Goal: Transaction & Acquisition: Subscribe to service/newsletter

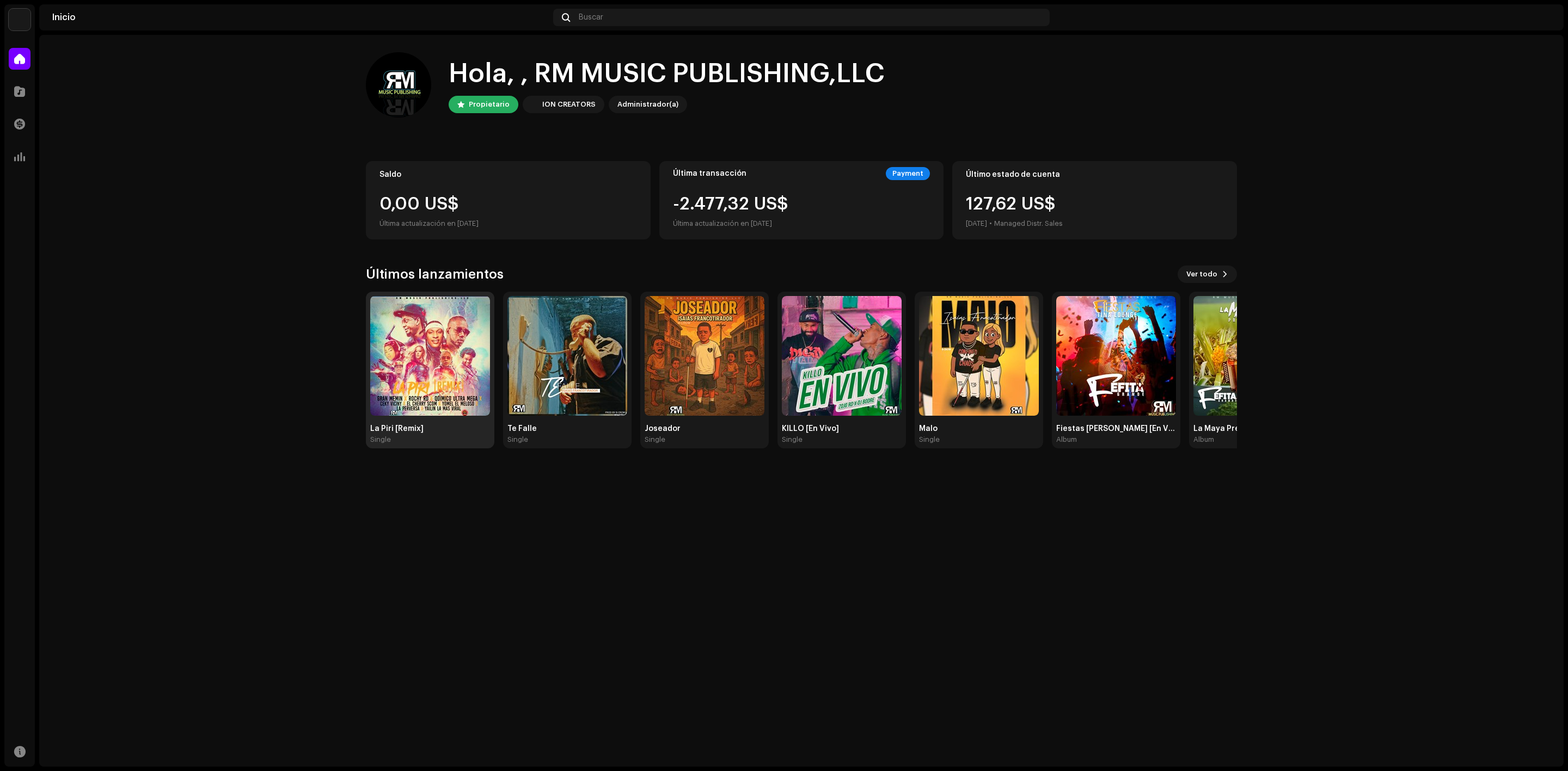
click at [448, 361] on img at bounding box center [430, 356] width 120 height 120
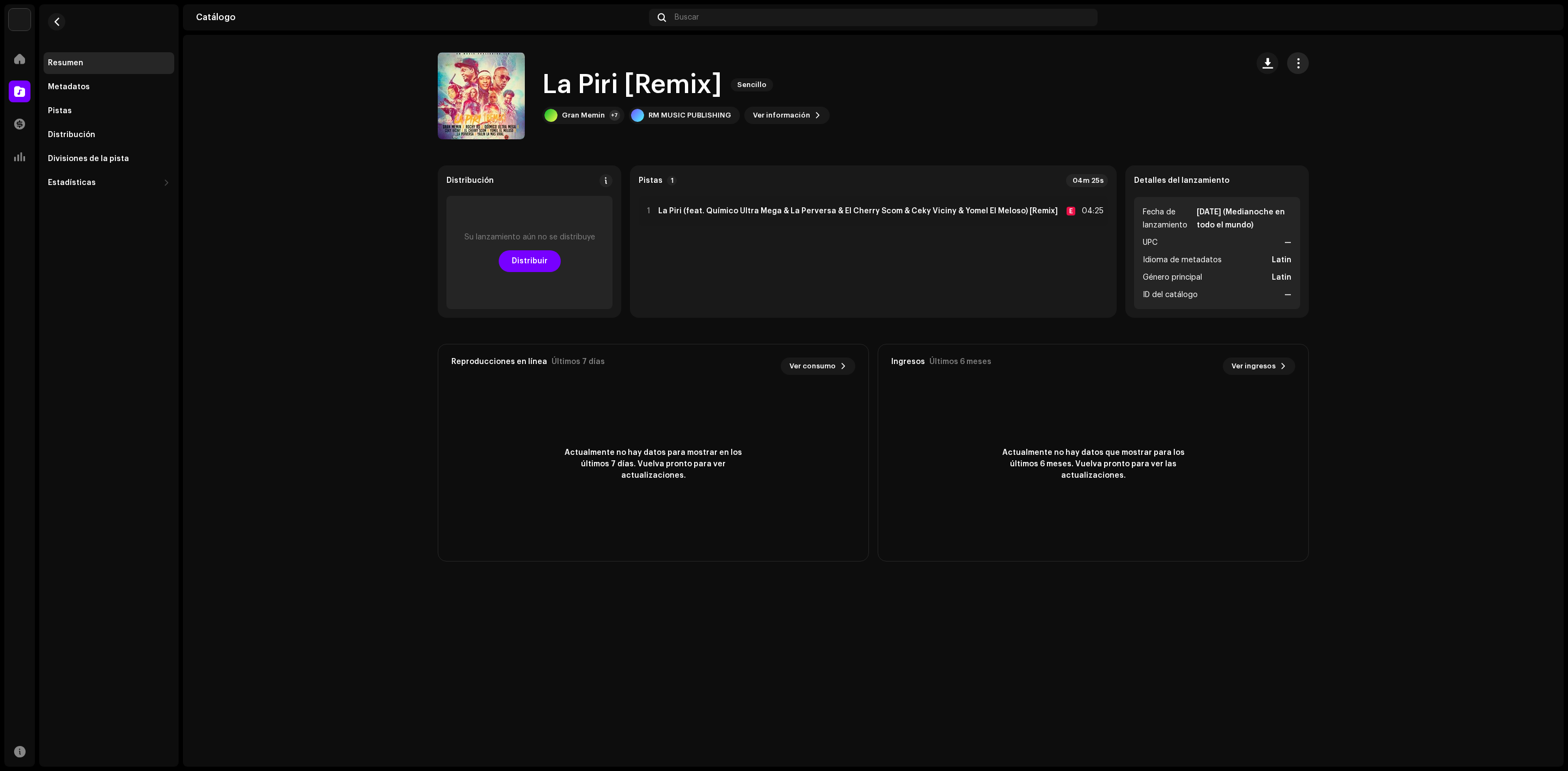
click at [1306, 64] on button "button" at bounding box center [1298, 63] width 22 height 22
click at [1313, 111] on span "Editar" at bounding box center [1308, 111] width 23 height 9
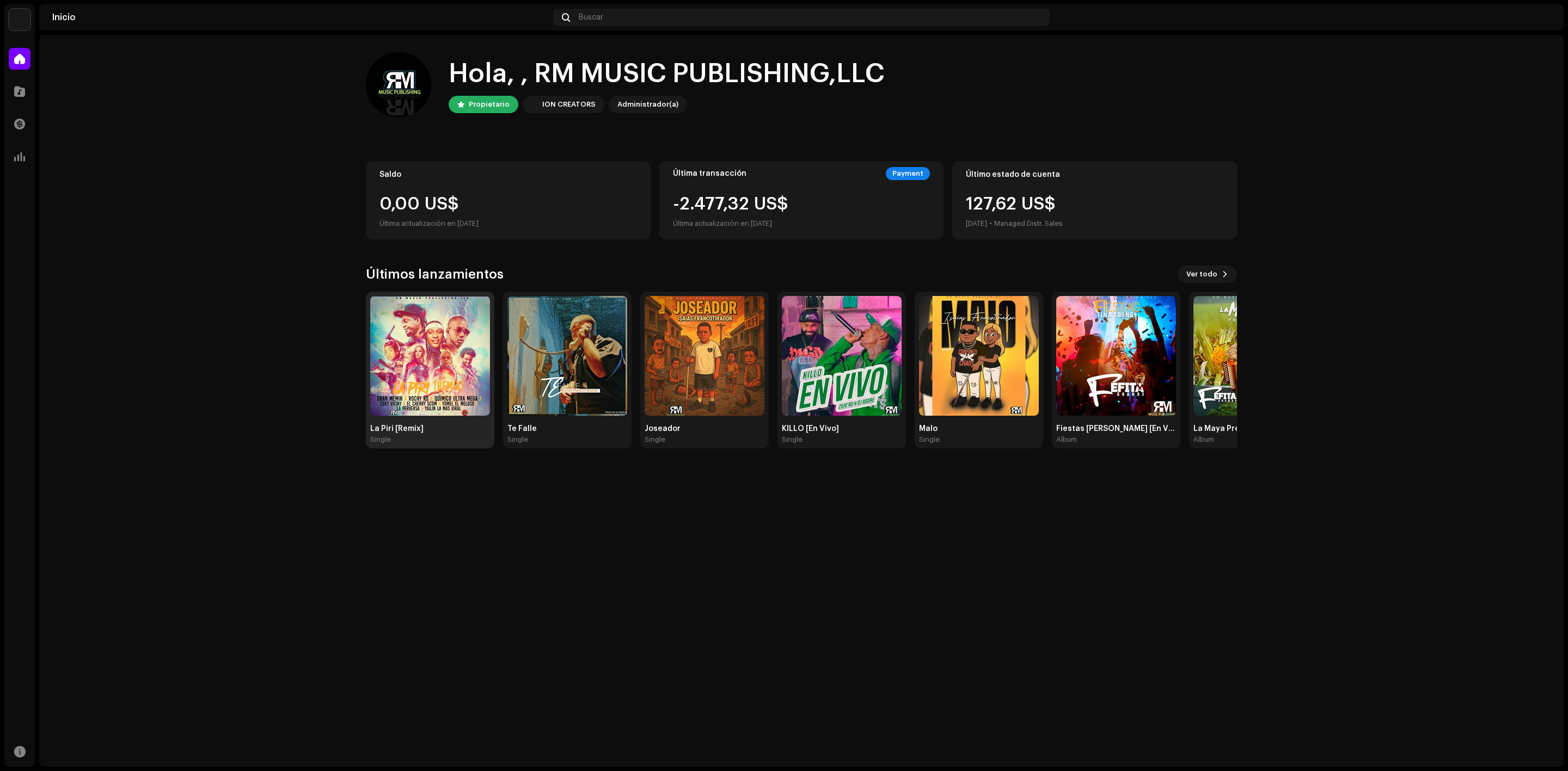
click at [429, 358] on img at bounding box center [430, 356] width 120 height 120
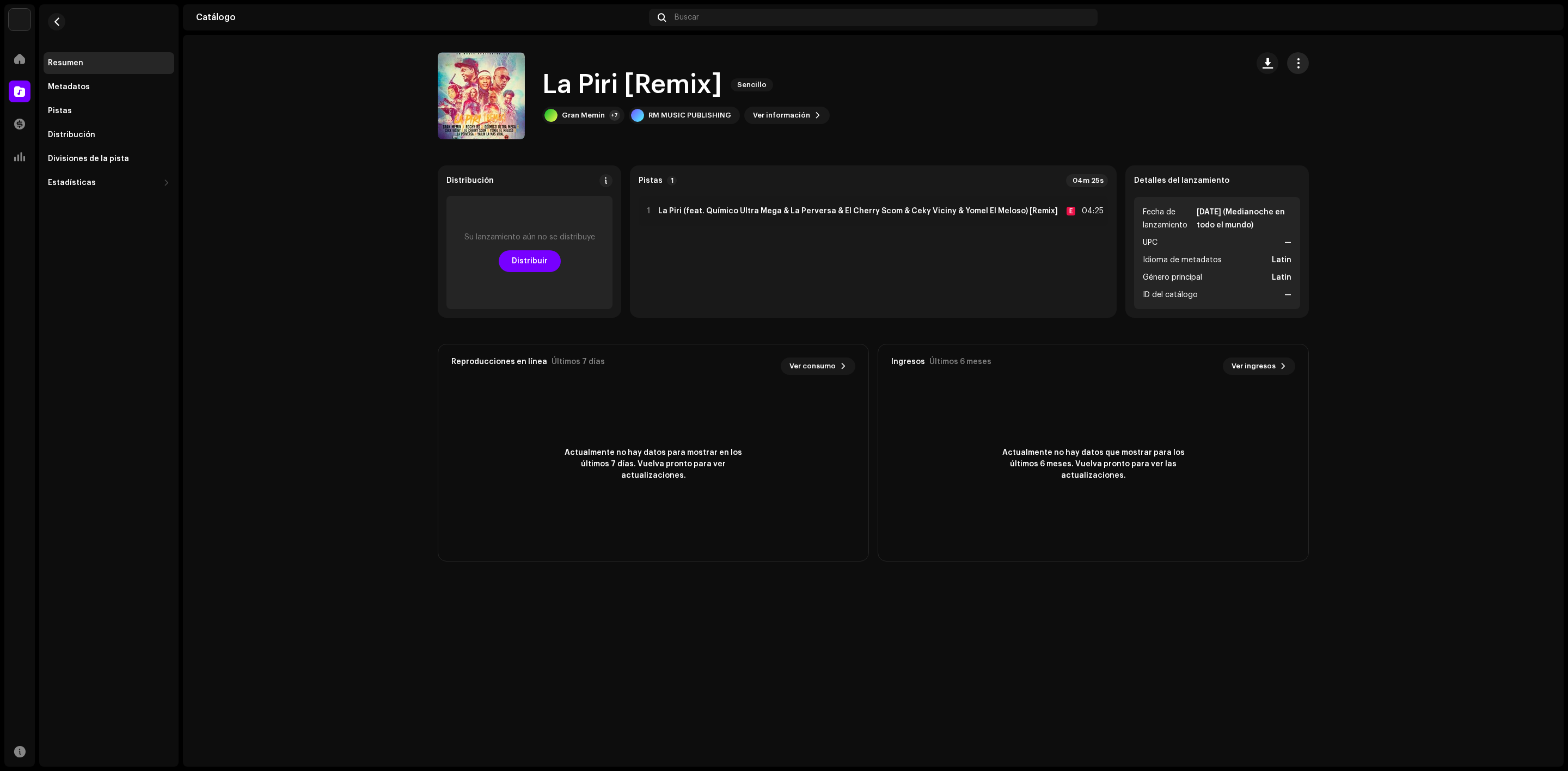
click at [1300, 62] on span "button" at bounding box center [1298, 63] width 10 height 9
click at [1310, 108] on span "Editar" at bounding box center [1308, 111] width 23 height 9
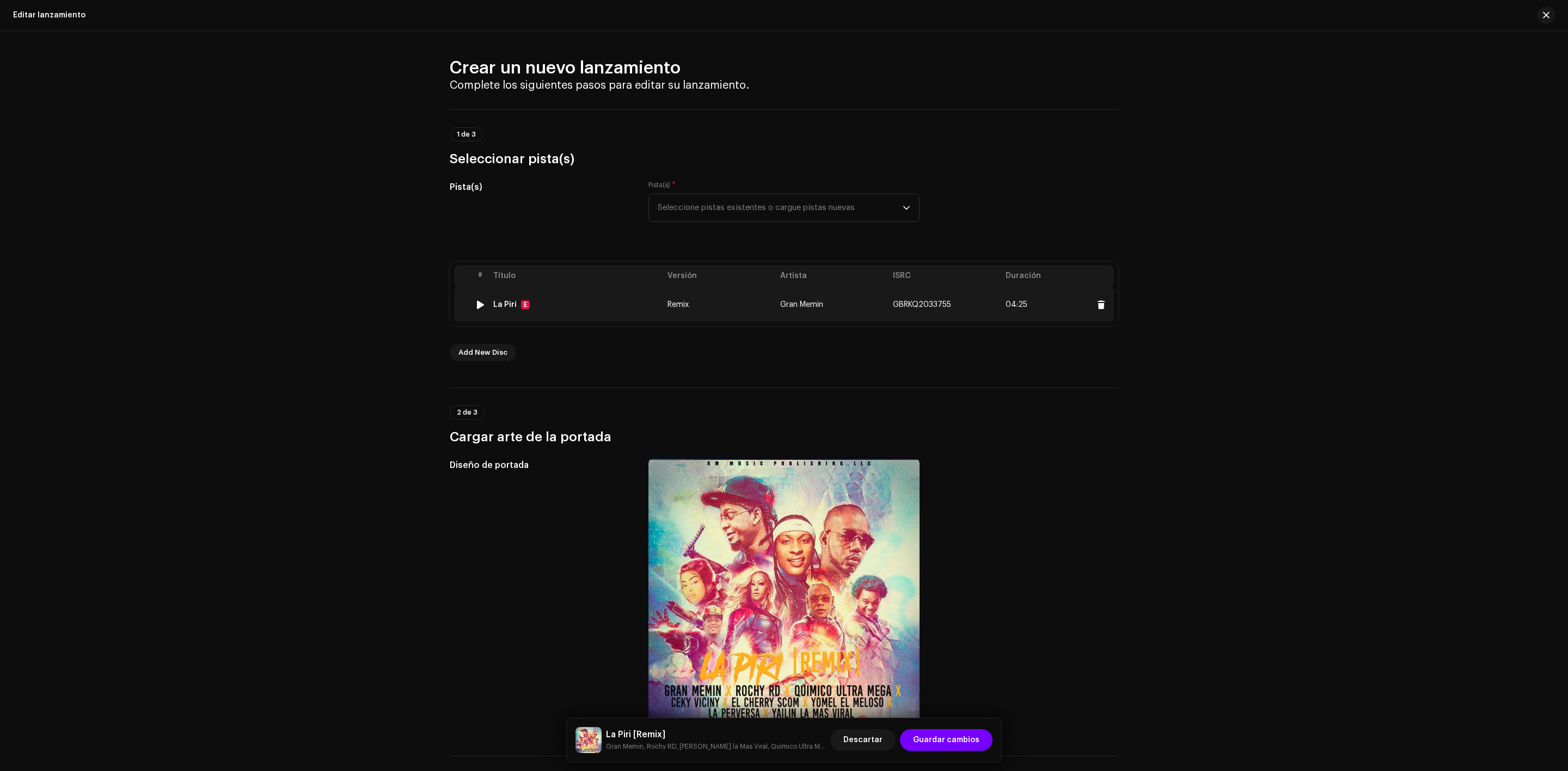
click at [904, 311] on td "GBRKQ2033755" at bounding box center [945, 304] width 113 height 35
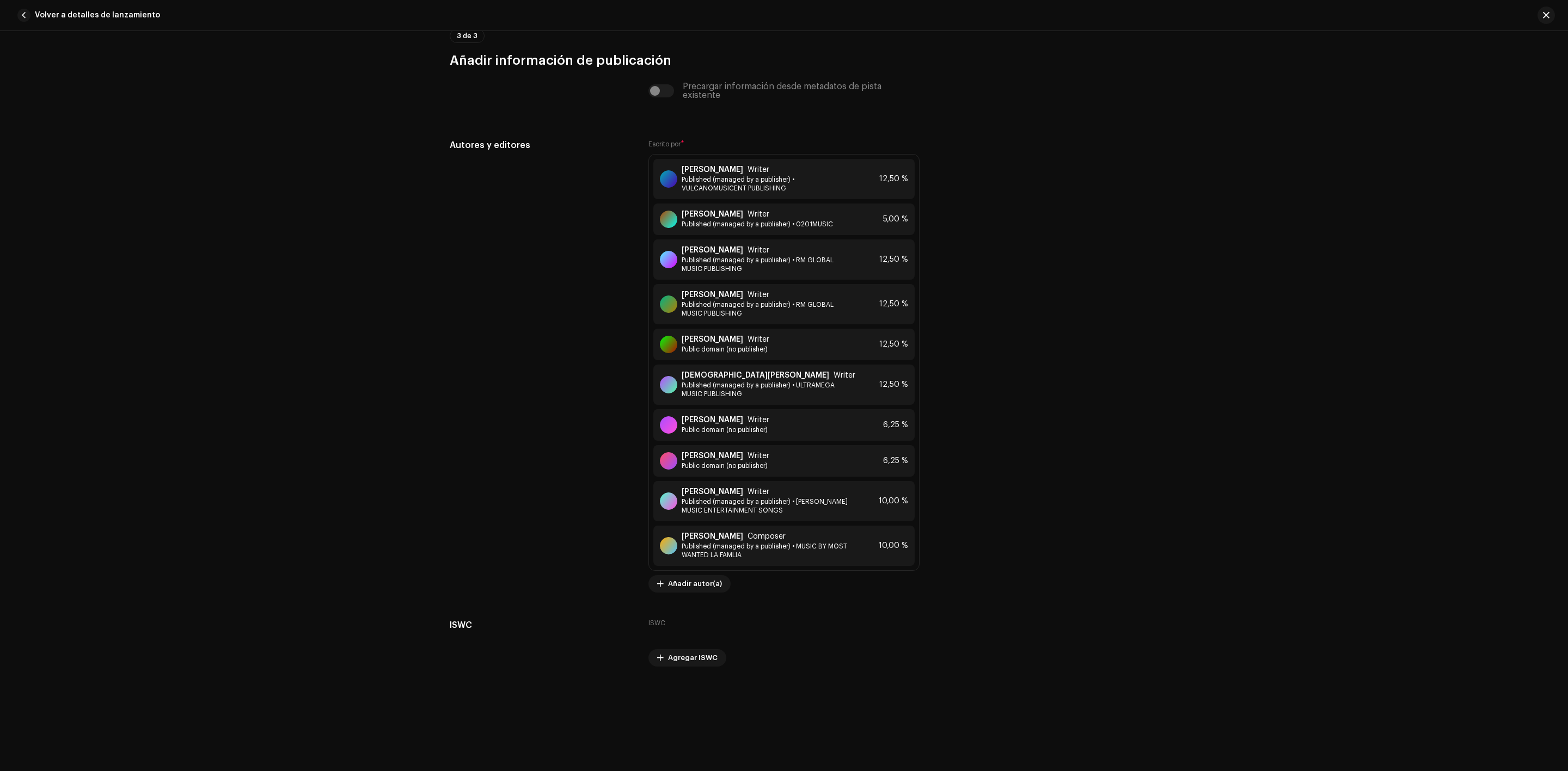
scroll to position [2518, 0]
click at [709, 297] on strong "[PERSON_NAME]" at bounding box center [712, 295] width 61 height 9
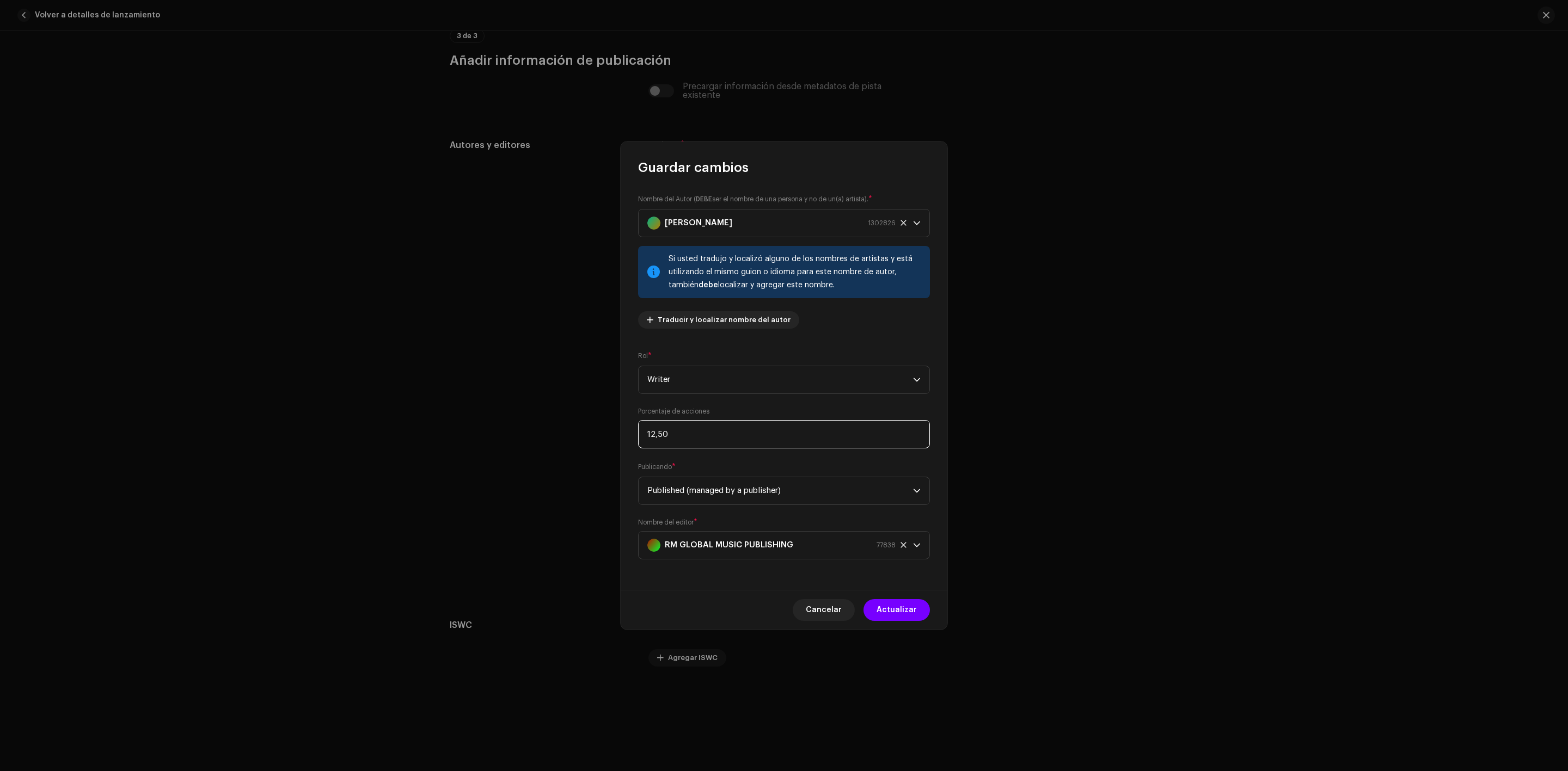
drag, startPoint x: 682, startPoint y: 433, endPoint x: 569, endPoint y: 424, distance: 113.4
click at [569, 424] on div "Guardar cambios Nombre del Autor ( DEBE ser el nombre de una persona y no de un…" at bounding box center [784, 385] width 1568 height 771
type input "30,00"
click at [897, 615] on span "Actualizar" at bounding box center [897, 610] width 40 height 22
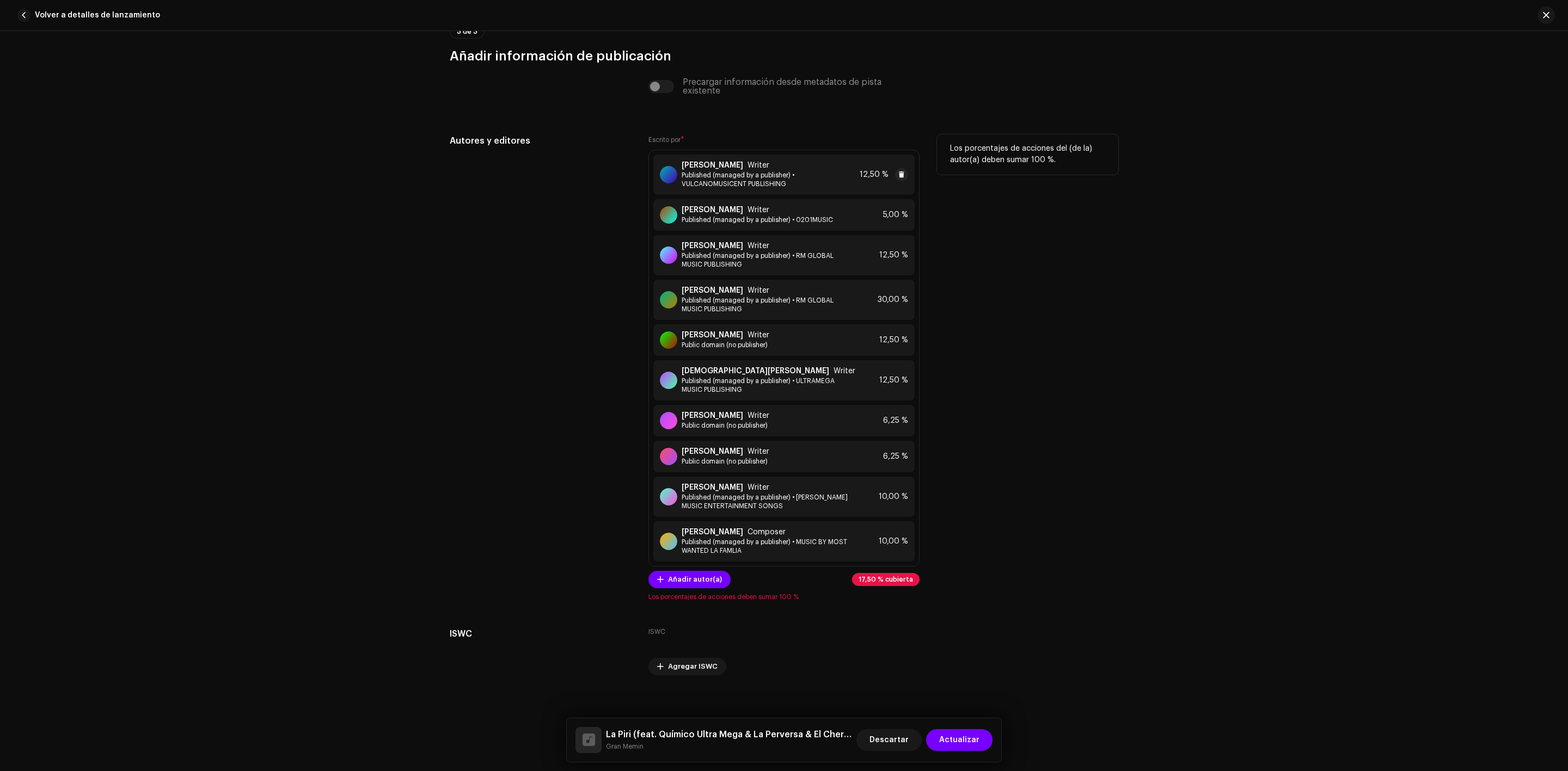
click at [849, 182] on span "Published (managed by a publisher) • VULCANOMUSICENT PUBLISHING" at bounding box center [768, 180] width 173 height 18
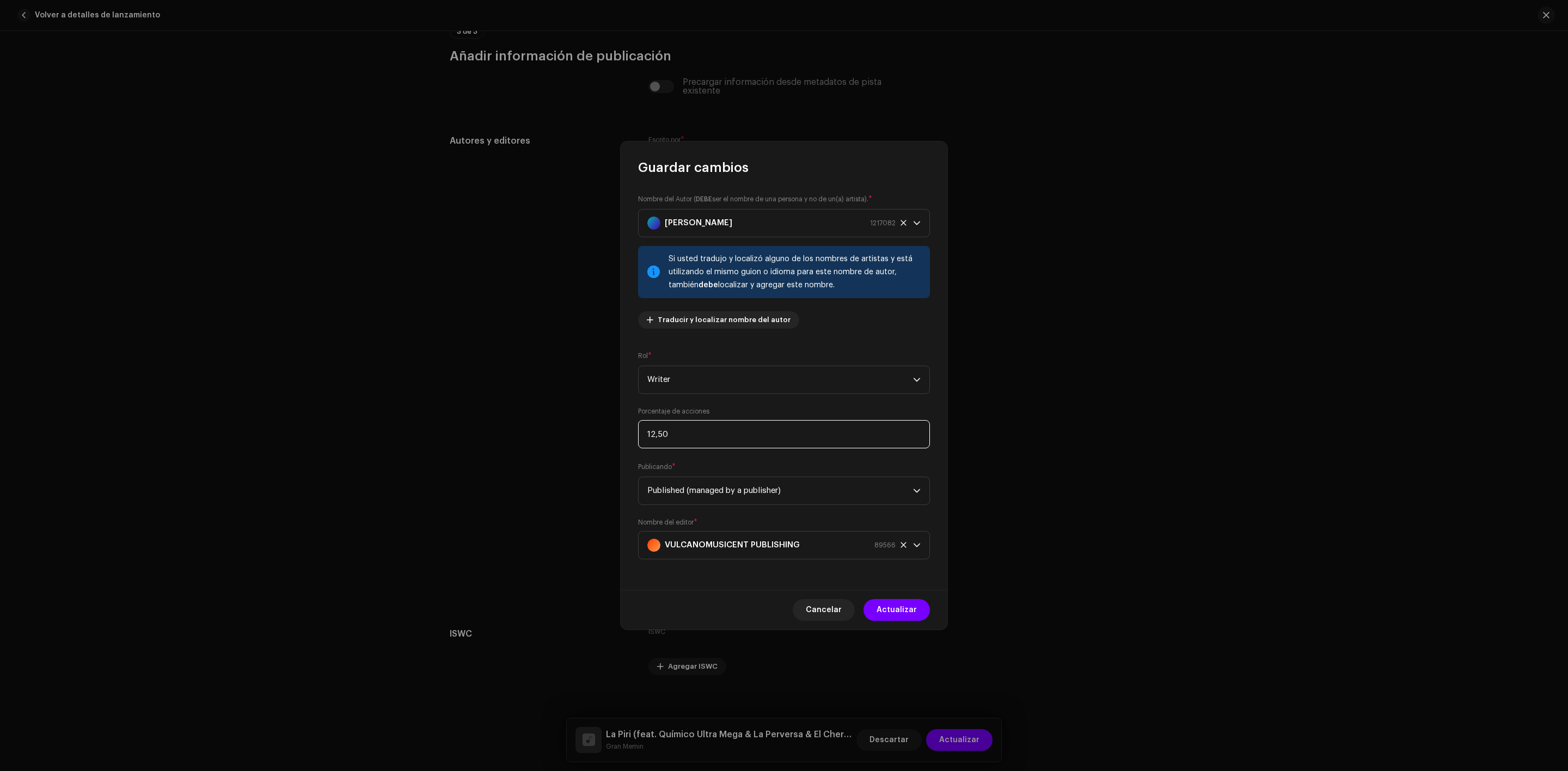
drag, startPoint x: 698, startPoint y: 436, endPoint x: 559, endPoint y: 436, distance: 139.0
click at [559, 436] on div "Guardar cambios Nombre del Autor ( DEBE ser el nombre de una persona y no de un…" at bounding box center [784, 385] width 1568 height 771
type input "5,00"
click at [894, 608] on span "Actualizar" at bounding box center [897, 610] width 40 height 22
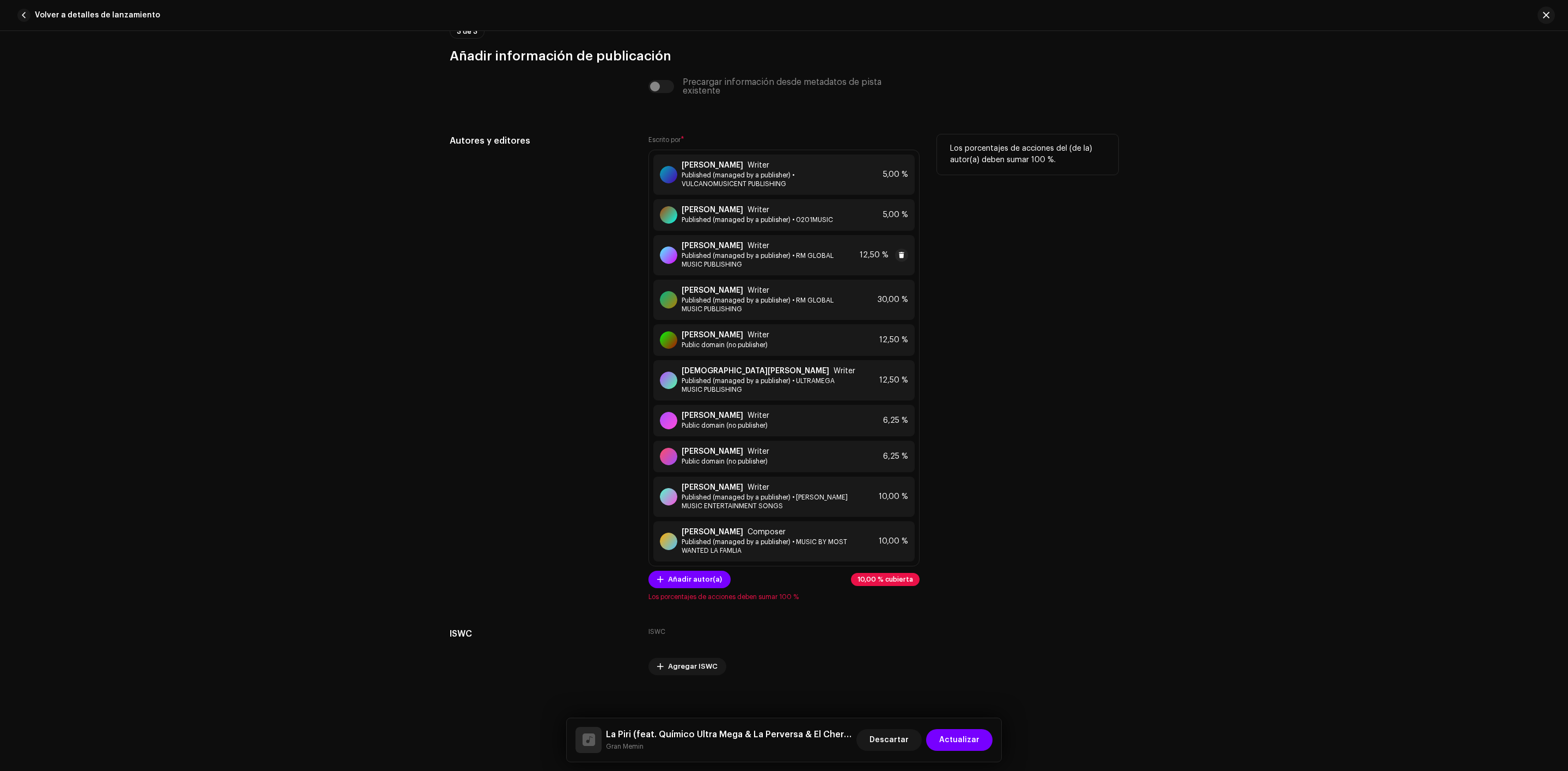
click at [878, 260] on span "12,50 %" at bounding box center [873, 255] width 29 height 9
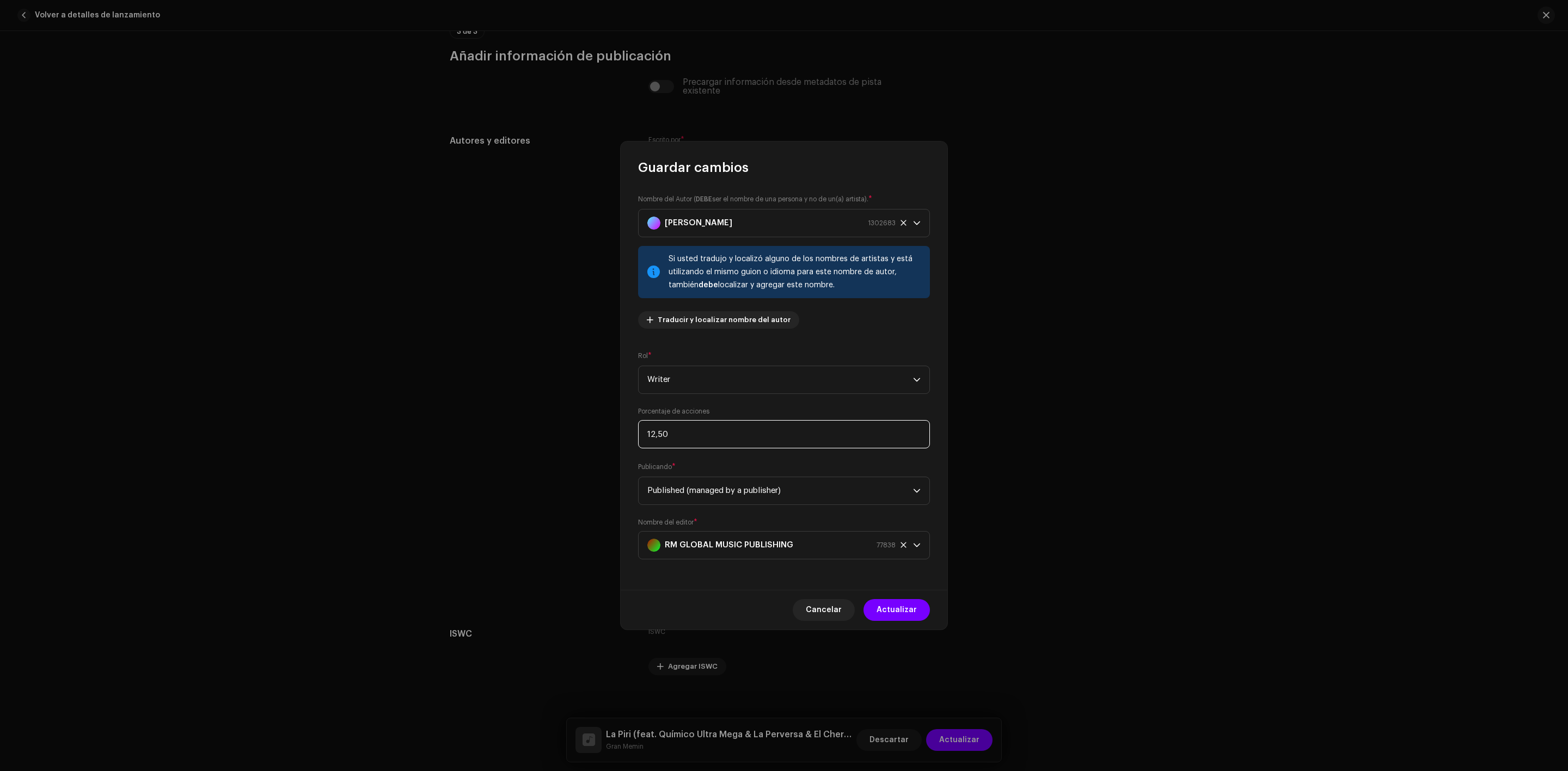
drag, startPoint x: 685, startPoint y: 427, endPoint x: 572, endPoint y: 427, distance: 113.0
click at [572, 427] on div "Guardar cambios Nombre del Autor ( DEBE ser el nombre de una persona y no de un…" at bounding box center [784, 385] width 1568 height 771
type input "5,00"
click at [903, 609] on span "Actualizar" at bounding box center [897, 610] width 40 height 22
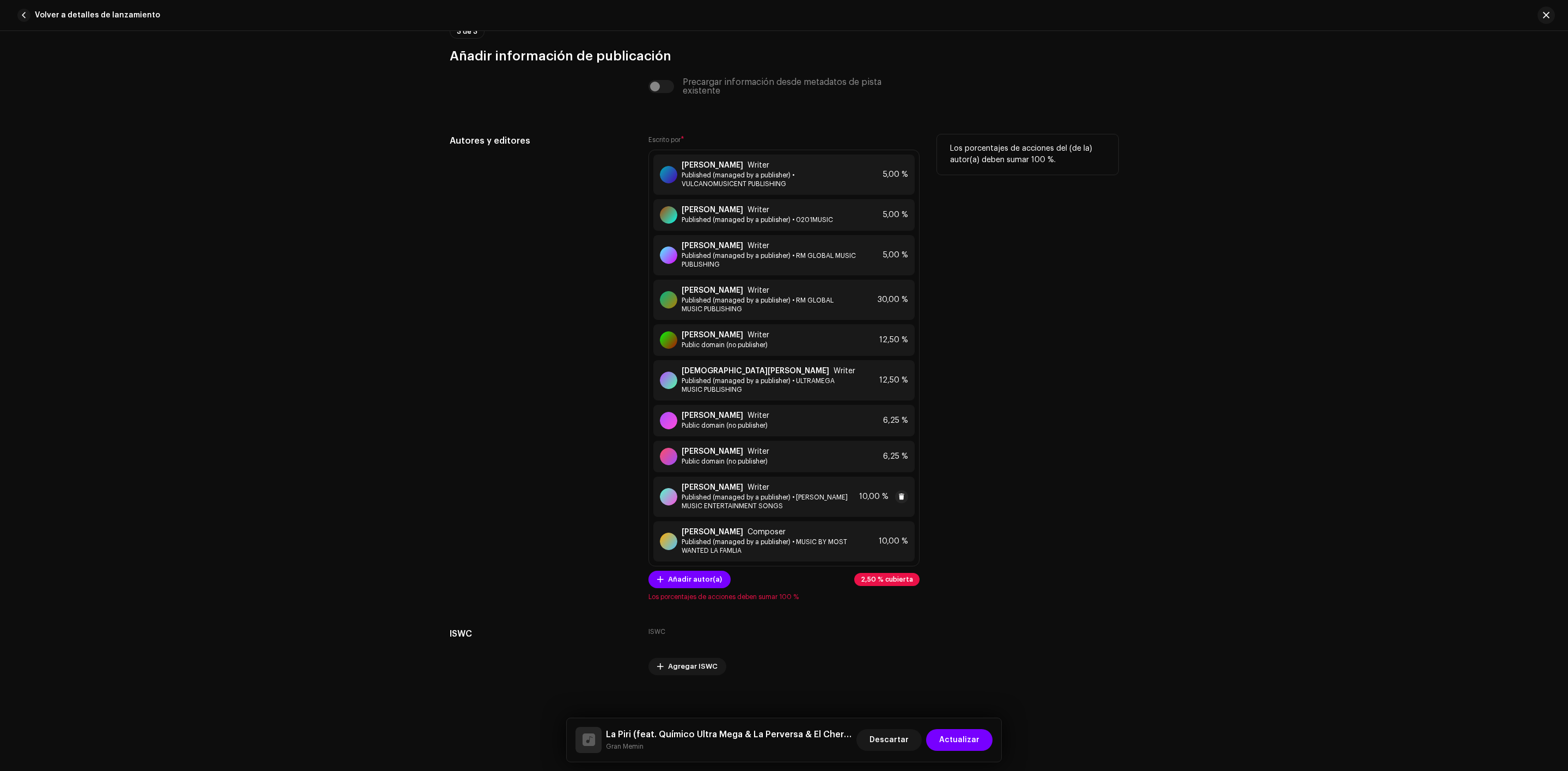
click at [743, 492] on strong "[PERSON_NAME]" at bounding box center [712, 487] width 61 height 9
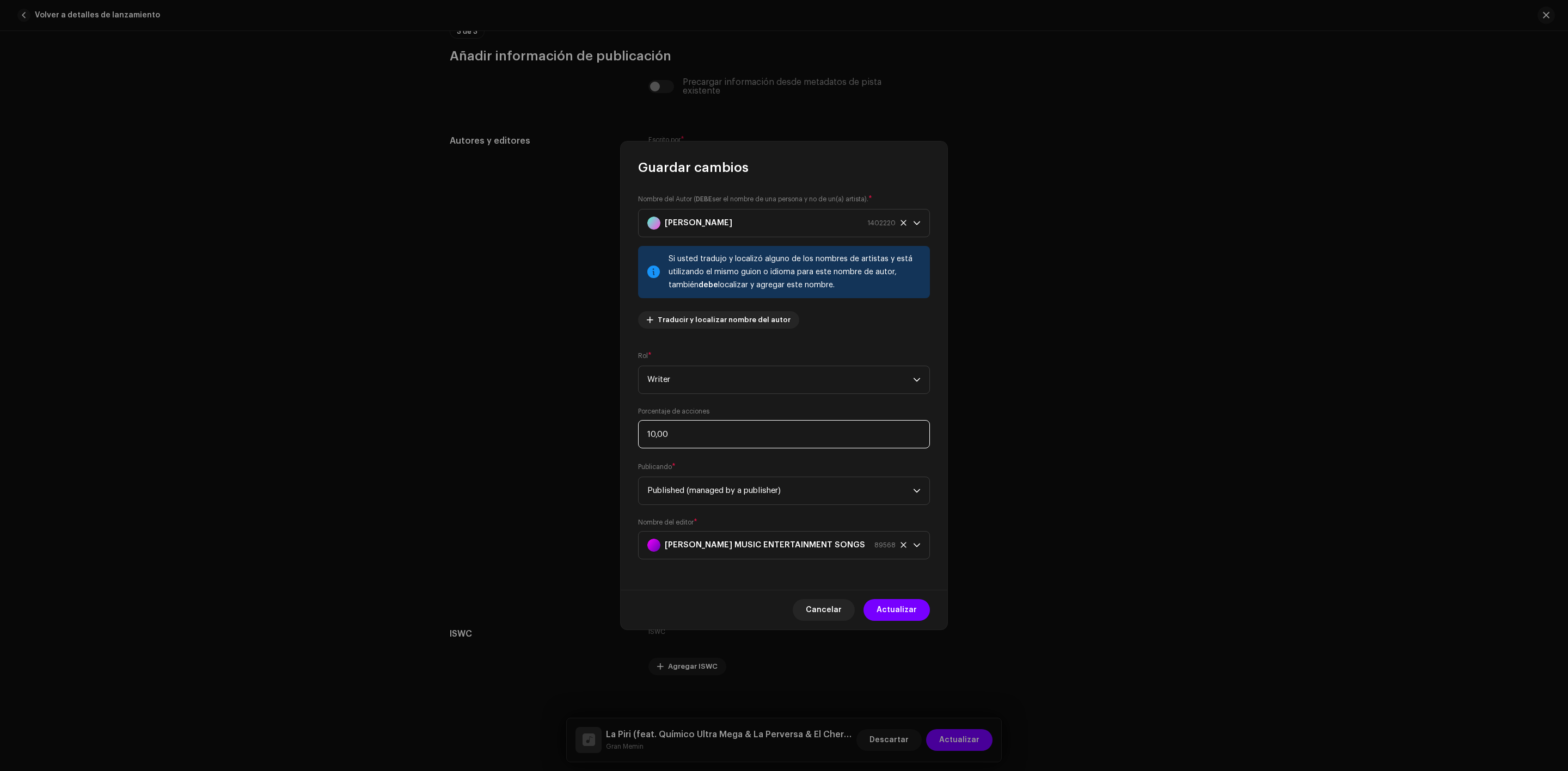
drag, startPoint x: 684, startPoint y: 436, endPoint x: 553, endPoint y: 446, distance: 131.4
click at [553, 446] on div "Guardar cambios Nombre del Autor ( DEBE ser el nombre de una persona y no de un…" at bounding box center [784, 385] width 1568 height 771
type input "5,00"
click at [897, 616] on span "Actualizar" at bounding box center [897, 610] width 40 height 22
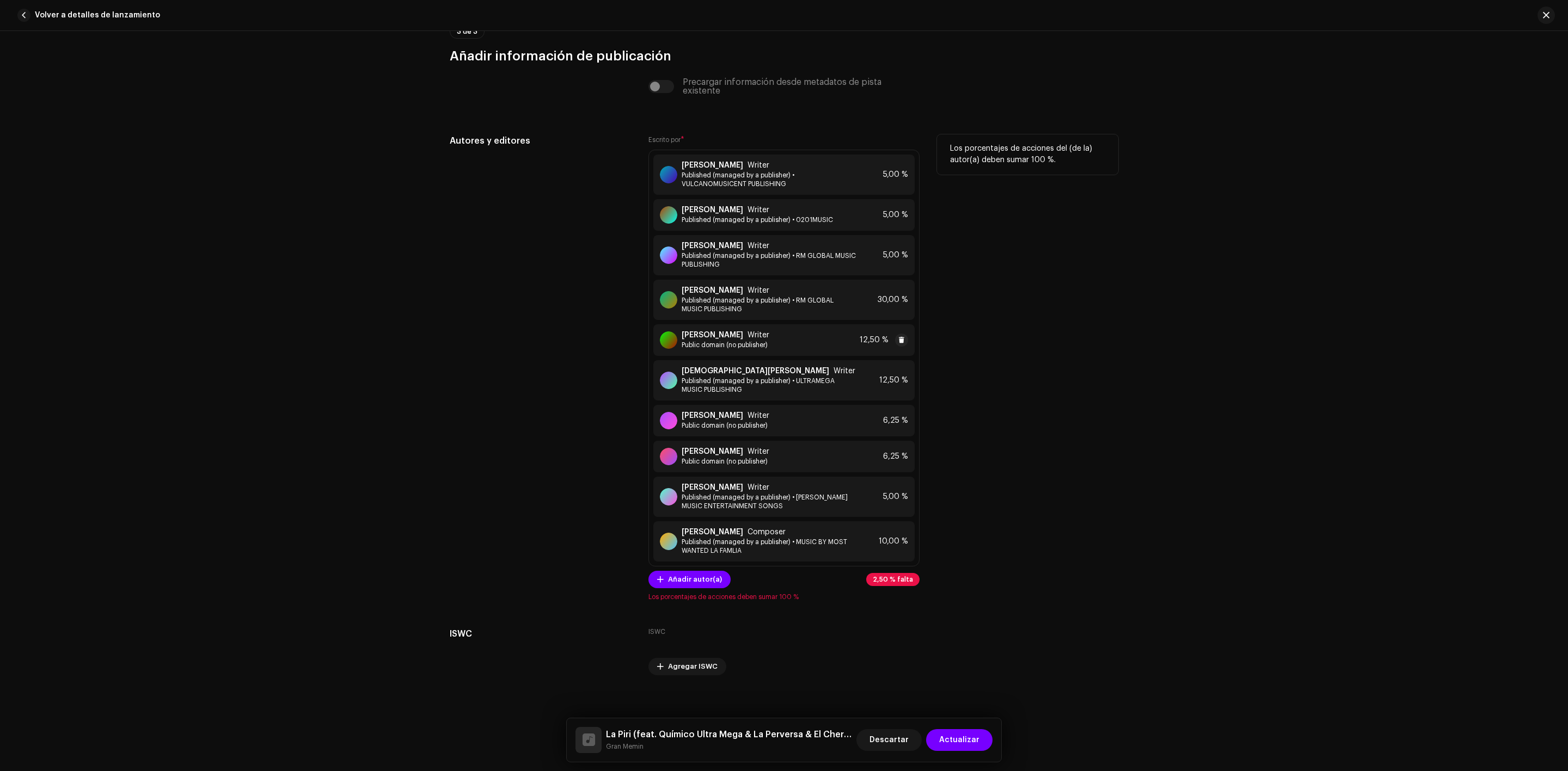
click at [875, 344] on span "12,50 %" at bounding box center [873, 340] width 29 height 9
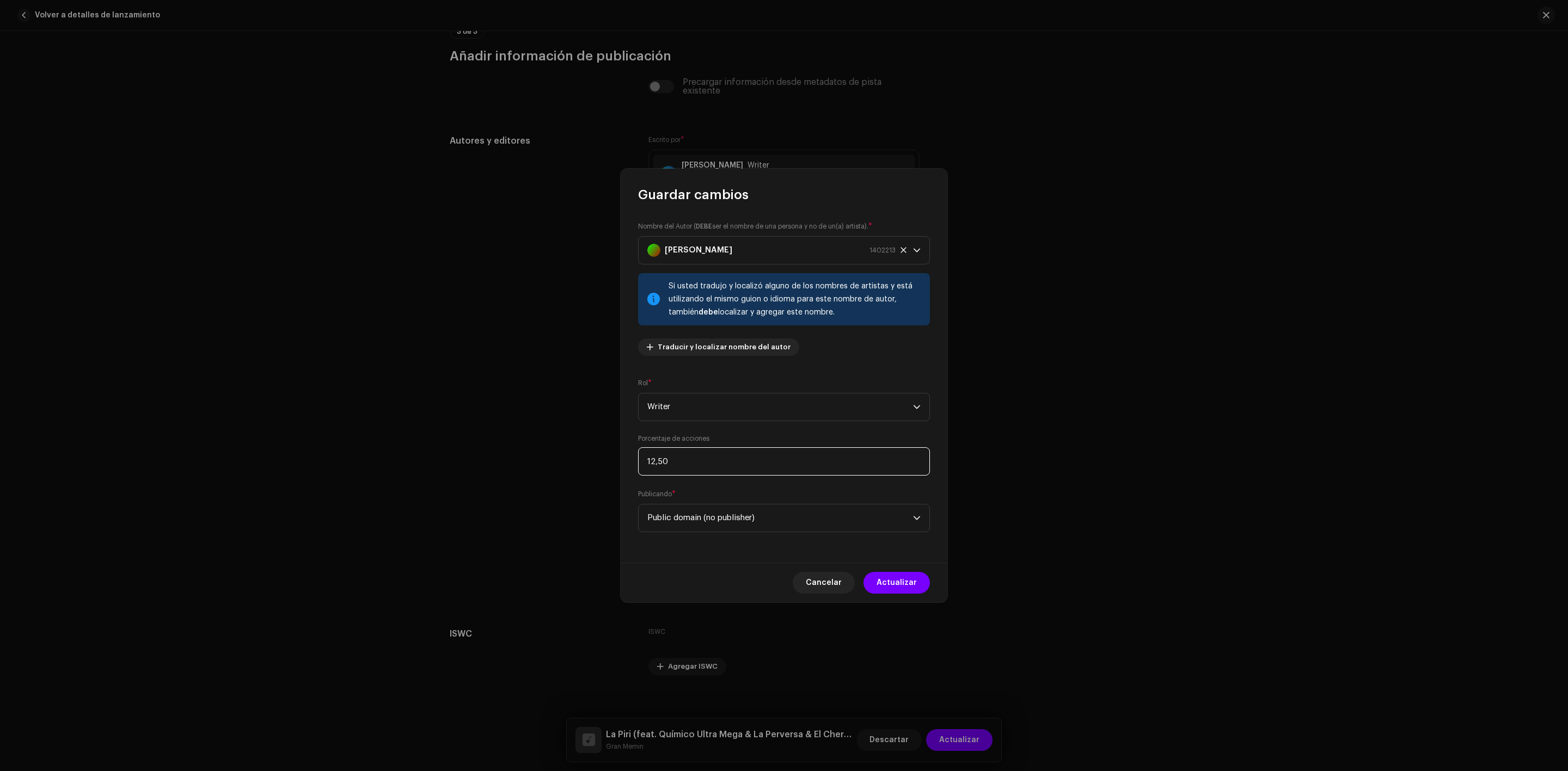
drag, startPoint x: 691, startPoint y: 467, endPoint x: 593, endPoint y: 467, distance: 98.0
click at [593, 467] on div "Guardar cambios Nombre del Autor ( DEBE ser el nombre de una persona y no de un…" at bounding box center [784, 385] width 1568 height 771
type input "5,00"
click at [897, 579] on span "Actualizar" at bounding box center [897, 583] width 40 height 22
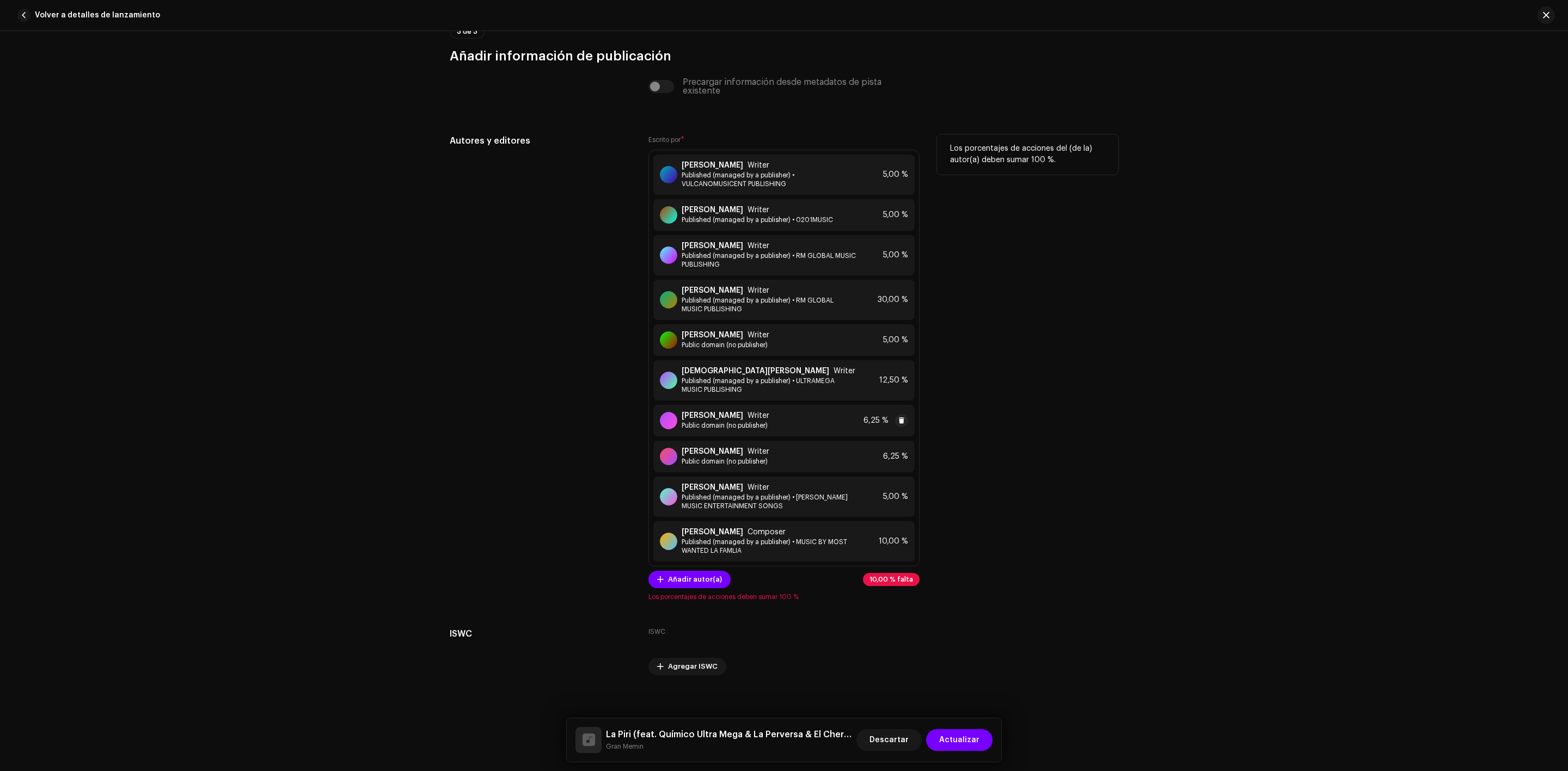
click at [872, 421] on span "6,25 %" at bounding box center [876, 420] width 25 height 9
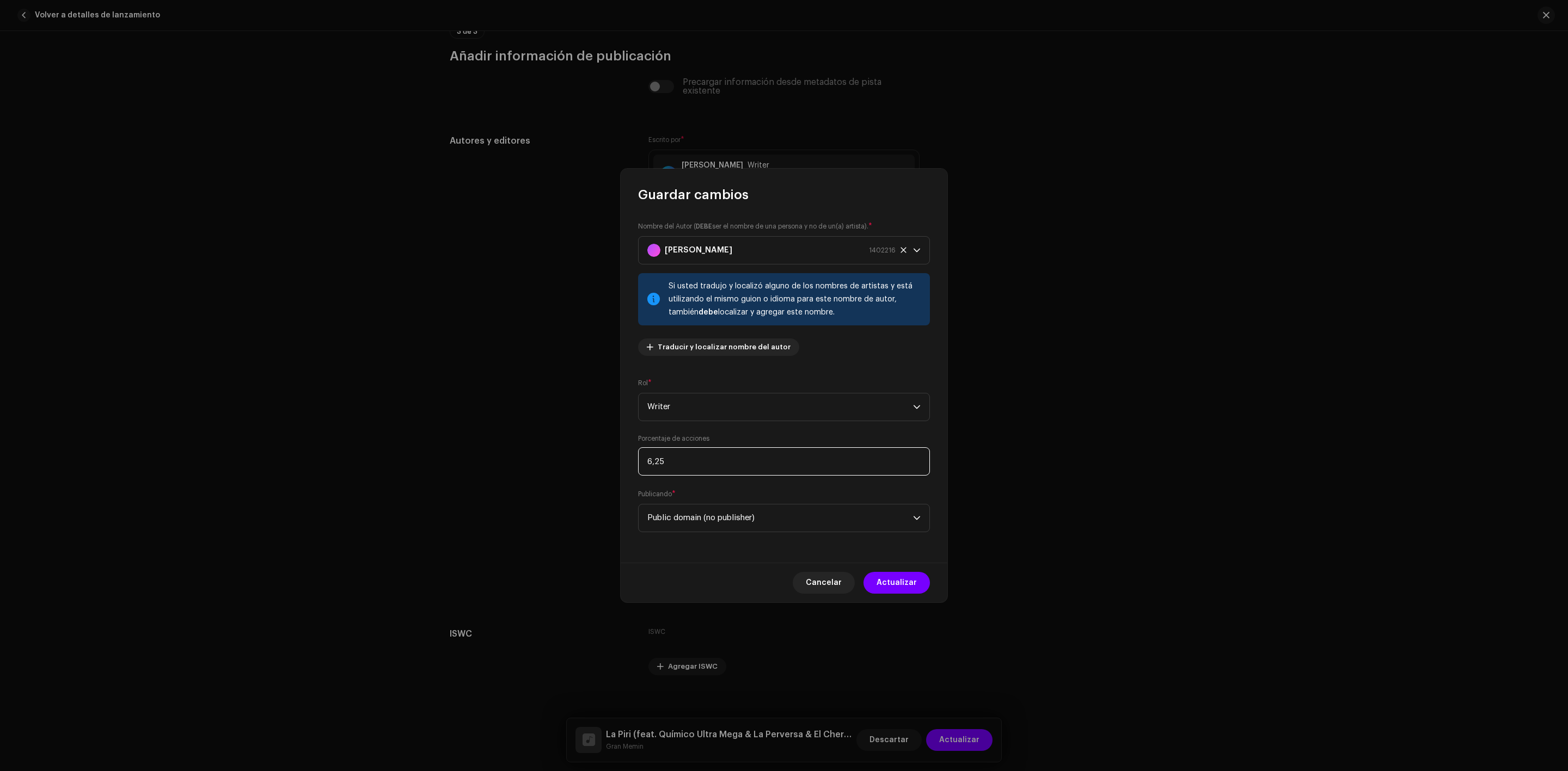
drag, startPoint x: 659, startPoint y: 464, endPoint x: 616, endPoint y: 462, distance: 43.0
click at [616, 462] on div "Guardar cambios Nombre del Autor ( DEBE ser el nombre de una persona y no de un…" at bounding box center [784, 385] width 1568 height 771
type input "2,50"
click at [891, 587] on span "Actualizar" at bounding box center [897, 583] width 40 height 22
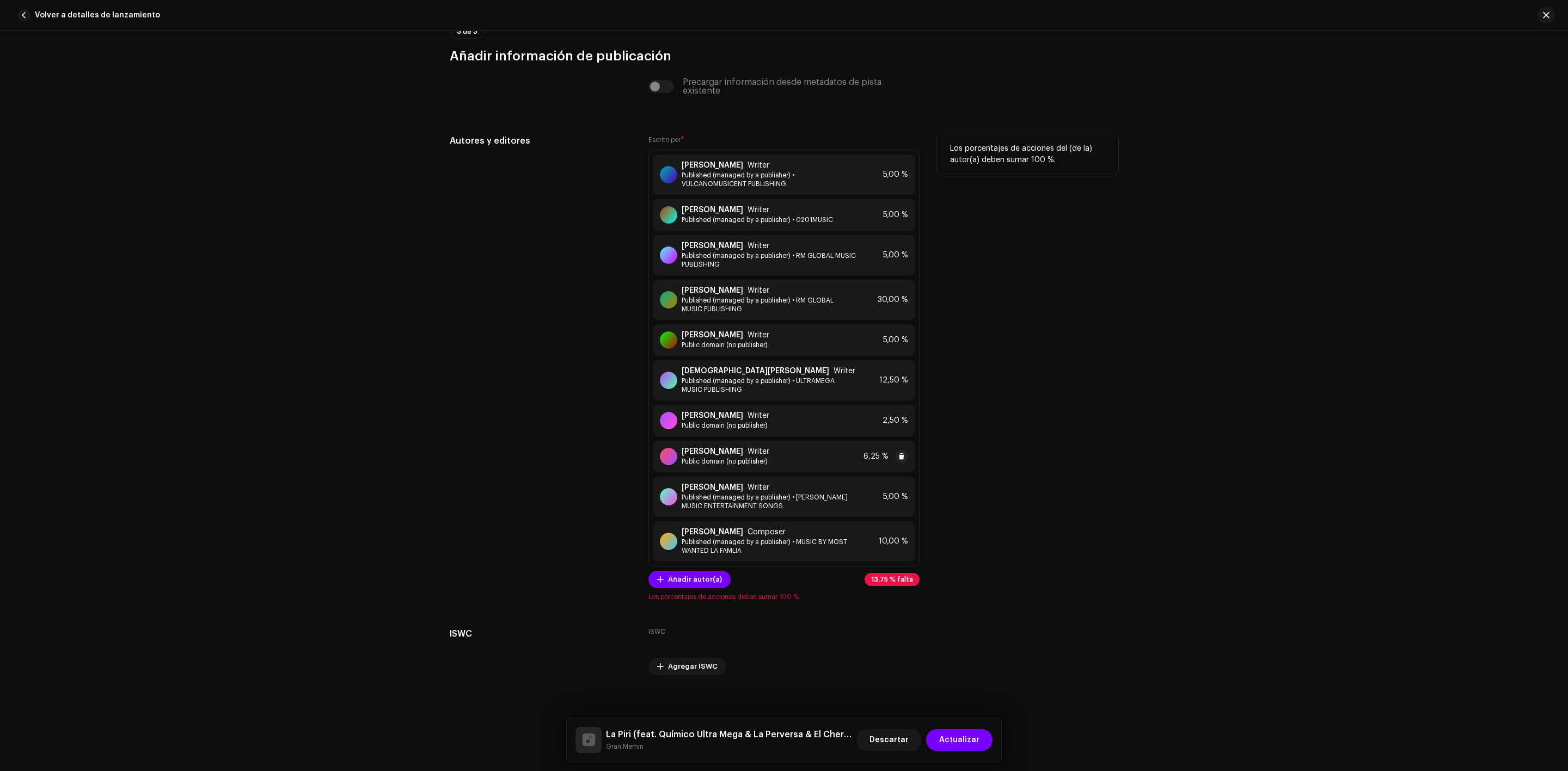
click at [867, 461] on span "6,25 %" at bounding box center [876, 456] width 25 height 9
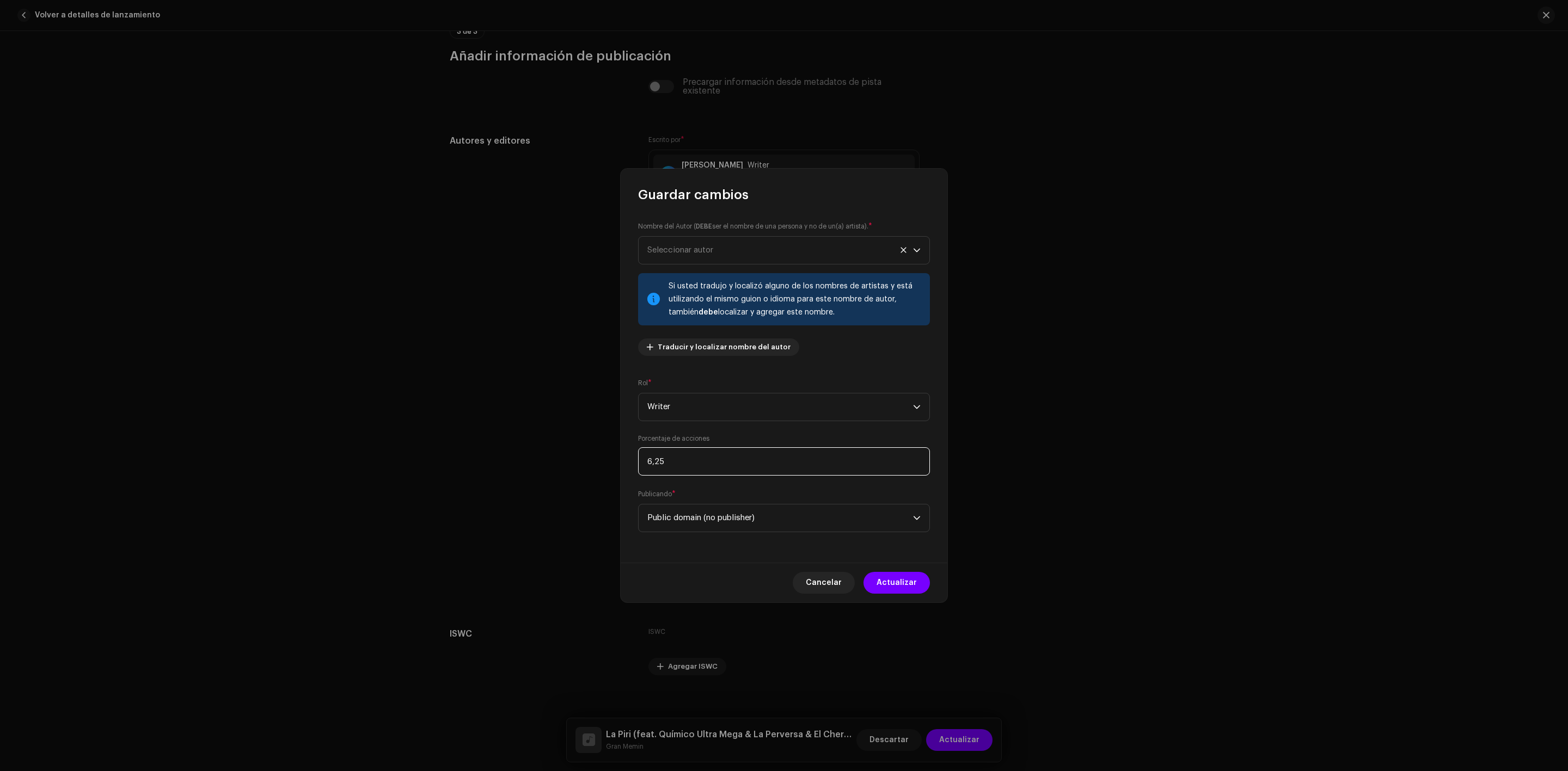
drag, startPoint x: 680, startPoint y: 464, endPoint x: 545, endPoint y: 459, distance: 135.1
click at [545, 459] on div "Guardar cambios Nombre del Autor ( DEBE ser el nombre de una persona y no de un…" at bounding box center [784, 385] width 1568 height 771
type input "2,50"
click at [895, 580] on span "Actualizar" at bounding box center [897, 583] width 40 height 22
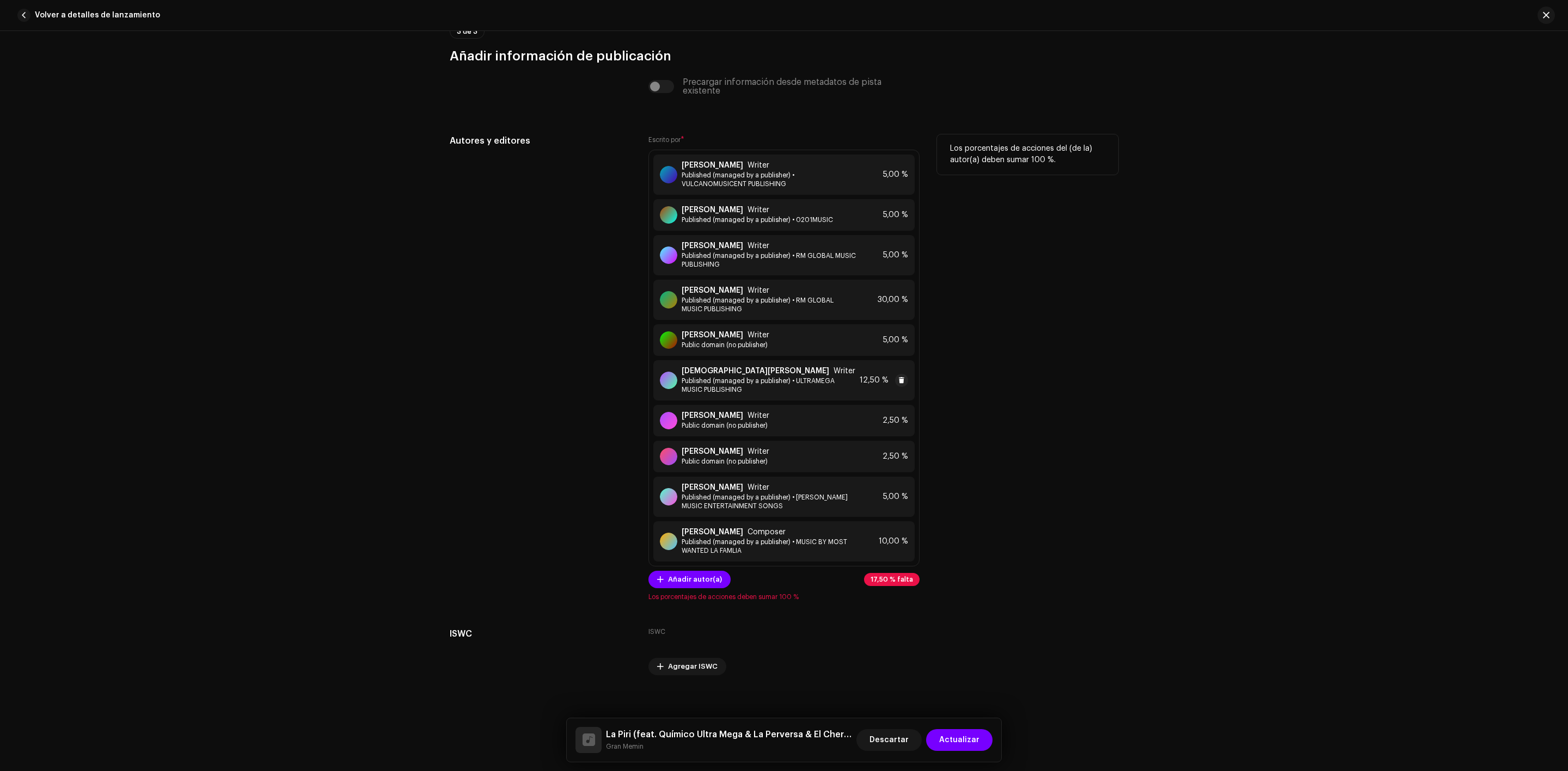
click at [864, 385] on span "12,50 %" at bounding box center [873, 380] width 29 height 9
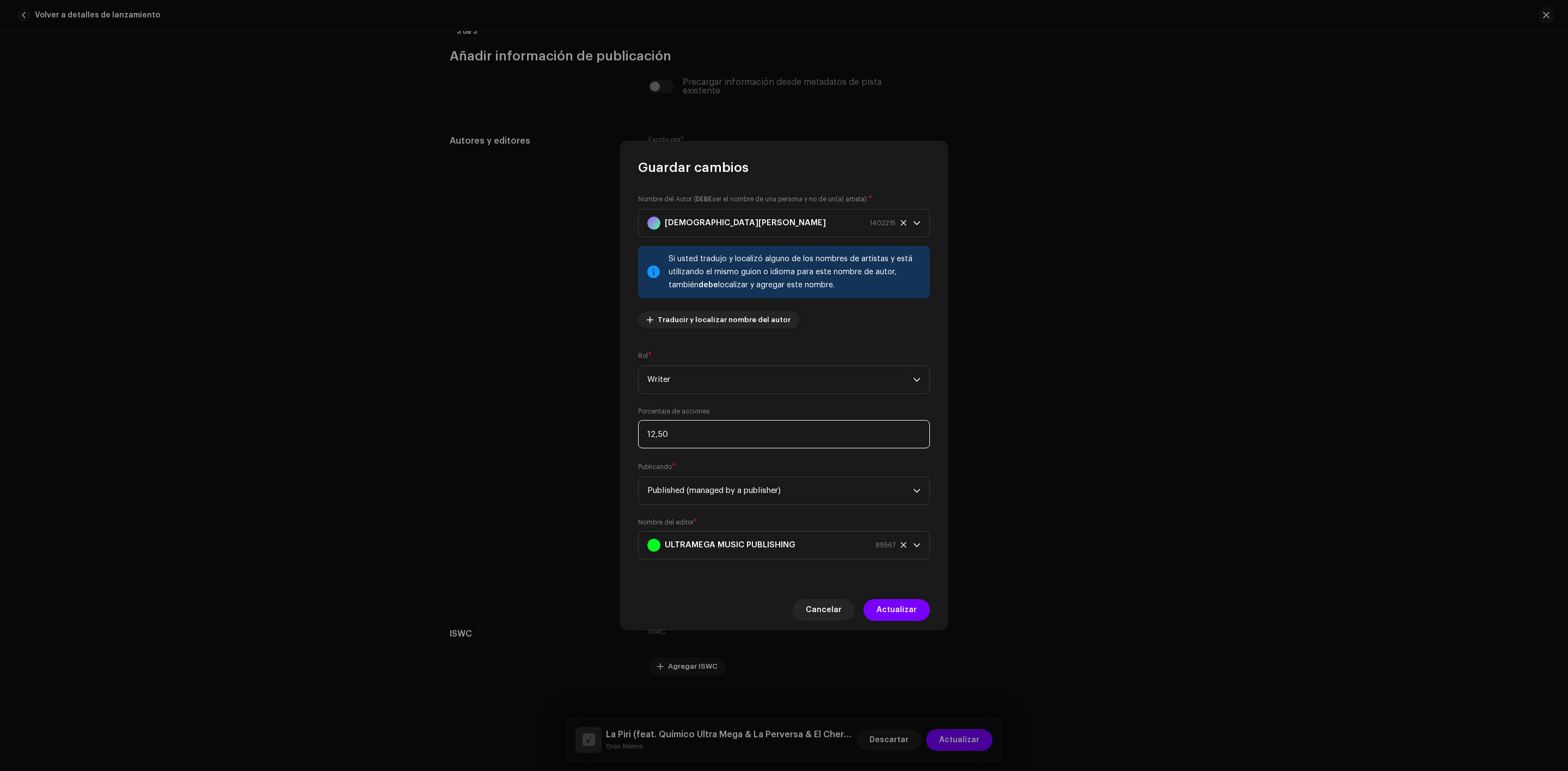
drag, startPoint x: 670, startPoint y: 433, endPoint x: 592, endPoint y: 438, distance: 78.2
click at [592, 438] on div "Guardar cambios Nombre del Autor ( DEBE ser el nombre de una persona y no de un…" at bounding box center [784, 385] width 1568 height 771
type input "5,00"
click at [889, 611] on span "Actualizar" at bounding box center [897, 610] width 40 height 22
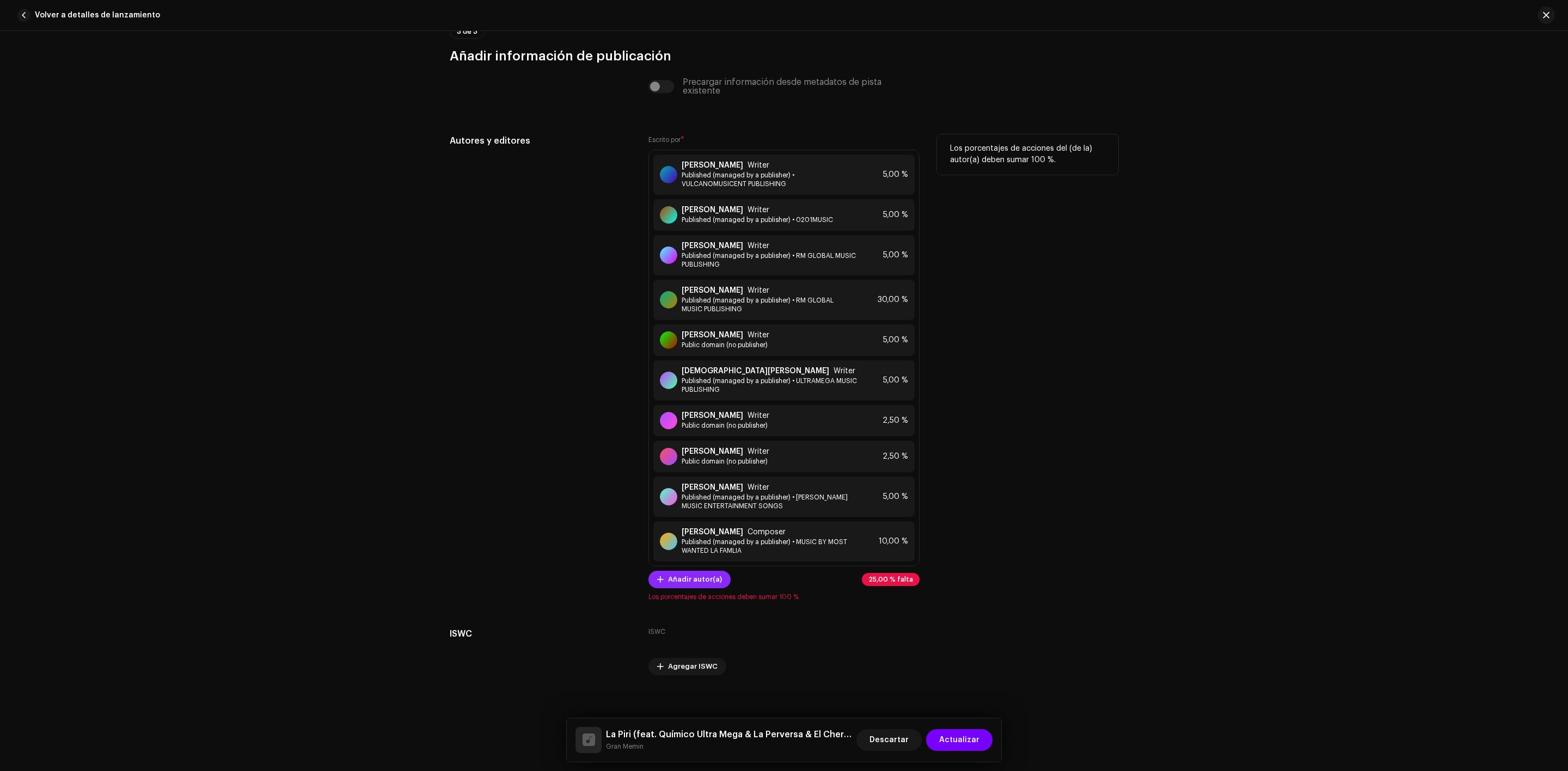
click at [696, 575] on span "Añadir autor(a)" at bounding box center [695, 580] width 54 height 22
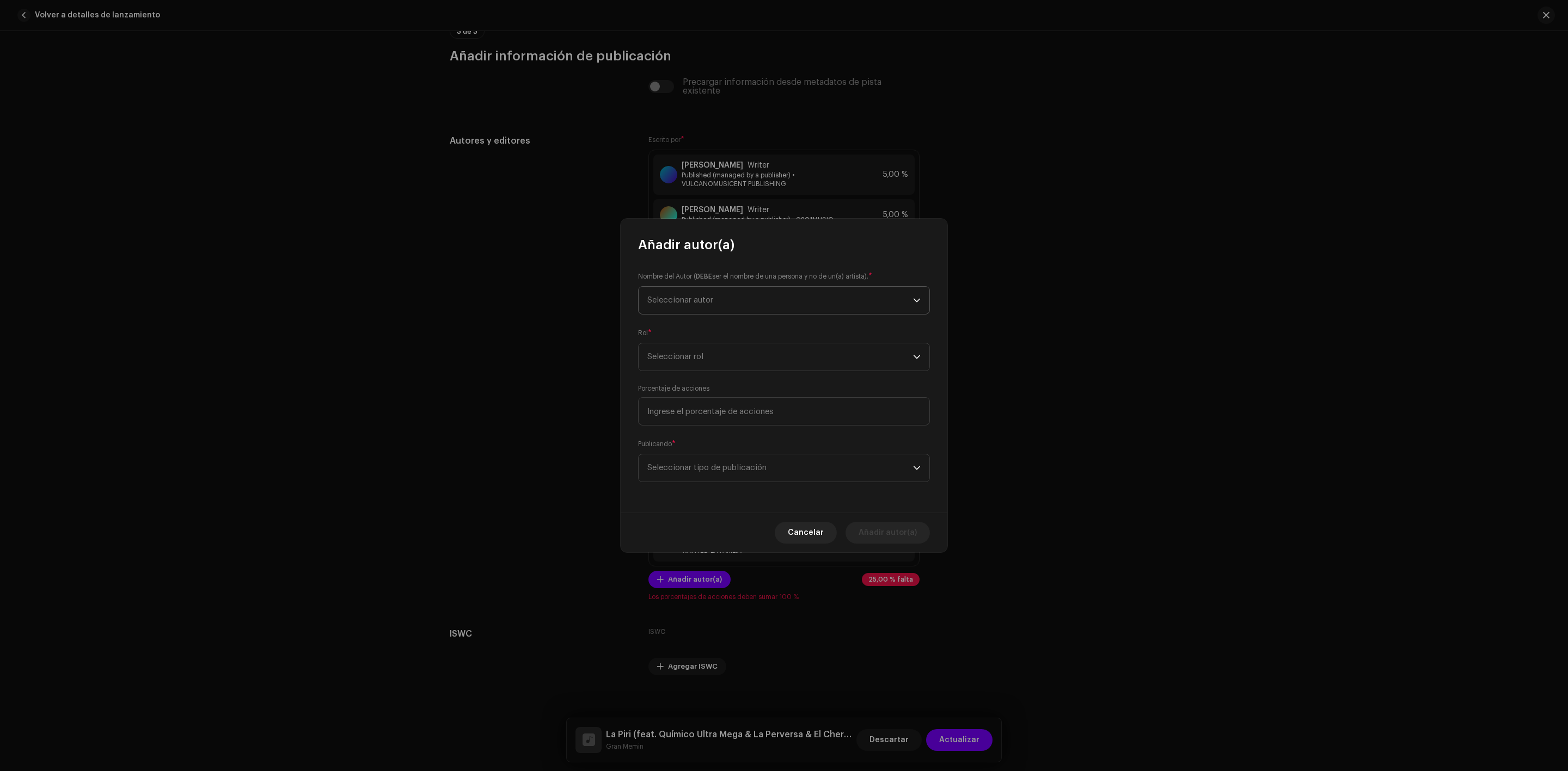
click at [684, 291] on span "Seleccionar autor" at bounding box center [780, 300] width 265 height 27
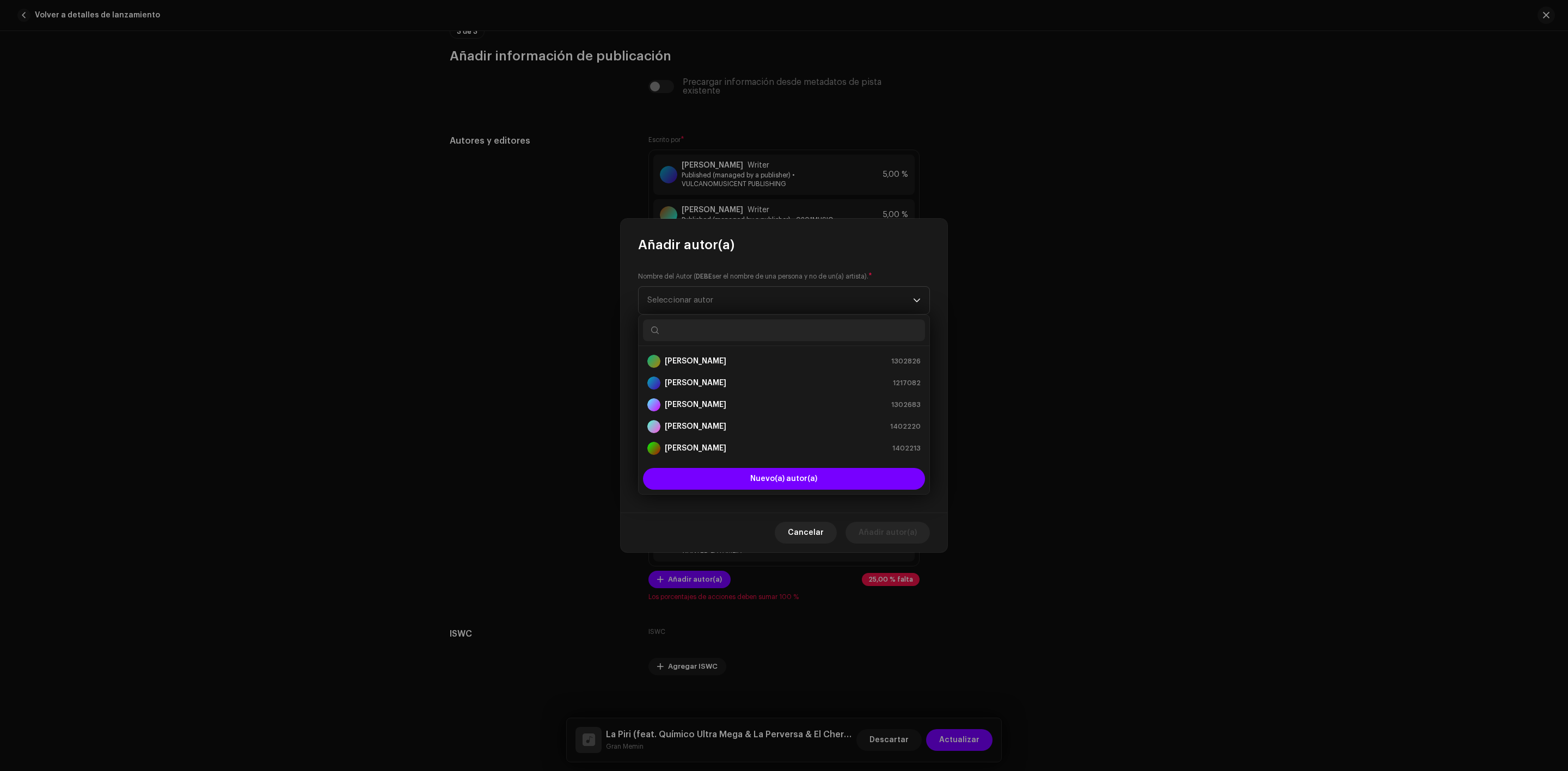
click at [684, 330] on input "text" at bounding box center [783, 330] width 282 height 22
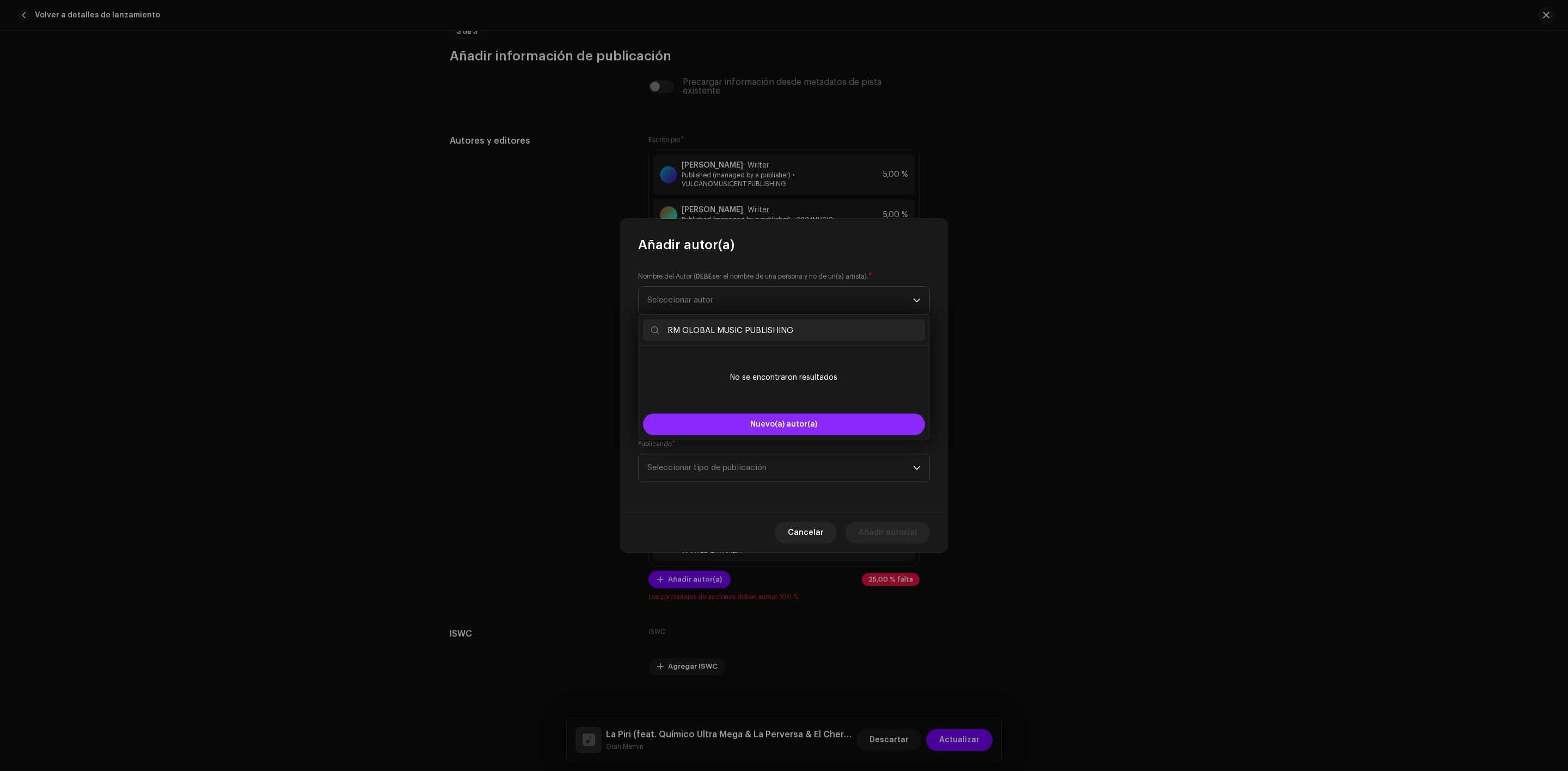
type input "RM GLOBAL MUSIC PUBLISHING"
click at [740, 420] on button "Nuevo(a) autor(a)" at bounding box center [783, 425] width 282 height 22
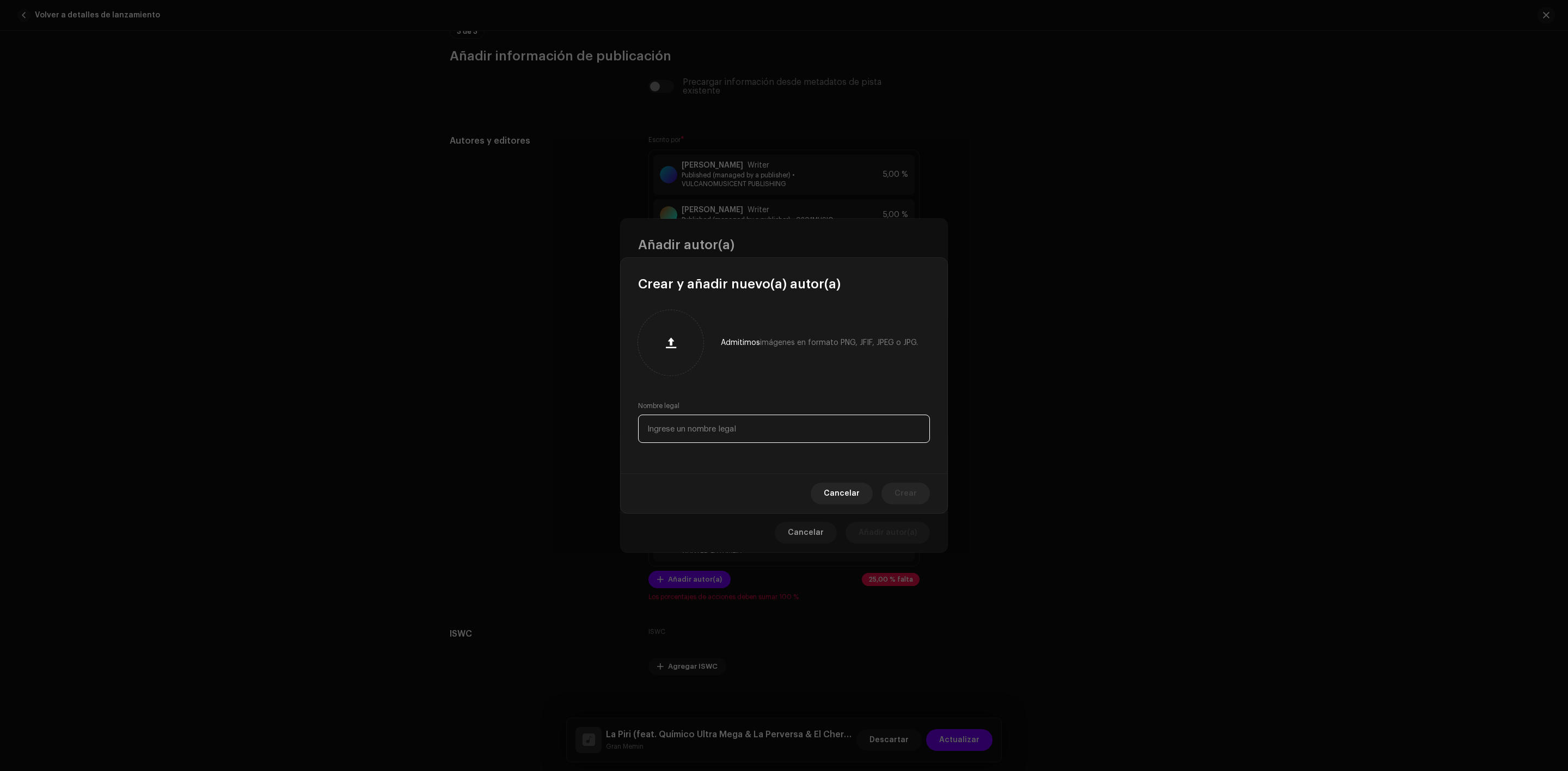
click at [740, 430] on input "text" at bounding box center [783, 429] width 292 height 29
paste input "RM GLOBAL MUSIC PUBLISHING"
type input "RM GLOBAL MUSIC PUBLISHING"
click at [905, 489] on span "Crear" at bounding box center [906, 494] width 23 height 22
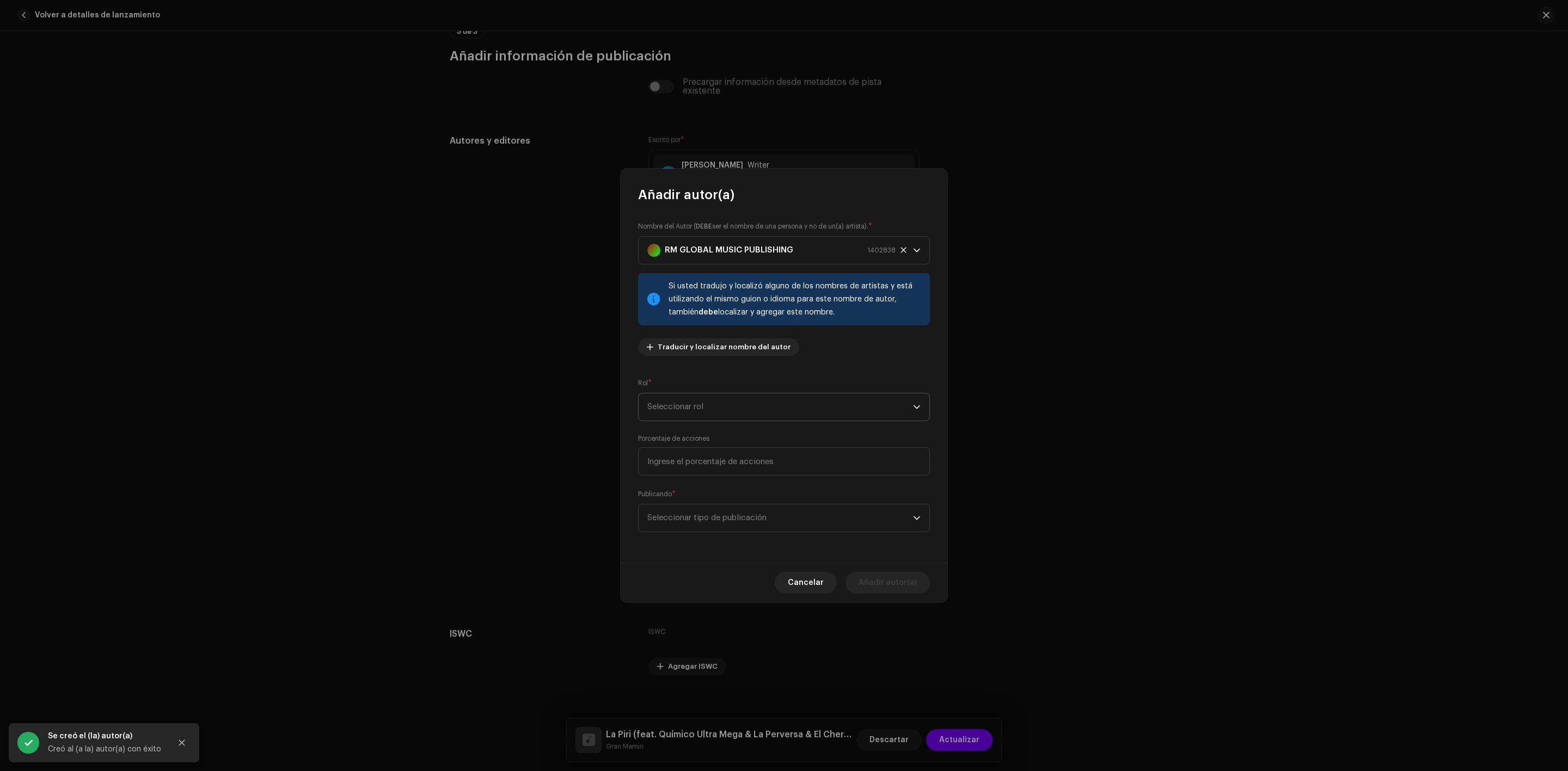
click at [758, 405] on span "Seleccionar rol" at bounding box center [780, 407] width 265 height 27
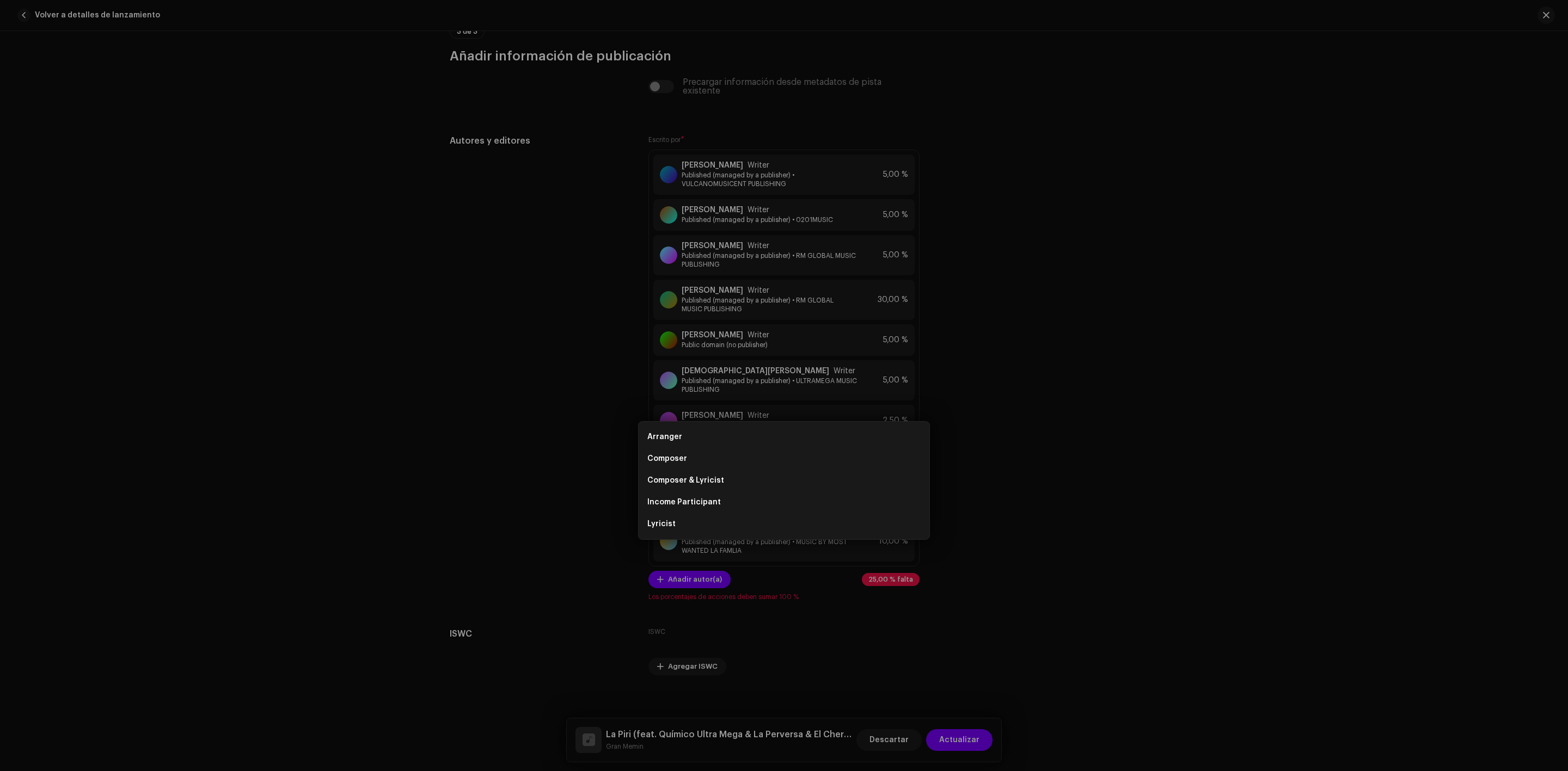
click at [1057, 459] on div "Añadir autor(a) Nombre del Autor ( DEBE ser el nombre de una persona y no de un…" at bounding box center [784, 385] width 1568 height 771
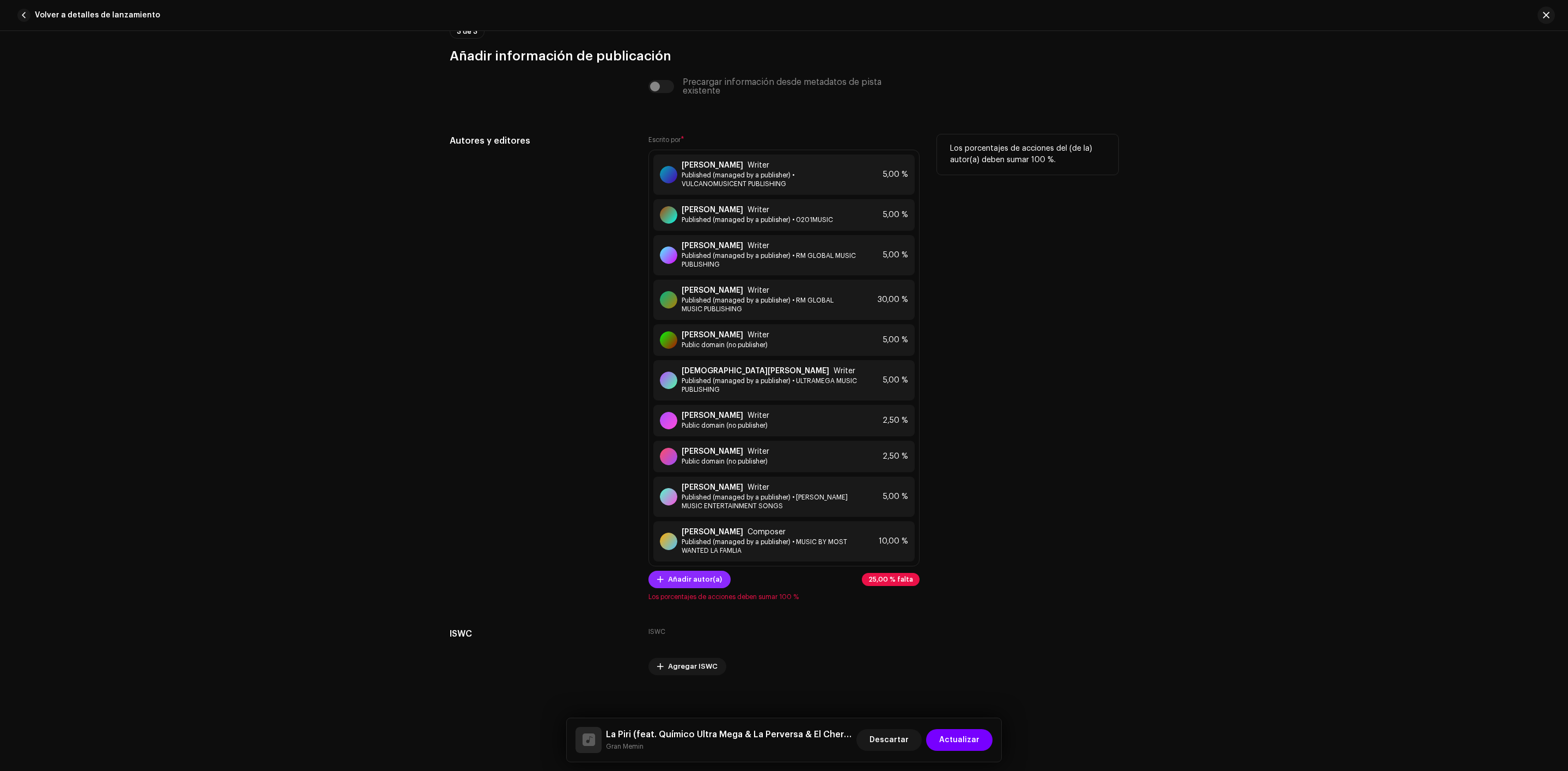
click at [688, 578] on span "Añadir autor(a)" at bounding box center [695, 580] width 54 height 22
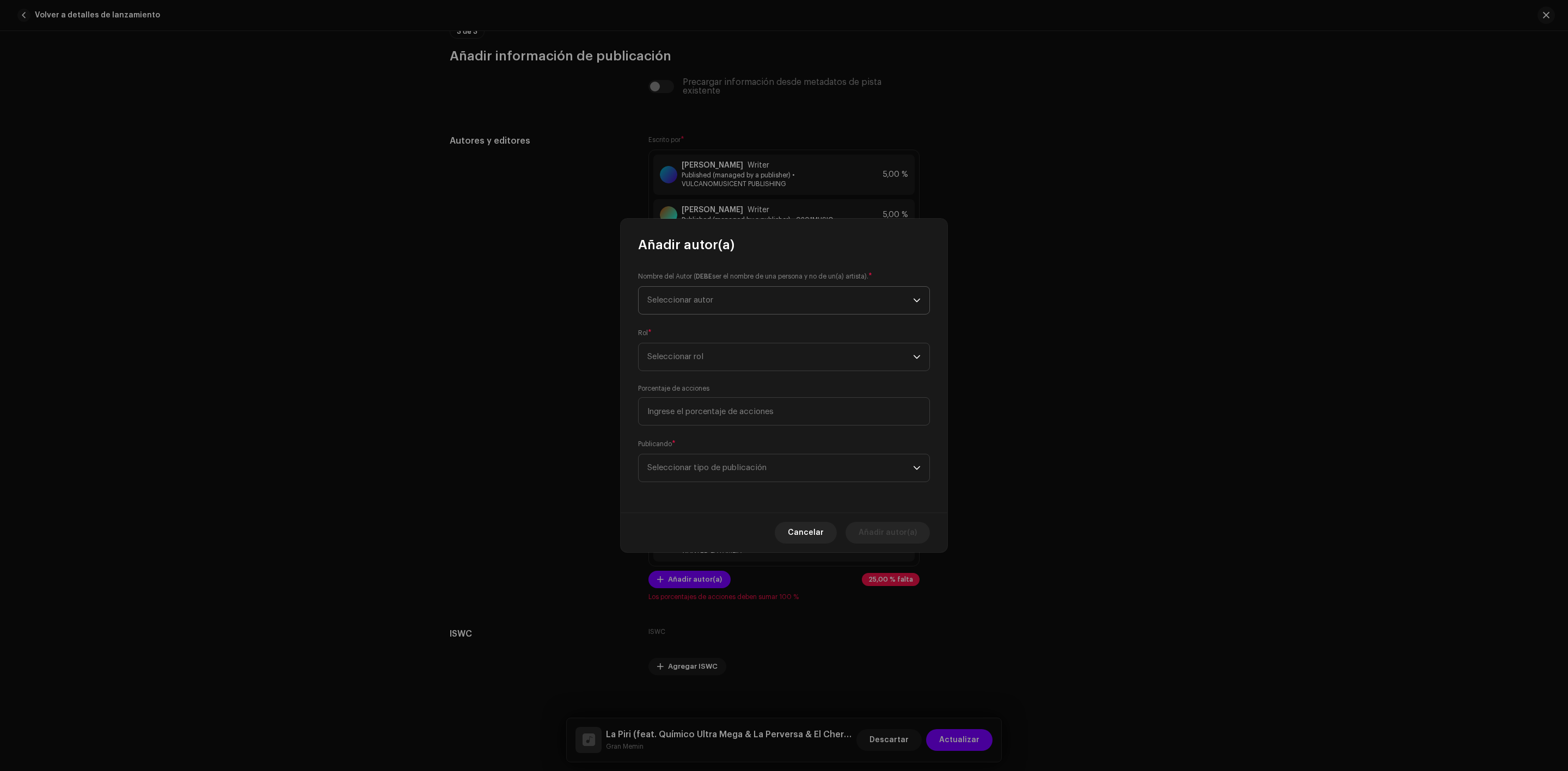
click at [681, 301] on span "Seleccionar autor" at bounding box center [680, 300] width 66 height 8
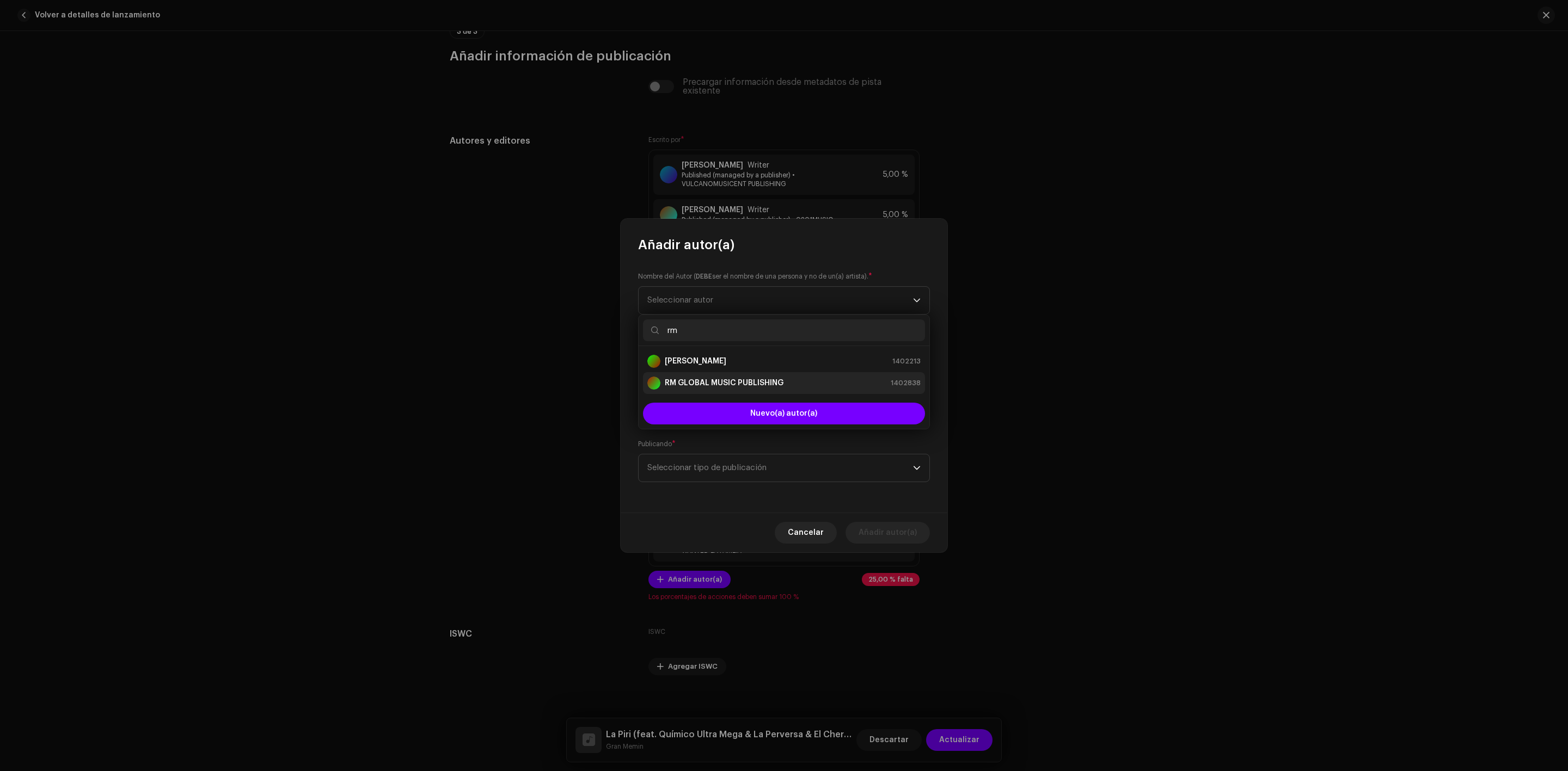
type input "rm"
click at [725, 389] on div "RM GLOBAL MUSIC PUBLISHING" at bounding box center [715, 383] width 136 height 13
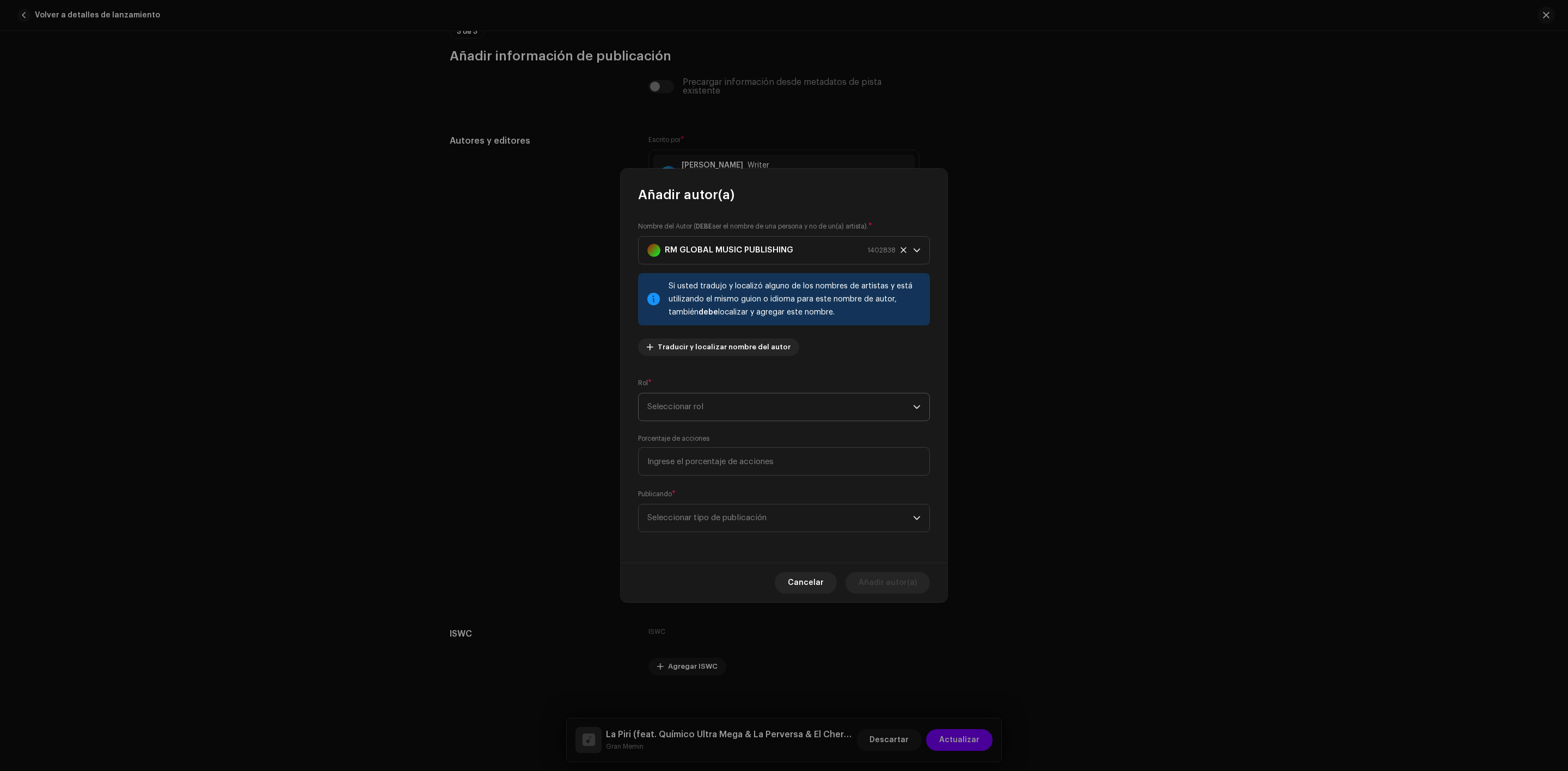
click at [686, 397] on span "Seleccionar rol" at bounding box center [780, 407] width 265 height 27
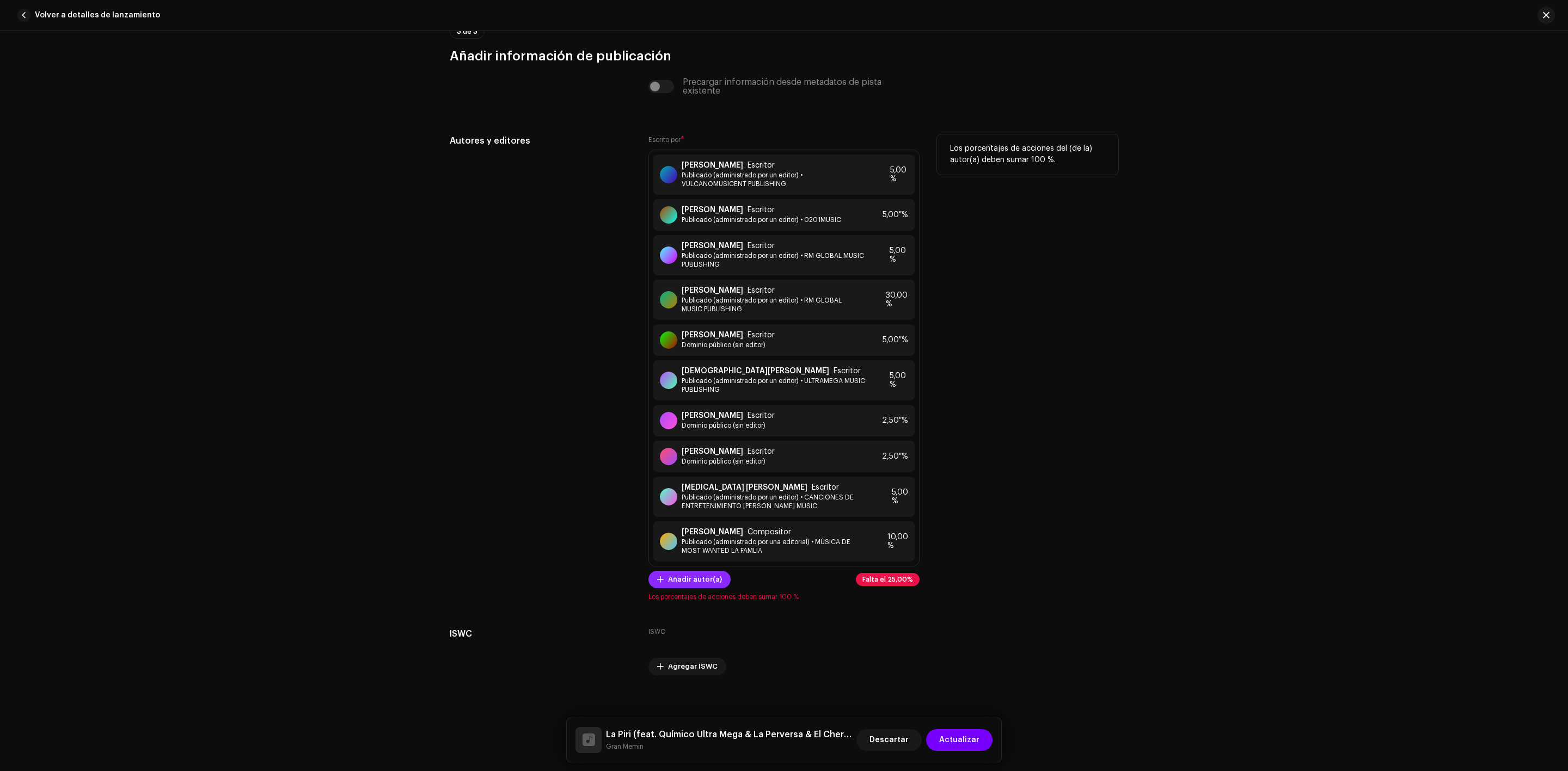
click at [689, 585] on span "Añadir autor(a)" at bounding box center [695, 580] width 54 height 22
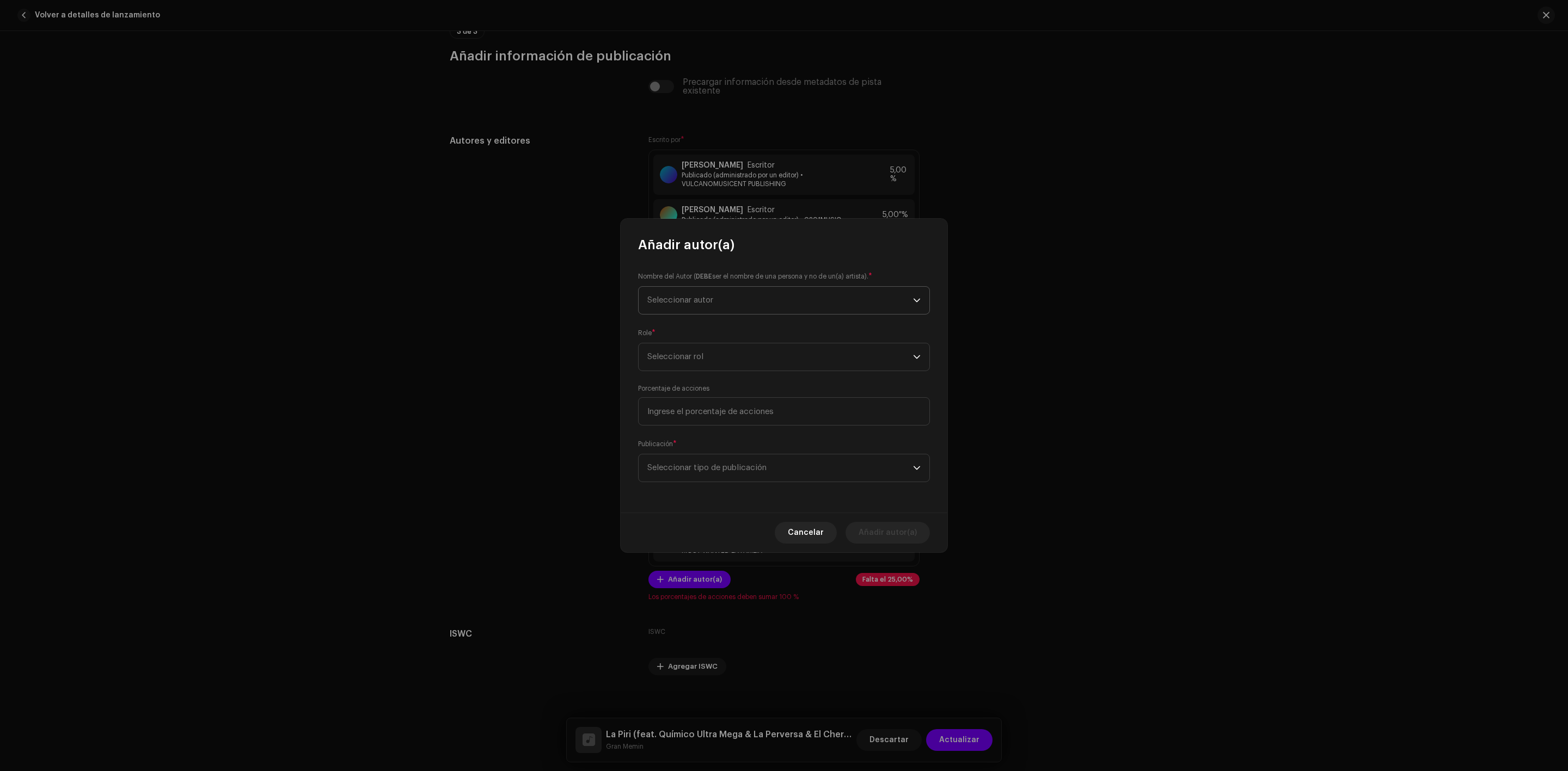
click at [709, 301] on span "Seleccionar autor" at bounding box center [680, 300] width 66 height 8
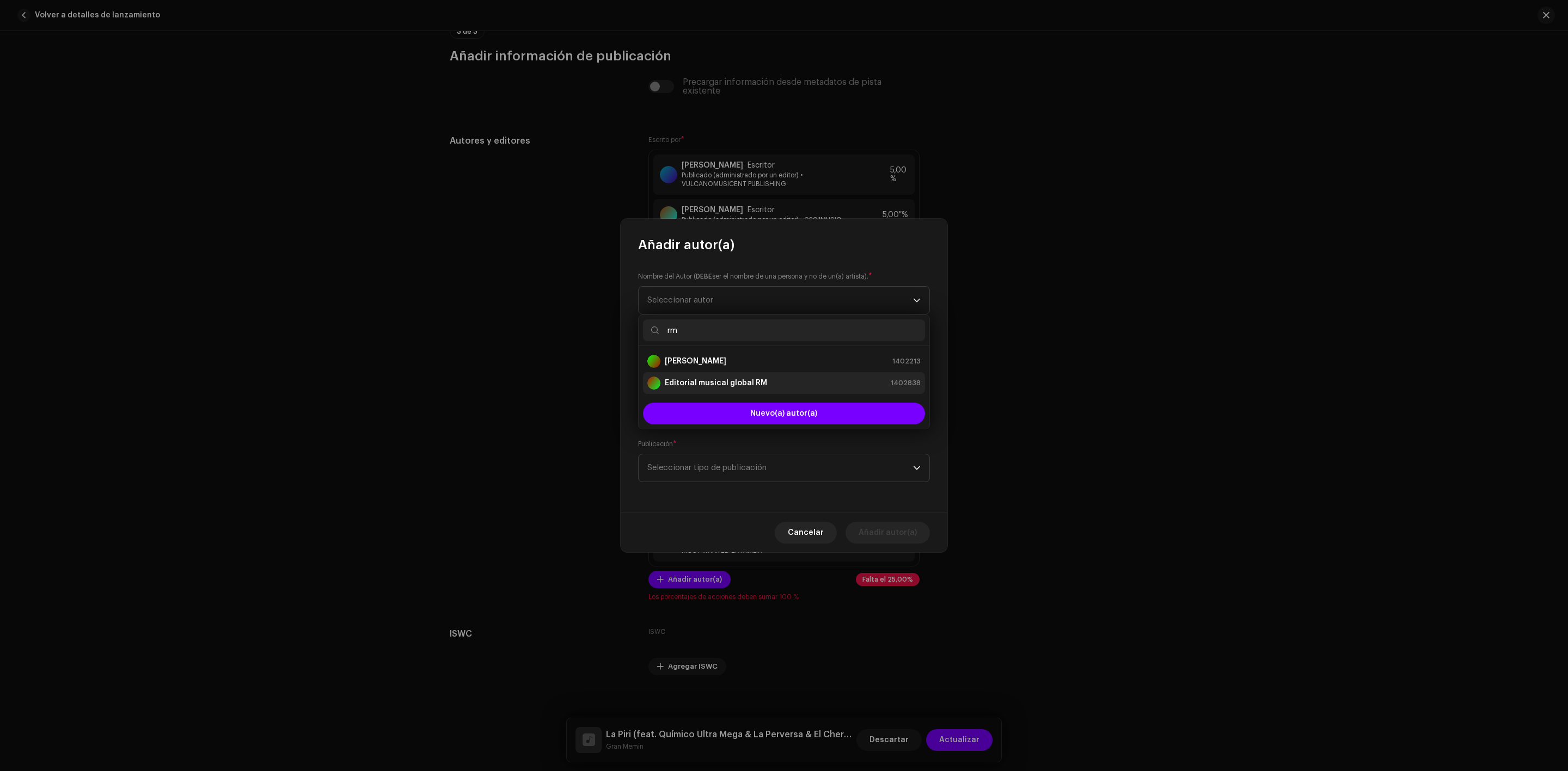
type input "rm"
click at [729, 375] on li "Editorial musical global RM 1402838" at bounding box center [783, 383] width 282 height 22
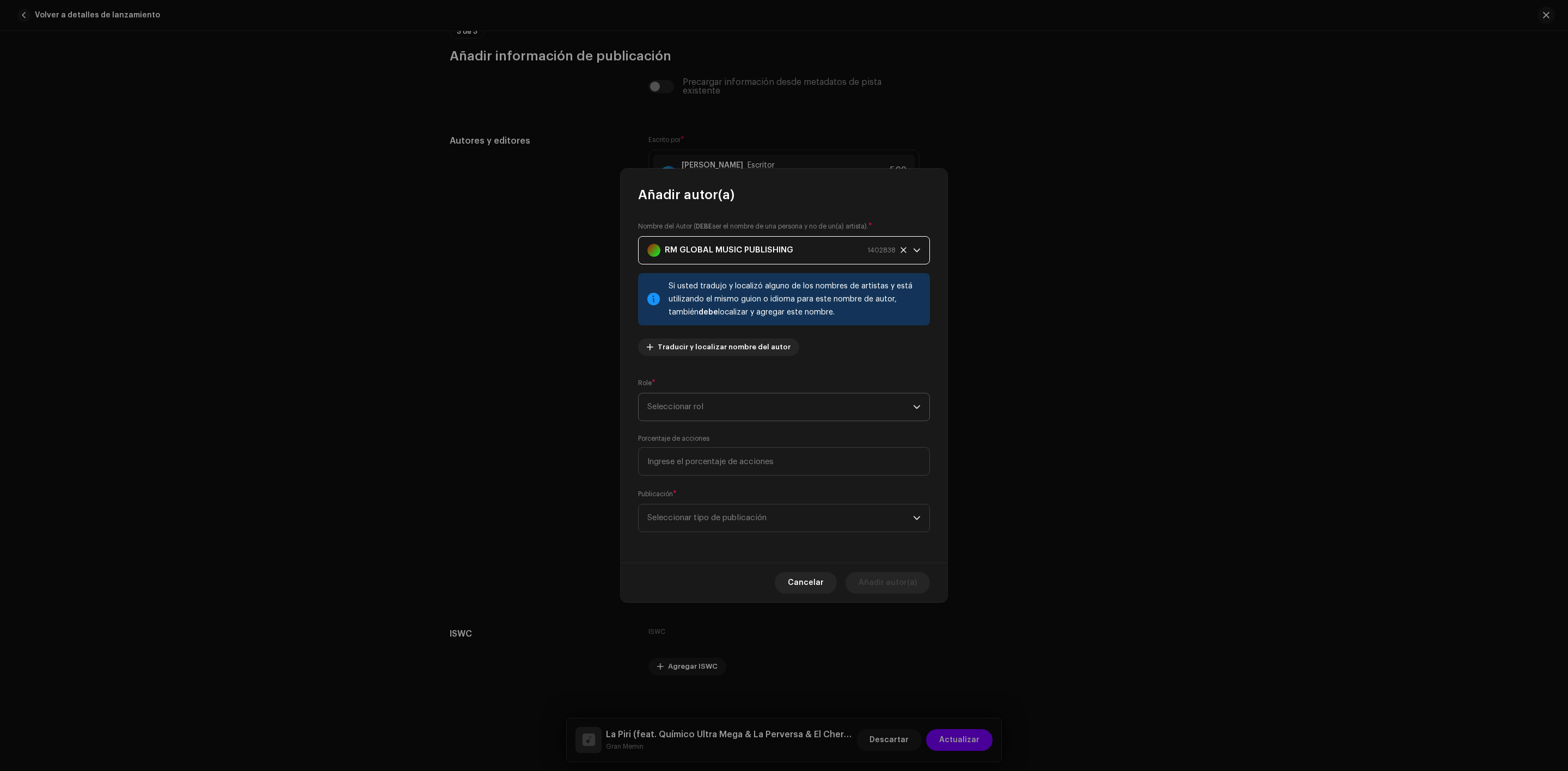
click at [684, 403] on span "Seleccionar rol" at bounding box center [780, 407] width 265 height 27
click at [709, 461] on font "Participante de ingresos" at bounding box center [695, 463] width 96 height 8
click at [713, 458] on input at bounding box center [783, 461] width 292 height 29
type input "12,50"
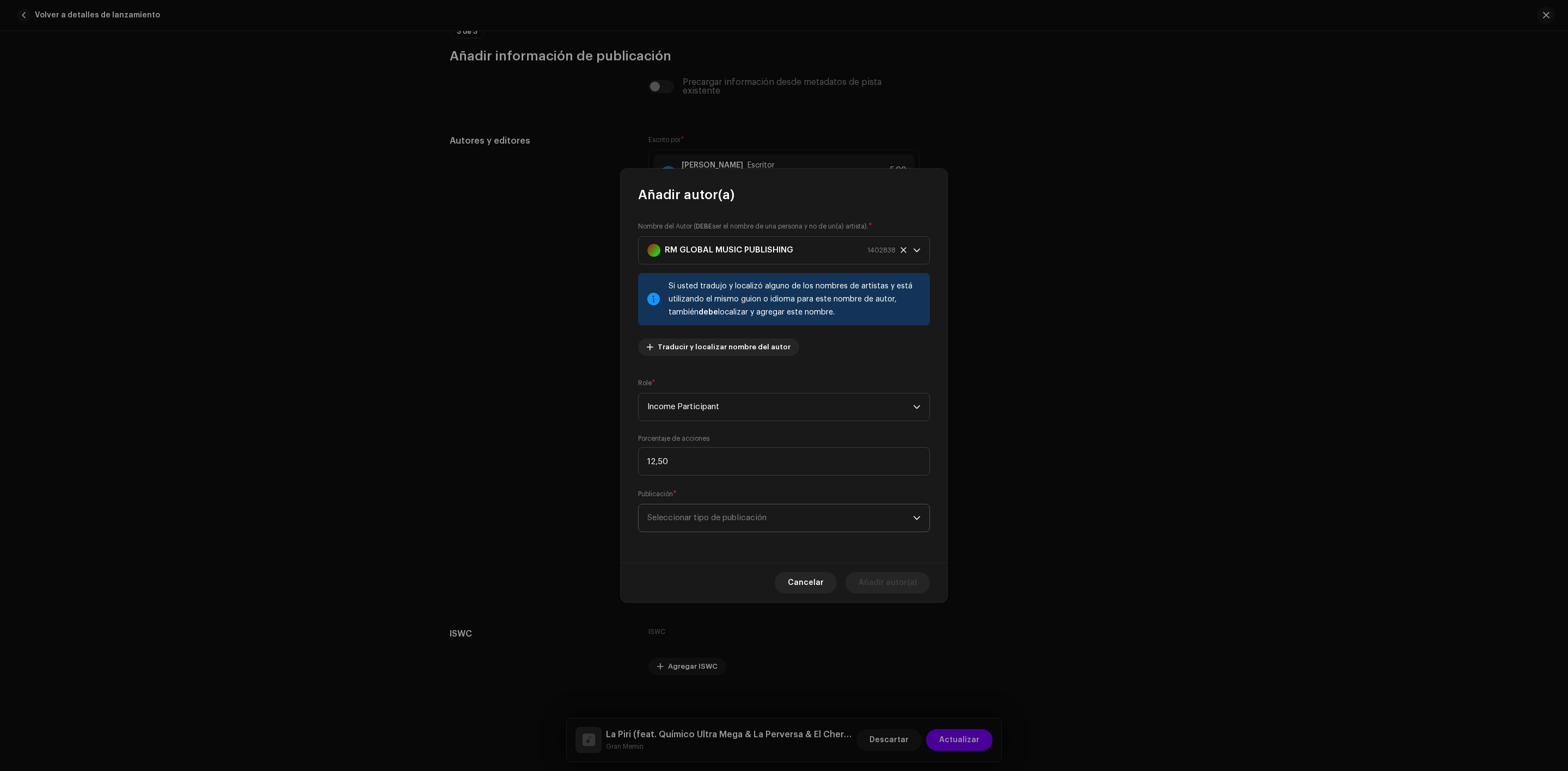
click at [730, 523] on span "Seleccionar tipo de publicación" at bounding box center [780, 518] width 265 height 27
click at [722, 588] on font "Publicado (gestionado por un editor)" at bounding box center [717, 591] width 141 height 8
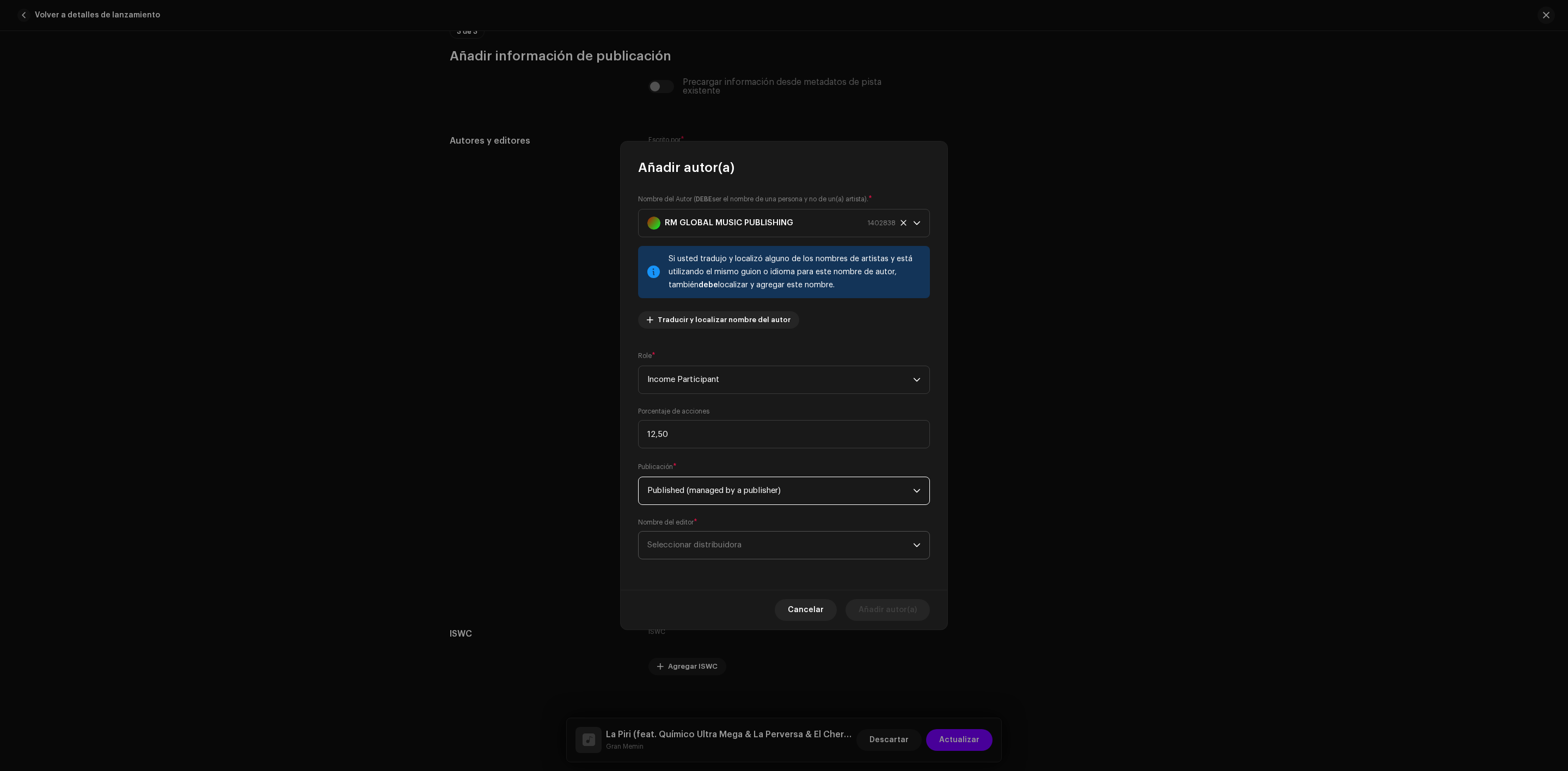
click at [679, 534] on span "Seleccionar distribuidora" at bounding box center [780, 545] width 265 height 27
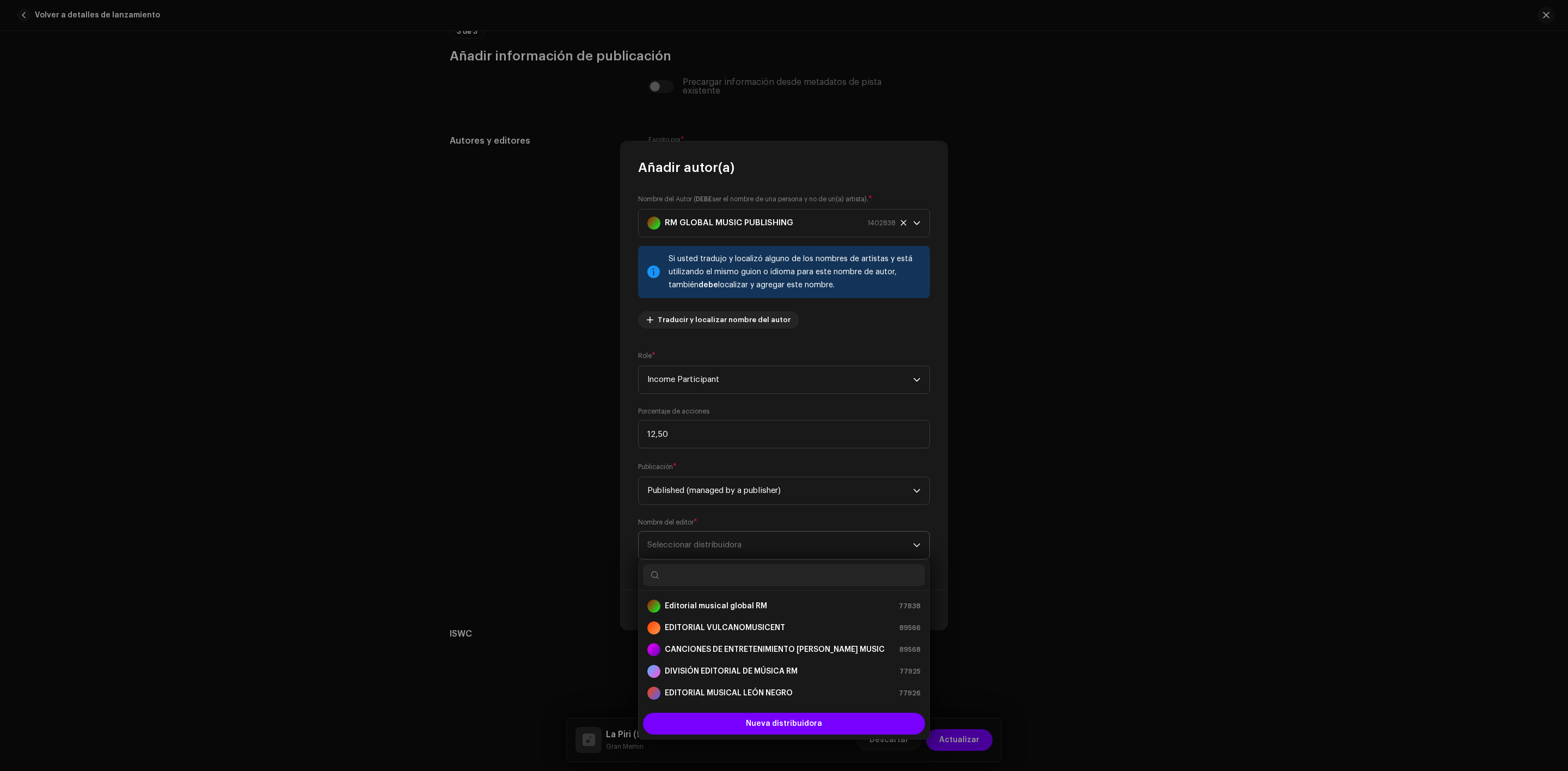
click at [678, 542] on span "Seleccionar distribuidora" at bounding box center [694, 545] width 94 height 8
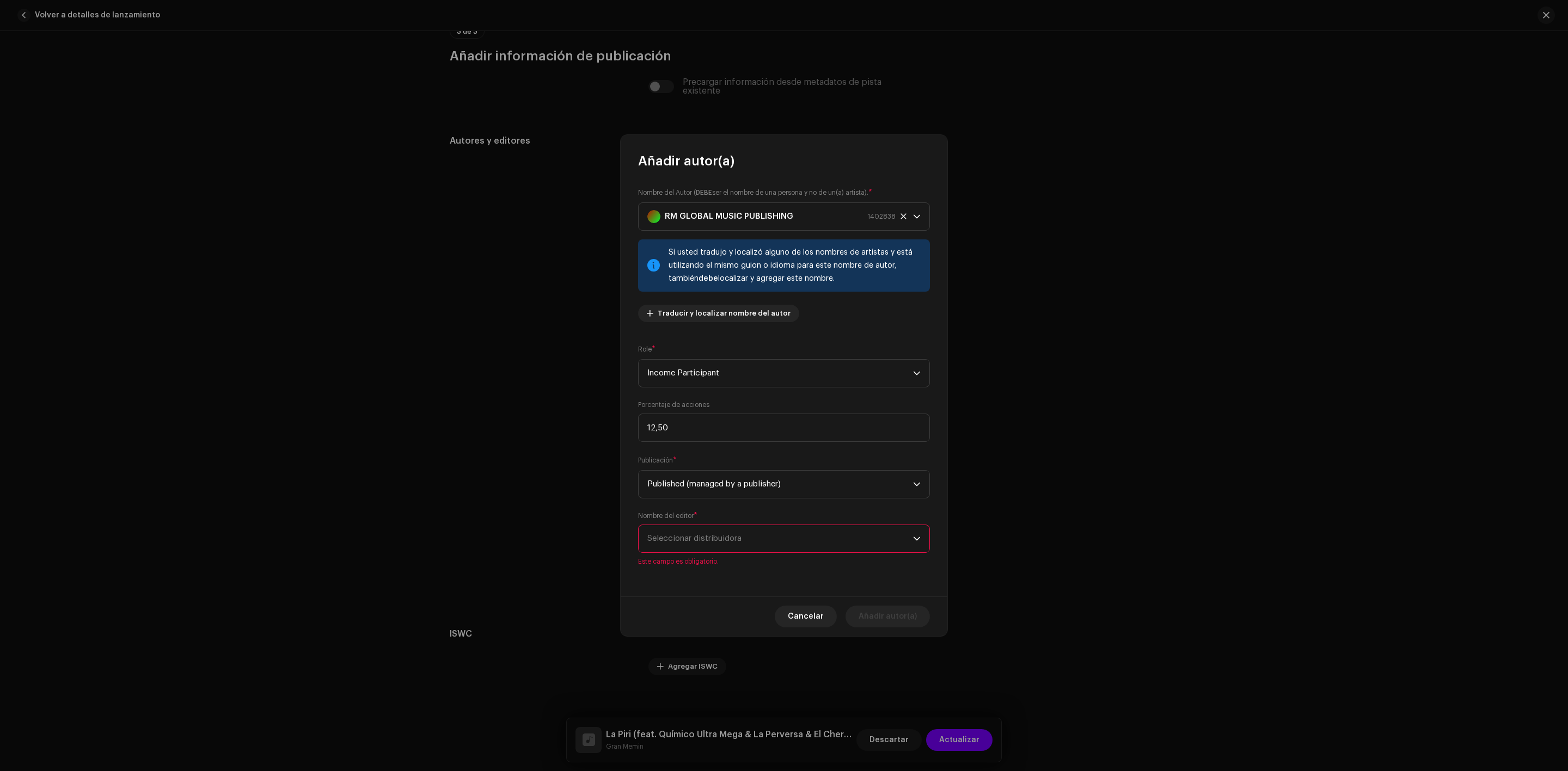
click at [678, 542] on span "Seleccionar distribuidora" at bounding box center [694, 538] width 94 height 8
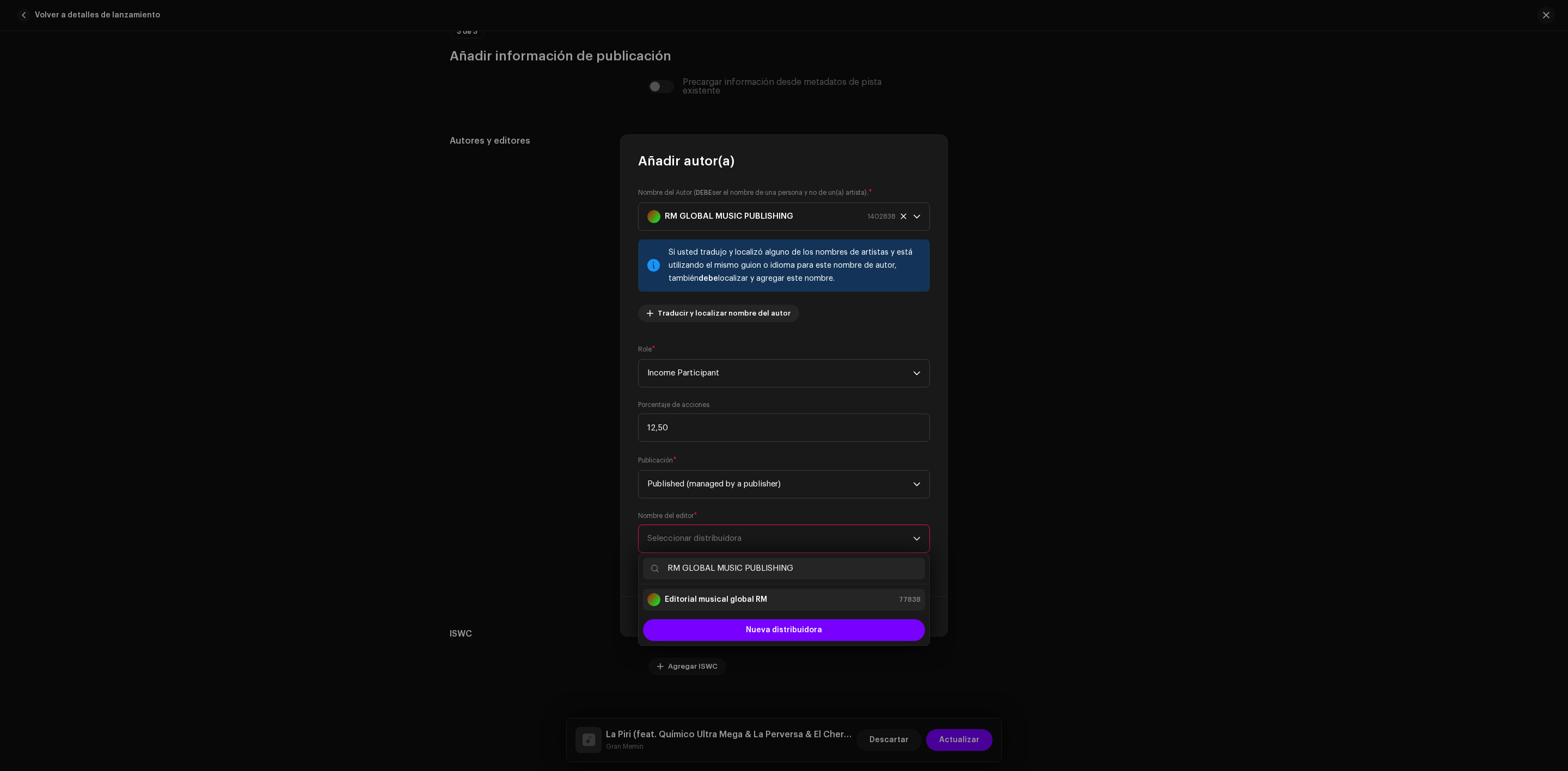
type input "RM GLOBAL MUSIC PUBLISHING"
click at [699, 598] on font "Editorial musical global RM" at bounding box center [716, 599] width 102 height 8
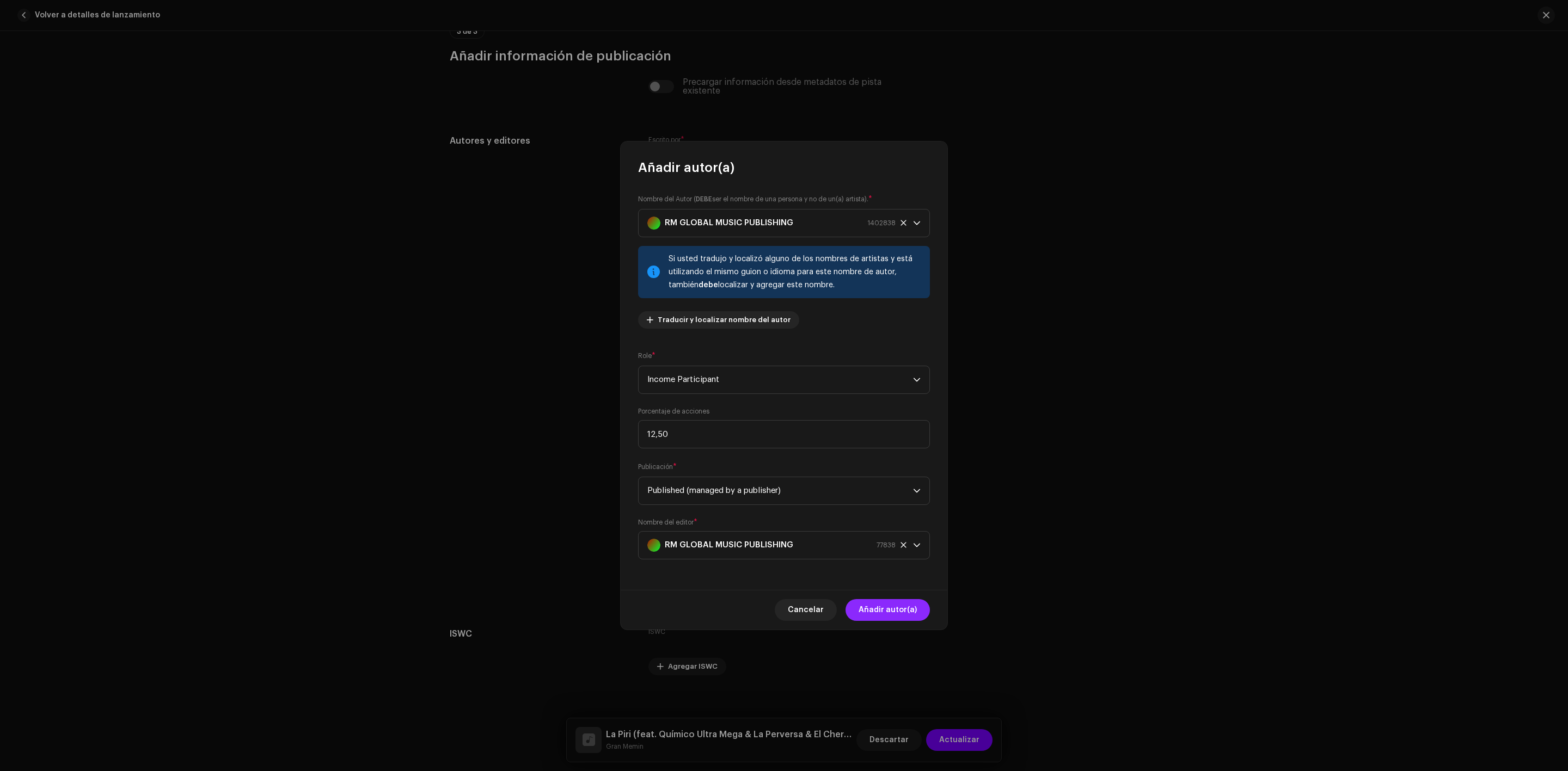
click at [881, 606] on font "Añadir autor(a)" at bounding box center [888, 610] width 58 height 8
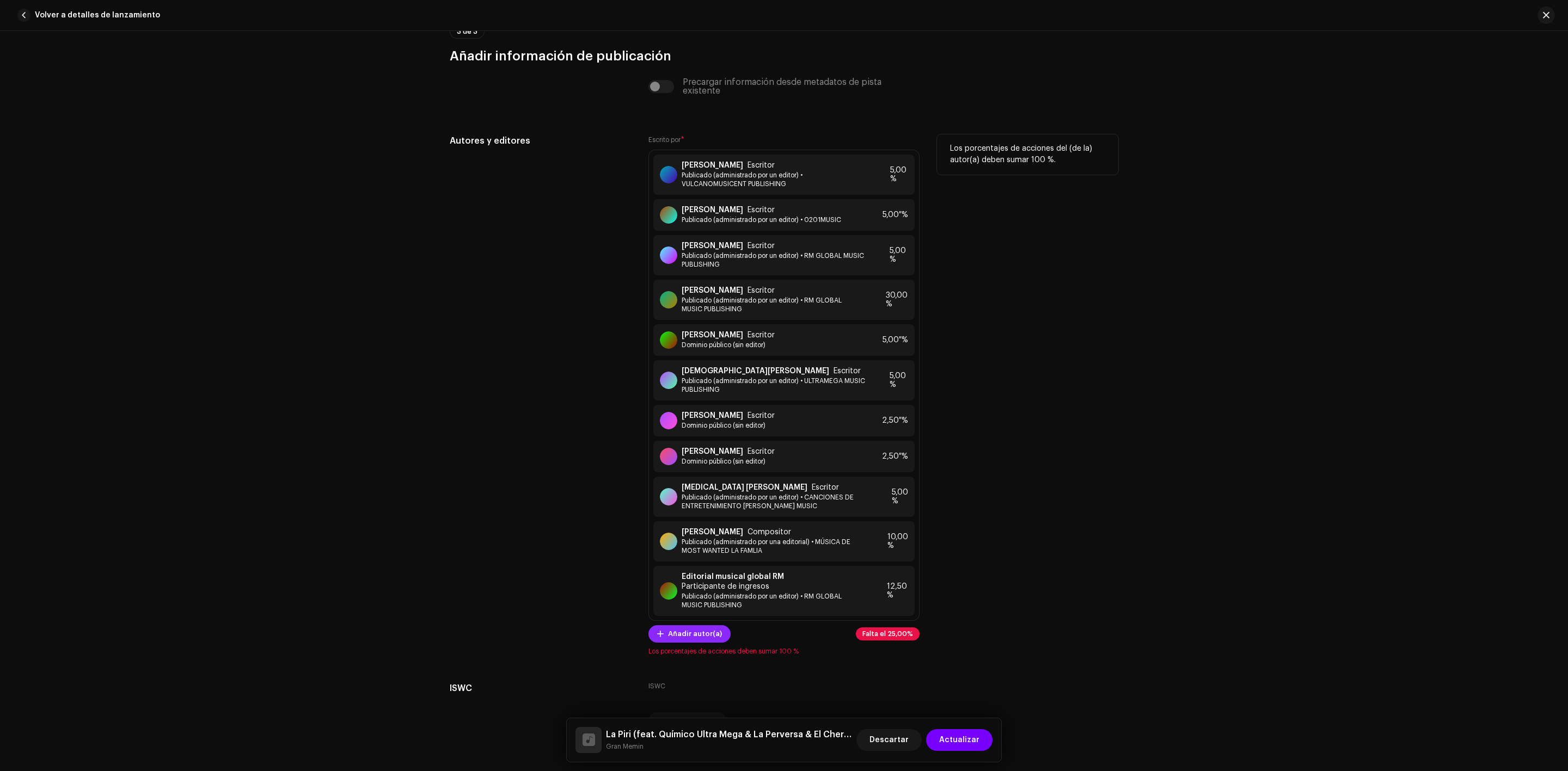
click at [684, 637] on span "Añadir autor(a)" at bounding box center [695, 634] width 54 height 22
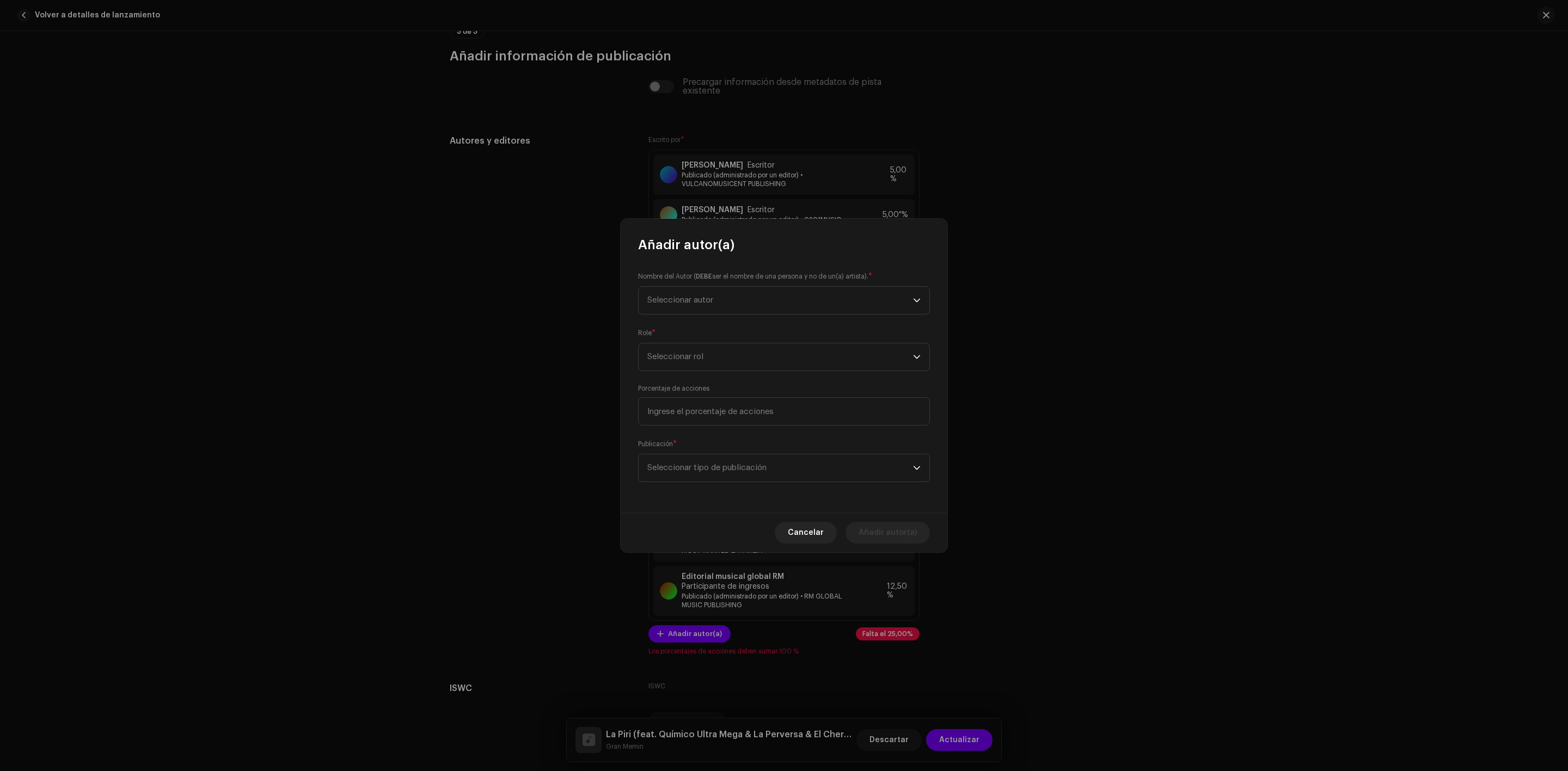
click at [699, 315] on div "Nombre del Autor ( DEBE ser el nombre de una persona y no de un(a) artista). * …" at bounding box center [784, 383] width 327 height 259
click at [706, 293] on span "Seleccionar autor" at bounding box center [780, 300] width 265 height 27
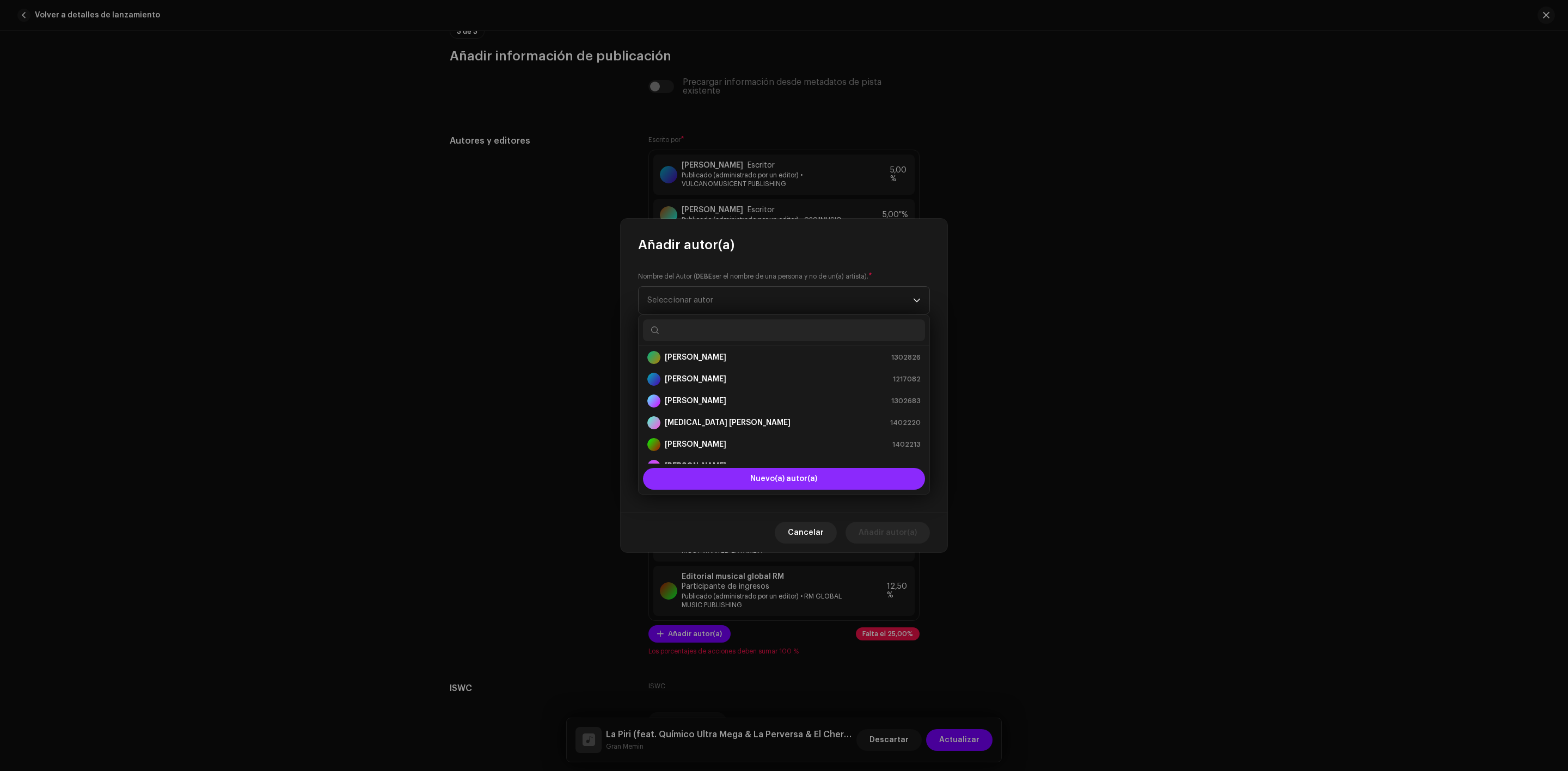
scroll to position [17, 0]
click at [725, 474] on button "Nuevo(a) autor(a)" at bounding box center [783, 479] width 282 height 22
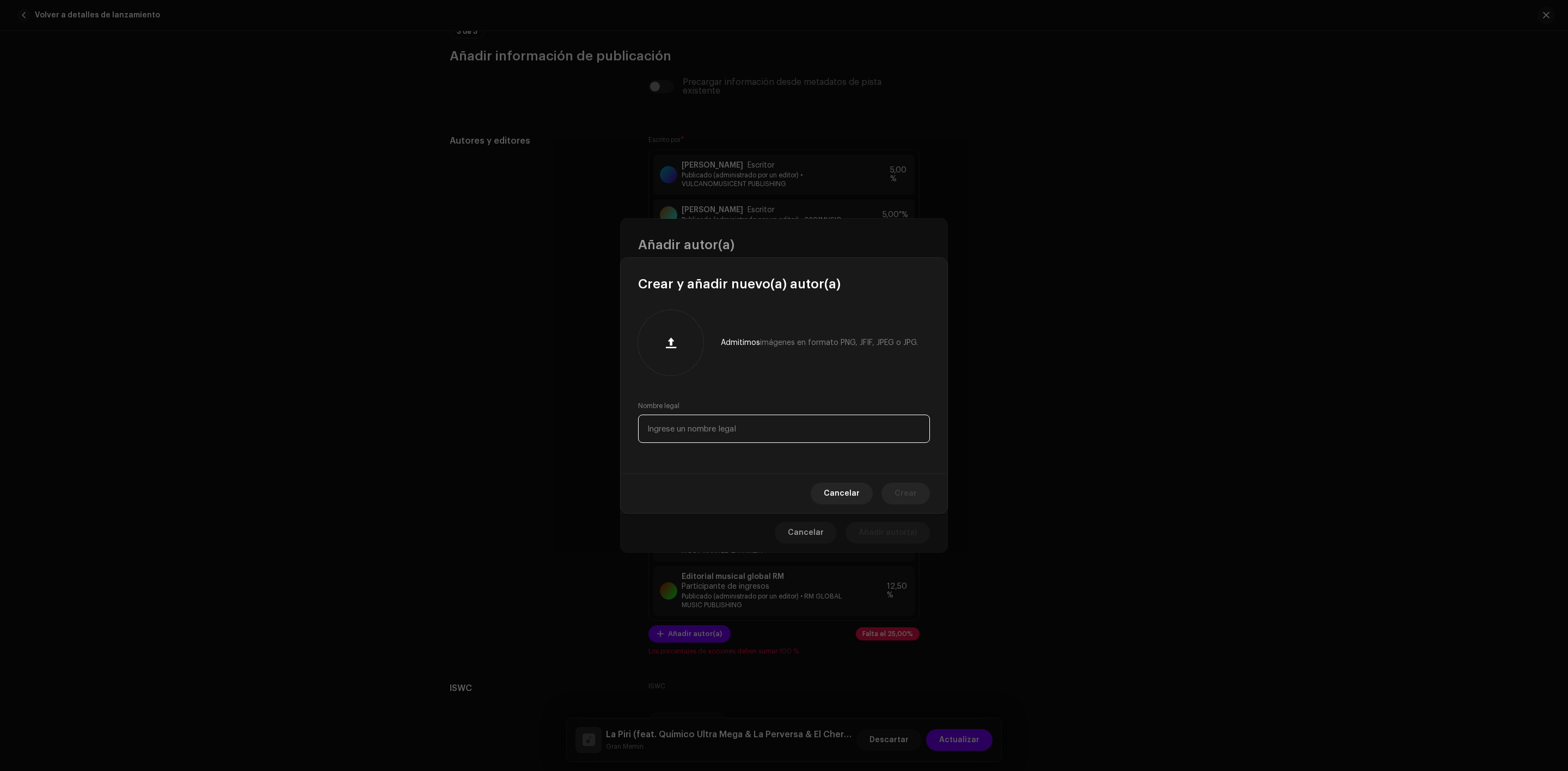
click at [702, 420] on input "text" at bounding box center [783, 429] width 292 height 29
paste input "SOLO E GROUP PUBLISHING"
type input "SOLO E GROUP PUBLISHING"
click at [917, 489] on button "Crear" at bounding box center [906, 494] width 49 height 22
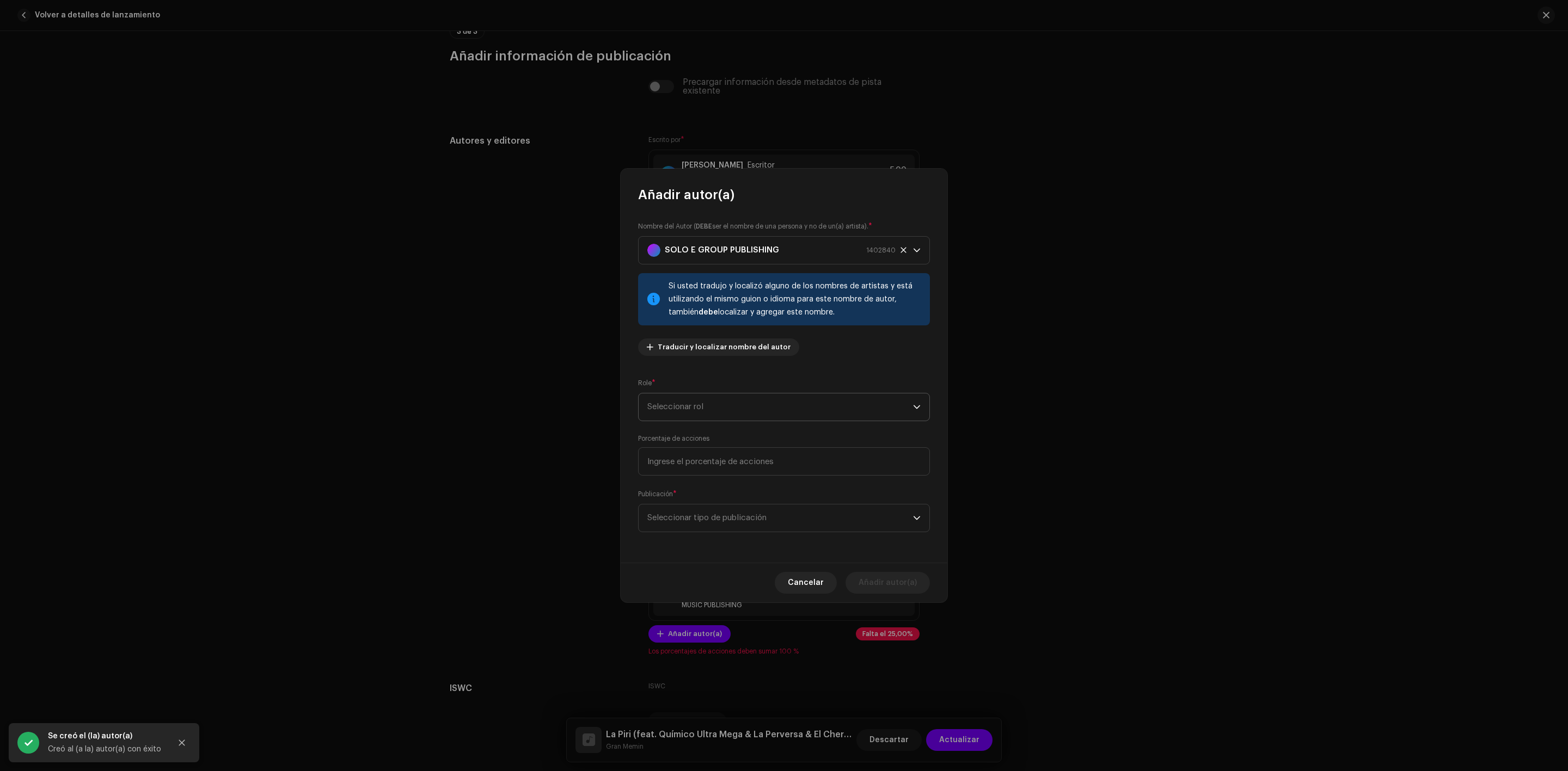
click at [717, 402] on span "Seleccionar rol" at bounding box center [780, 407] width 265 height 27
drag, startPoint x: 925, startPoint y: 440, endPoint x: 928, endPoint y: 462, distance: 22.2
click at [928, 462] on div "Adaptador Arreglista Compositor Compositor y letrista Participante de ingresos …" at bounding box center [784, 480] width 291 height 117
click at [725, 522] on font "Participante de ingresos" at bounding box center [695, 524] width 96 height 8
click at [691, 467] on input at bounding box center [783, 461] width 292 height 29
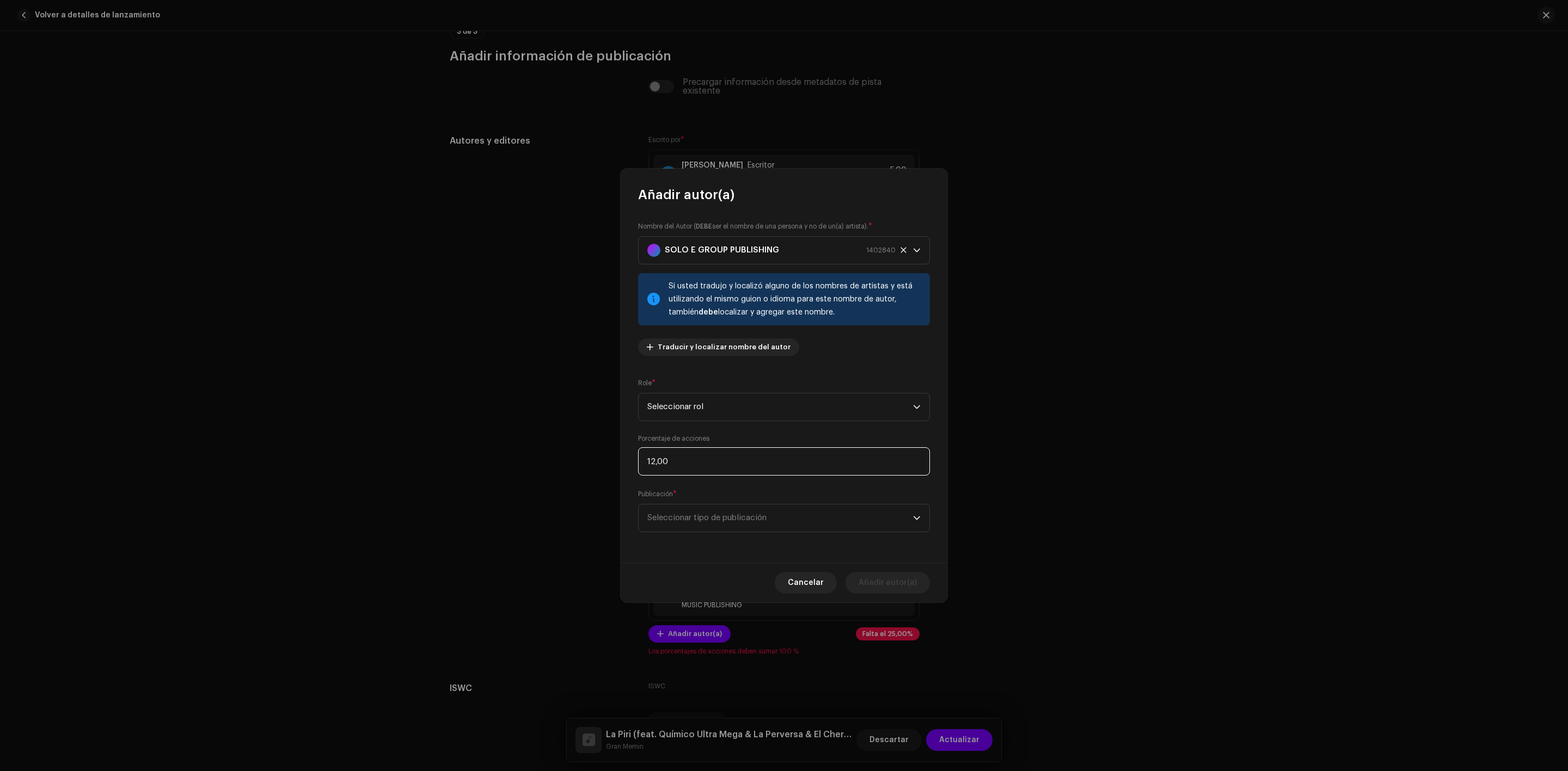
type input "12,50"
click at [699, 510] on span "Seleccionar tipo de publicación" at bounding box center [780, 518] width 265 height 27
click at [720, 590] on font "Publicado (gestionado por un editor)" at bounding box center [717, 591] width 141 height 8
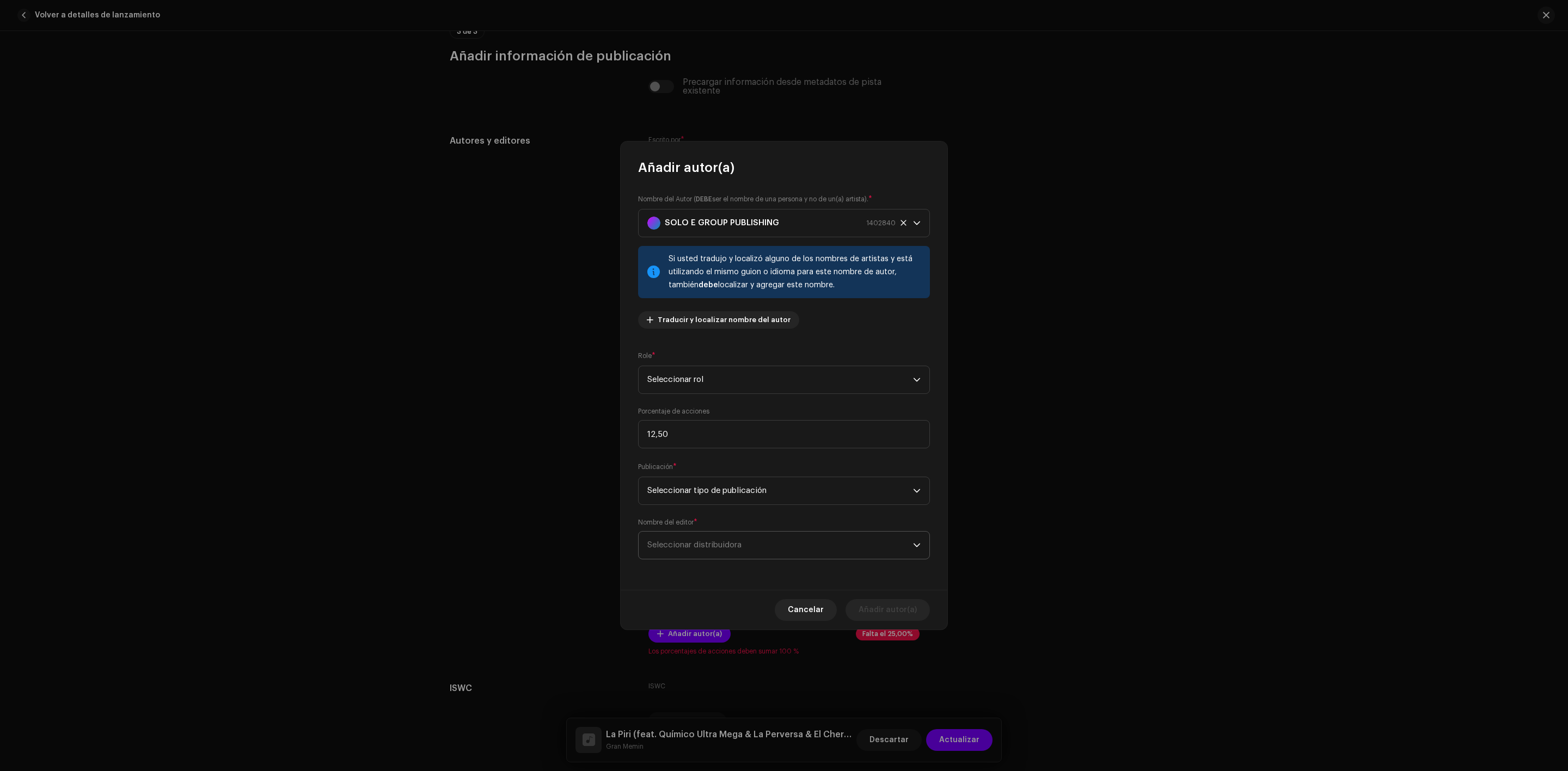
click at [693, 547] on font "Seleccionar distribuidora" at bounding box center [694, 545] width 94 height 8
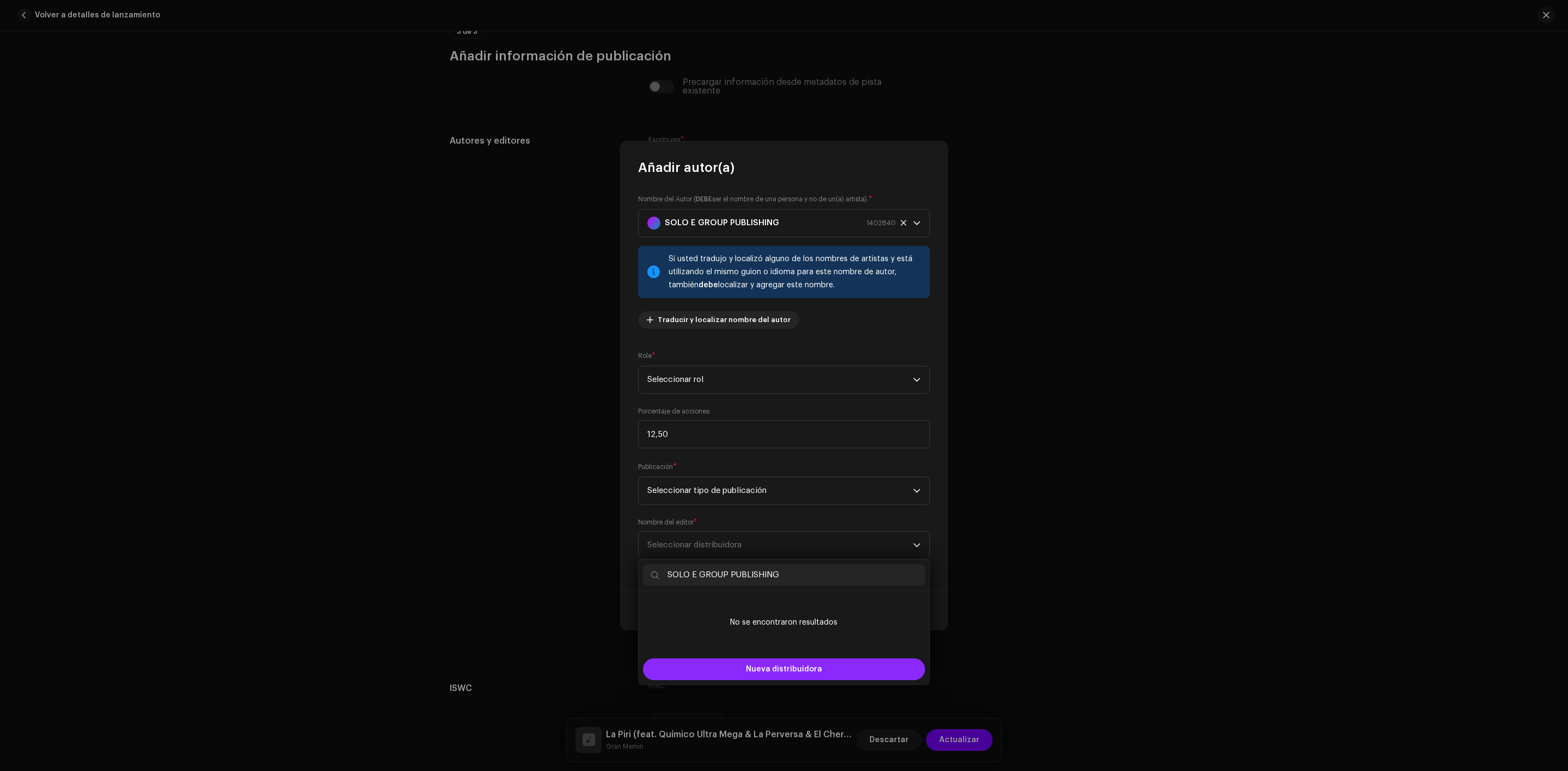
type input "SOLO E GROUP PUBLISHING"
click at [737, 667] on button "Nueva distribuidora" at bounding box center [783, 669] width 282 height 22
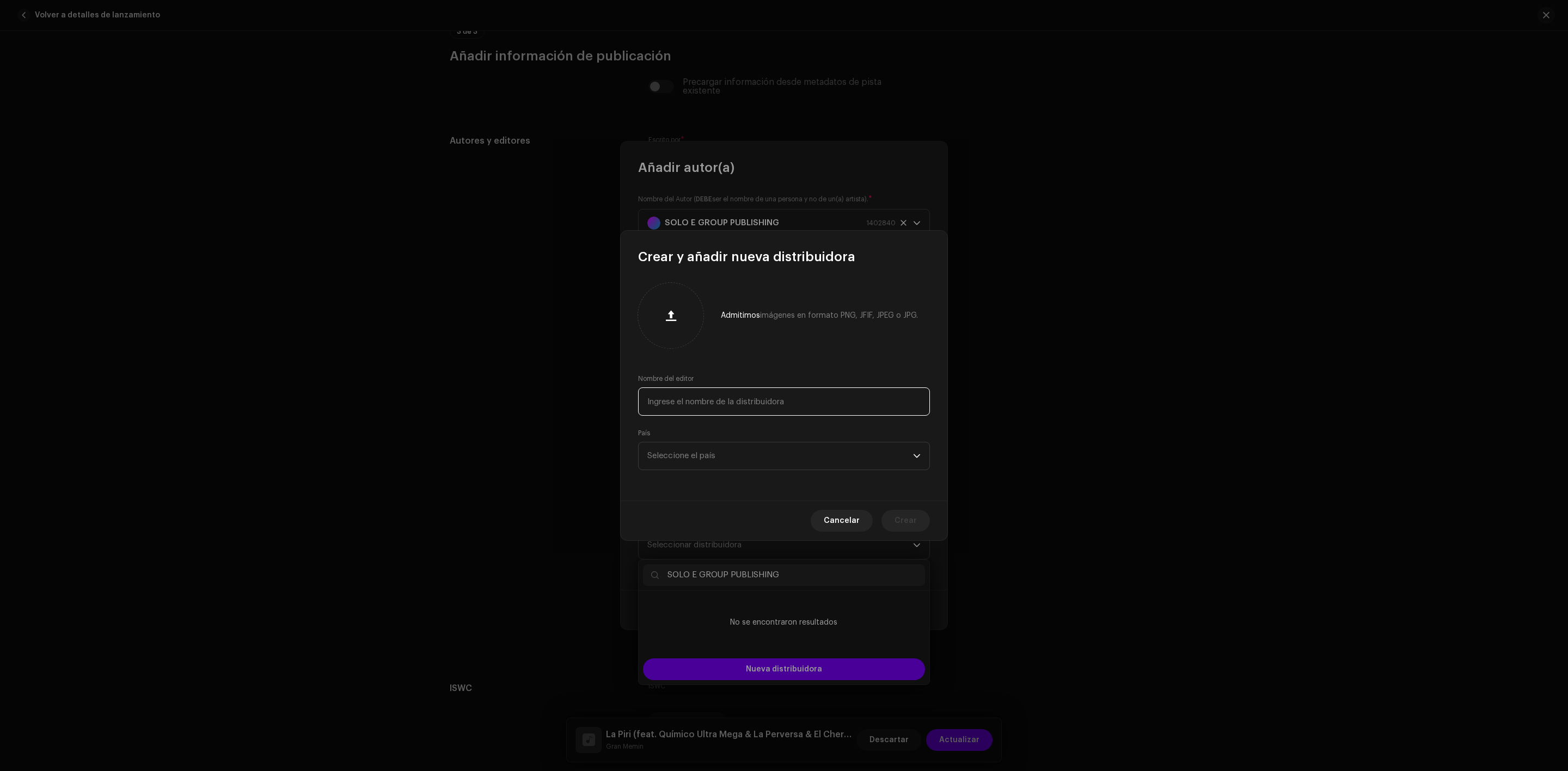
click at [722, 396] on input "text" at bounding box center [783, 402] width 292 height 29
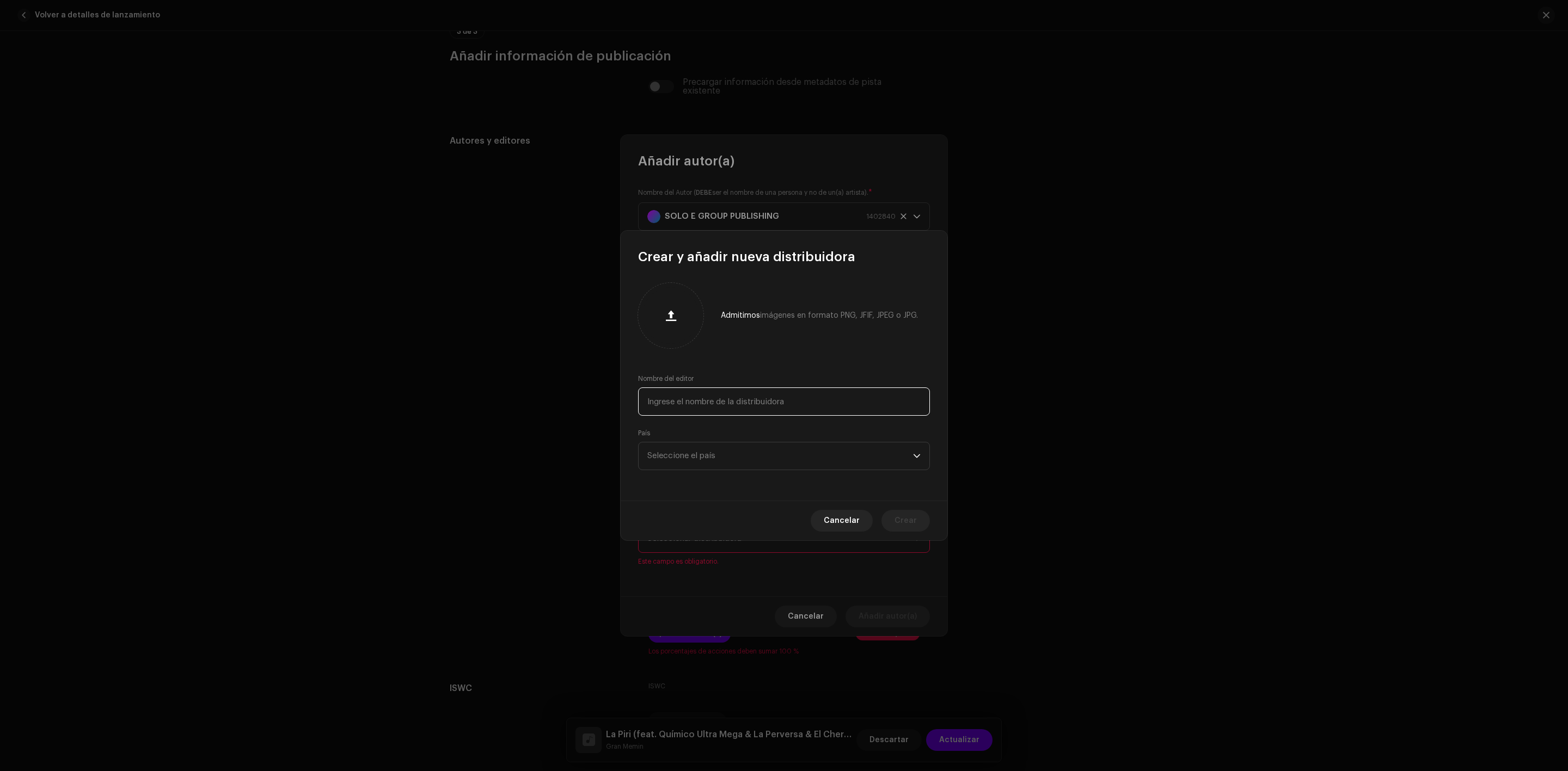
paste input "SOLO E GROUP PUBLISHING"
type input "SOLO E GROUP PUBLISHING"
click at [714, 456] on span "Seleccione el país" at bounding box center [681, 455] width 68 height 8
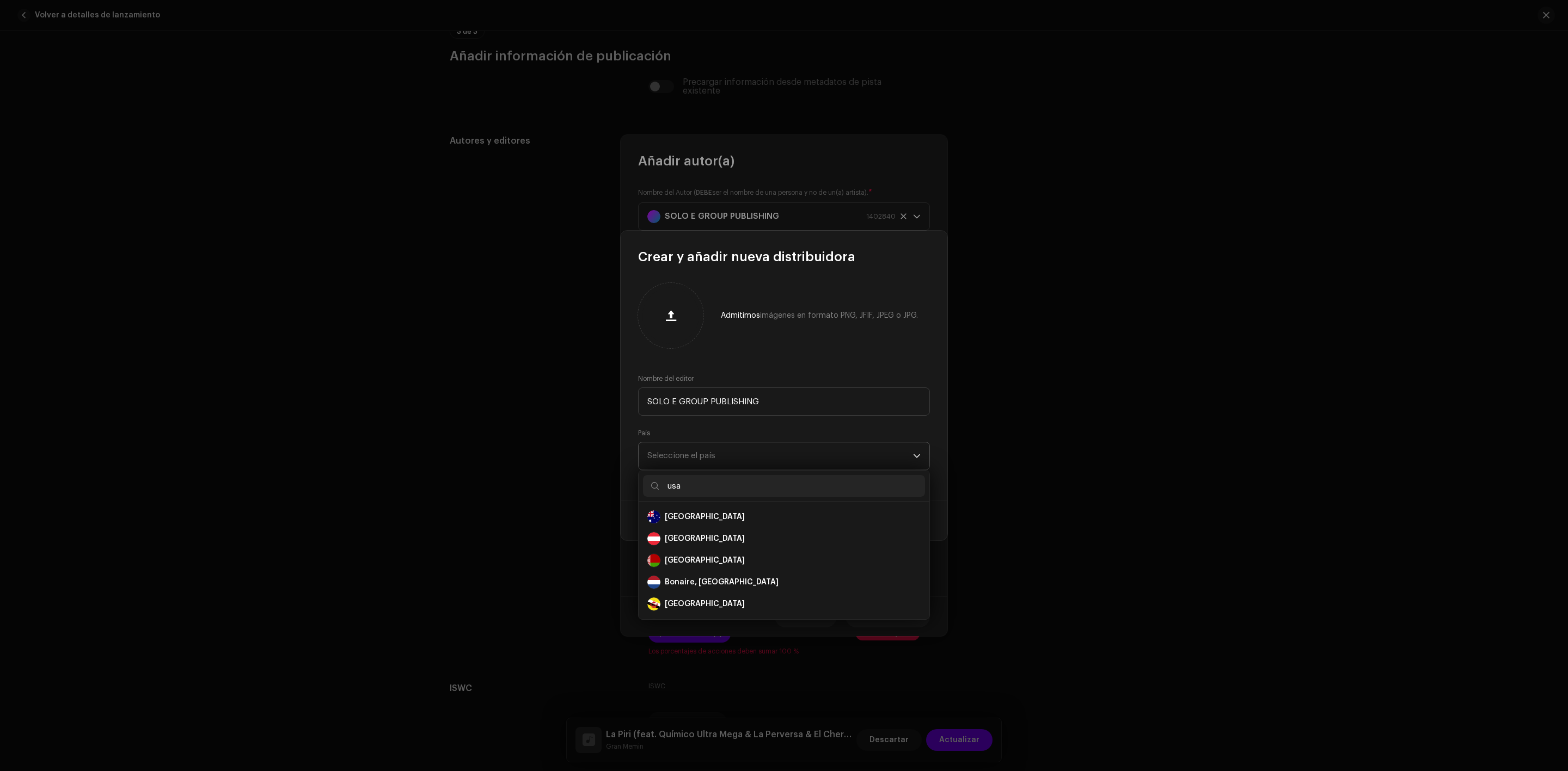
scroll to position [0, 0]
type input "u"
type input "uni"
click at [706, 603] on div "[GEOGRAPHIC_DATA]" at bounding box center [704, 604] width 80 height 11
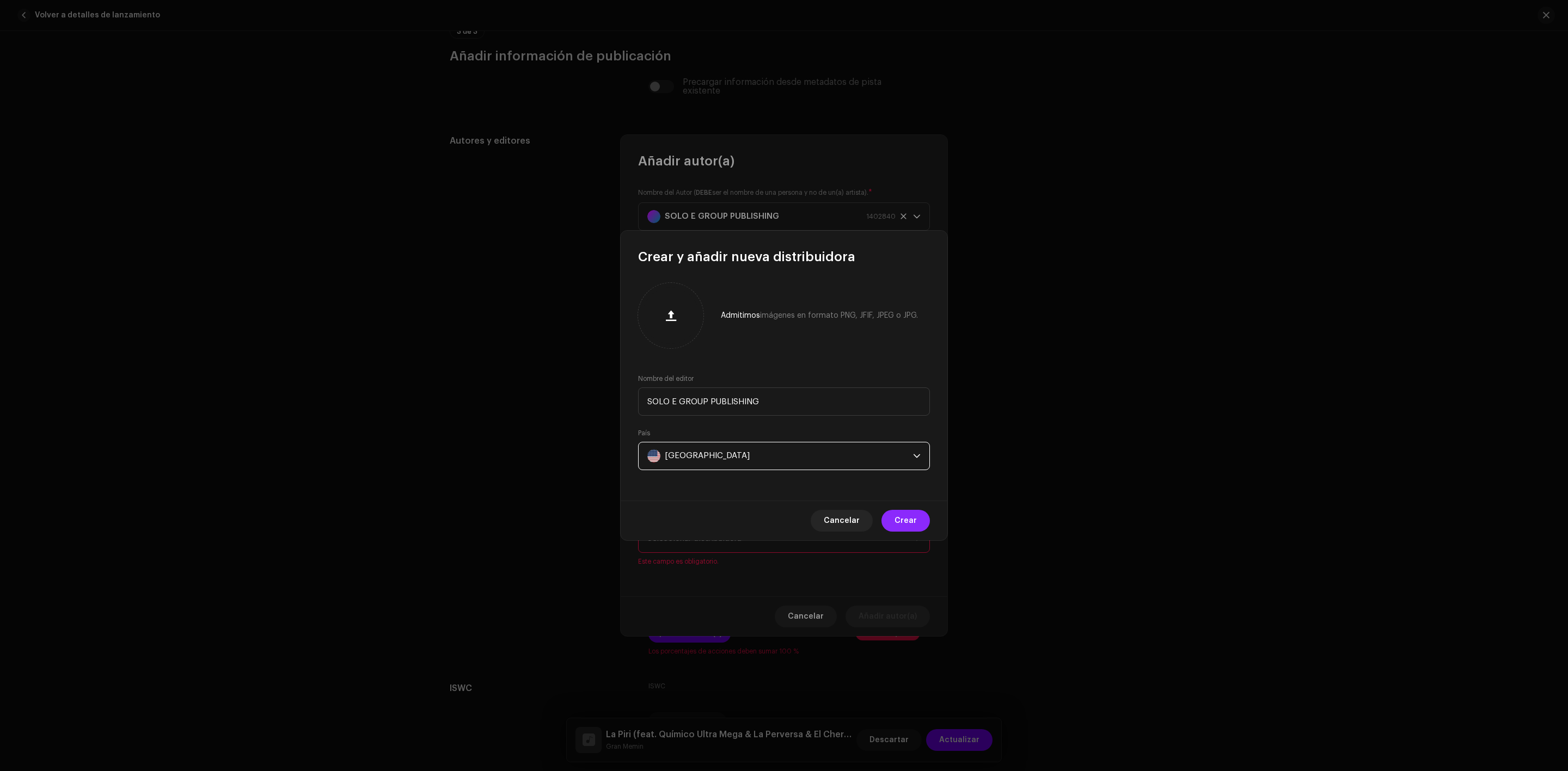
click at [907, 522] on font "Crear" at bounding box center [906, 521] width 23 height 8
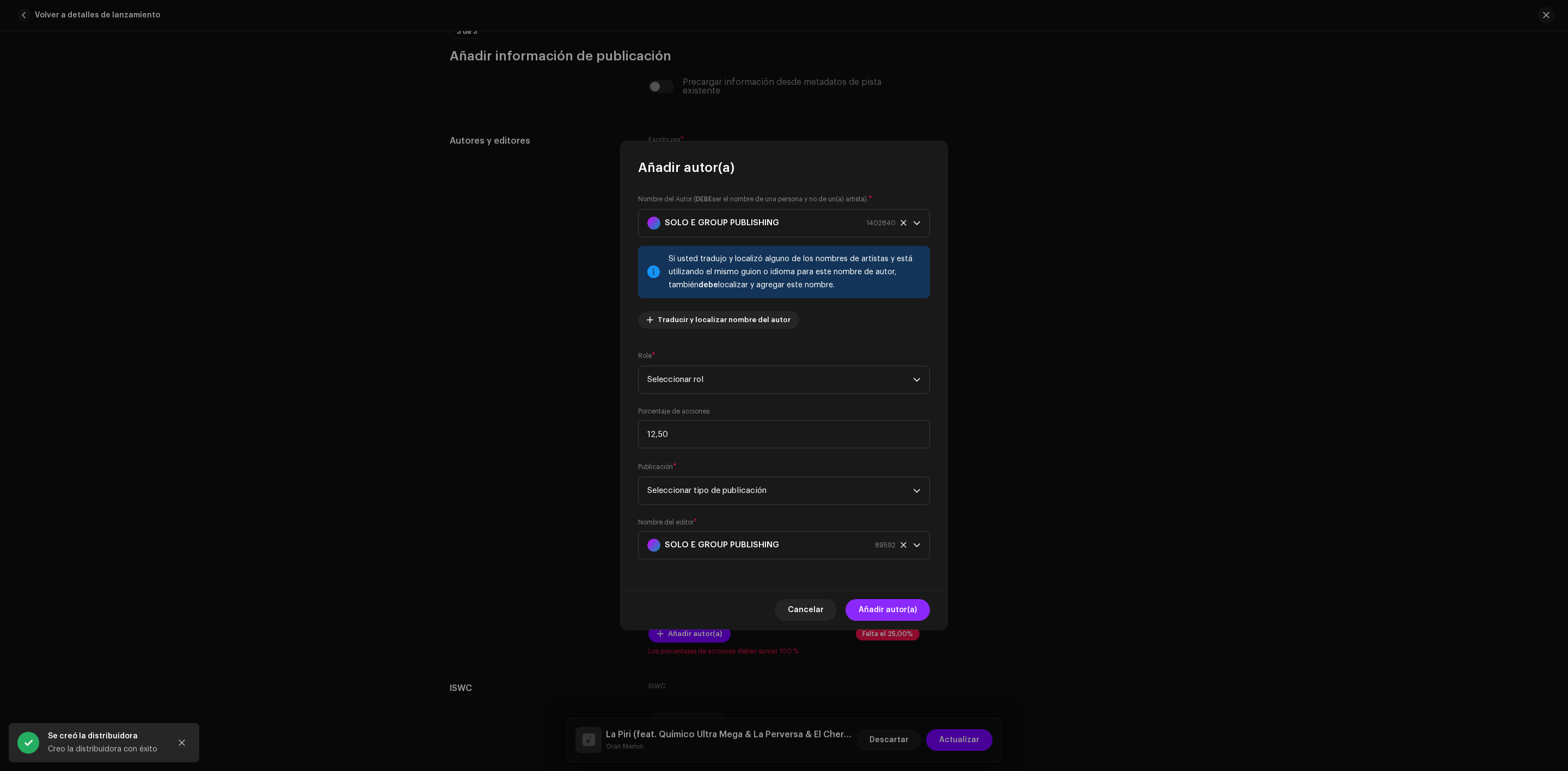
click at [884, 611] on font "Añadir autor(a)" at bounding box center [888, 610] width 58 height 8
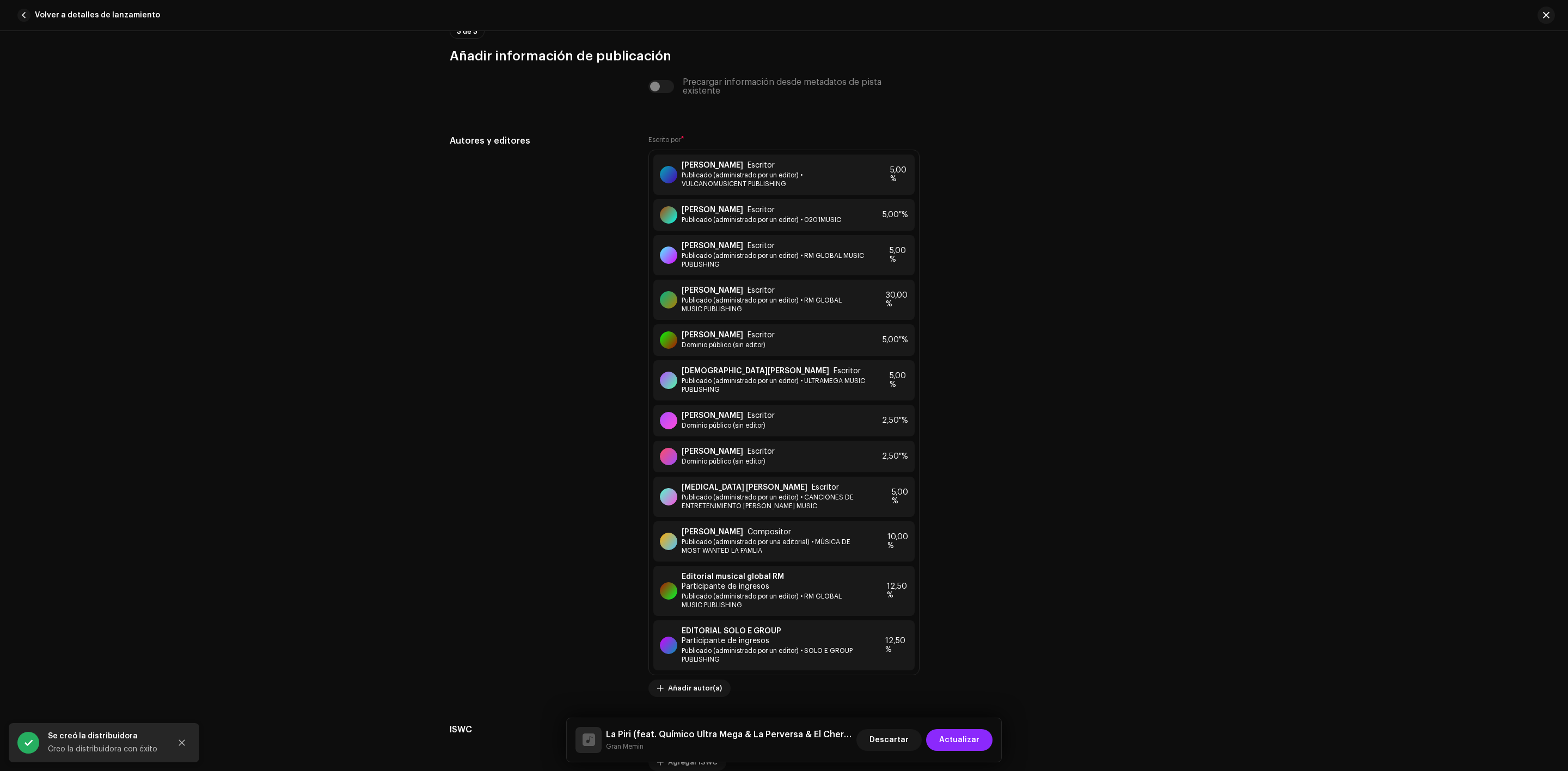
click at [964, 747] on span "Actualizar" at bounding box center [959, 741] width 40 height 22
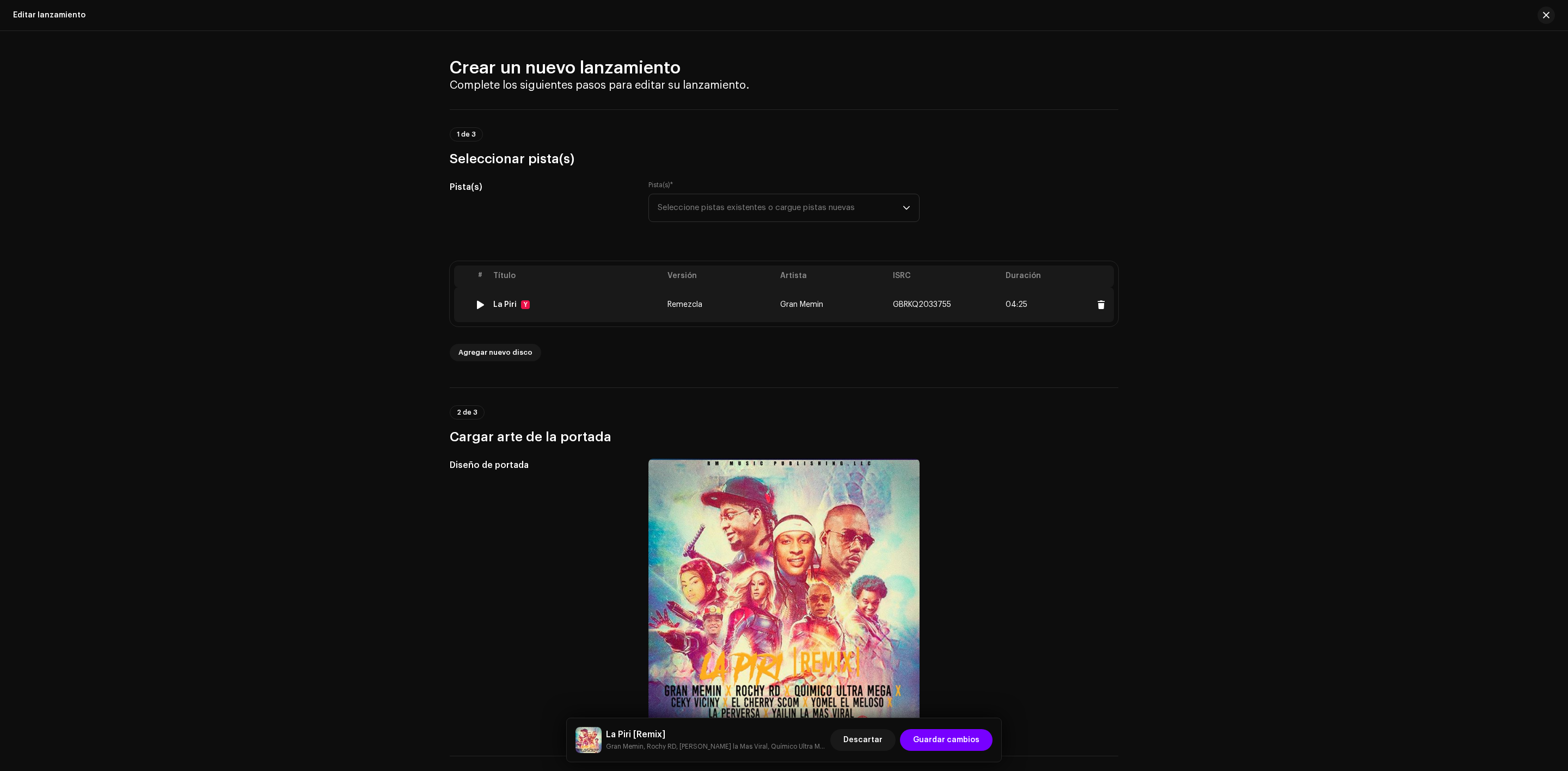
click at [916, 299] on td "GBRKQ2033755" at bounding box center [945, 304] width 113 height 35
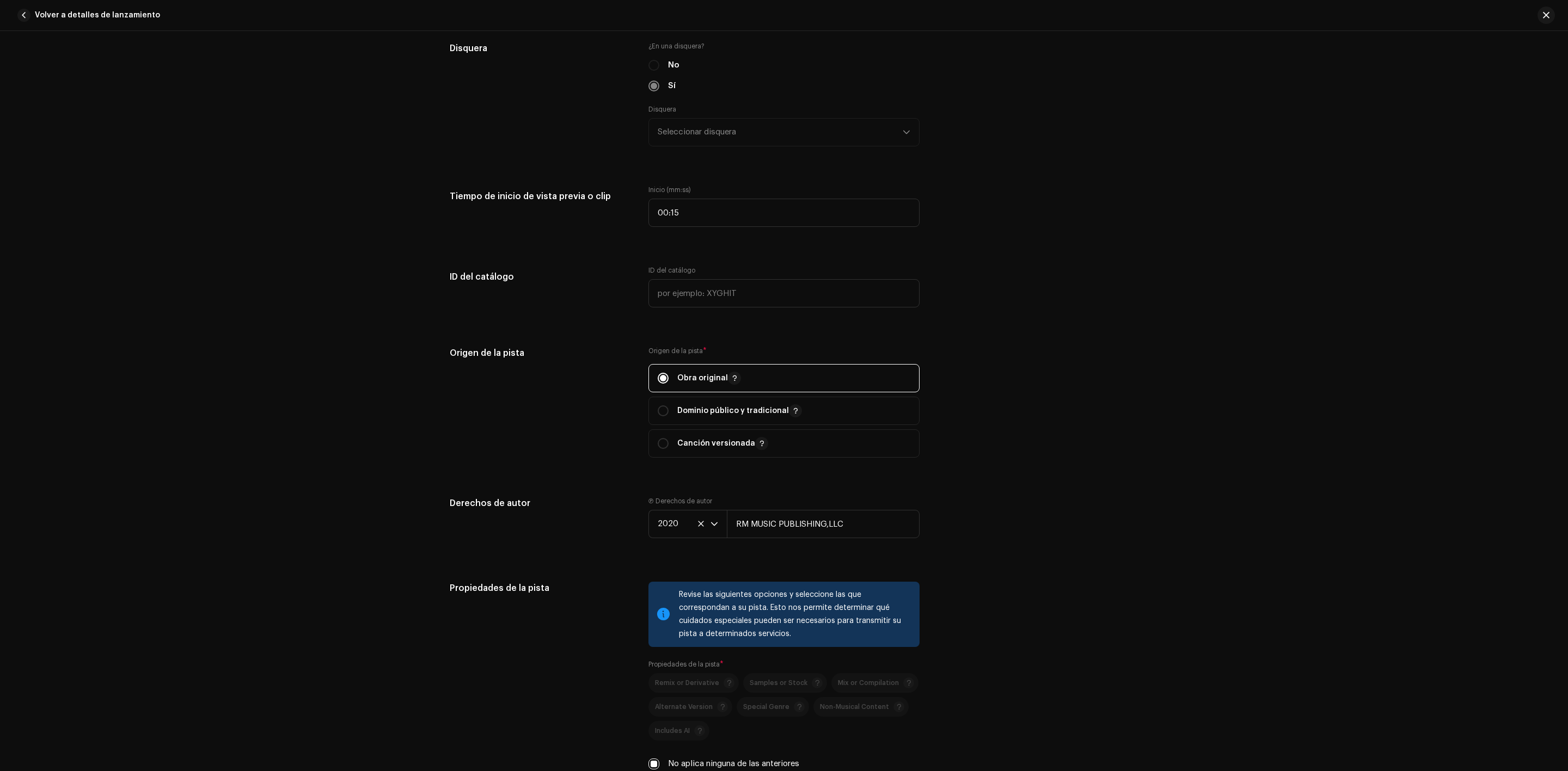
scroll to position [1343, 0]
drag, startPoint x: 1536, startPoint y: 392, endPoint x: 1567, endPoint y: 810, distance: 419.1
drag, startPoint x: 1567, startPoint y: 810, endPoint x: 1433, endPoint y: 342, distance: 486.8
click at [1433, 342] on div "Detalles de la pista Complete los siguientes pasos para finalizar su pista. 1 d…" at bounding box center [784, 401] width 1568 height 740
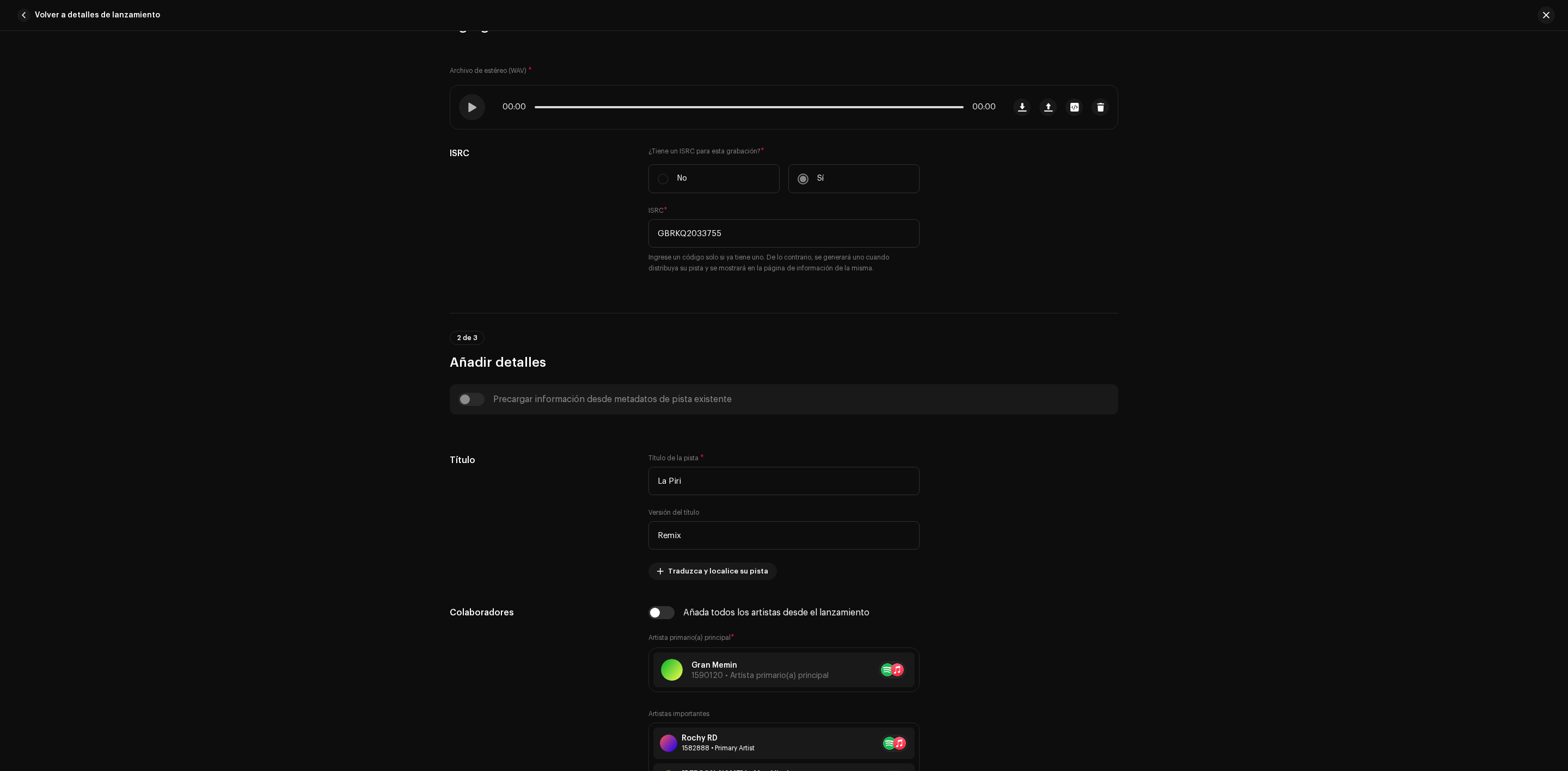
scroll to position [0, 0]
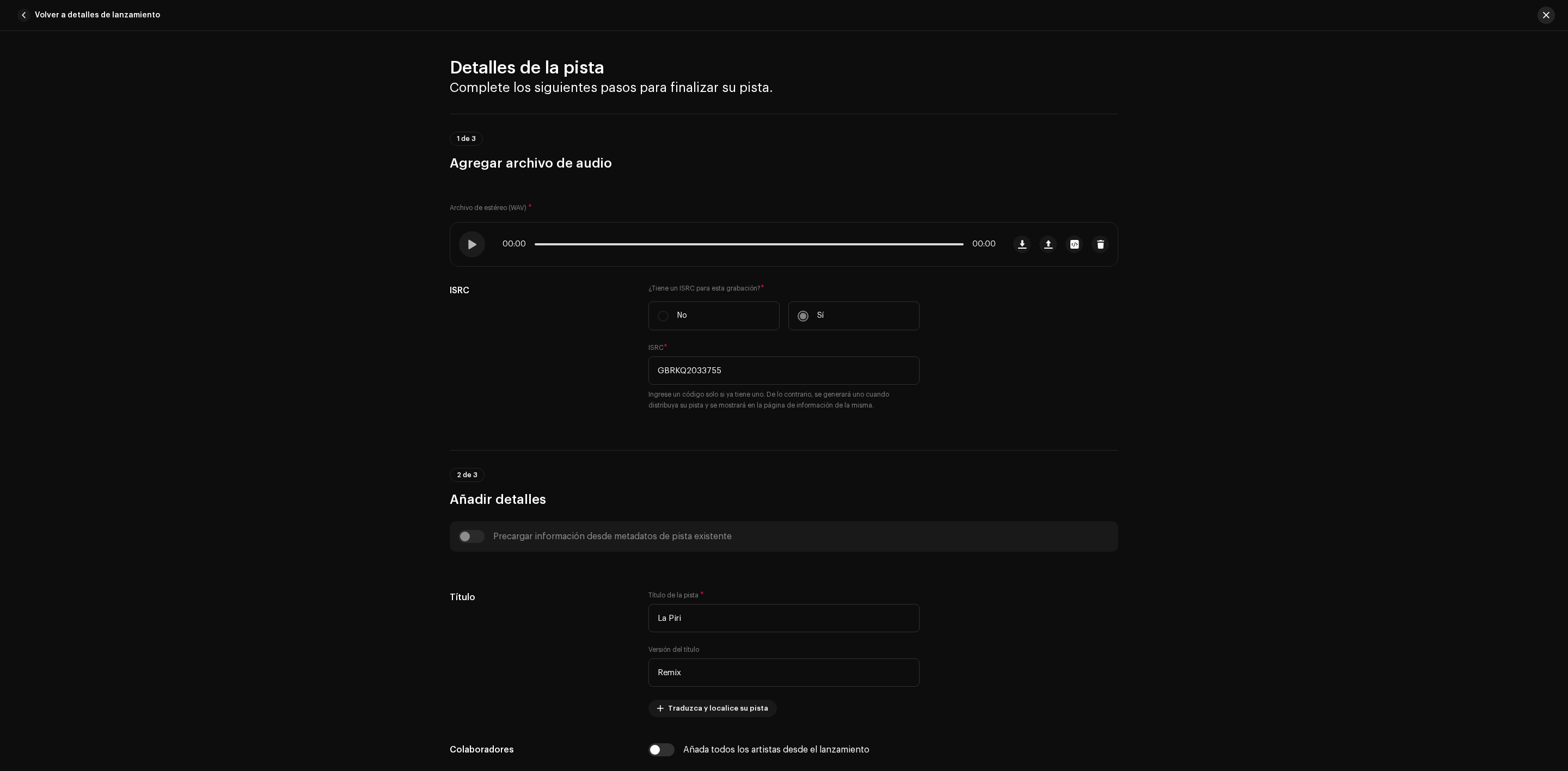
click at [1547, 12] on span "button" at bounding box center [1546, 15] width 7 height 9
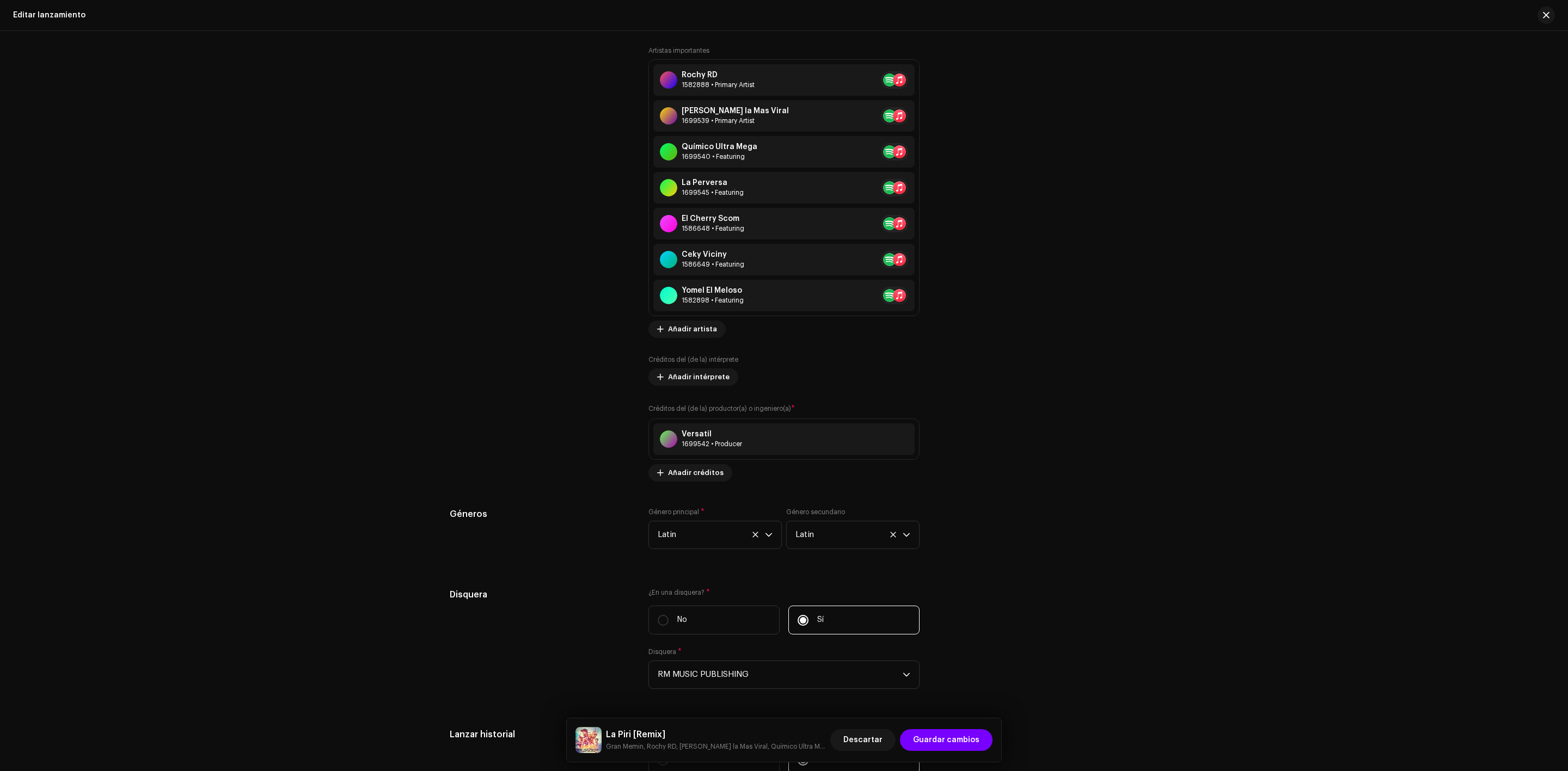
scroll to position [1302, 0]
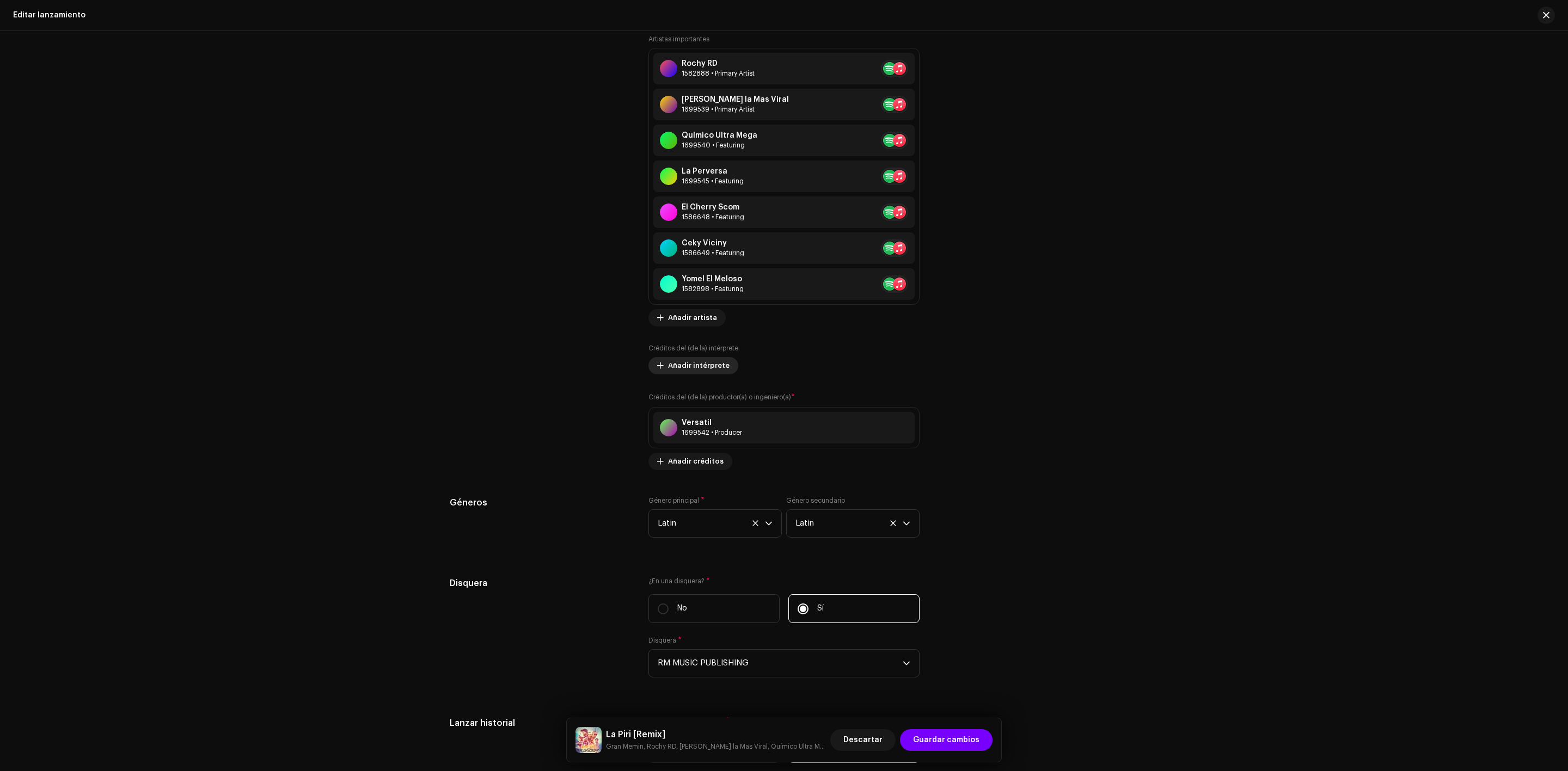
click at [699, 365] on span "Añadir intérprete" at bounding box center [698, 366] width 61 height 22
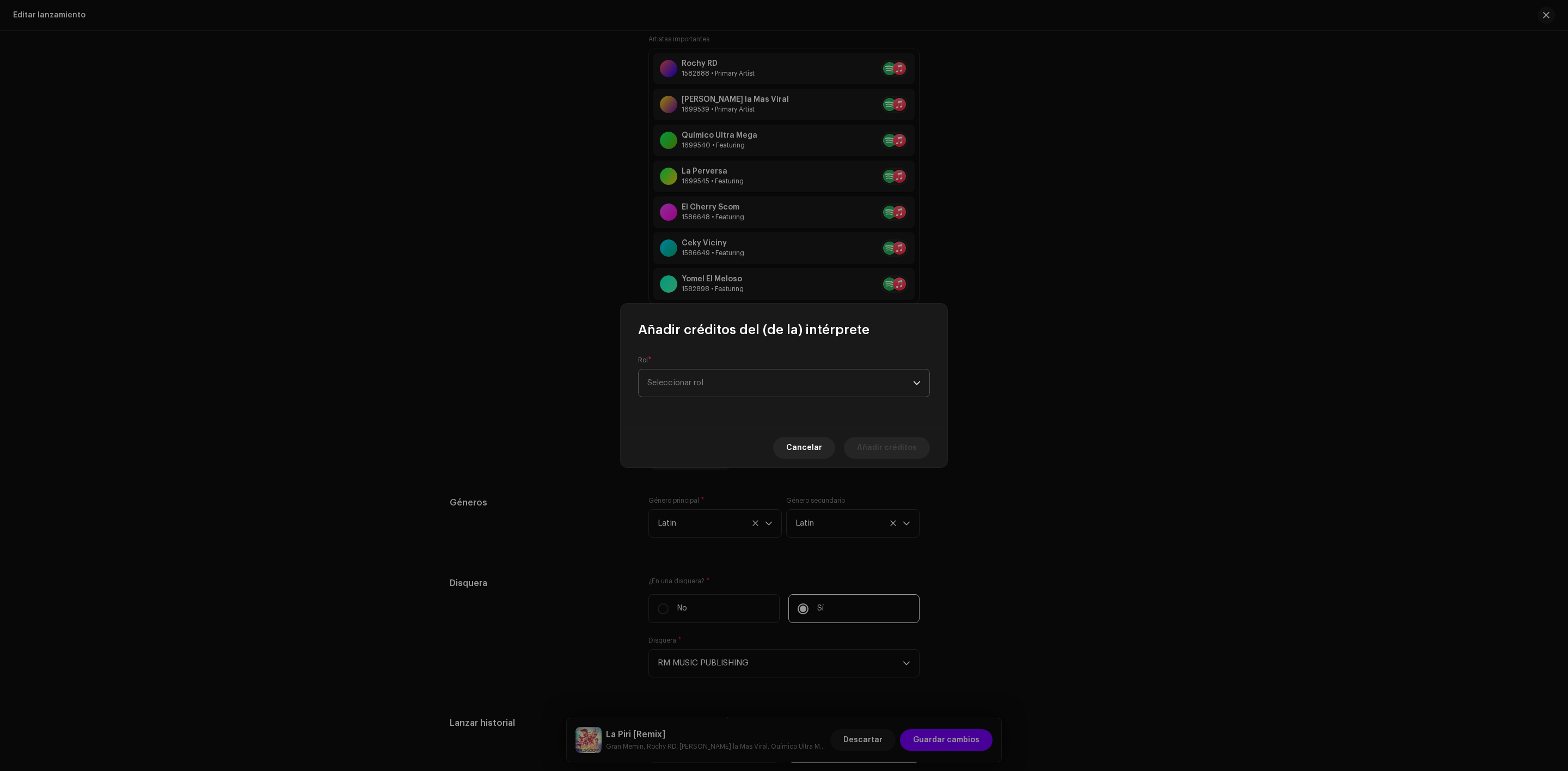
click at [696, 379] on span "Seleccionar rol" at bounding box center [780, 383] width 265 height 27
type input "i"
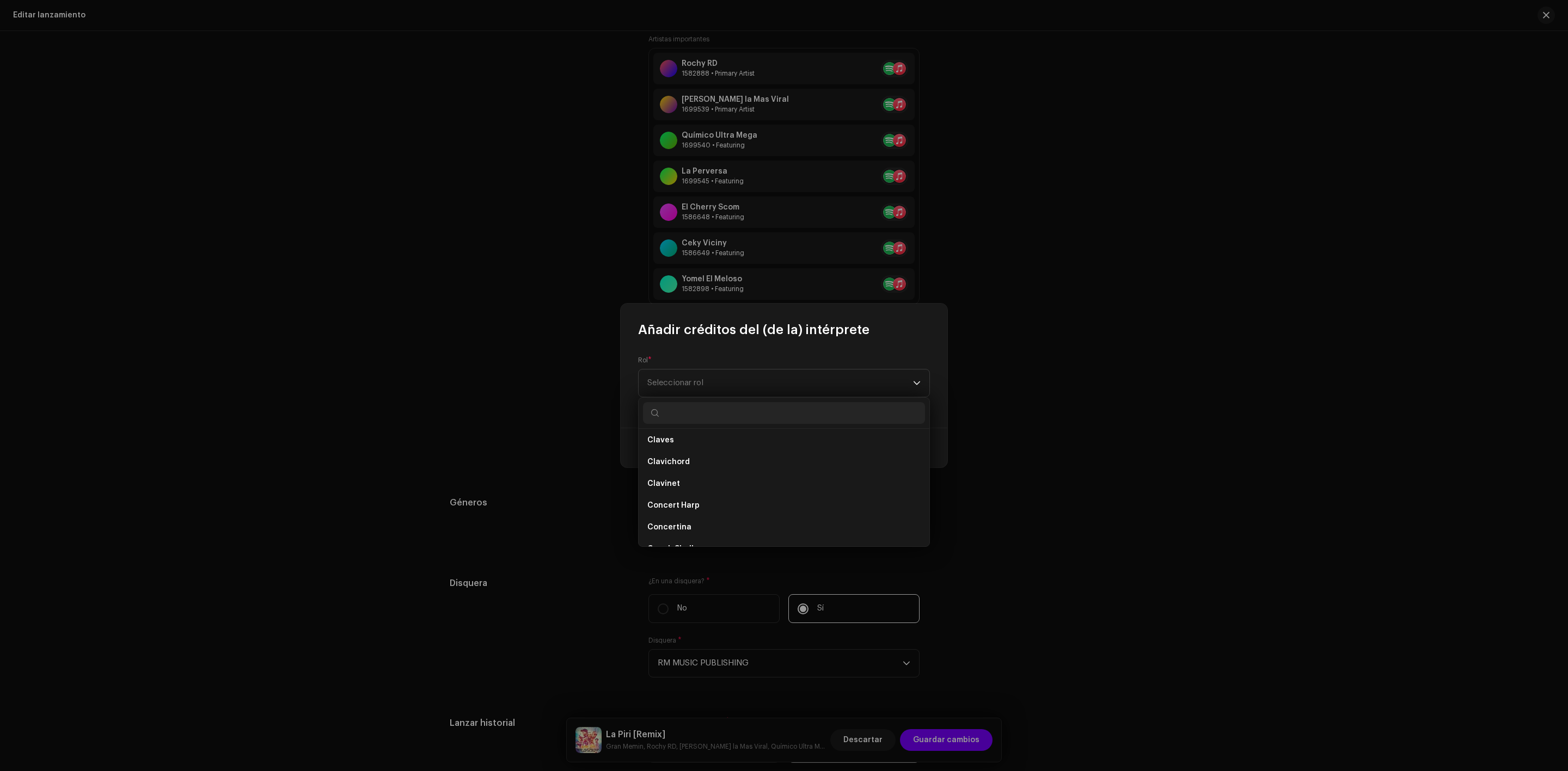
scroll to position [1889, 0]
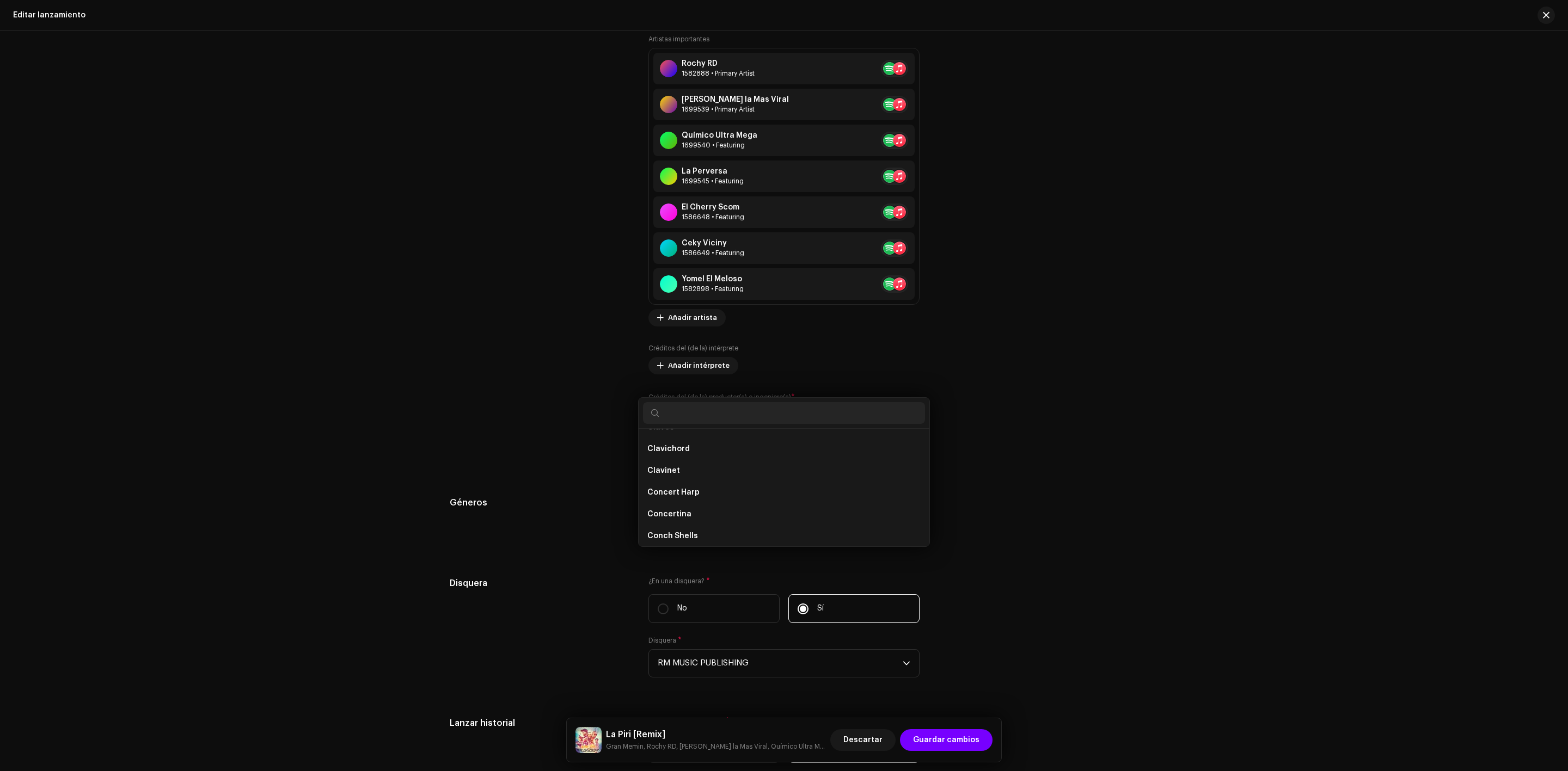
click at [1034, 420] on div "Añadir créditos del (de la) intérprete Rol * Seleccionar rol Cancelar Añadir cr…" at bounding box center [784, 385] width 1568 height 771
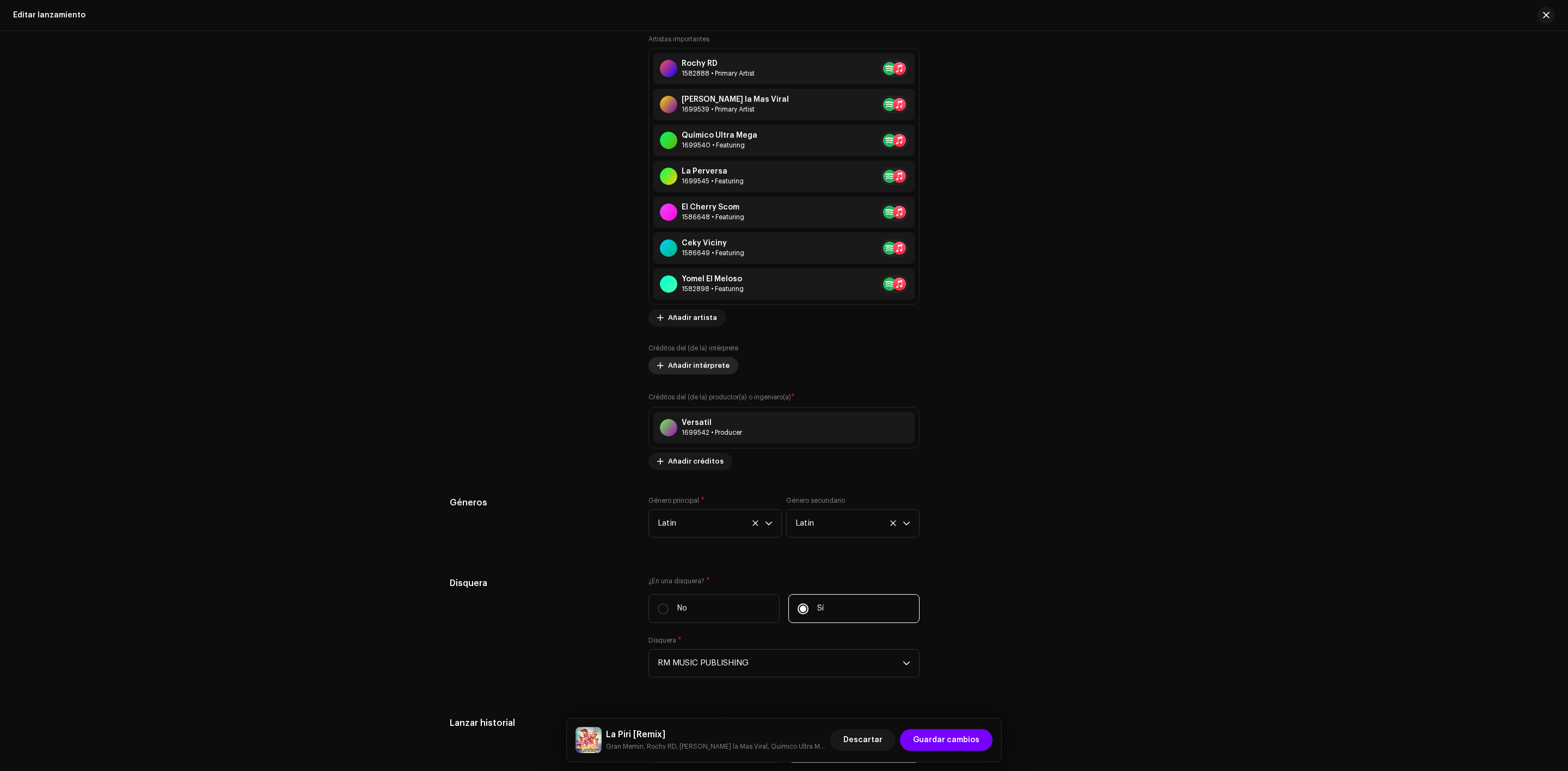
click at [690, 369] on span "Añadir intérprete" at bounding box center [698, 366] width 61 height 22
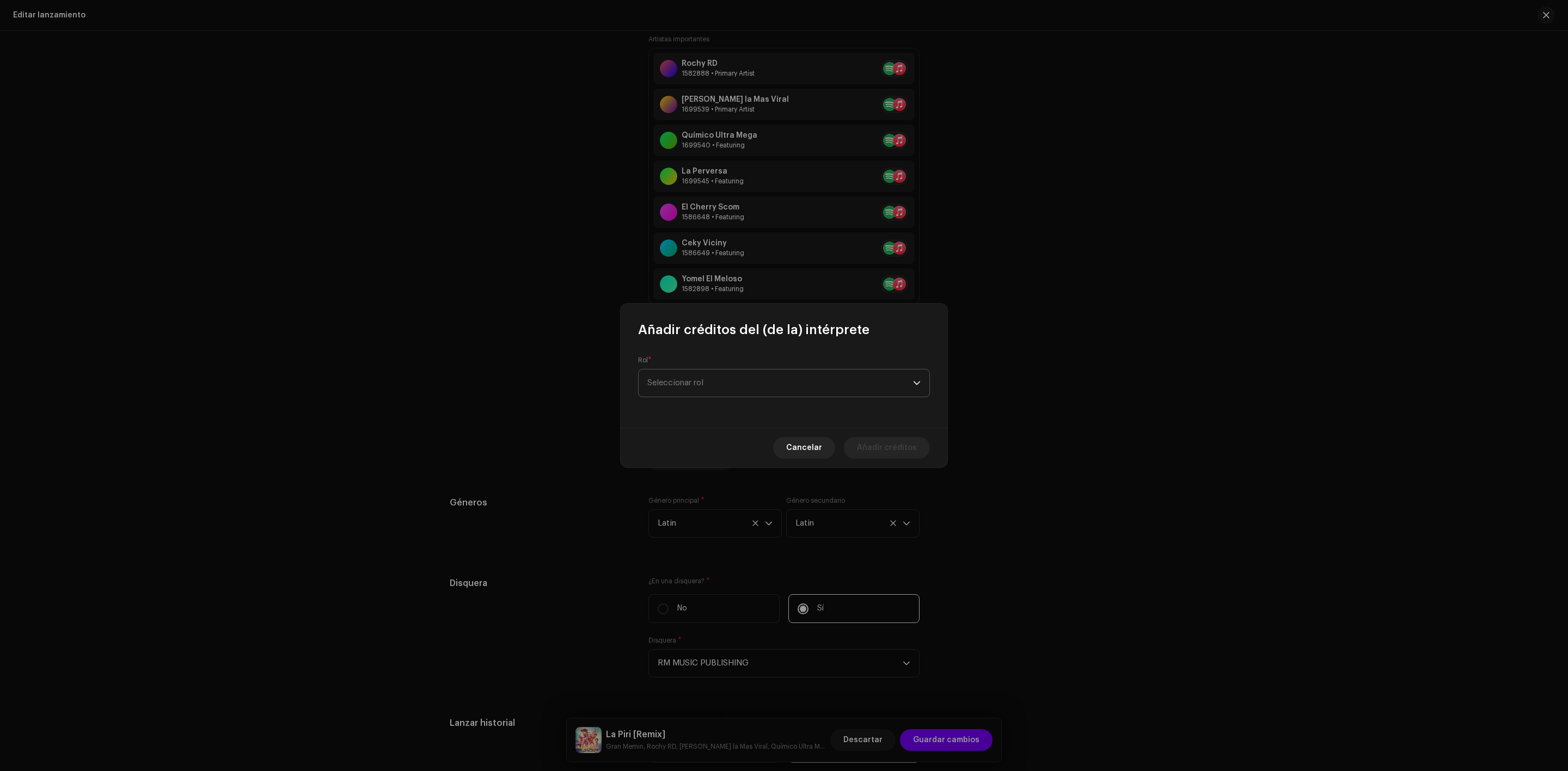
click at [911, 378] on span "Seleccionar rol" at bounding box center [780, 383] width 265 height 27
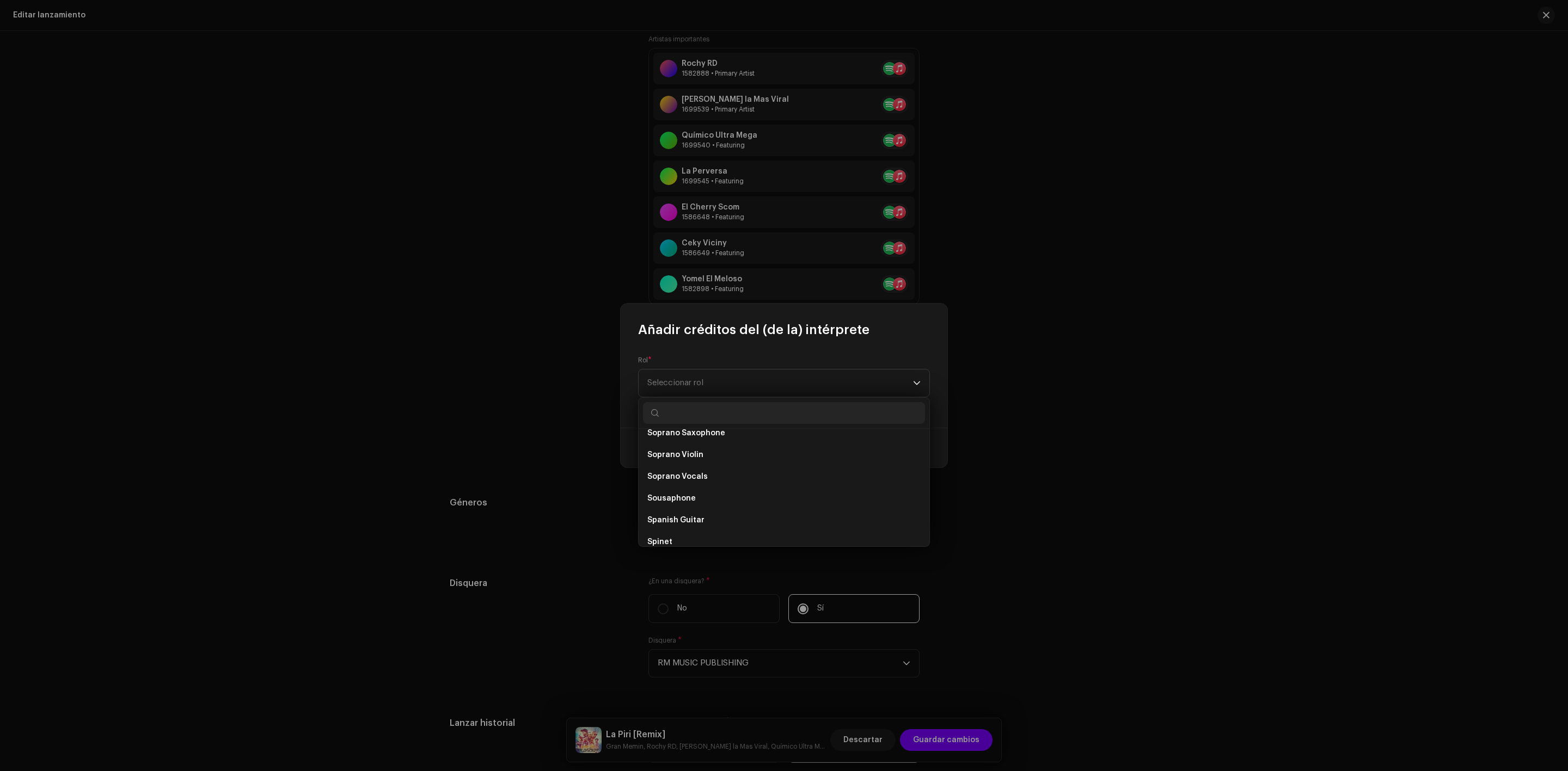
scroll to position [5695, 0]
click at [675, 422] on input "text" at bounding box center [783, 413] width 282 height 22
type input "v"
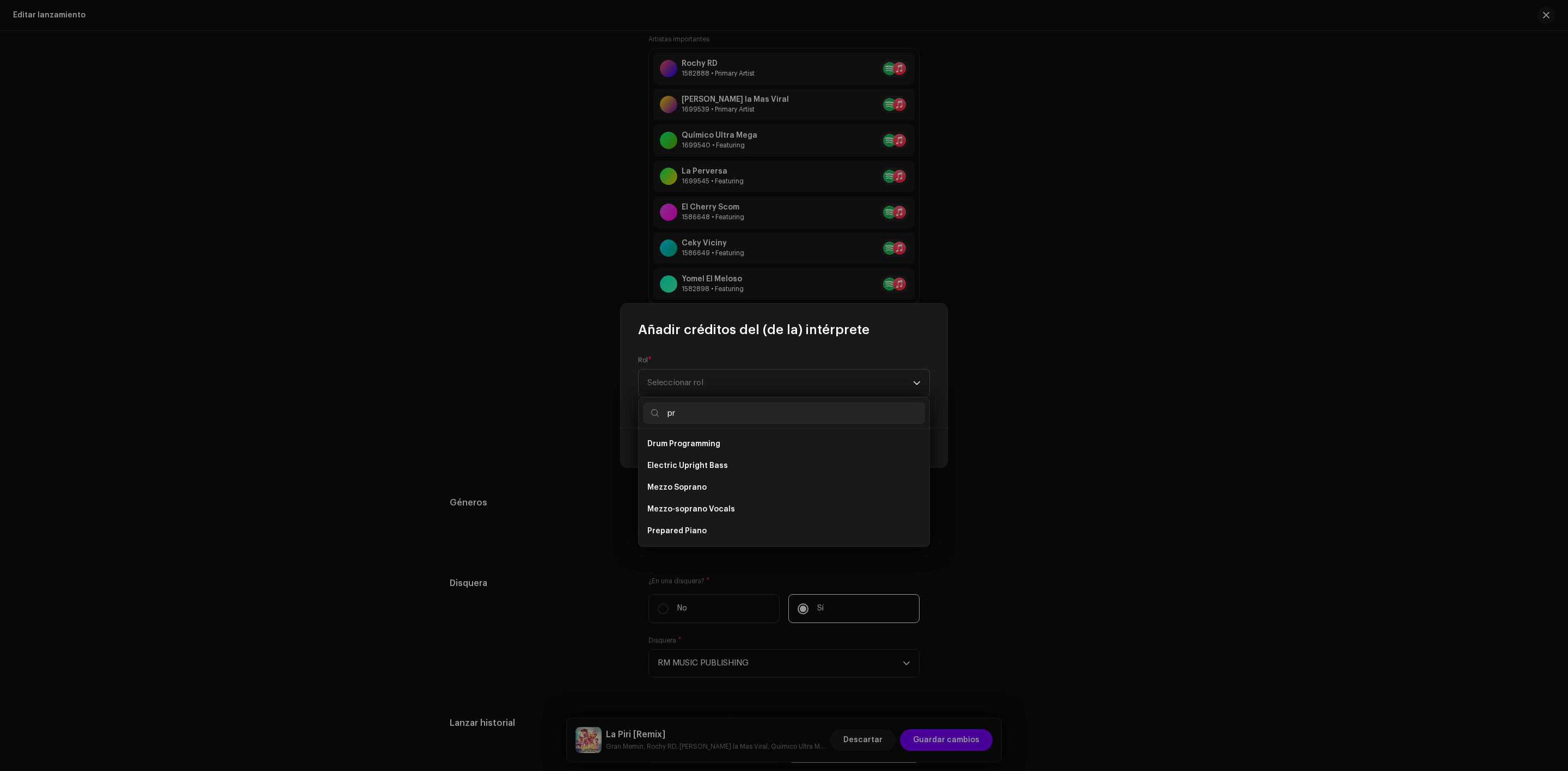
type input "p"
type input "d"
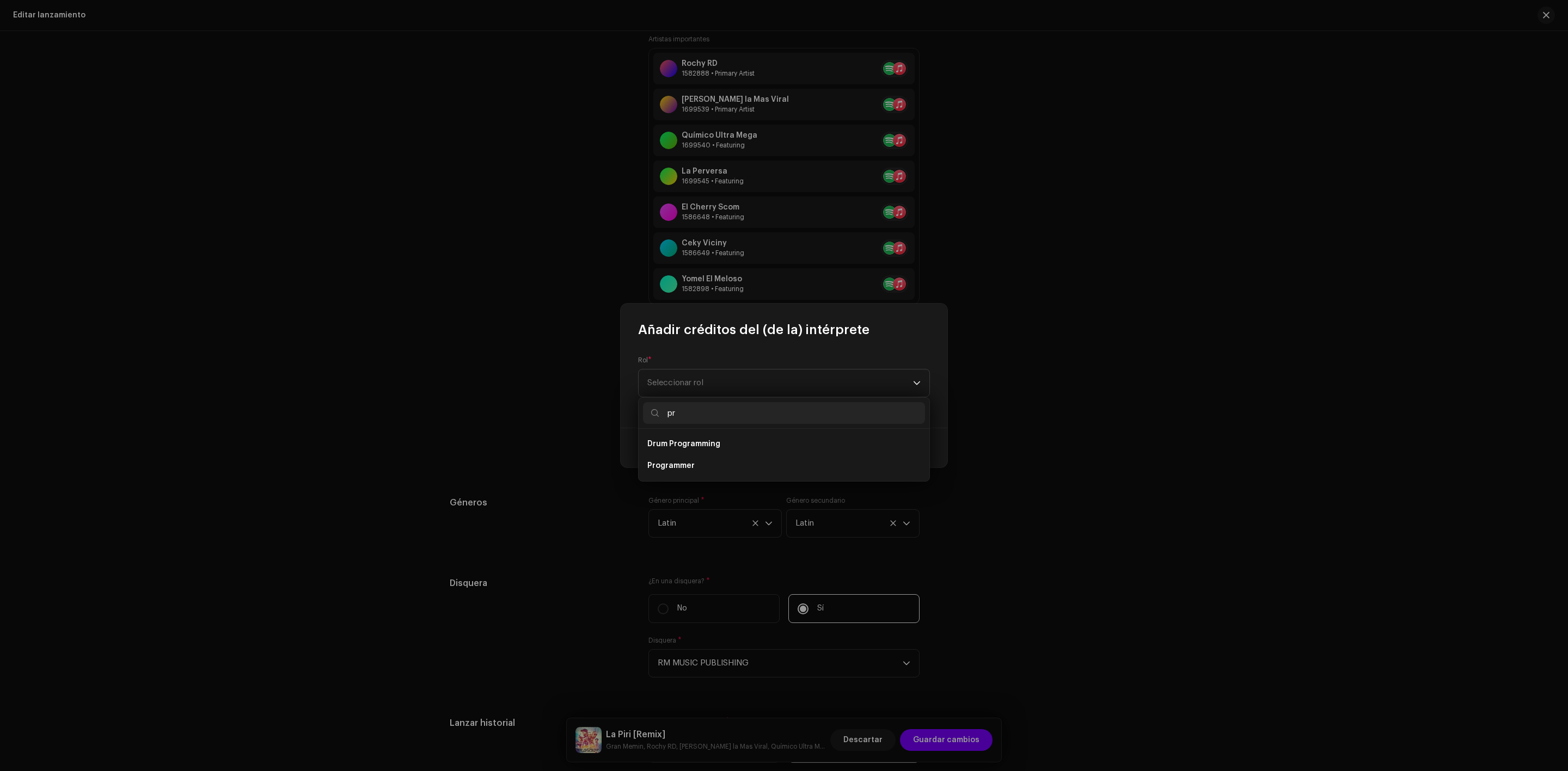
type input "p"
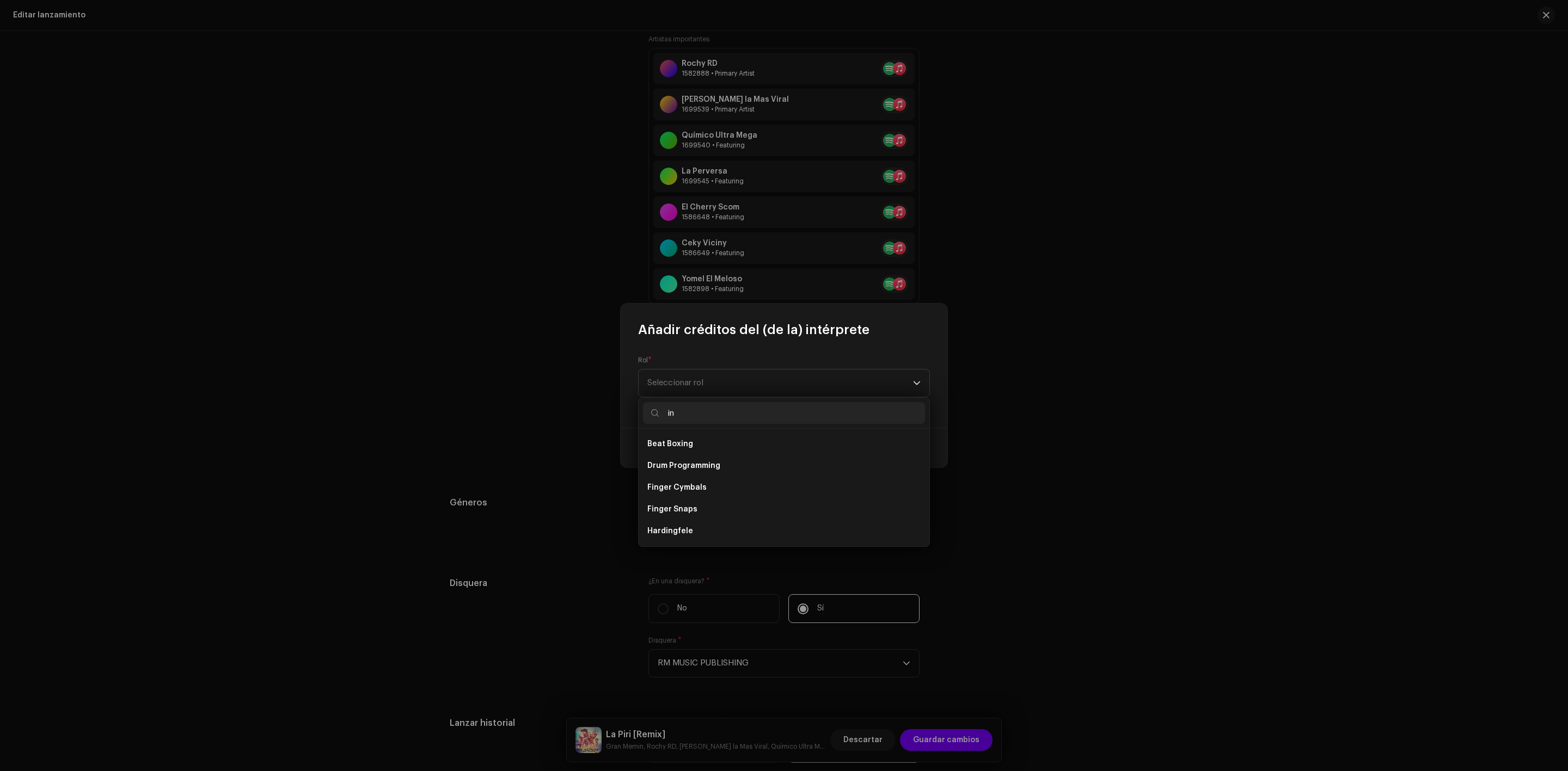
type input "i"
type input "voca"
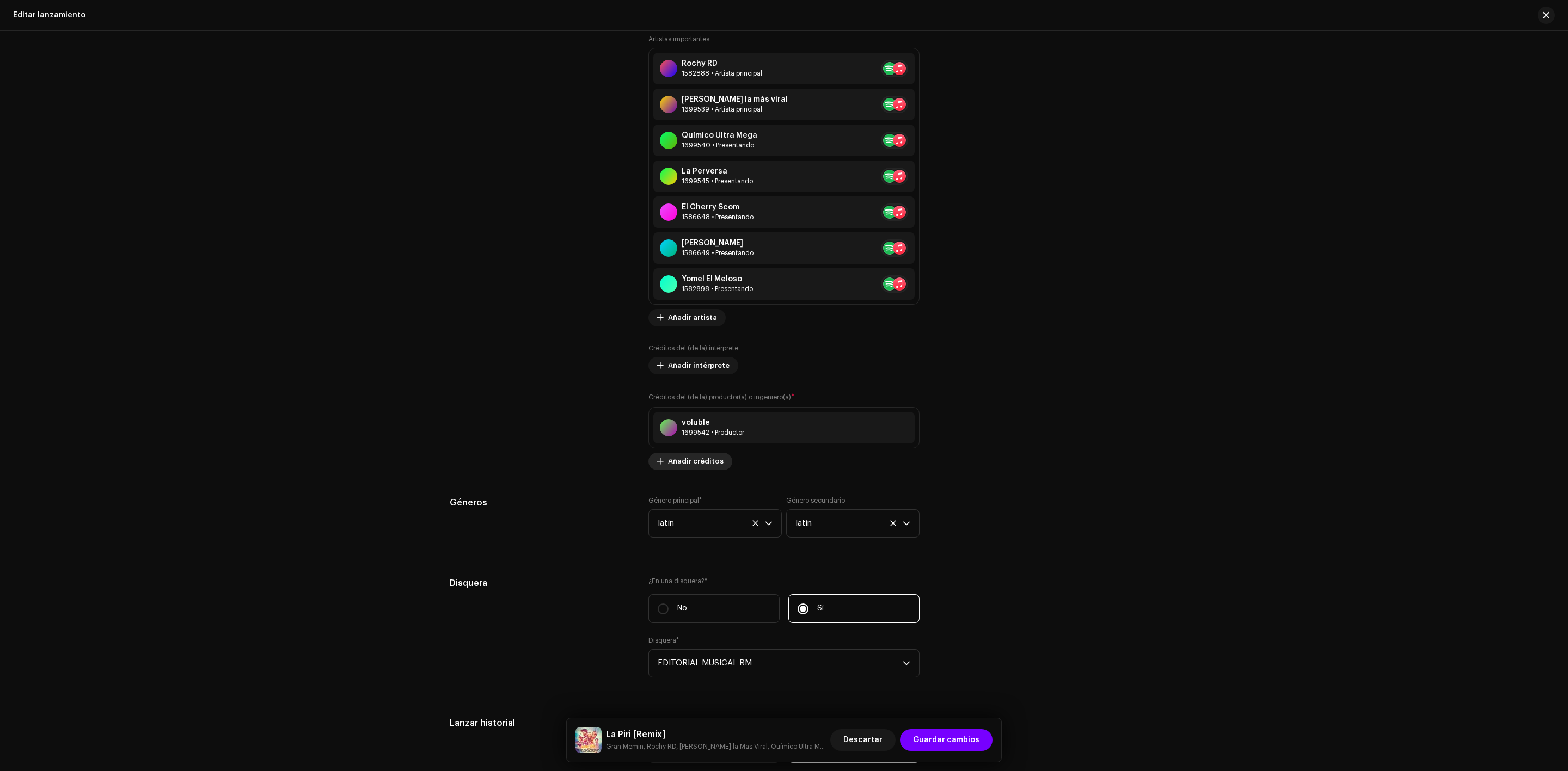
click at [691, 465] on font "Añadir créditos" at bounding box center [695, 461] width 55 height 7
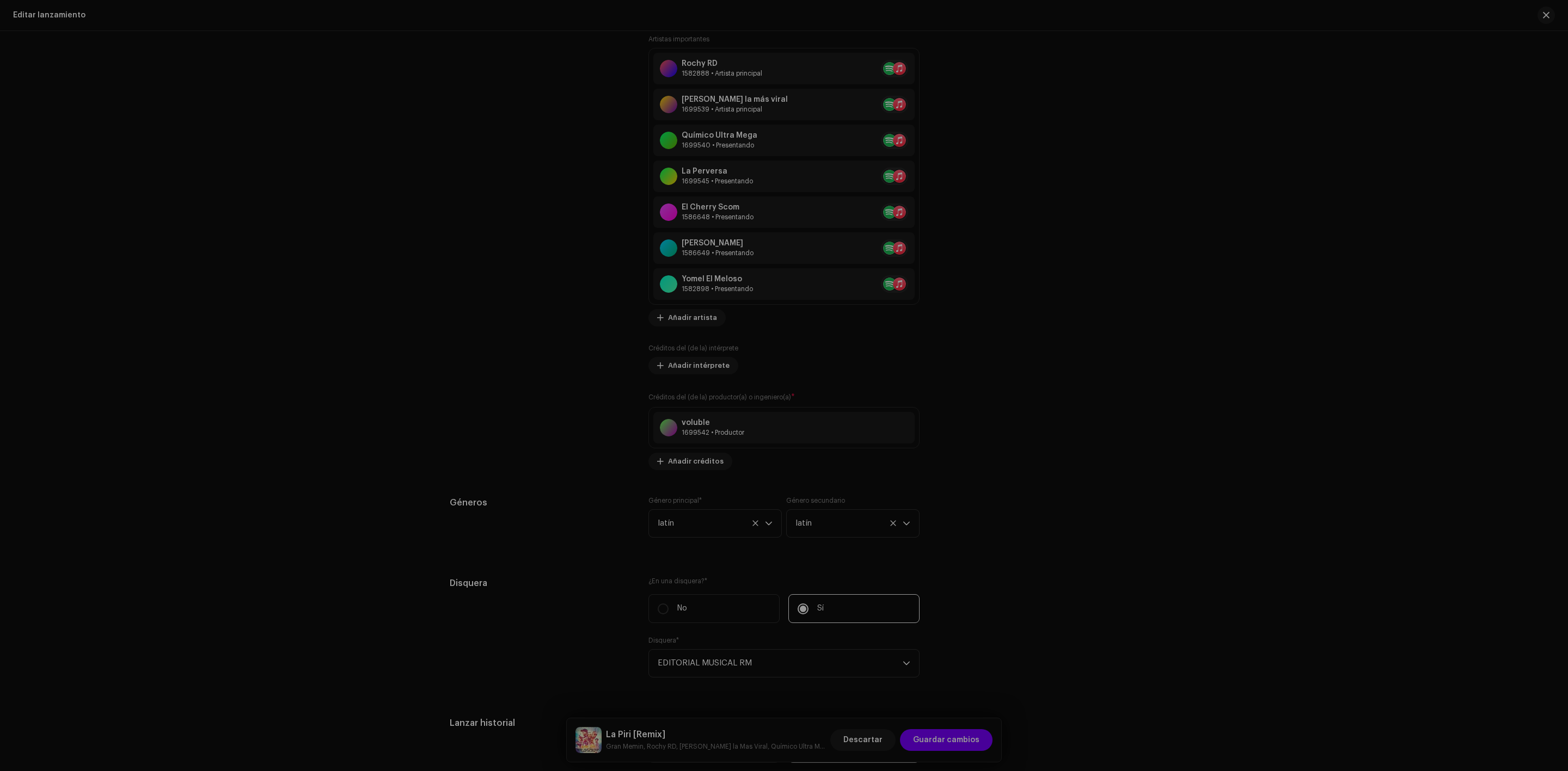
click at [1148, 423] on div "Añadir créditos del (de la) productor(a) o ingeniero(a) Role * Seleccionar rol …" at bounding box center [784, 385] width 1568 height 771
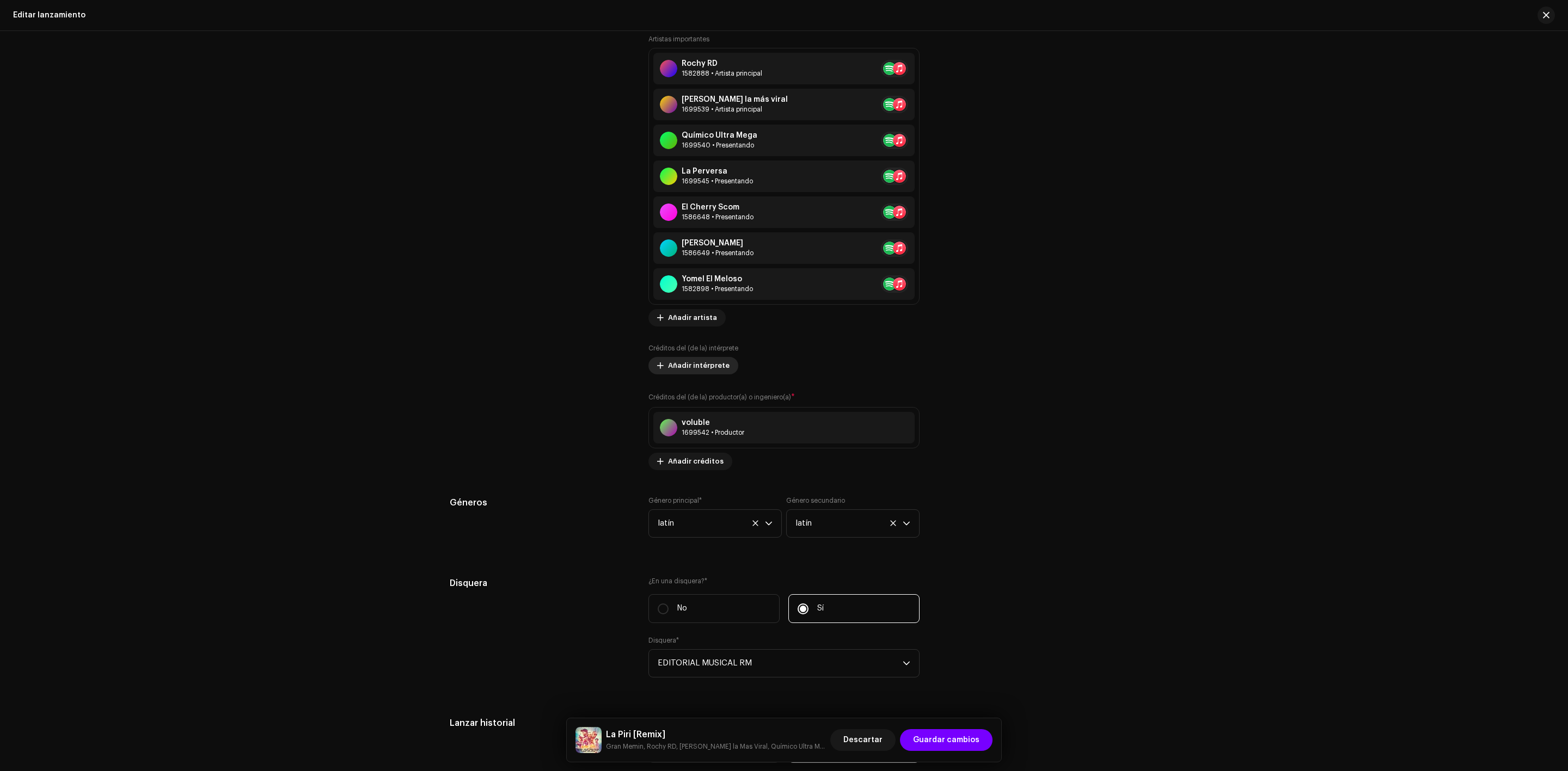
click at [686, 369] on font "Añadir intérprete" at bounding box center [698, 366] width 61 height 7
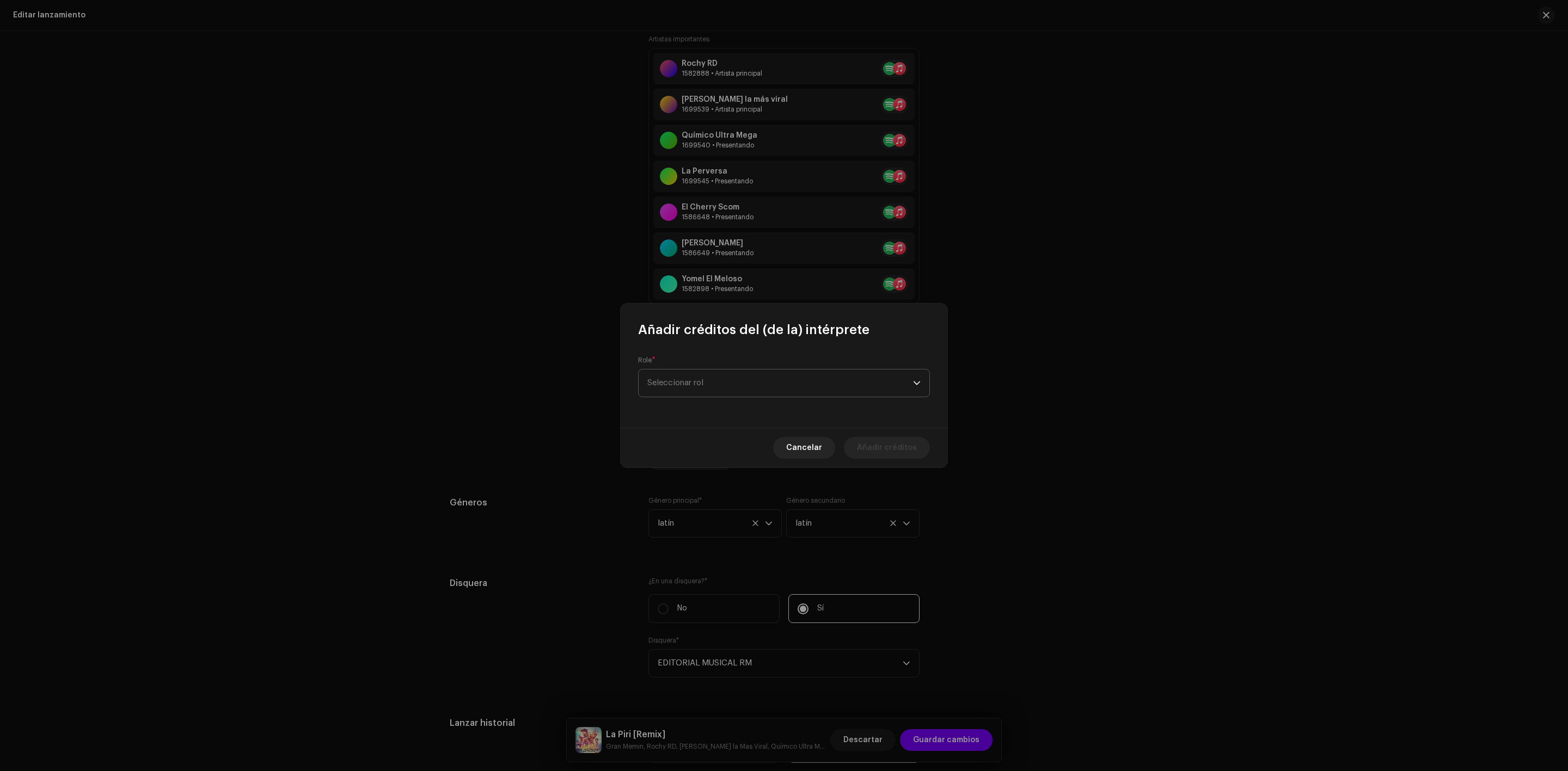
click at [691, 376] on span "Seleccionar rol" at bounding box center [780, 383] width 265 height 27
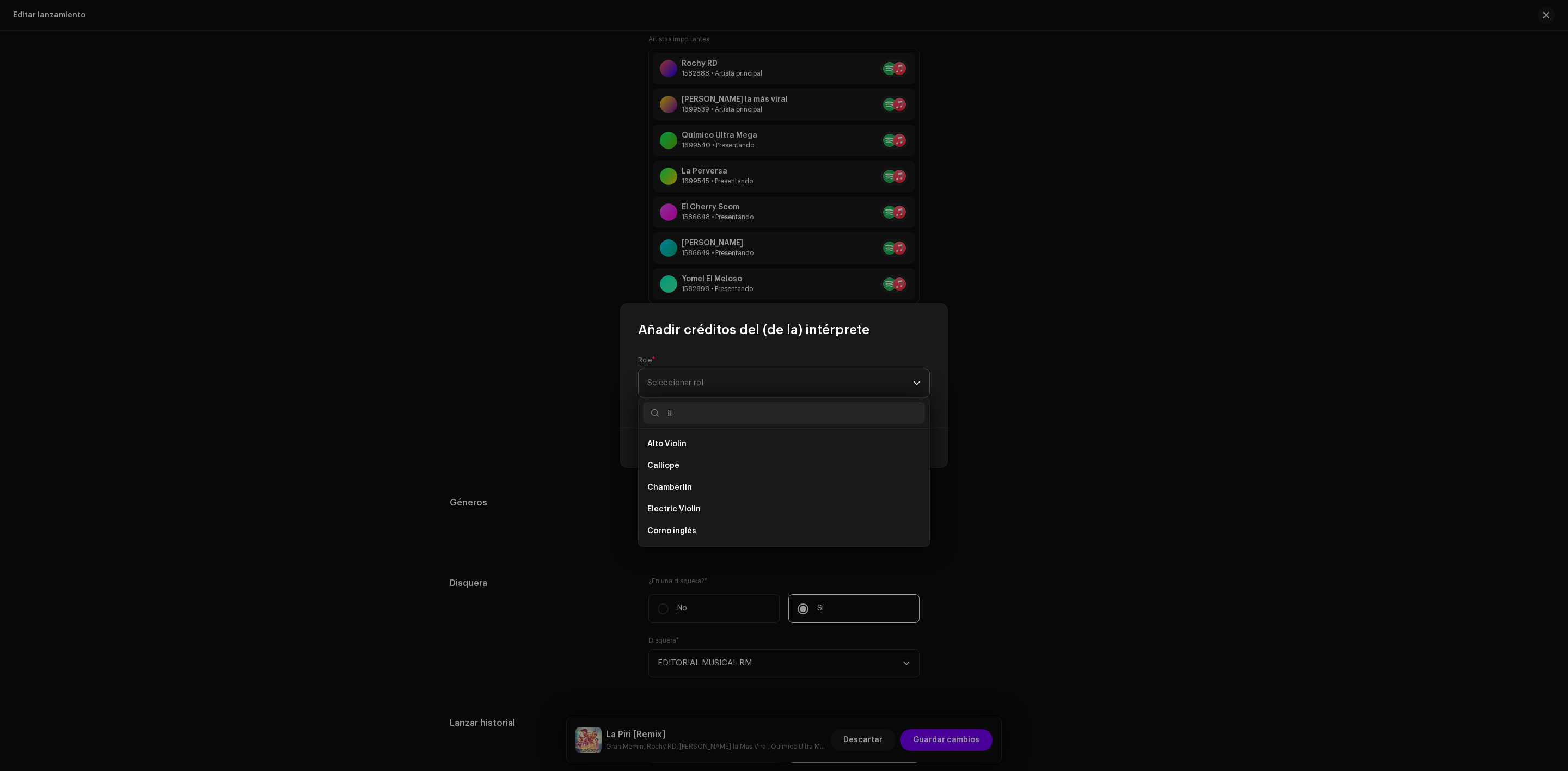
type input "l"
type input "v"
type input "p"
click at [684, 415] on input "text" at bounding box center [783, 413] width 282 height 22
type input "vo"
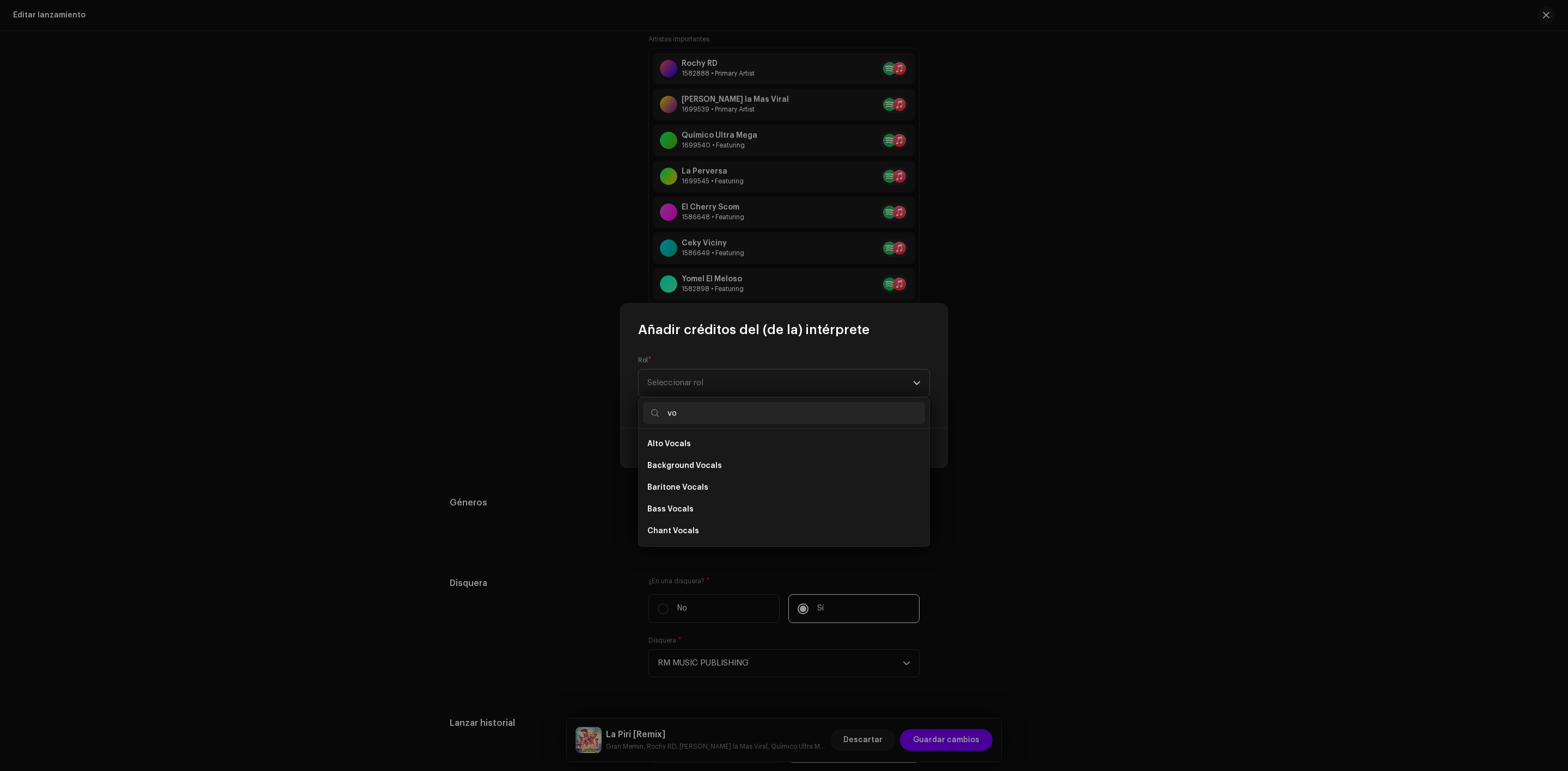
drag, startPoint x: 925, startPoint y: 450, endPoint x: 925, endPoint y: 461, distance: 11.0
click at [925, 461] on ul "Alto Vocals Background Vocals Baritone Vocals Bass Vocals Chant Vocals Contralt…" at bounding box center [784, 596] width 291 height 335
click at [686, 501] on span "Lead Vocals" at bounding box center [670, 501] width 47 height 11
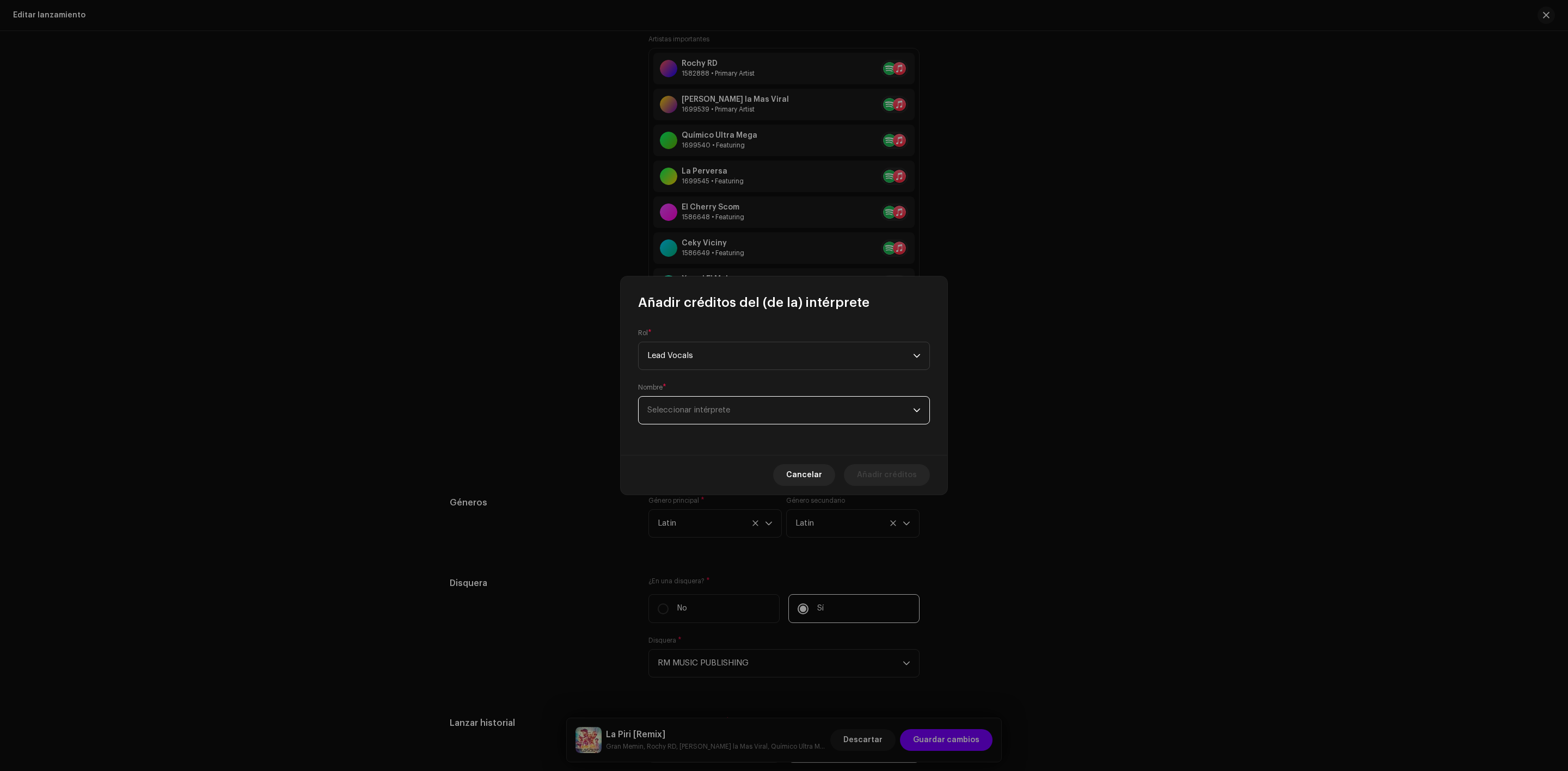
click at [705, 399] on span "Seleccionar intérprete" at bounding box center [780, 410] width 265 height 27
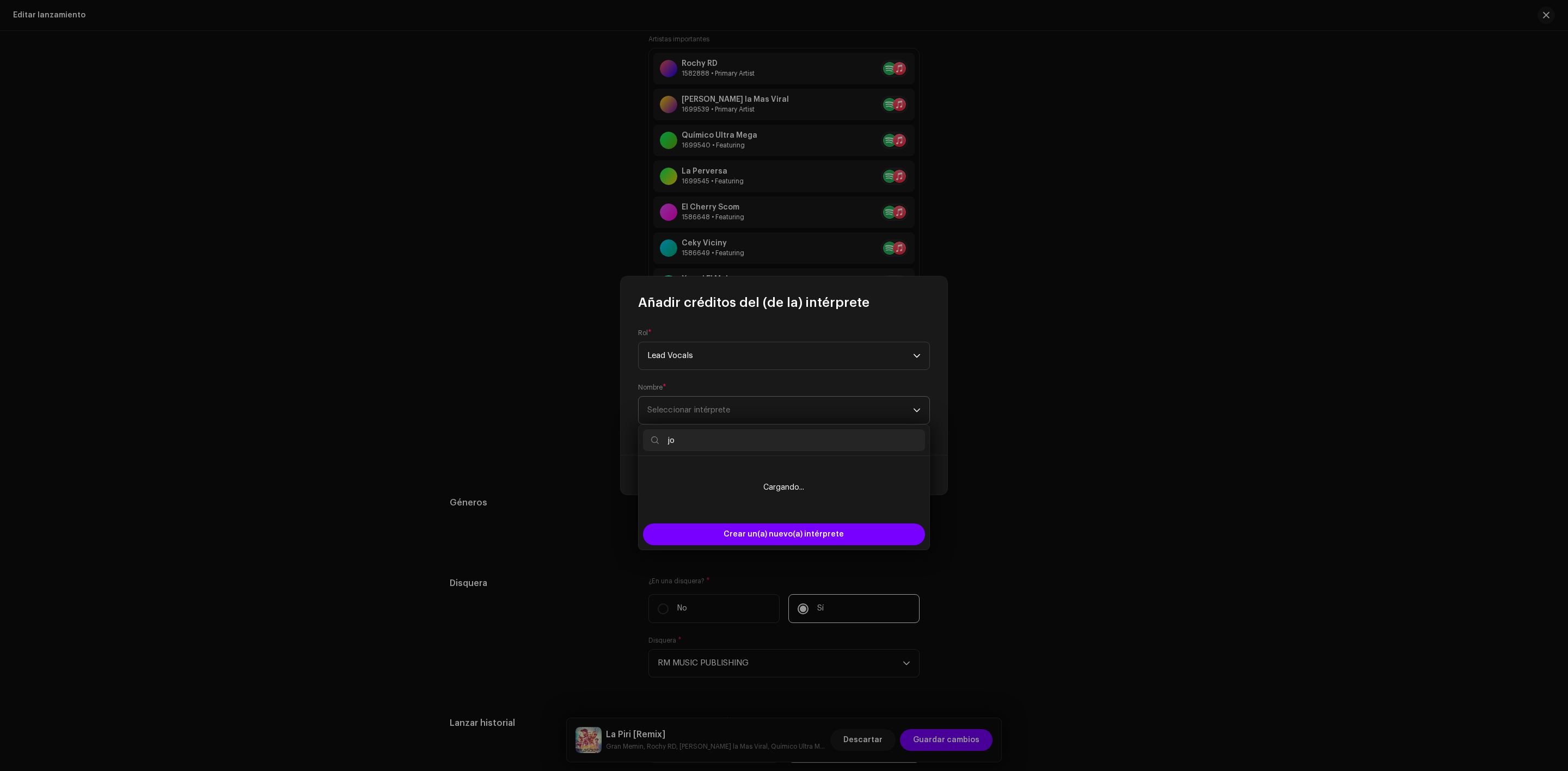
type input "j"
type input "v"
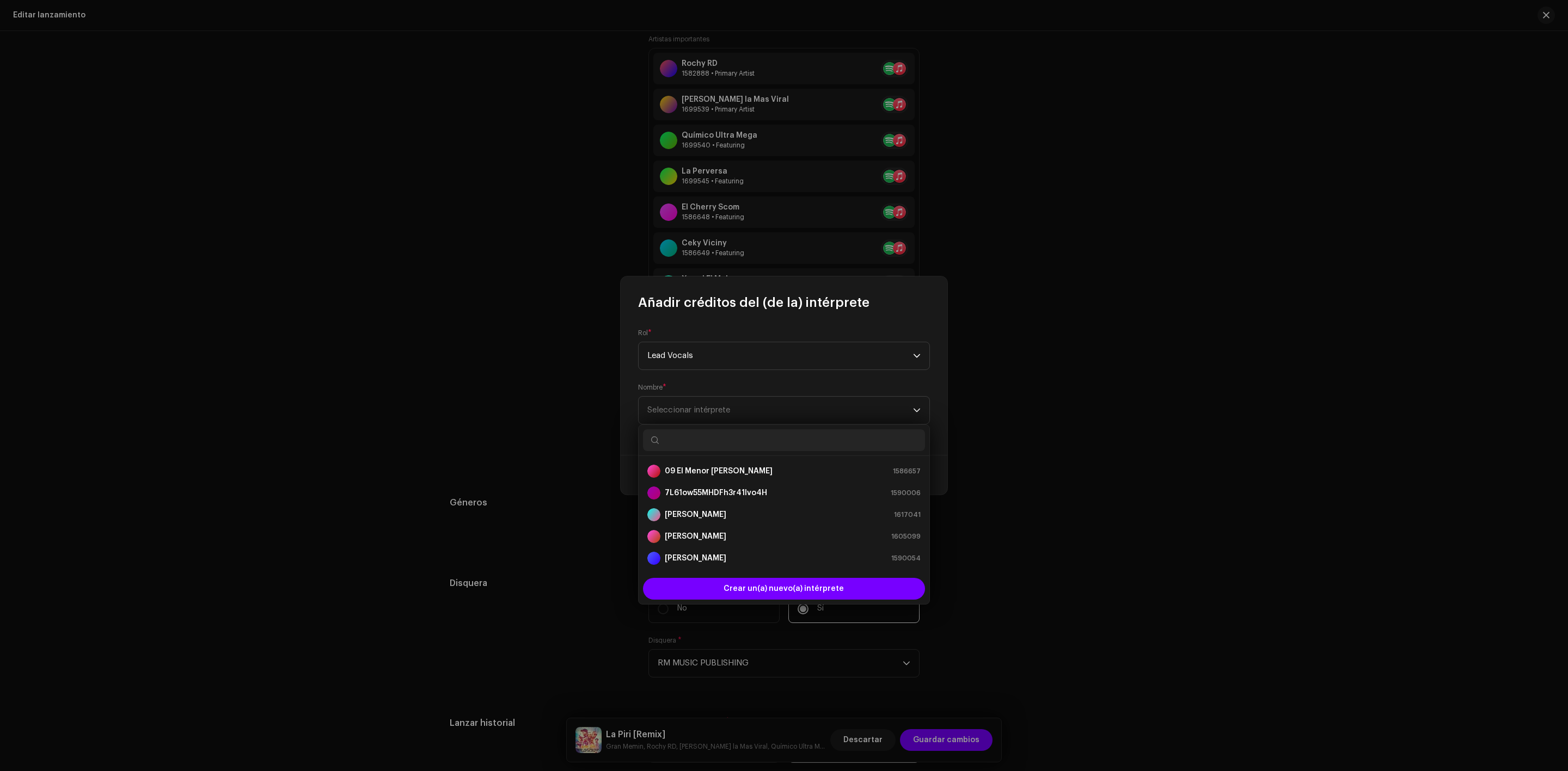
click at [691, 439] on input "text" at bounding box center [783, 441] width 282 height 22
click at [765, 588] on span "Crear un(a) nuevo(a) intérprete" at bounding box center [784, 589] width 121 height 22
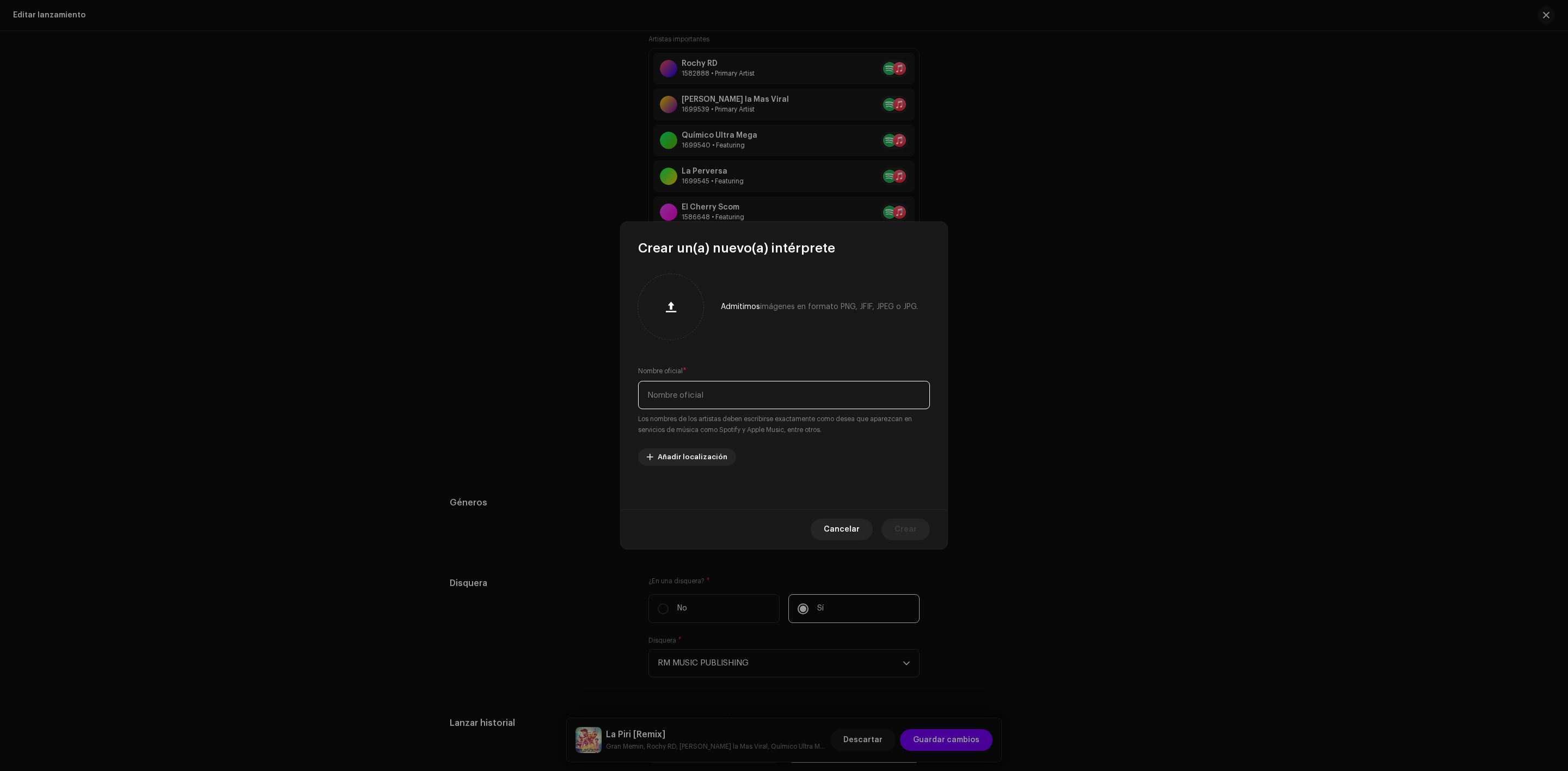
click at [732, 394] on input "text" at bounding box center [783, 395] width 292 height 29
paste input "[PERSON_NAME]"
type input "[PERSON_NAME]"
click at [853, 532] on span "Cancelar" at bounding box center [841, 529] width 36 height 22
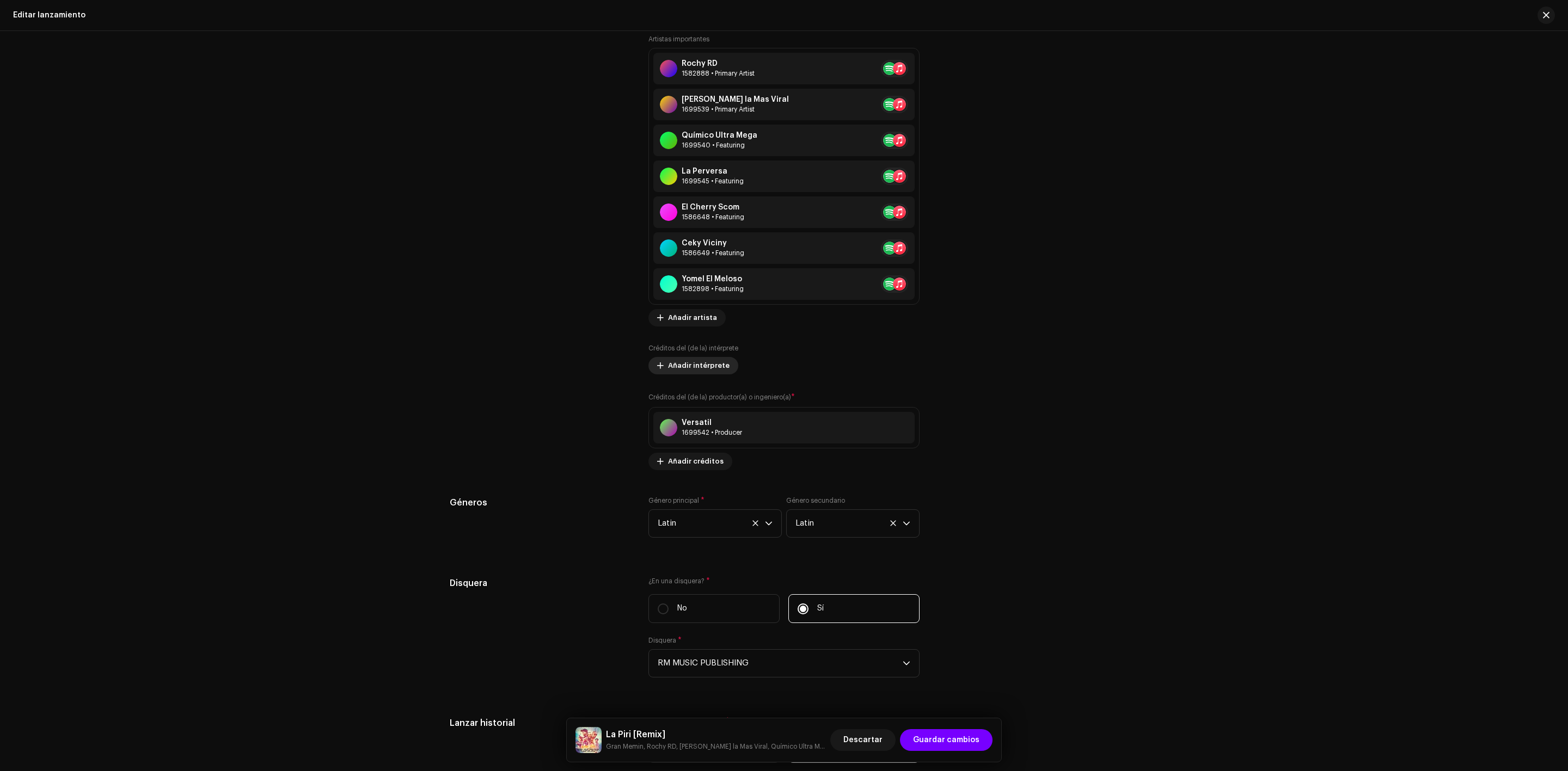
click at [716, 366] on span "Añadir intérprete" at bounding box center [698, 366] width 61 height 22
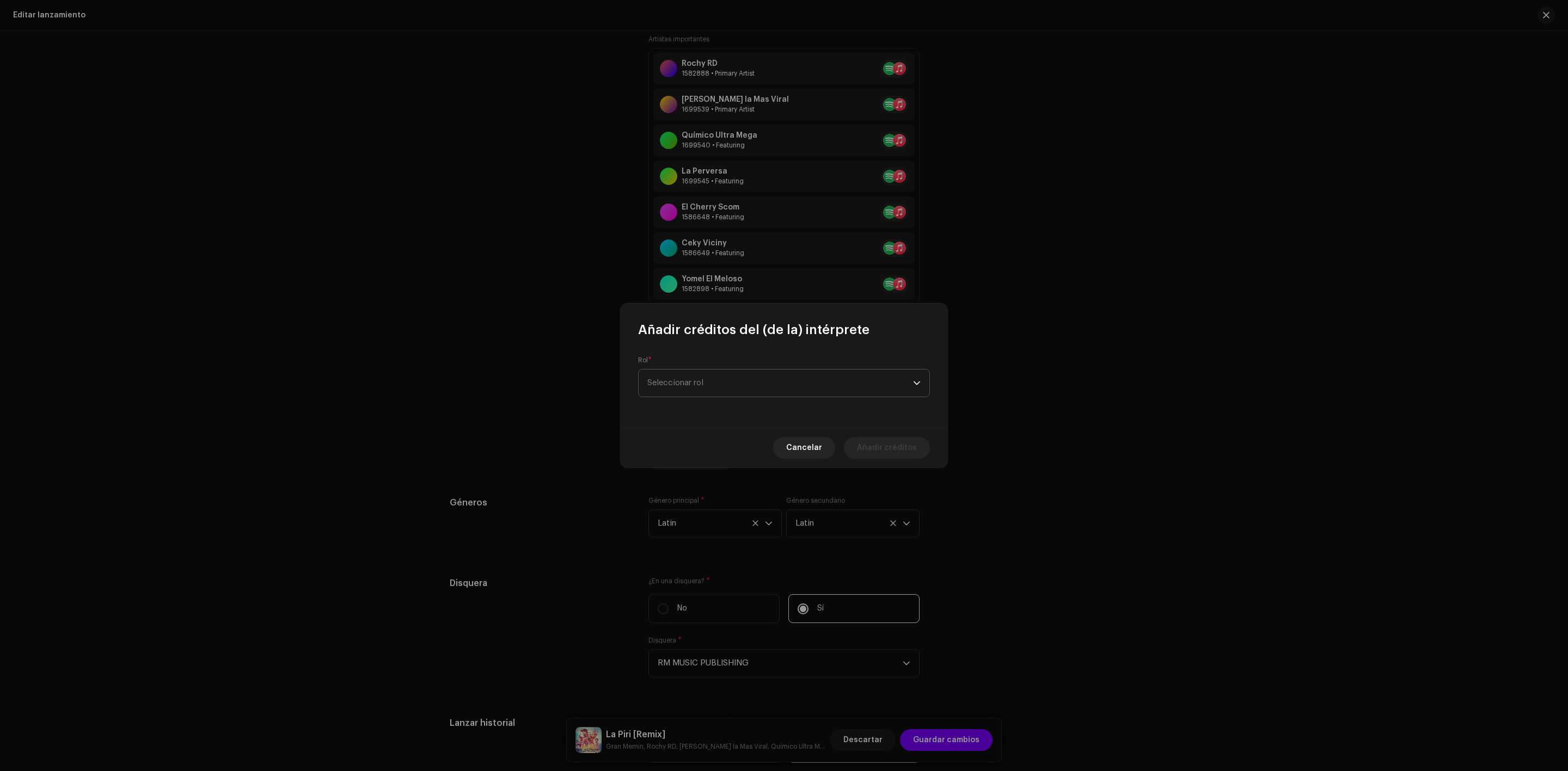
click at [699, 378] on span "Seleccionar rol" at bounding box center [780, 383] width 265 height 27
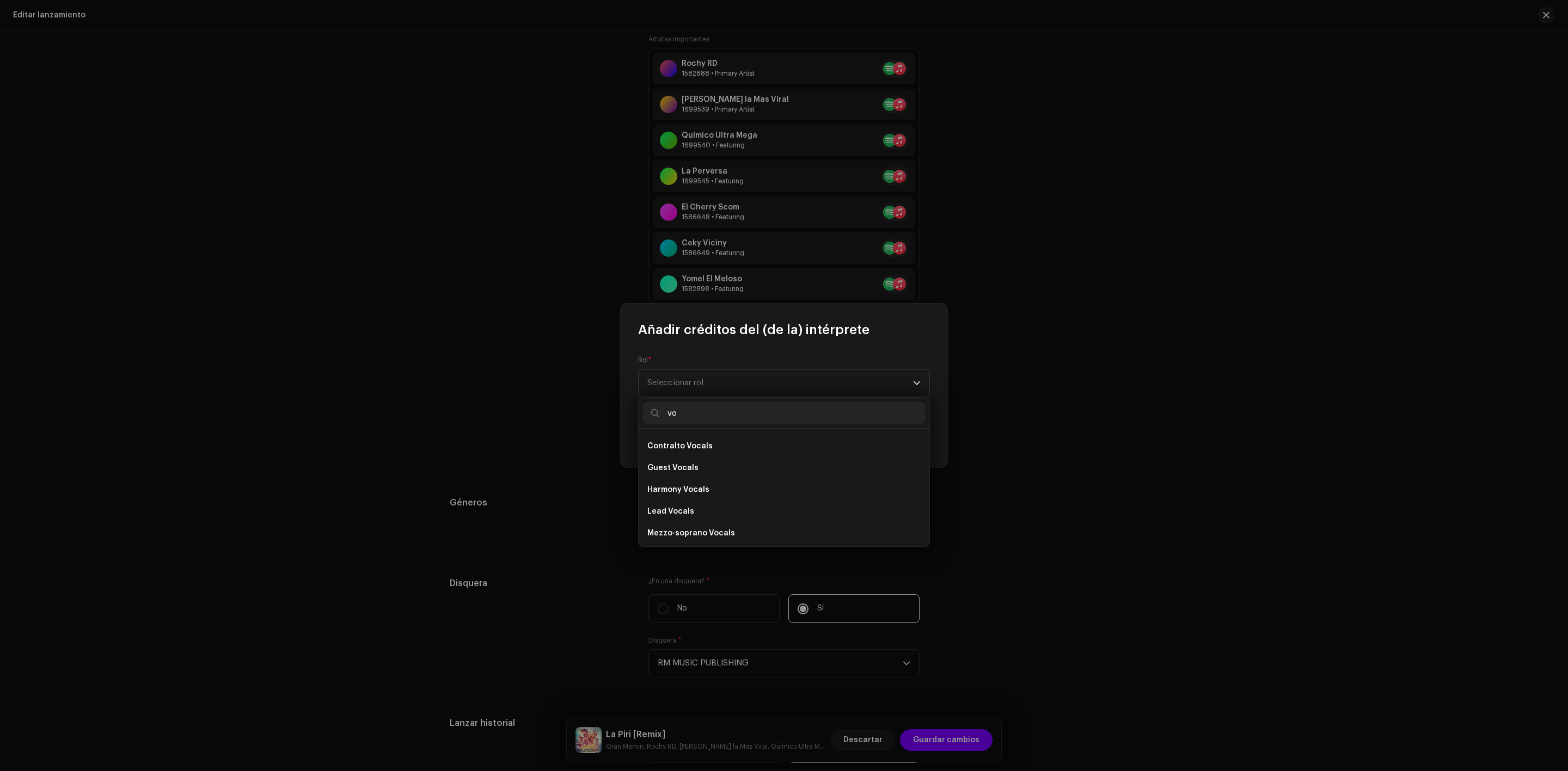
scroll to position [108, 0]
type input "vo"
click at [674, 503] on li "Lead Vocals" at bounding box center [783, 510] width 282 height 22
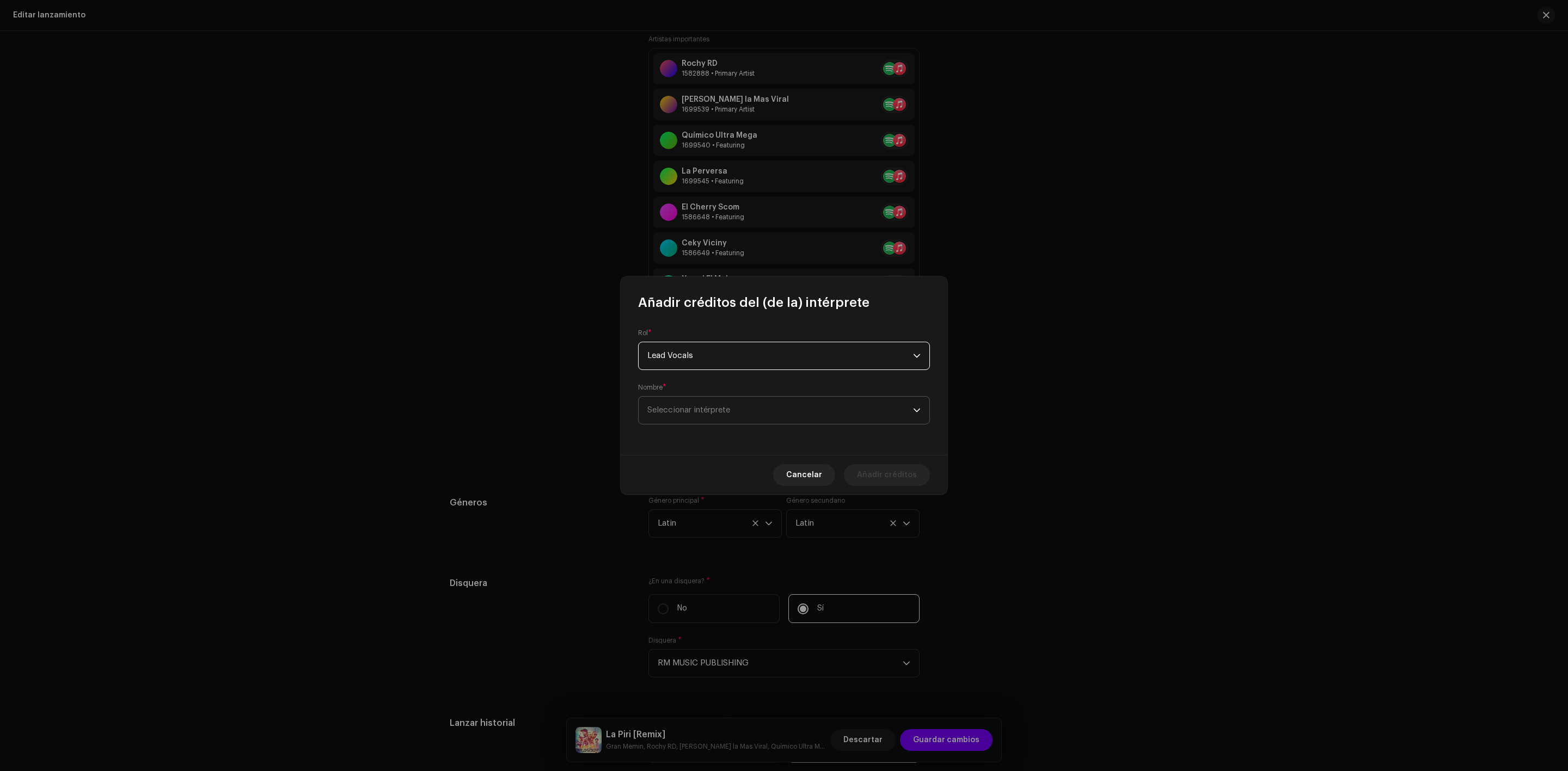
click at [699, 400] on span "Seleccionar intérprete" at bounding box center [780, 410] width 265 height 27
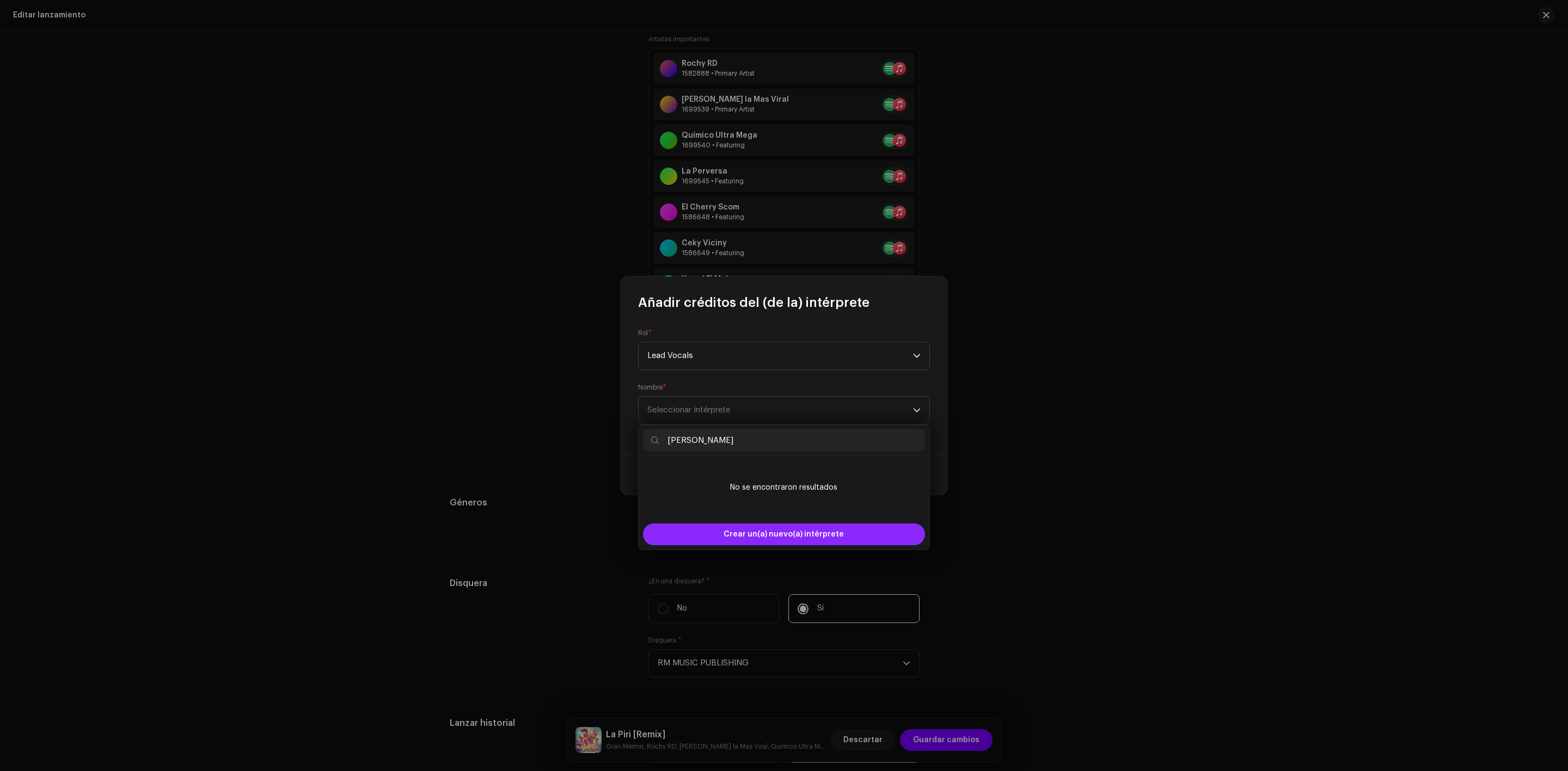
type input "[PERSON_NAME]"
click at [757, 533] on span "Crear un(a) nuevo(a) intérprete" at bounding box center [784, 534] width 121 height 22
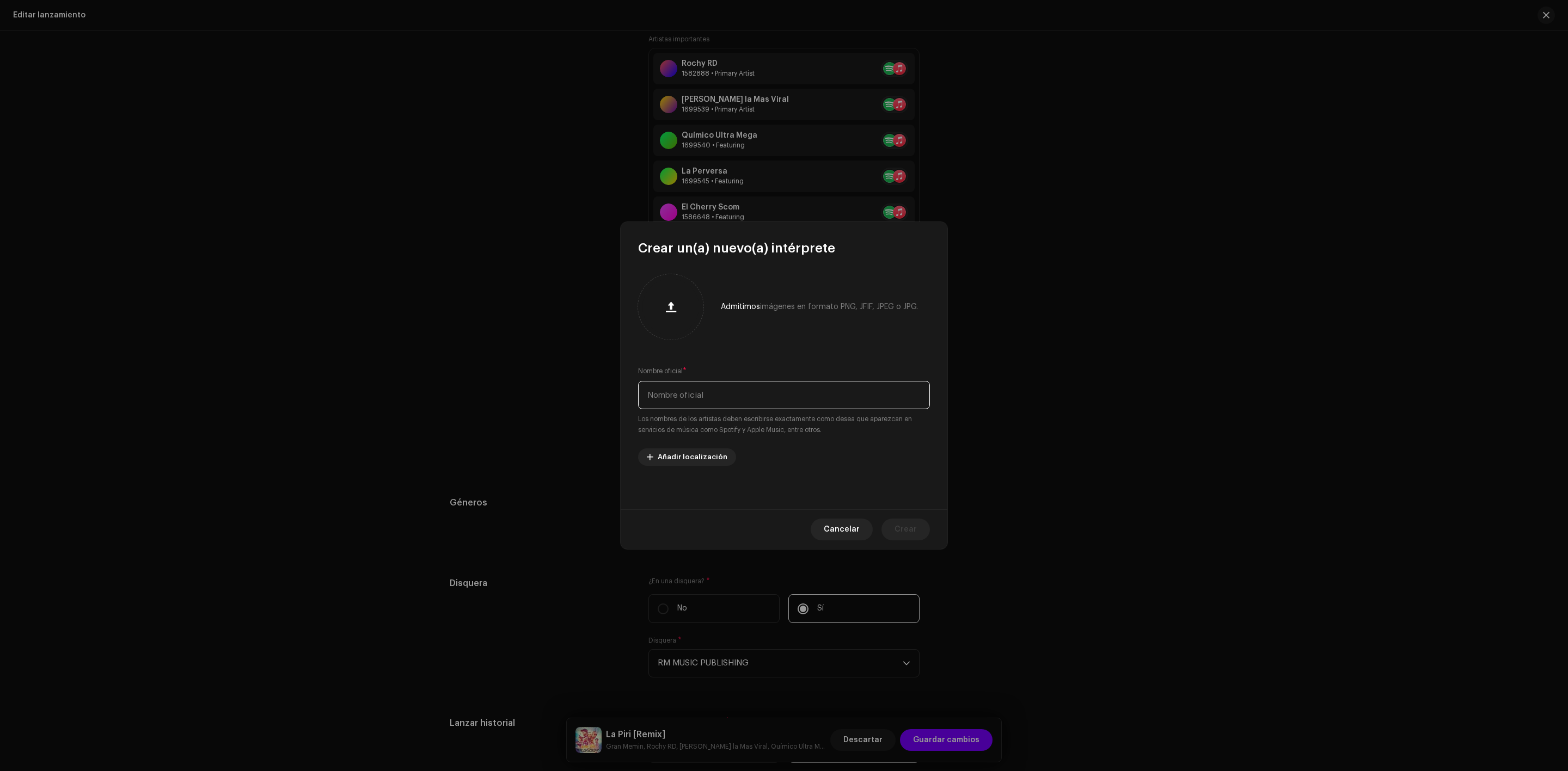
click at [691, 389] on input "text" at bounding box center [783, 395] width 292 height 29
paste input "[PERSON_NAME]"
type input "[PERSON_NAME]"
click at [909, 523] on span "Crear" at bounding box center [906, 529] width 23 height 22
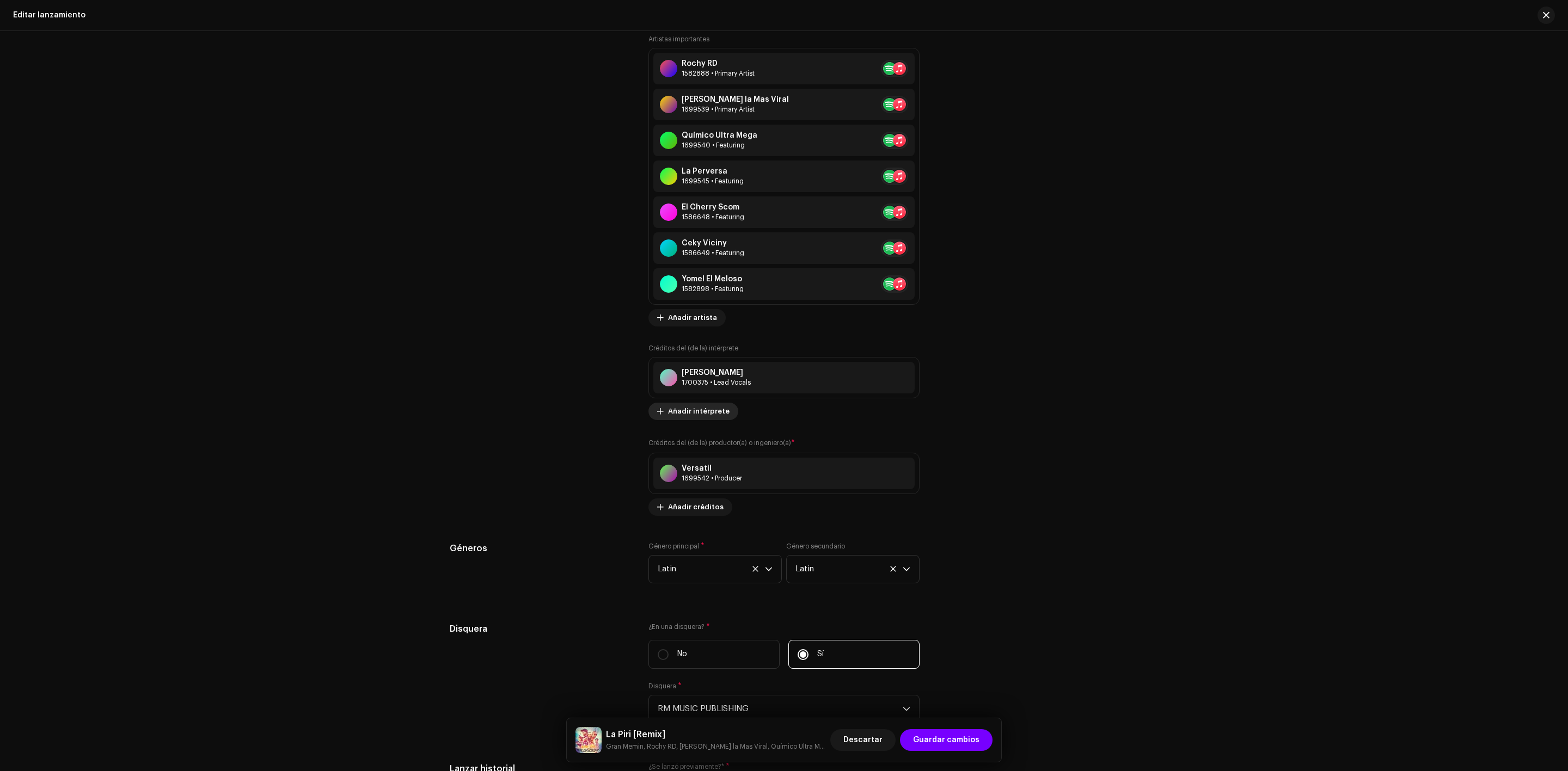
click at [698, 412] on span "Añadir intérprete" at bounding box center [698, 411] width 61 height 22
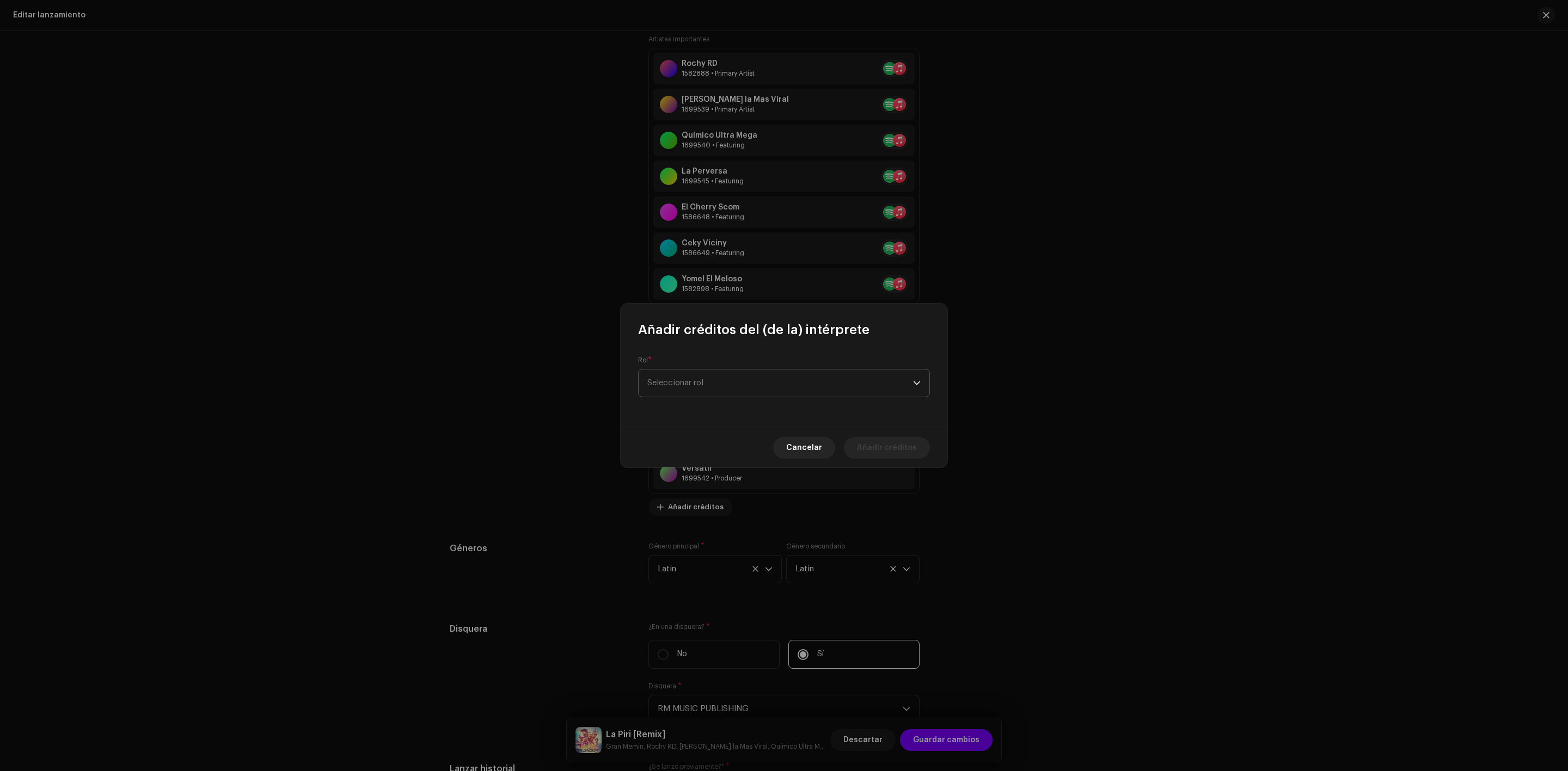
click at [707, 384] on span "Seleccionar rol" at bounding box center [780, 383] width 265 height 27
type input "pro"
click at [678, 467] on span "Programmer" at bounding box center [671, 466] width 47 height 11
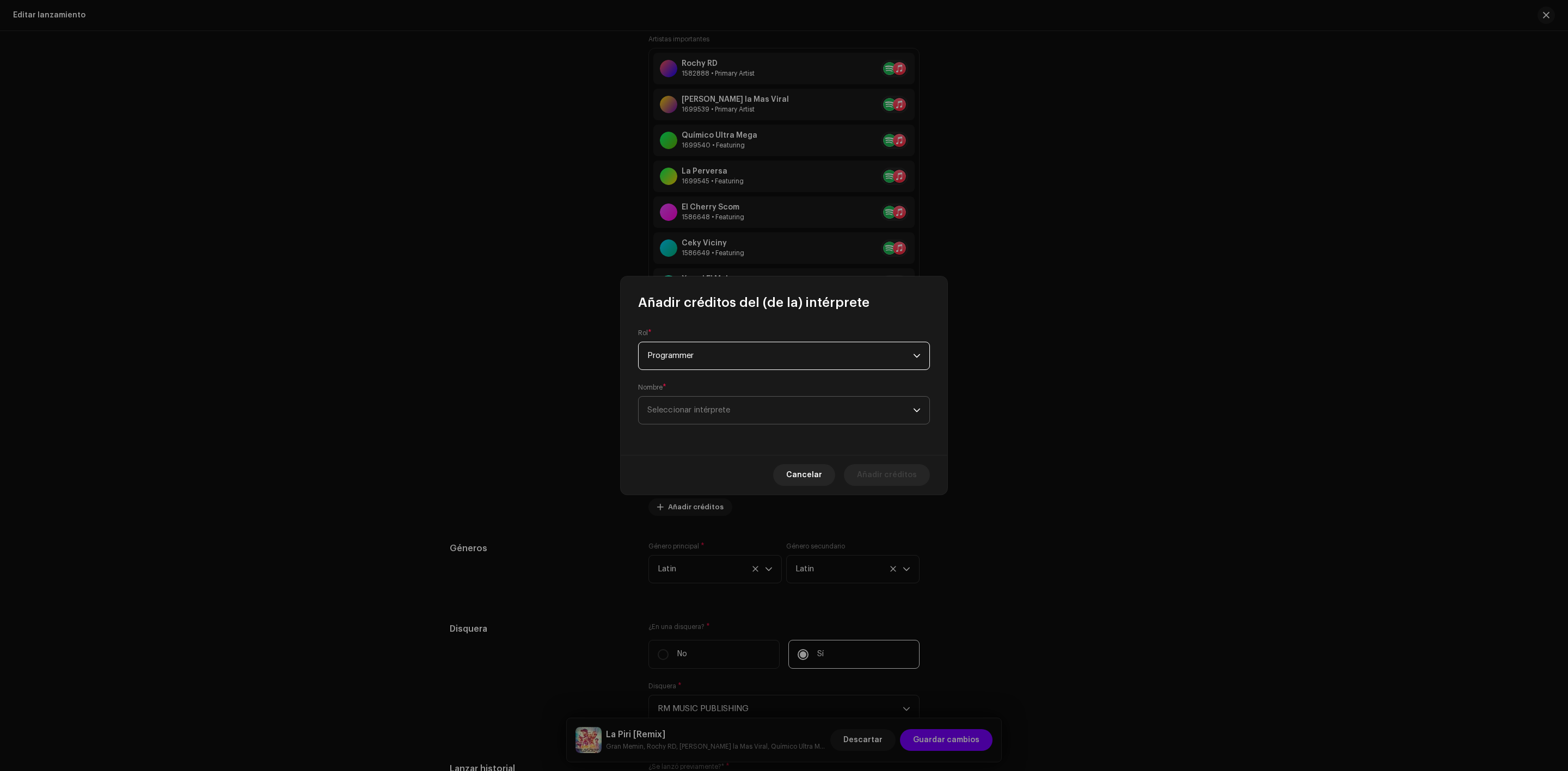
click at [688, 410] on span "Seleccionar intérprete" at bounding box center [688, 410] width 83 height 8
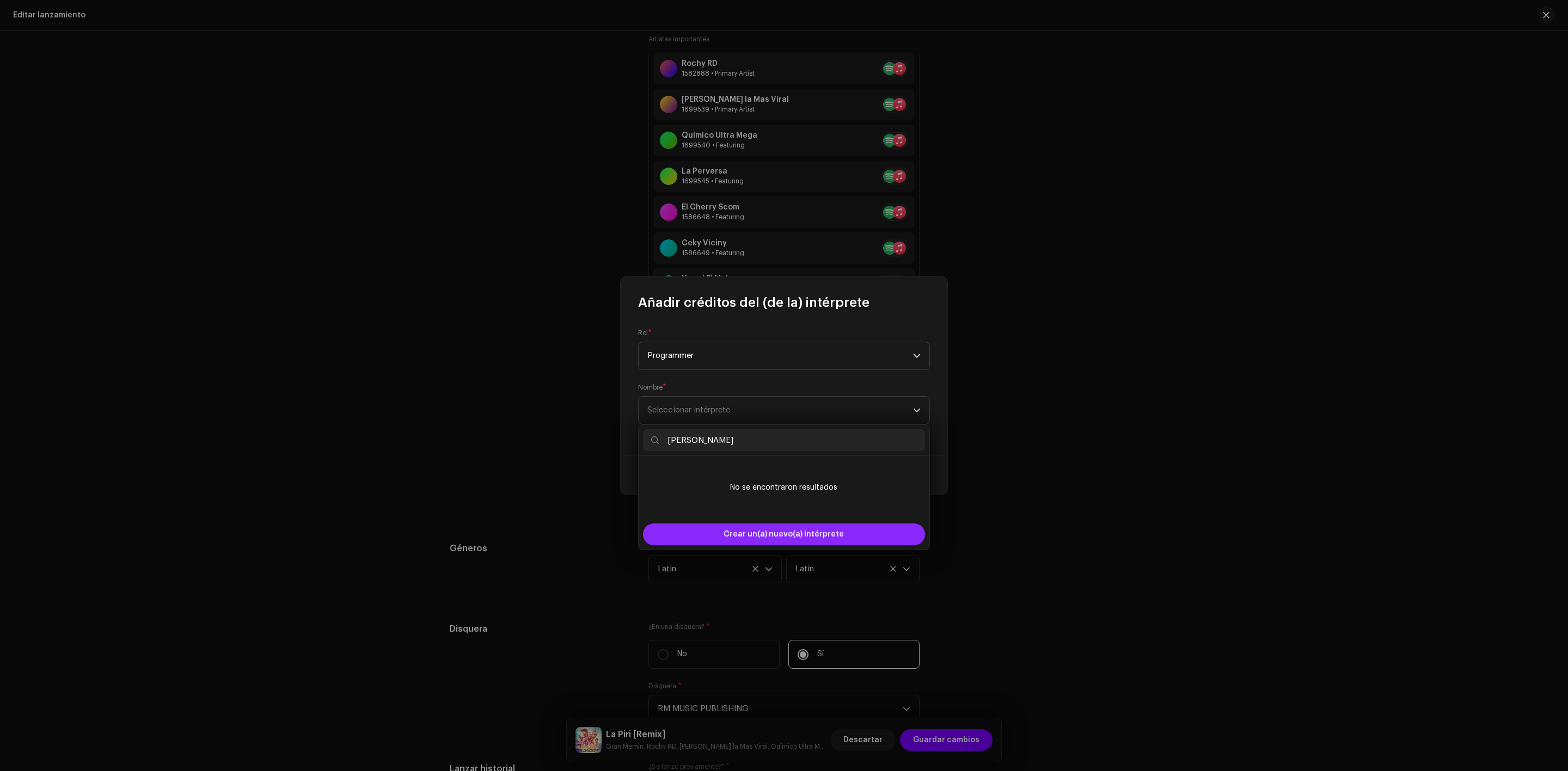
type input "[PERSON_NAME]"
click at [796, 534] on span "Crear un(a) nuevo(a) intérprete" at bounding box center [784, 534] width 121 height 22
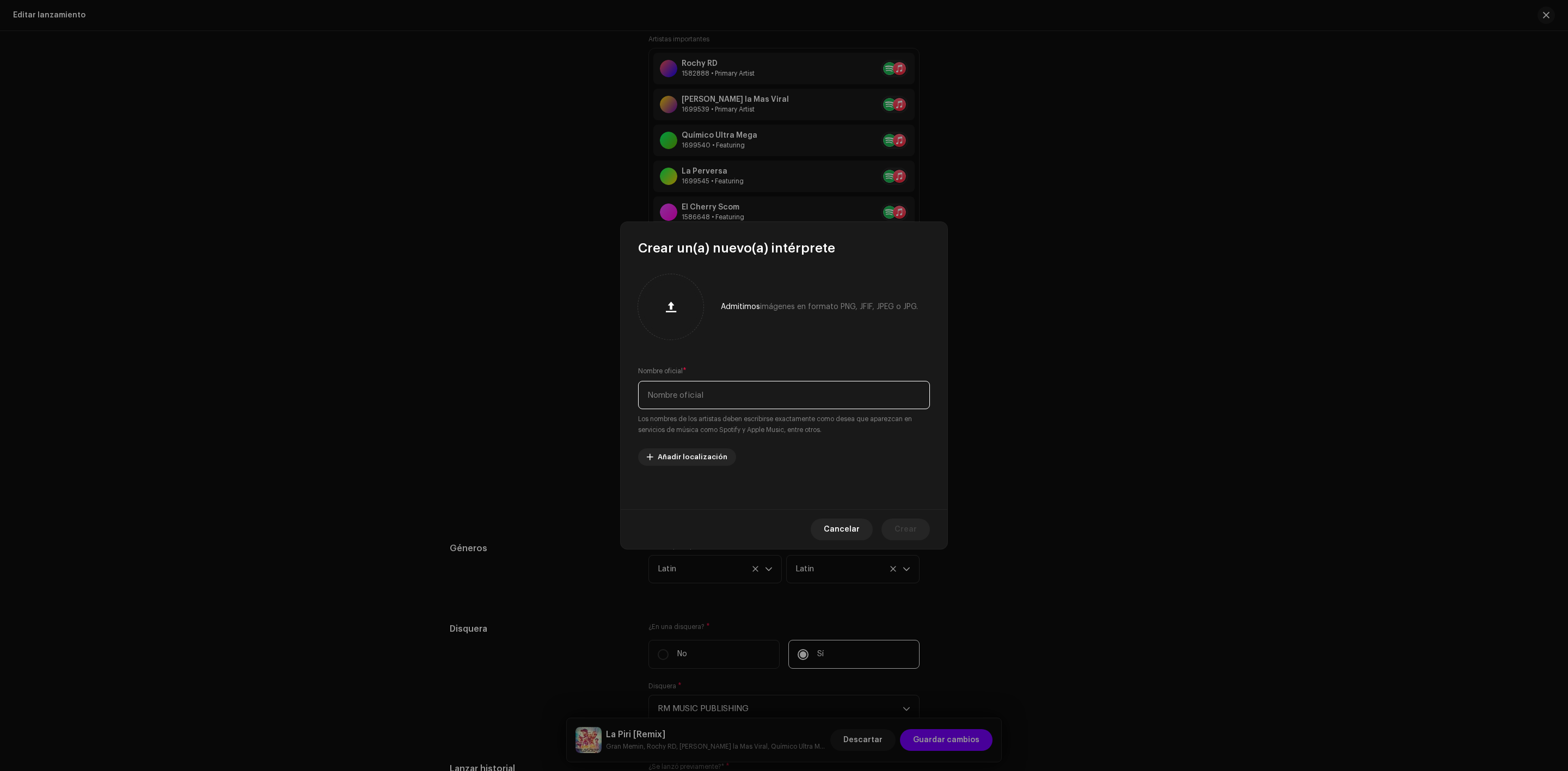
click at [709, 388] on input "text" at bounding box center [783, 395] width 292 height 29
paste input "[PERSON_NAME]"
type input "[PERSON_NAME]"
click at [910, 526] on span "Crear" at bounding box center [906, 529] width 23 height 22
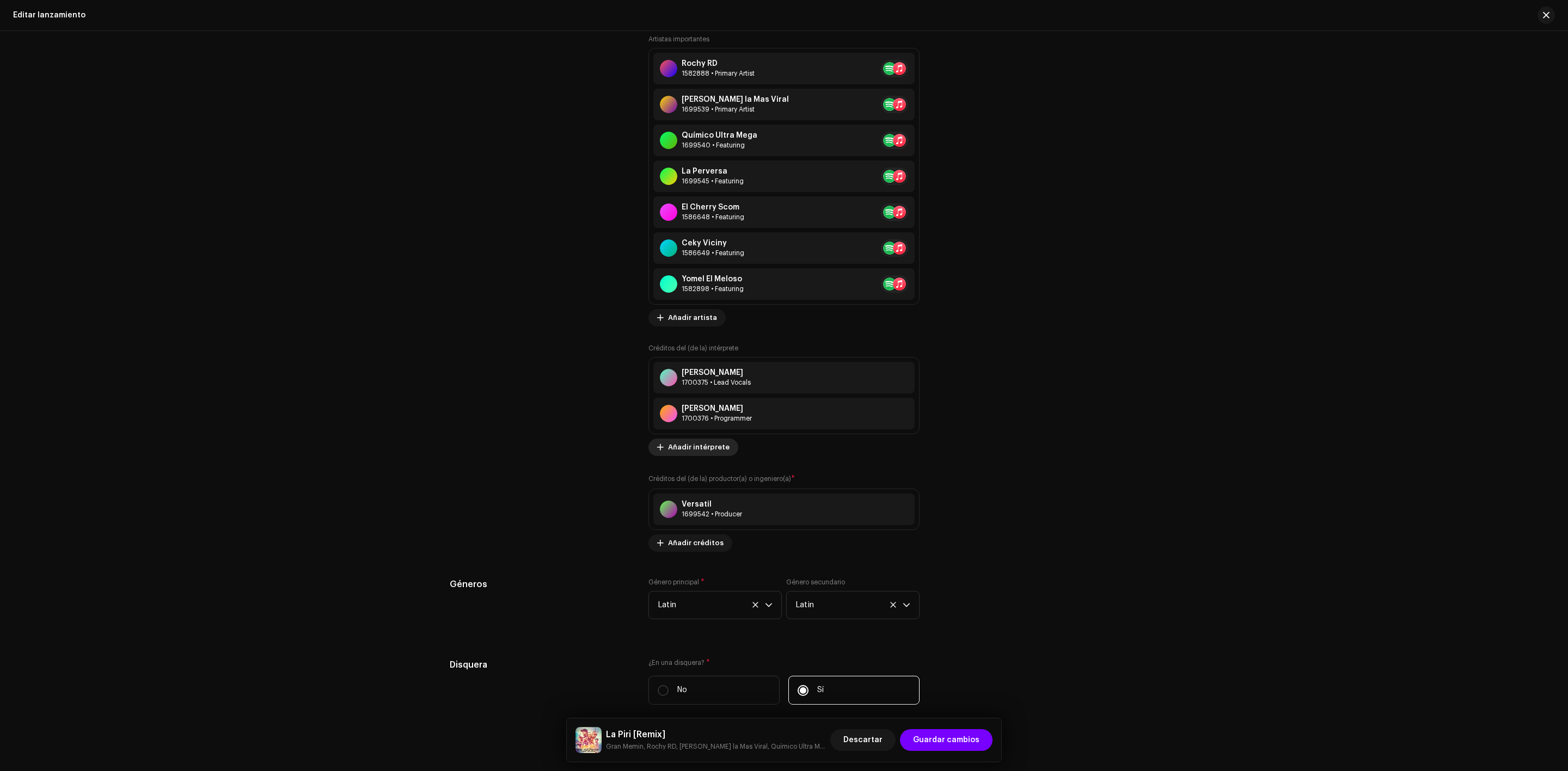
click at [691, 446] on span "Añadir intérprete" at bounding box center [698, 447] width 61 height 22
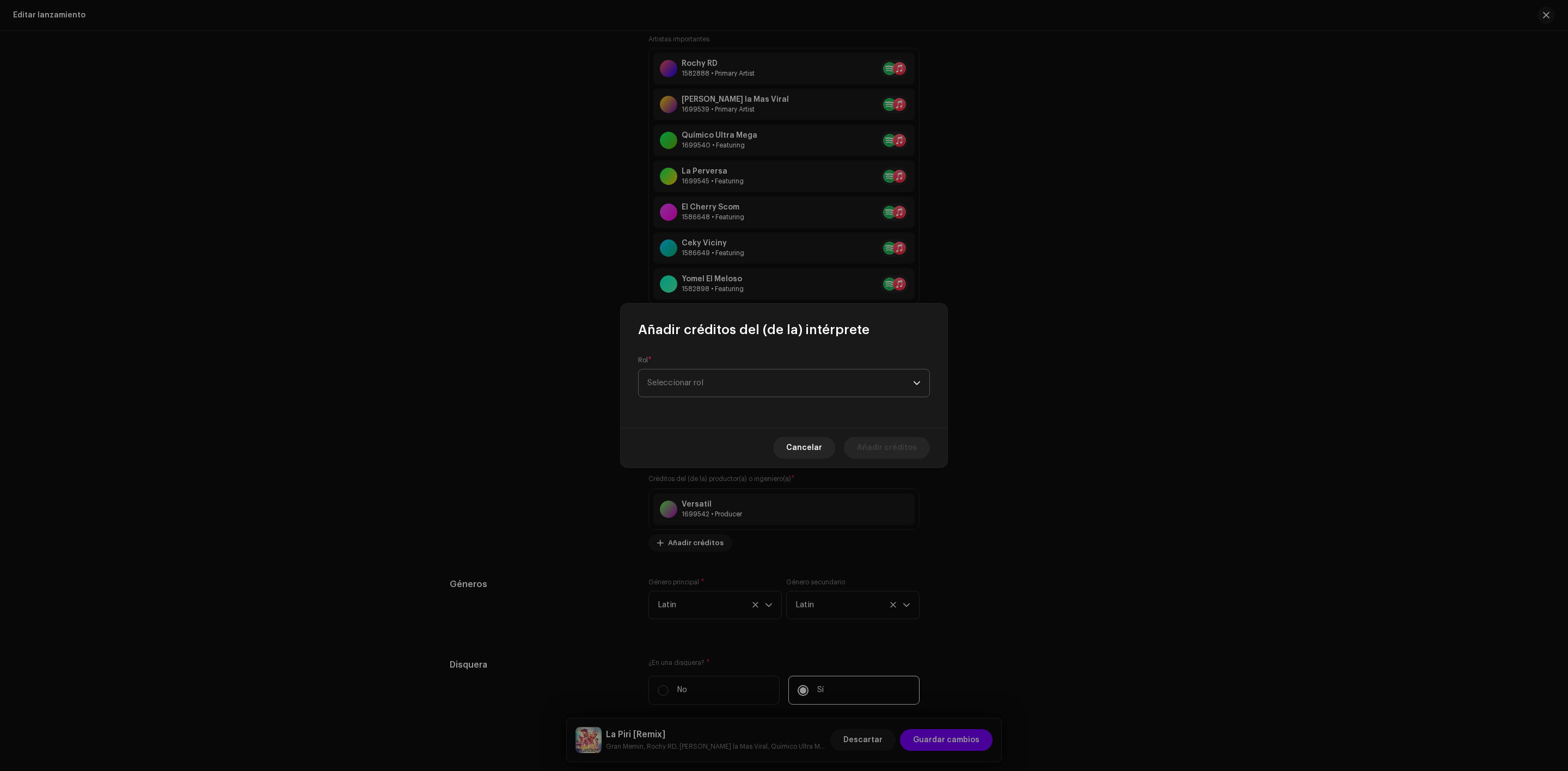
click at [702, 384] on span "Seleccionar rol" at bounding box center [780, 383] width 265 height 27
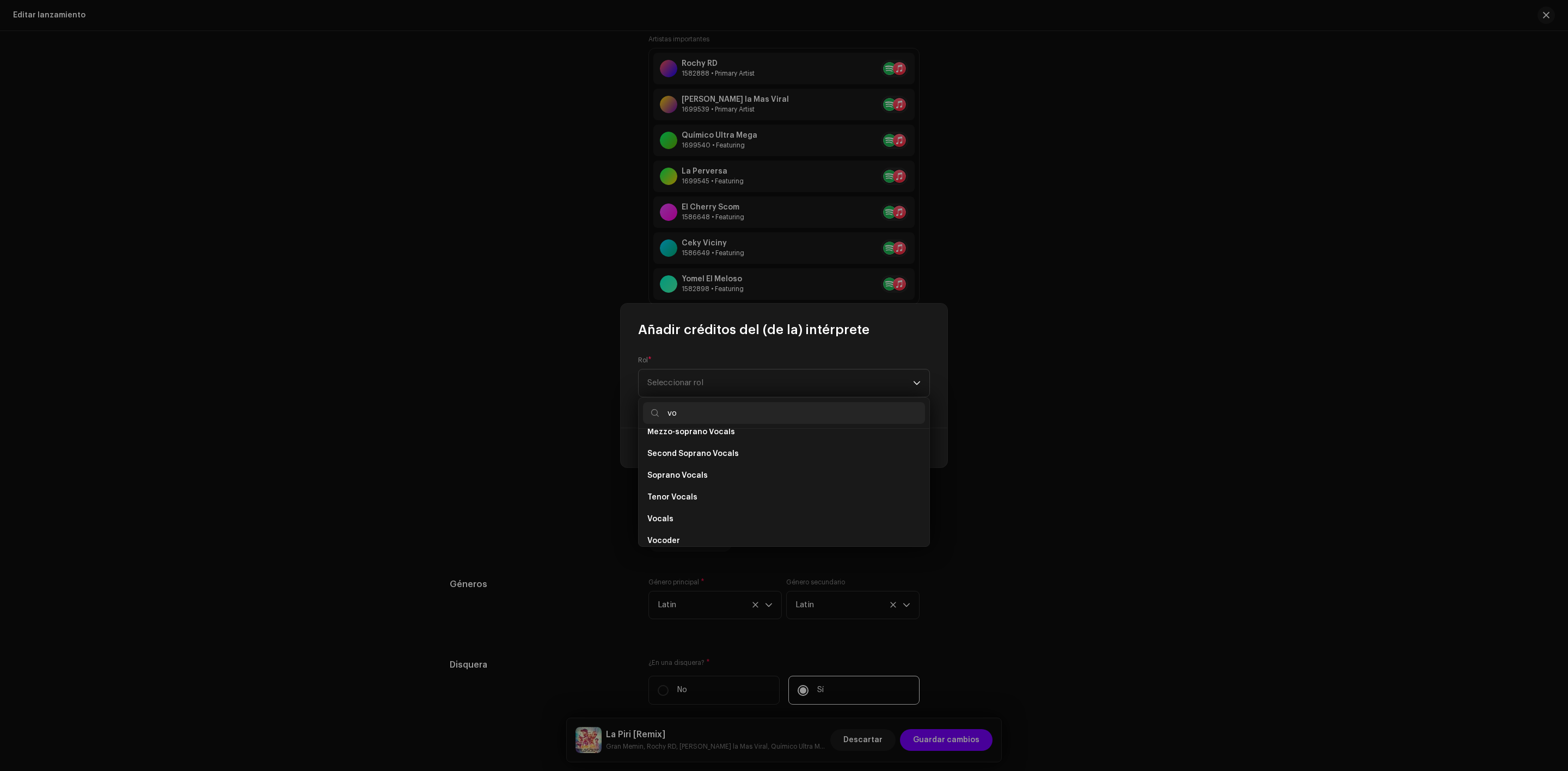
scroll to position [217, 0]
type input "vo"
click at [674, 510] on li "Vocals" at bounding box center [783, 510] width 282 height 22
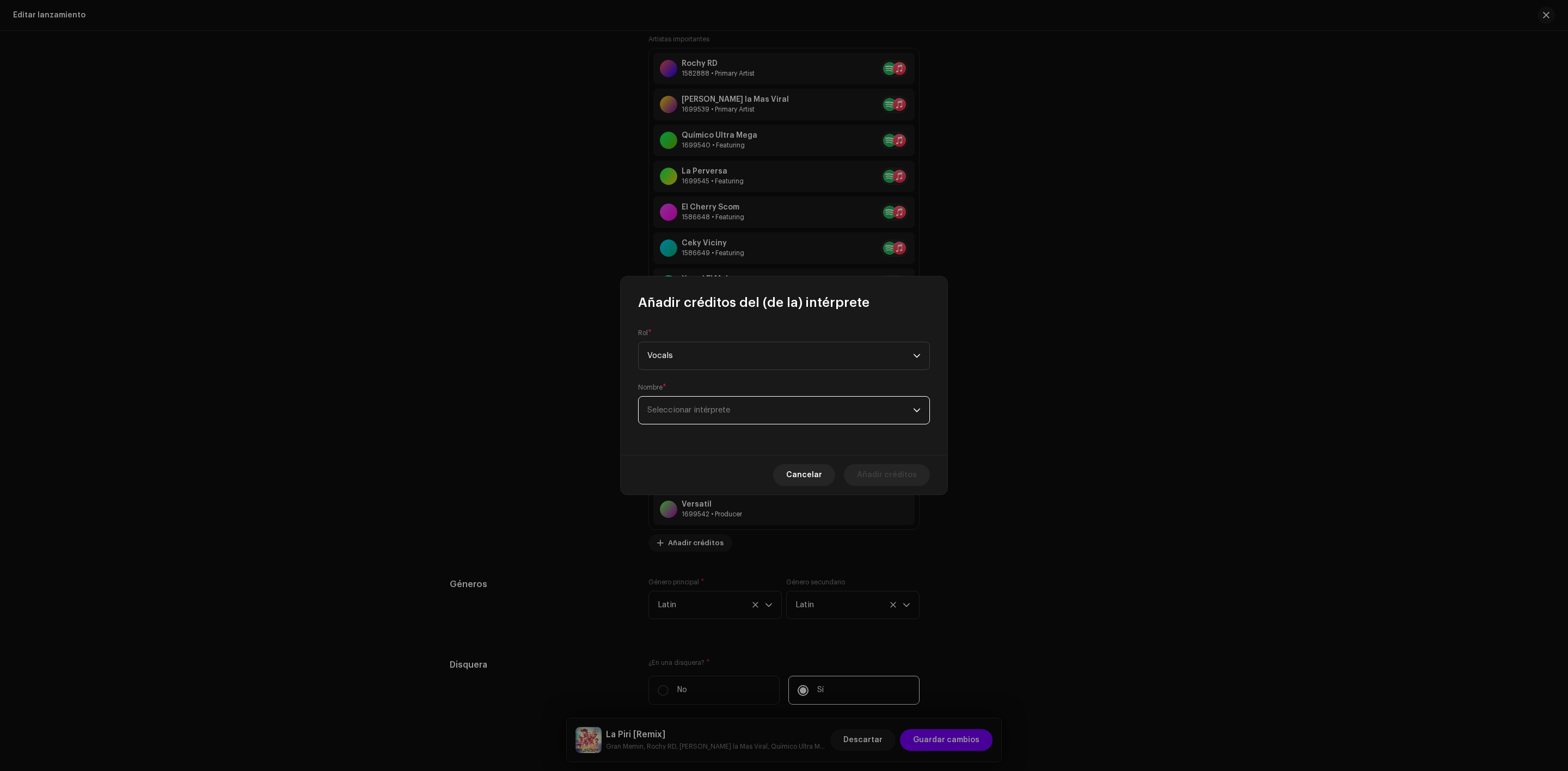
click at [689, 404] on span "Seleccionar intérprete" at bounding box center [780, 410] width 265 height 27
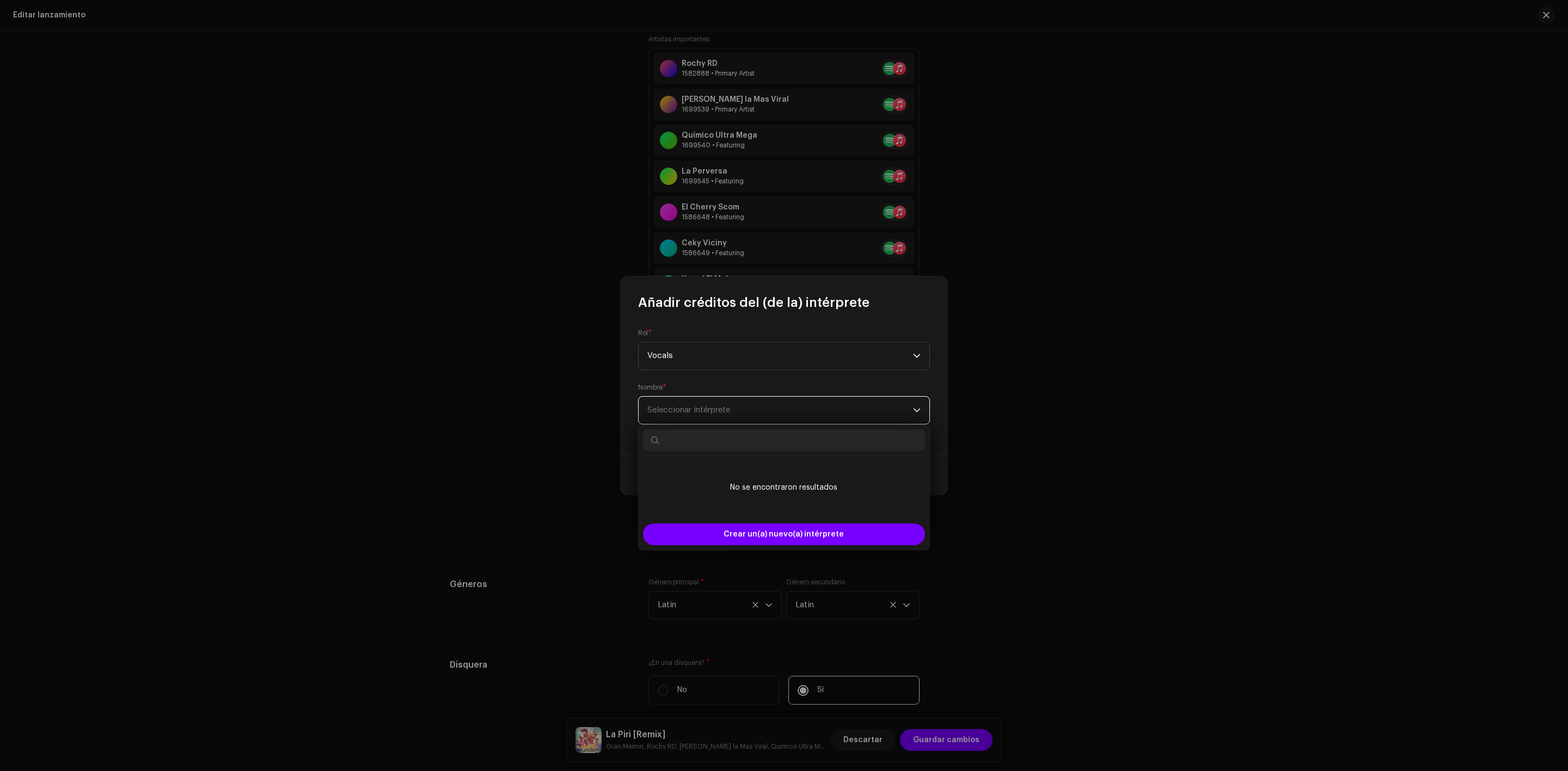
click at [677, 400] on span "Seleccionar intérprete" at bounding box center [780, 410] width 265 height 27
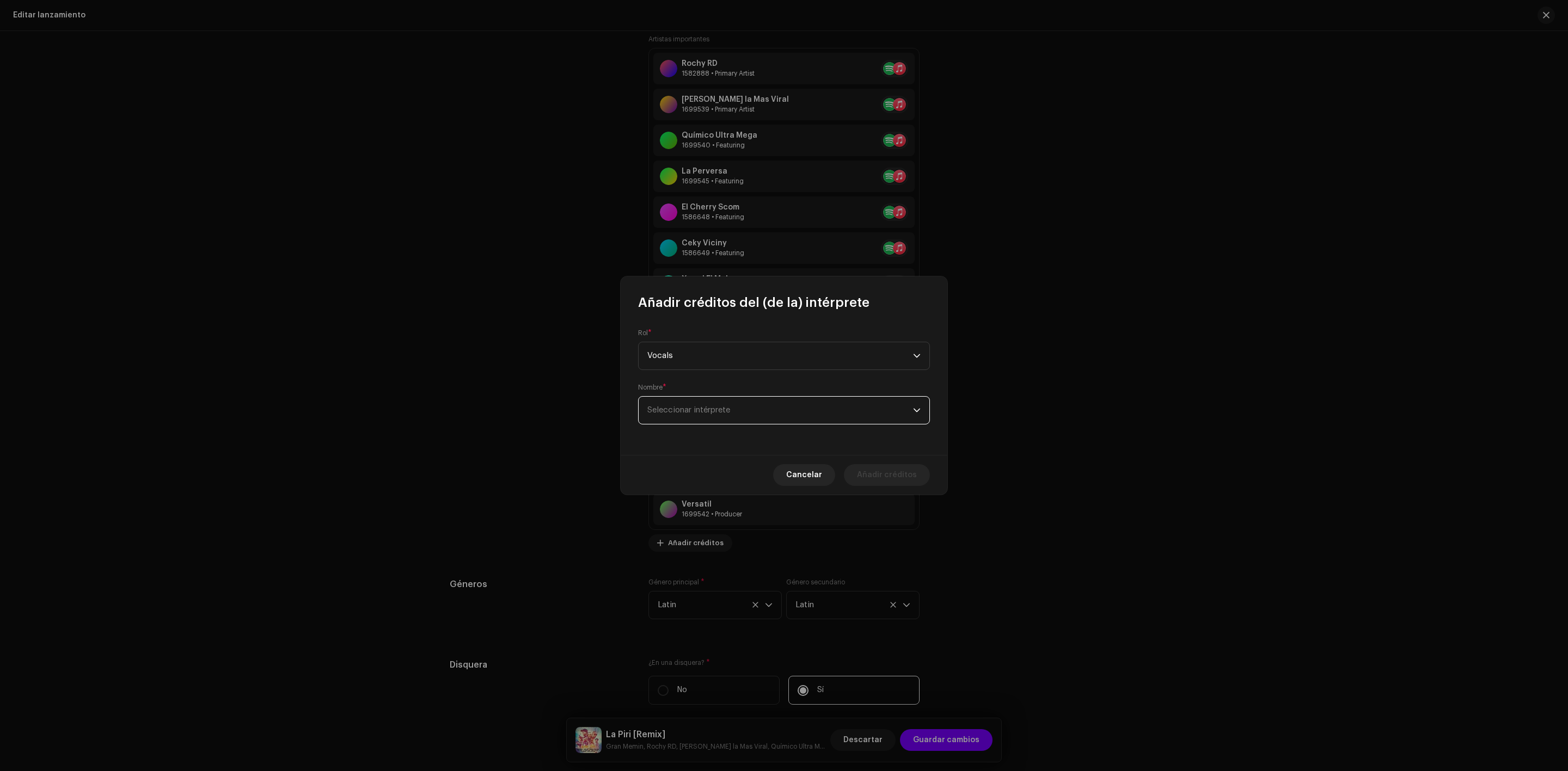
click at [677, 402] on span "Seleccionar intérprete" at bounding box center [780, 410] width 265 height 27
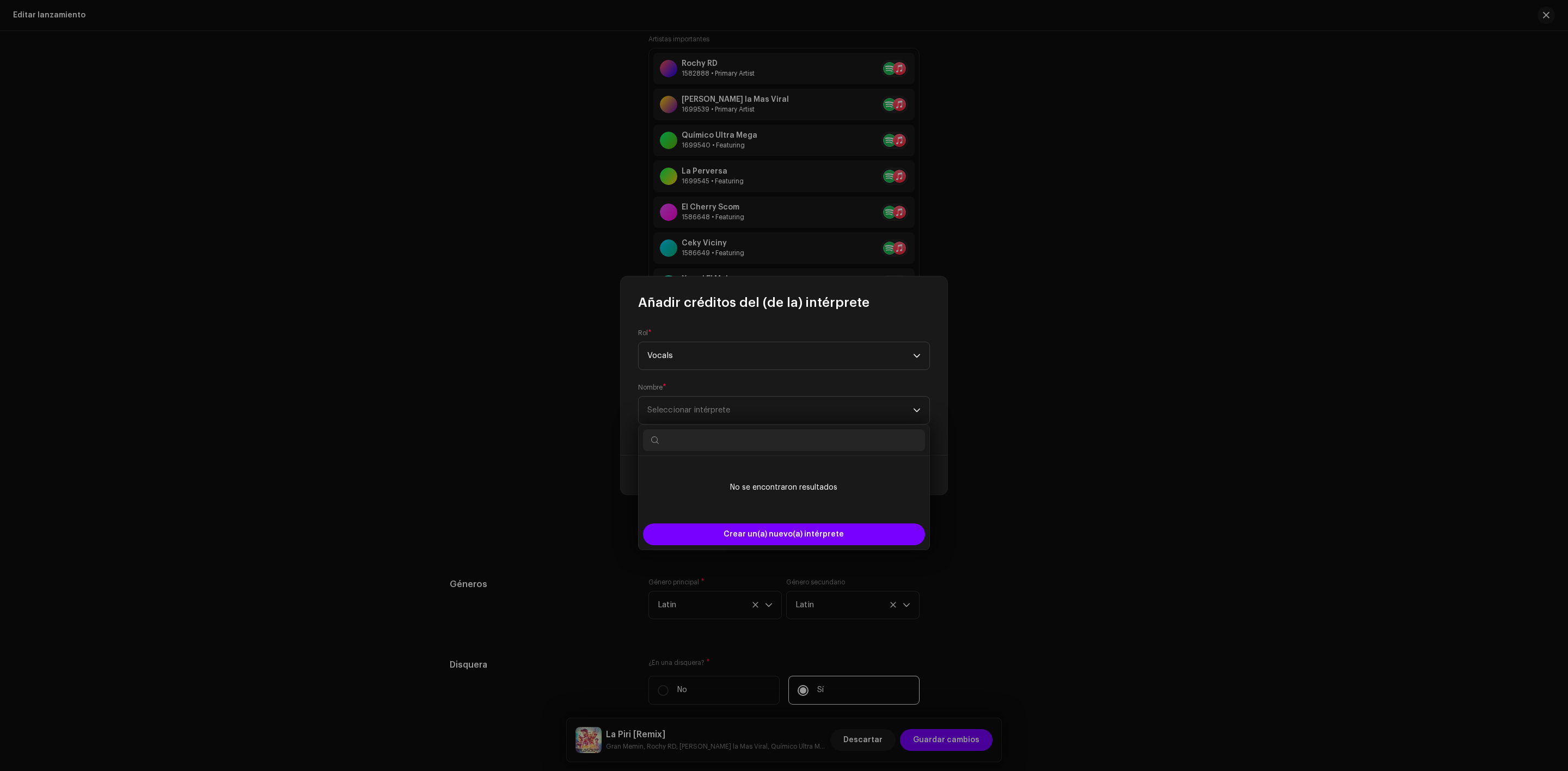
click at [675, 447] on input "text" at bounding box center [783, 441] width 282 height 22
type input "[PERSON_NAME]"
click at [797, 537] on span "Crear un(a) nuevo(a) intérprete" at bounding box center [784, 534] width 121 height 22
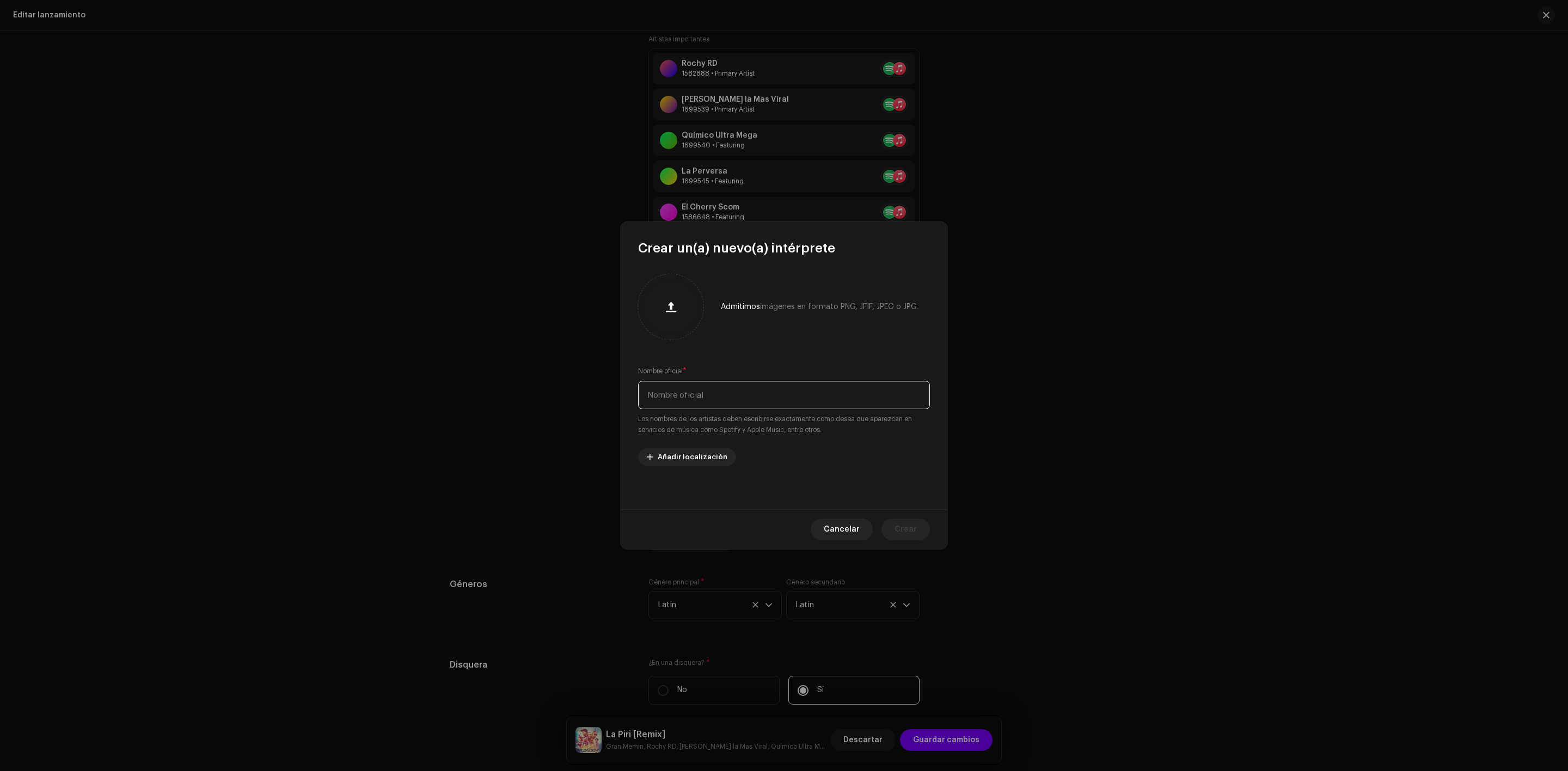
click at [699, 400] on input "text" at bounding box center [783, 395] width 292 height 29
paste input "[PERSON_NAME]"
type input "[PERSON_NAME]"
click at [919, 533] on button "Crear" at bounding box center [906, 529] width 49 height 22
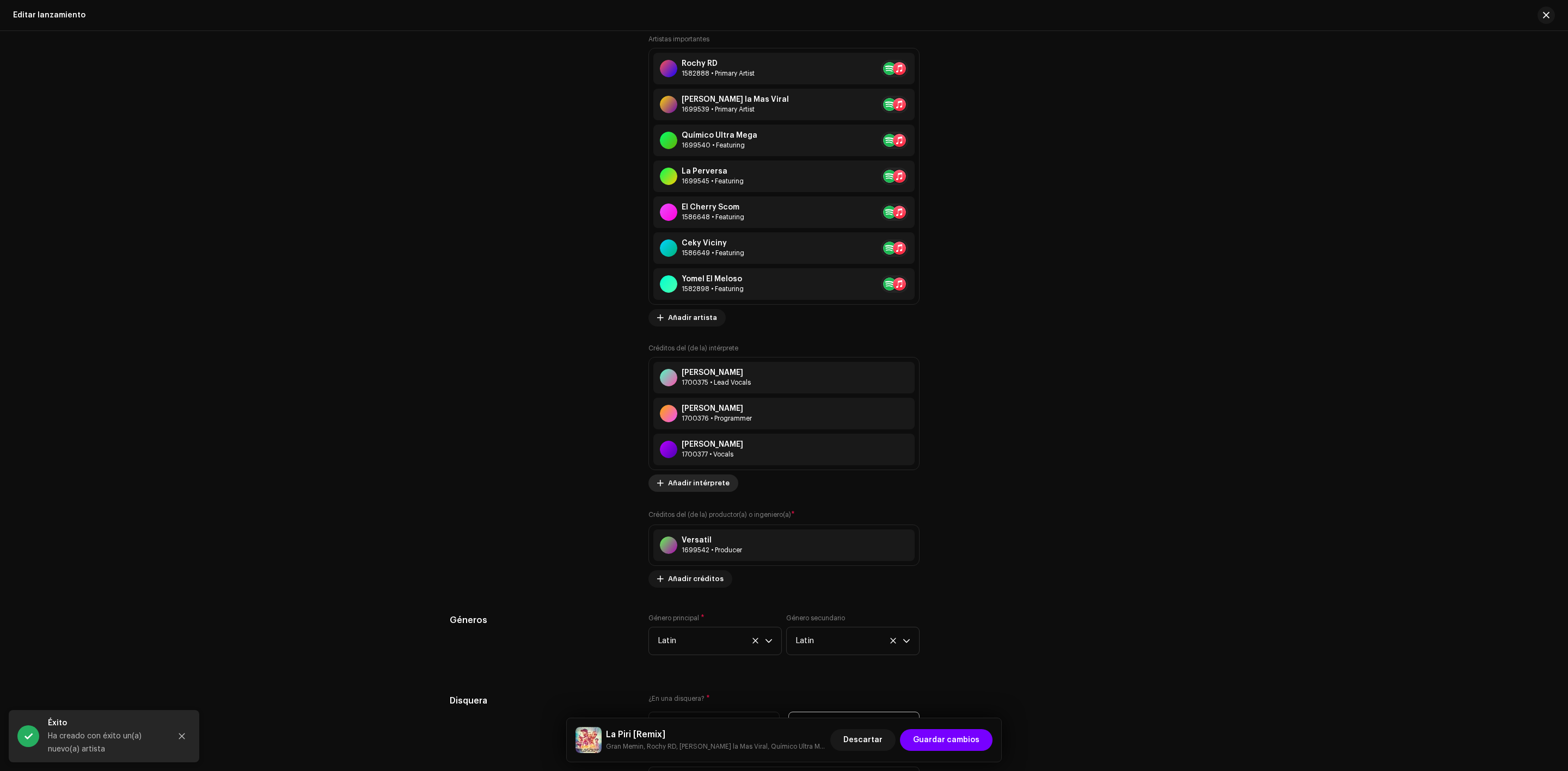
click at [694, 483] on span "Añadir intérprete" at bounding box center [698, 483] width 61 height 22
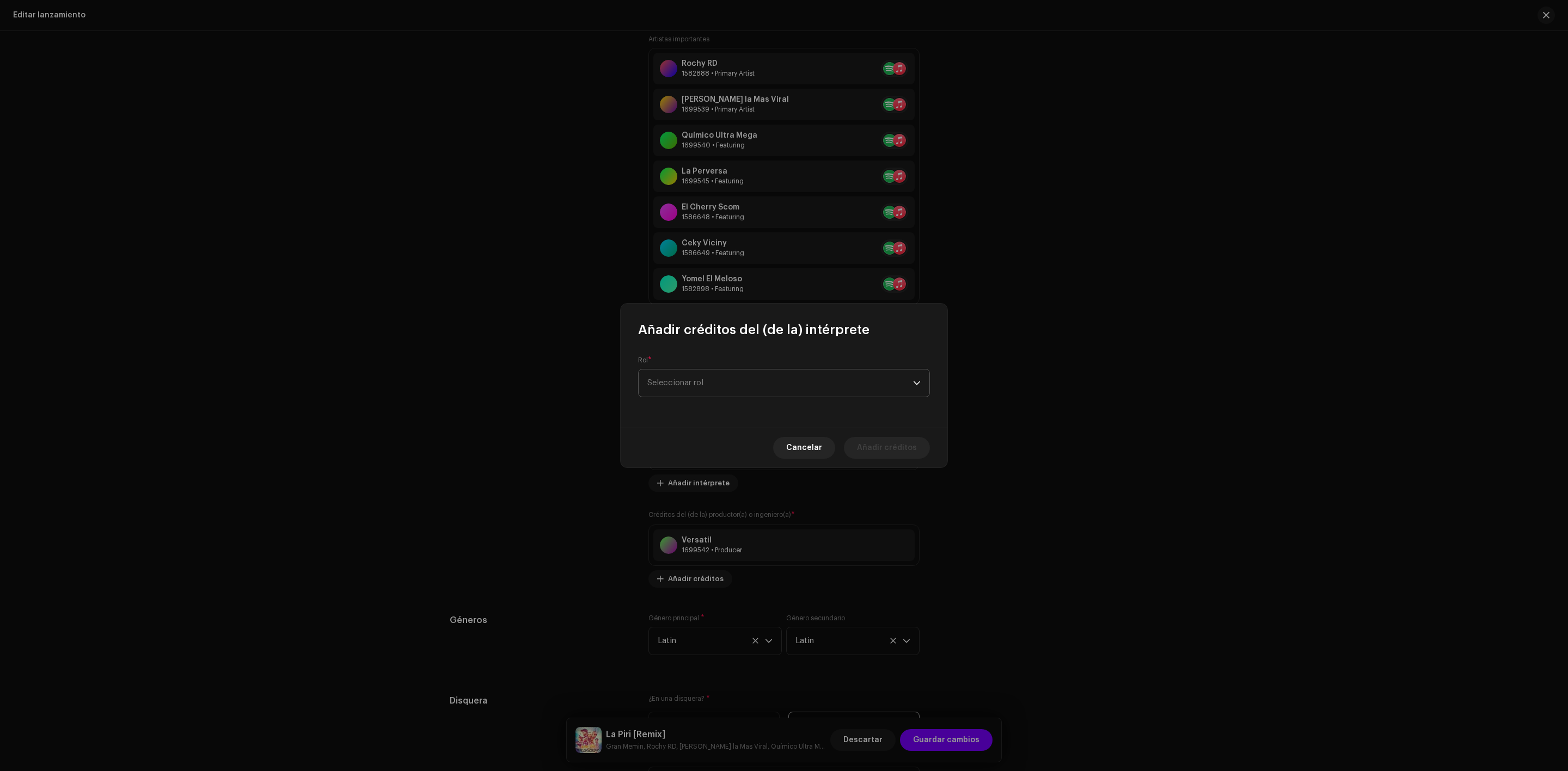
click at [686, 374] on span "Seleccionar rol" at bounding box center [780, 383] width 265 height 27
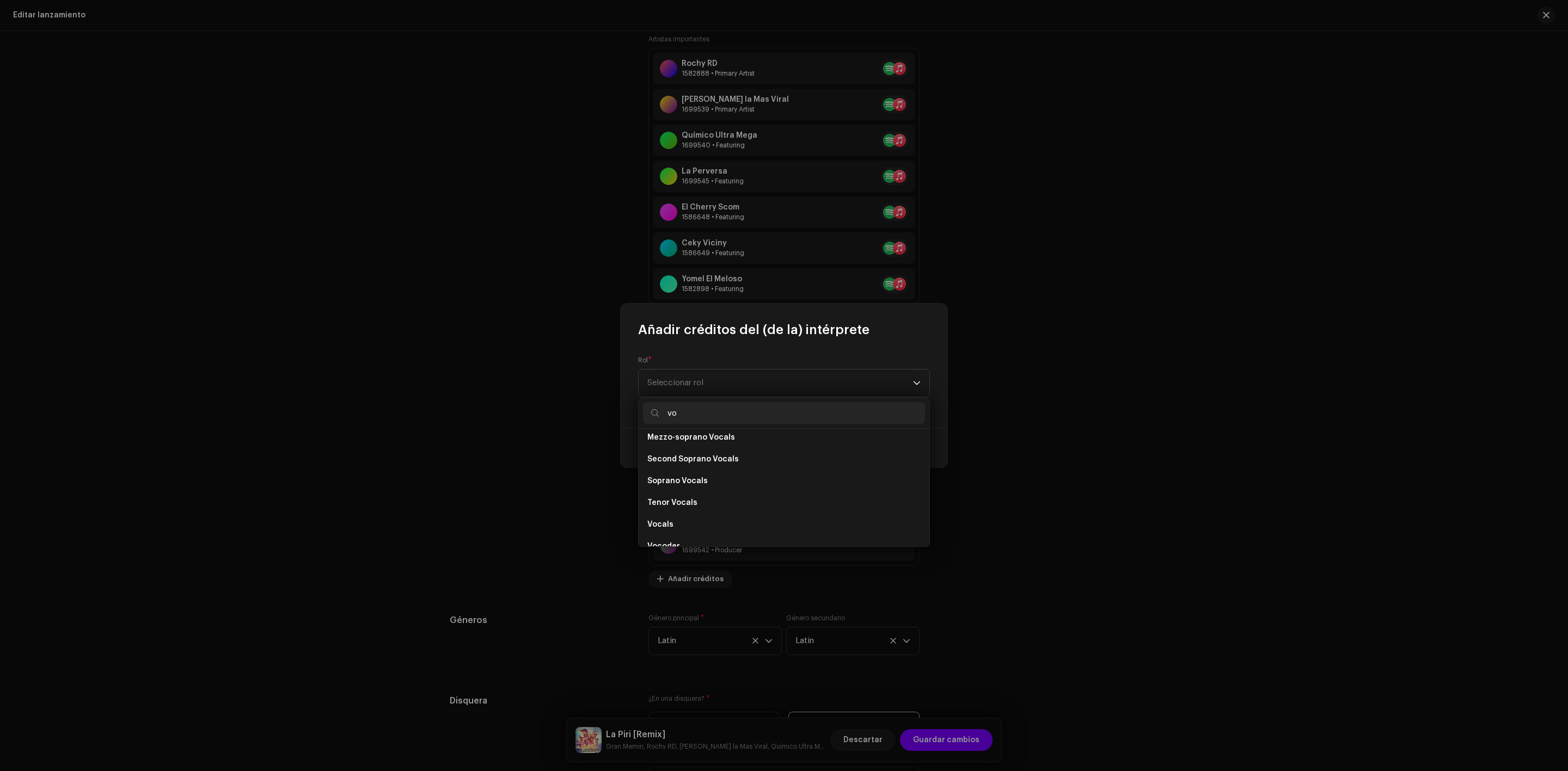
scroll to position [211, 0]
type input "vo"
click at [671, 512] on span "Vocals" at bounding box center [660, 516] width 26 height 11
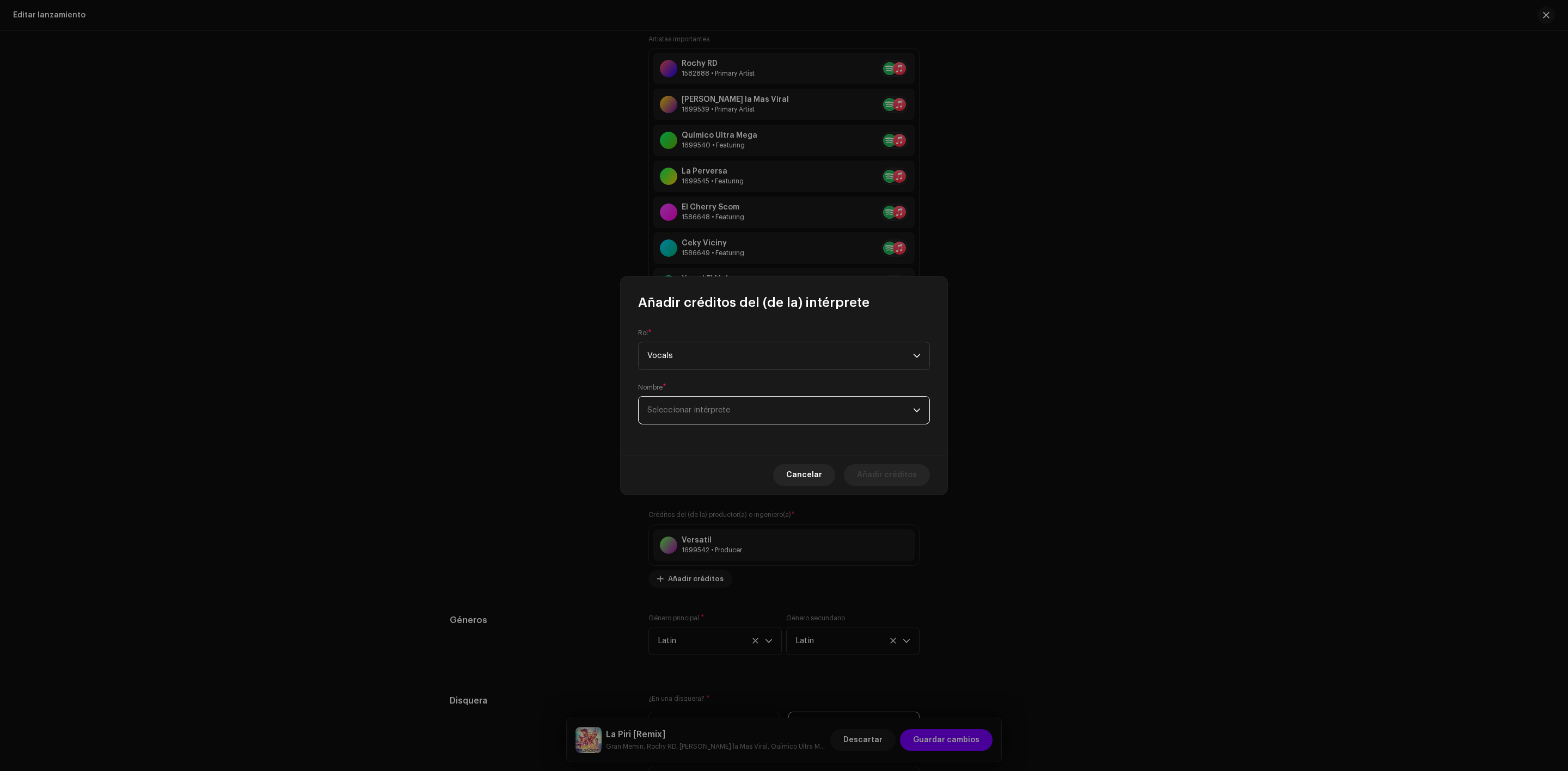
click at [673, 410] on span "Seleccionar intérprete" at bounding box center [688, 410] width 83 height 8
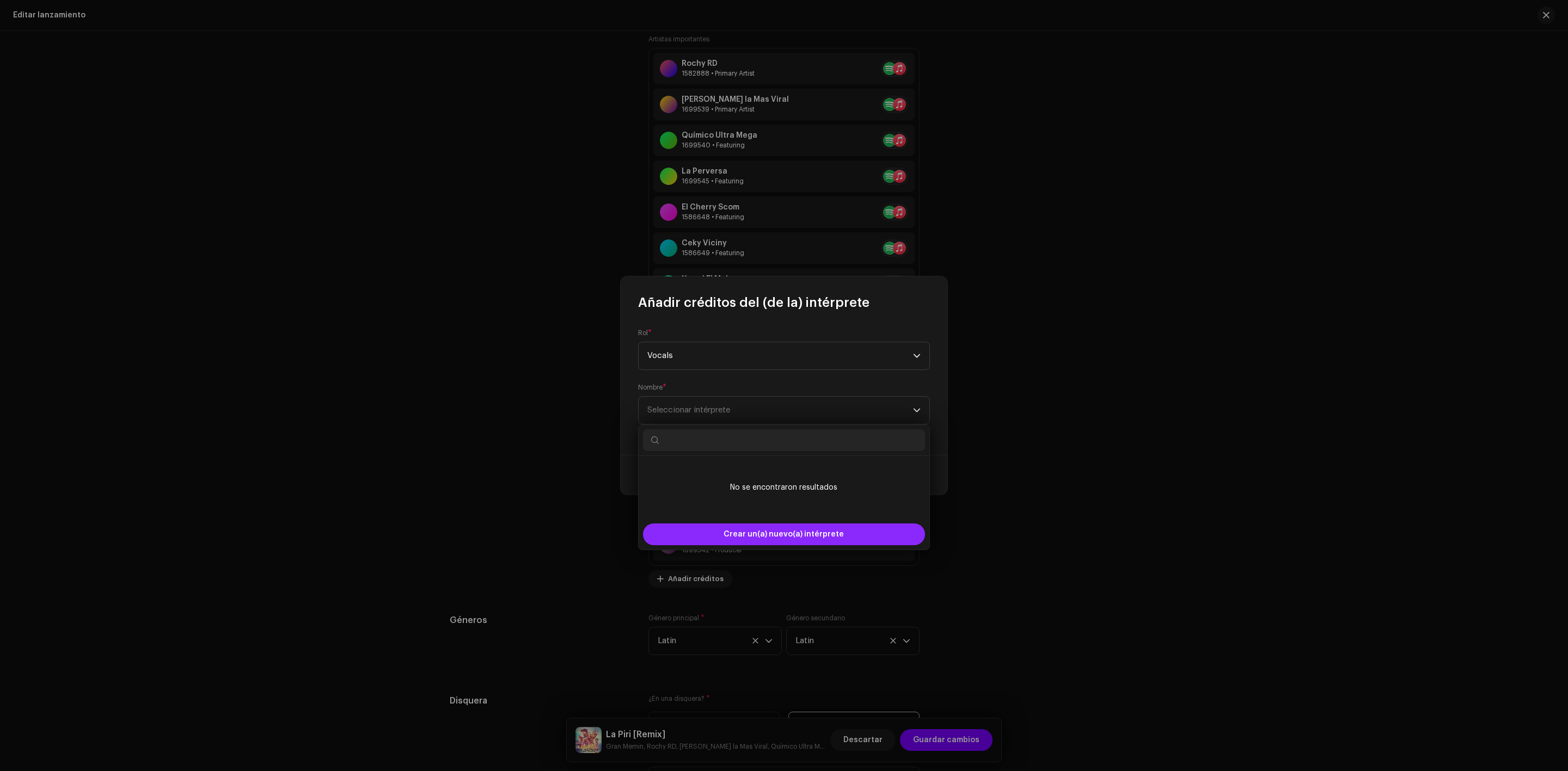
click at [745, 538] on span "Crear un(a) nuevo(a) intérprete" at bounding box center [784, 534] width 121 height 22
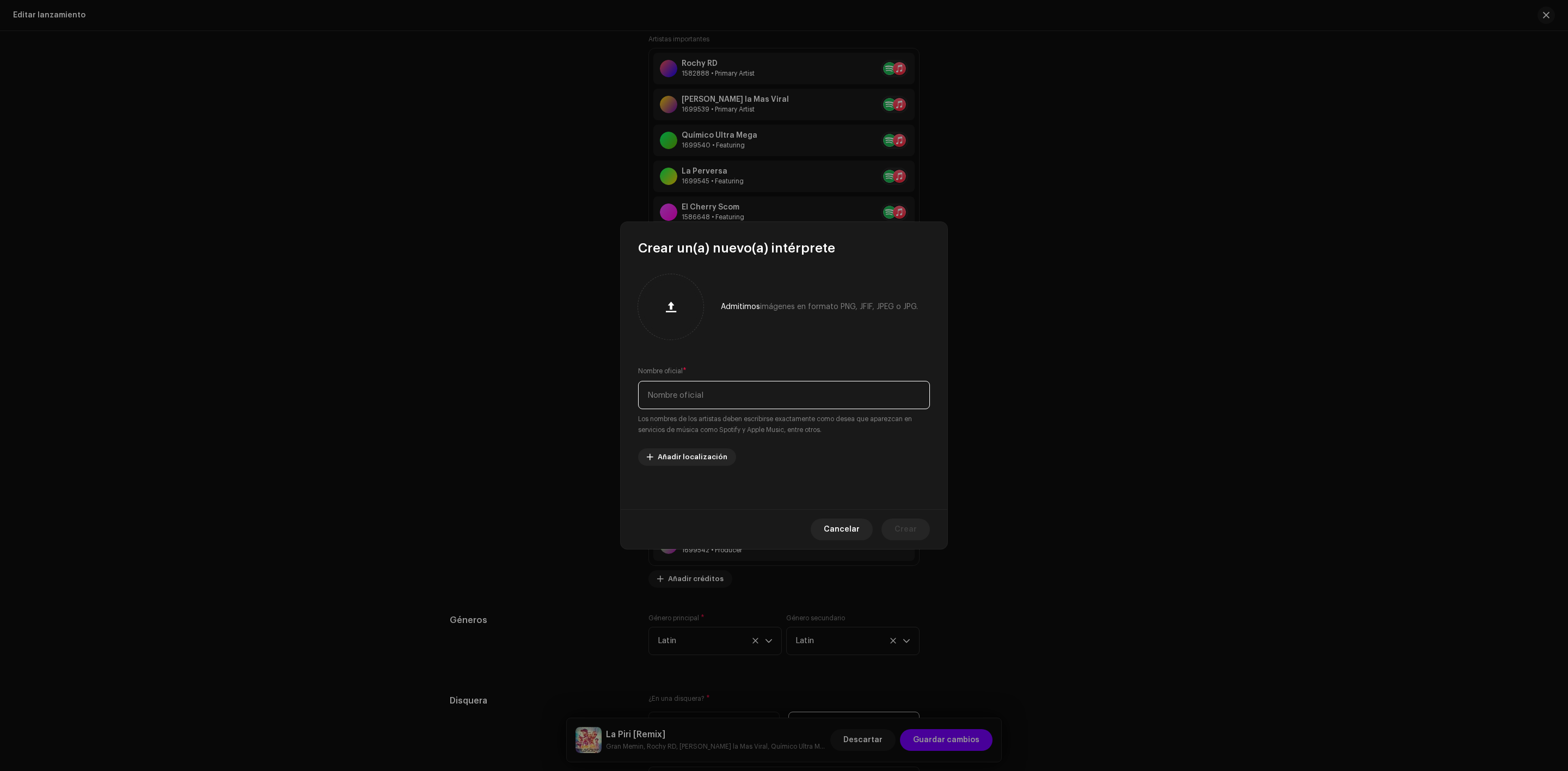
click at [682, 392] on input "text" at bounding box center [783, 395] width 292 height 29
paste input "[PERSON_NAME]"
type input "[PERSON_NAME]"
click at [915, 526] on span "Crear" at bounding box center [906, 529] width 23 height 22
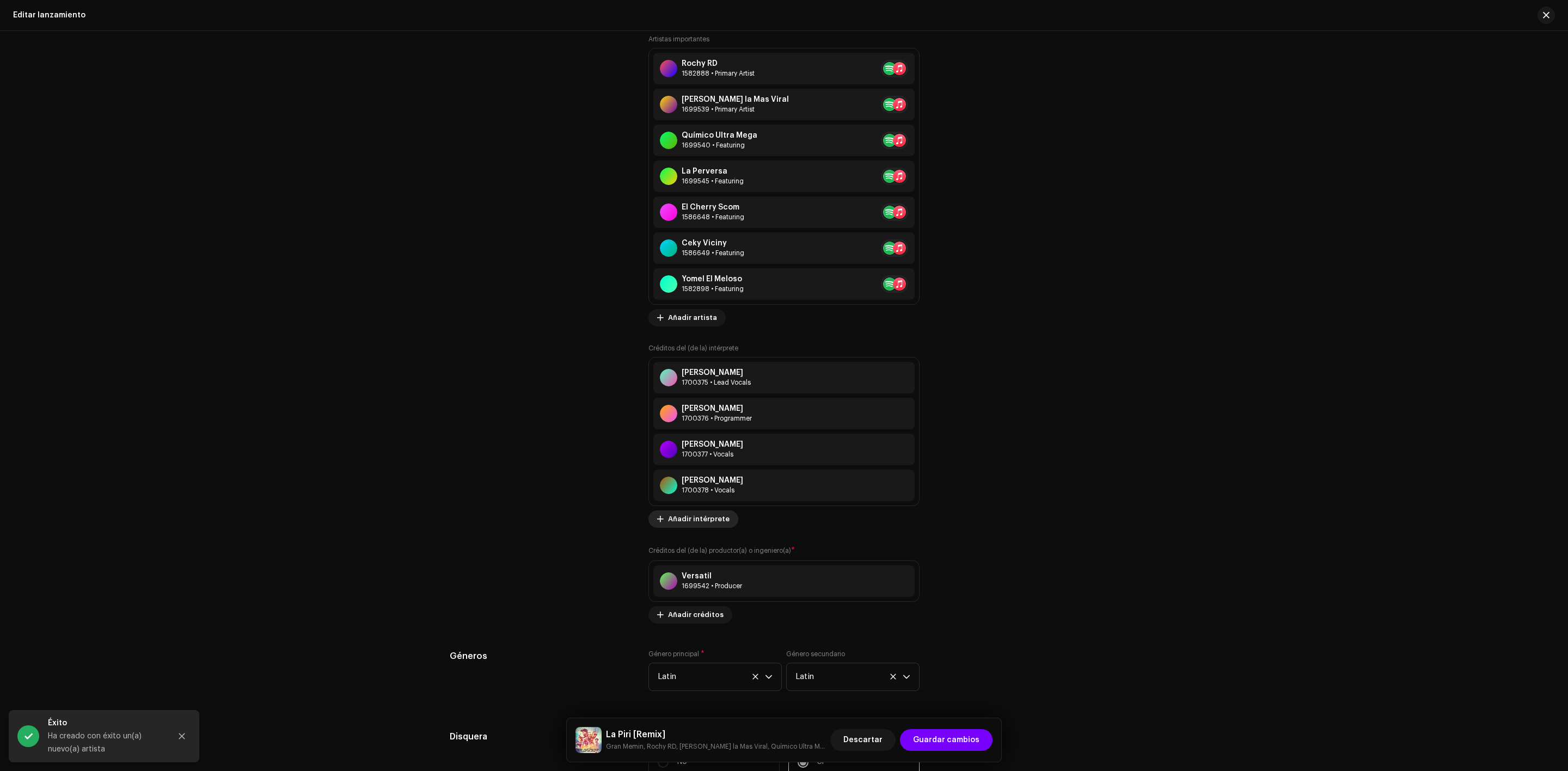
click at [683, 517] on span "Añadir intérprete" at bounding box center [698, 519] width 61 height 22
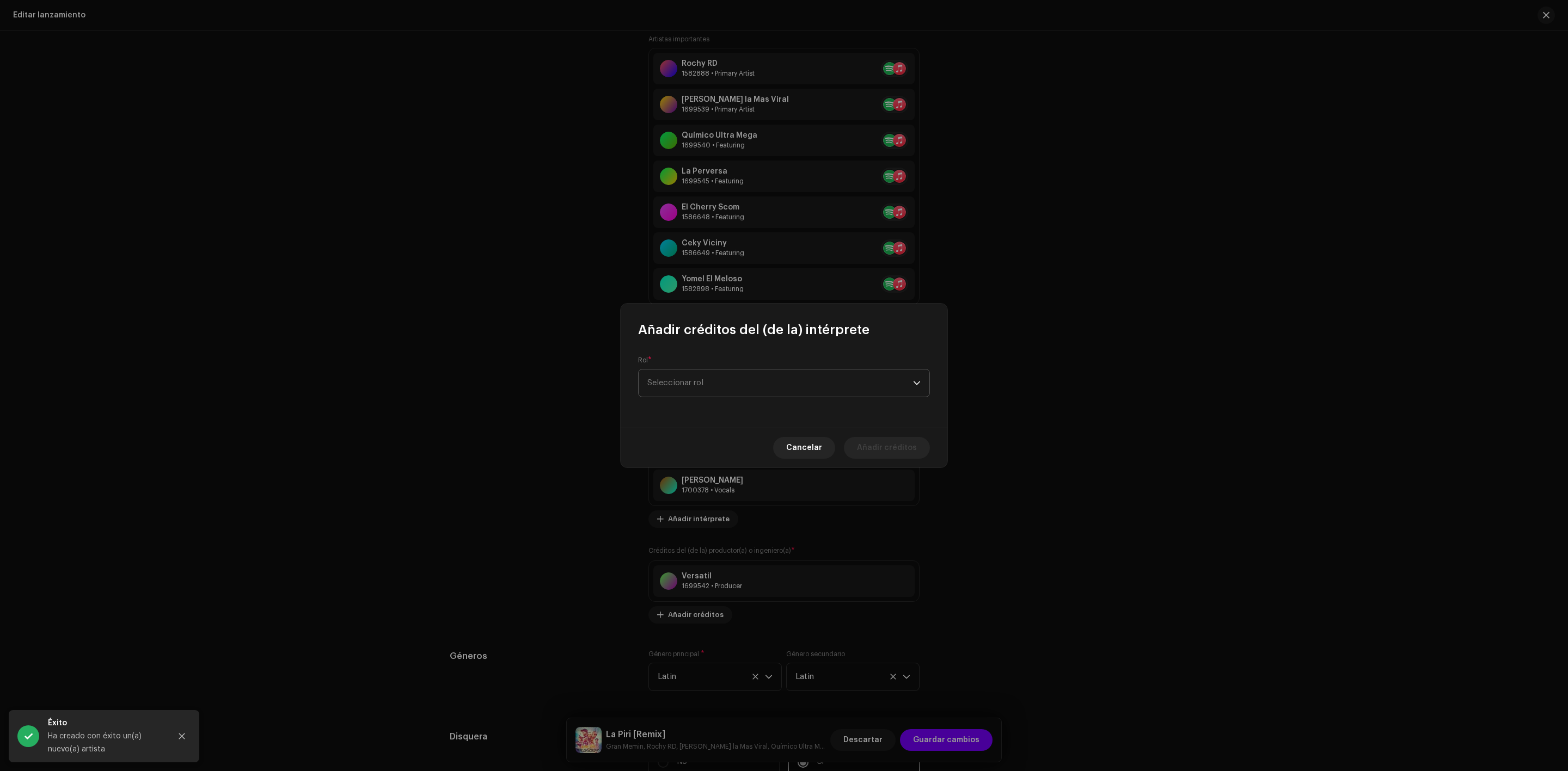
click at [737, 384] on span "Seleccionar rol" at bounding box center [780, 383] width 265 height 27
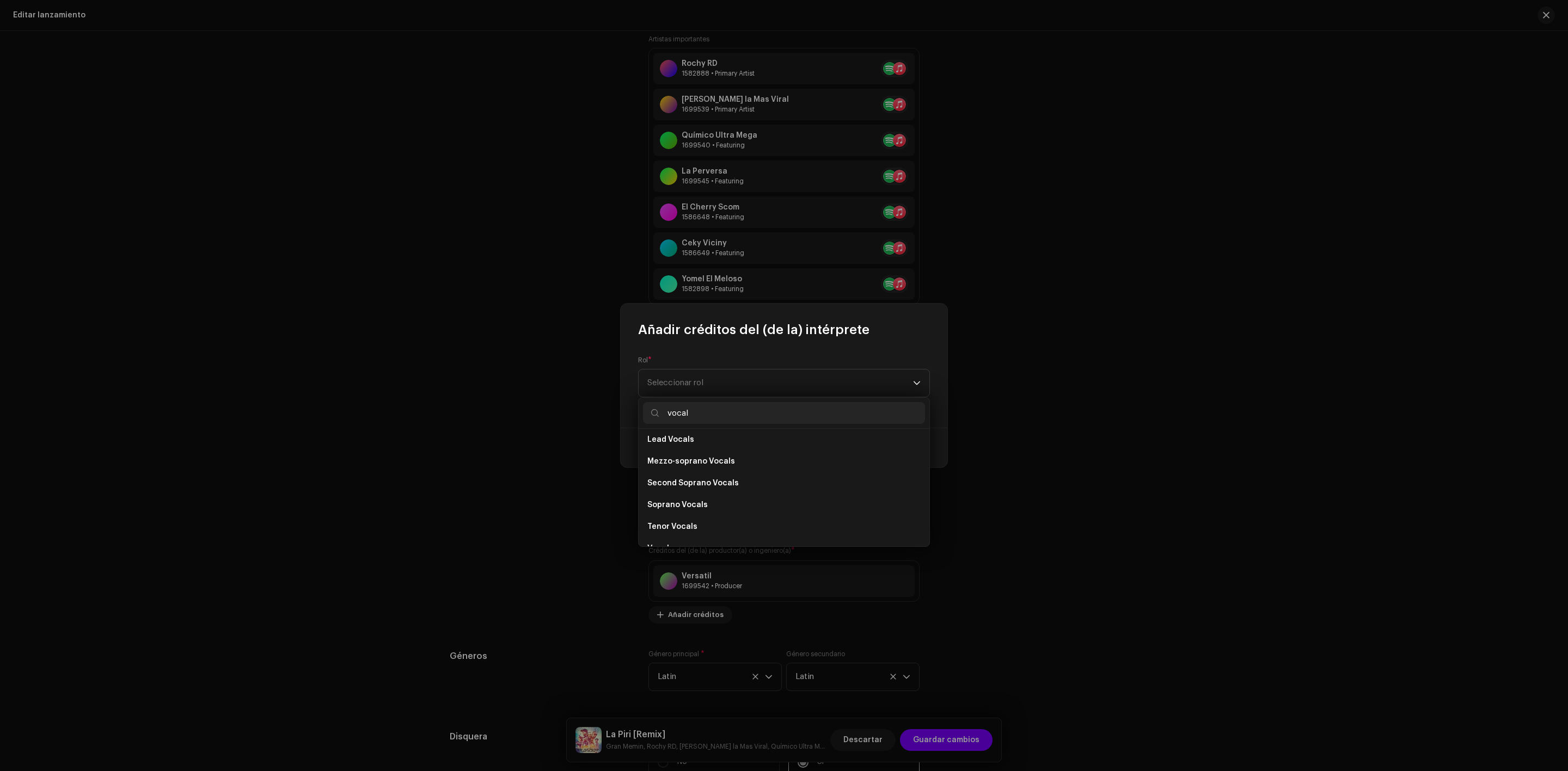
scroll to position [196, 0]
type input "vocal"
click at [675, 526] on li "Vocals" at bounding box center [783, 531] width 282 height 22
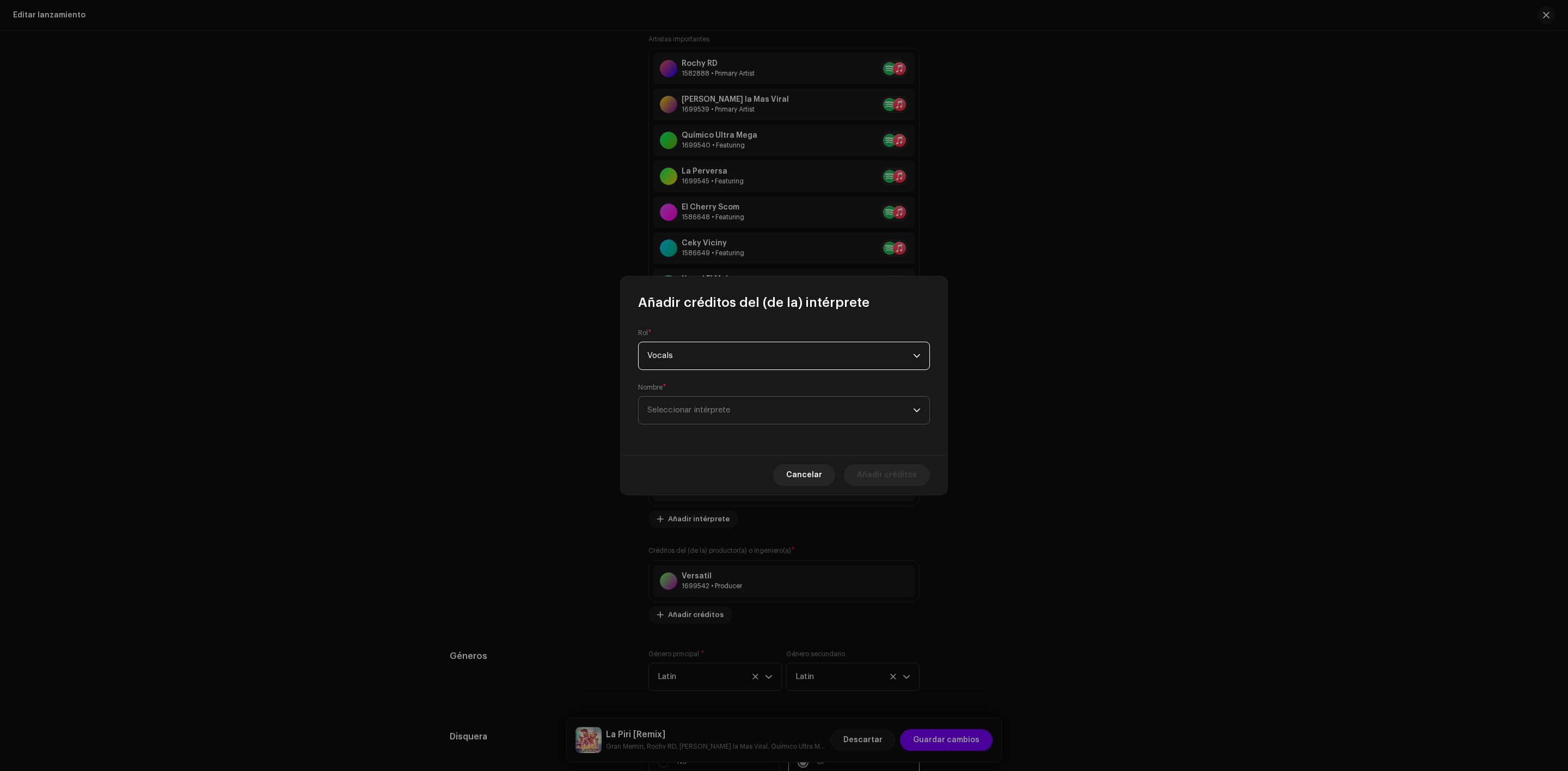
click at [693, 406] on span "Seleccionar intérprete" at bounding box center [688, 410] width 83 height 8
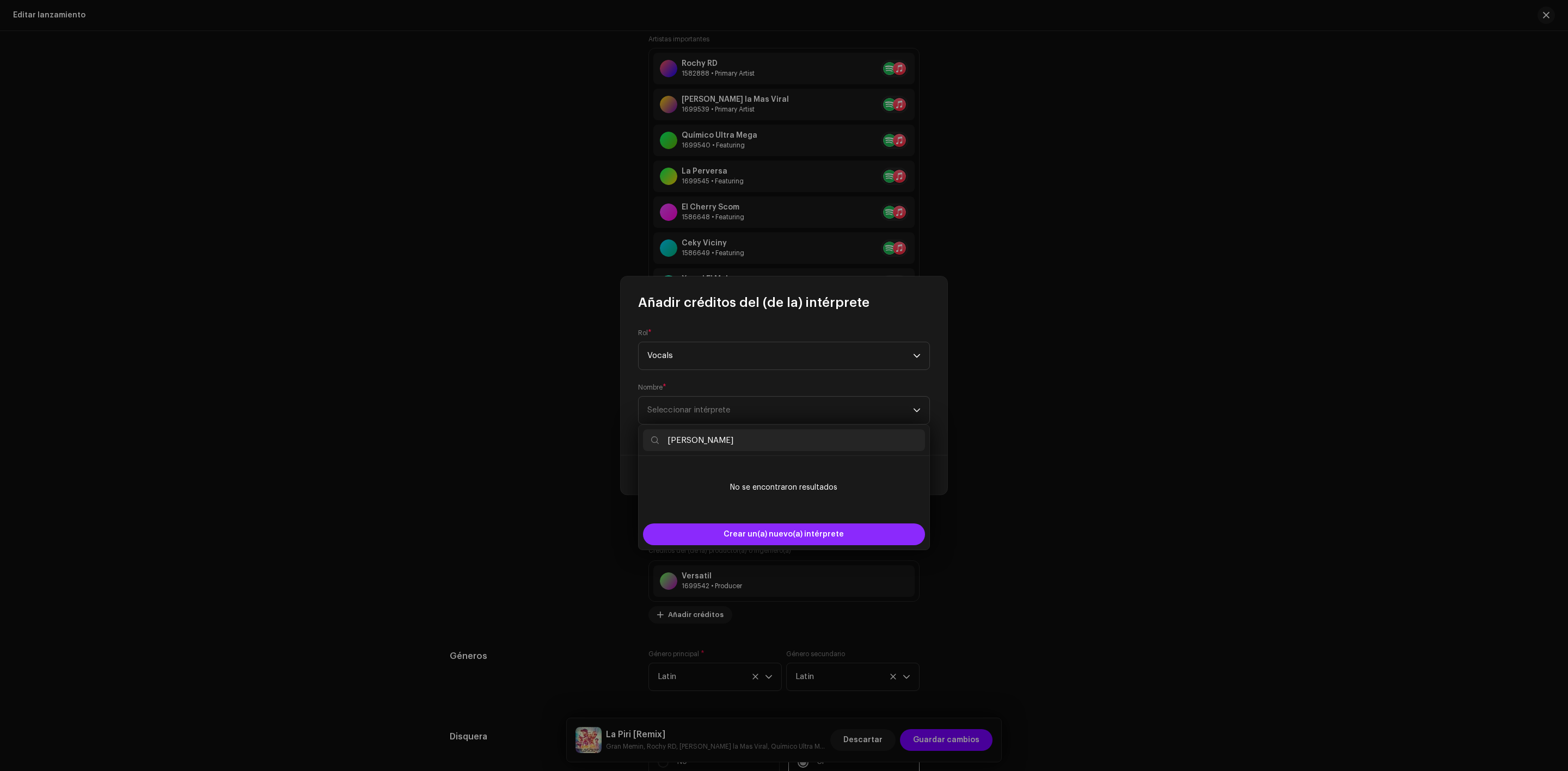
type input "[PERSON_NAME]"
click at [771, 532] on span "Crear un(a) nuevo(a) intérprete" at bounding box center [784, 534] width 121 height 22
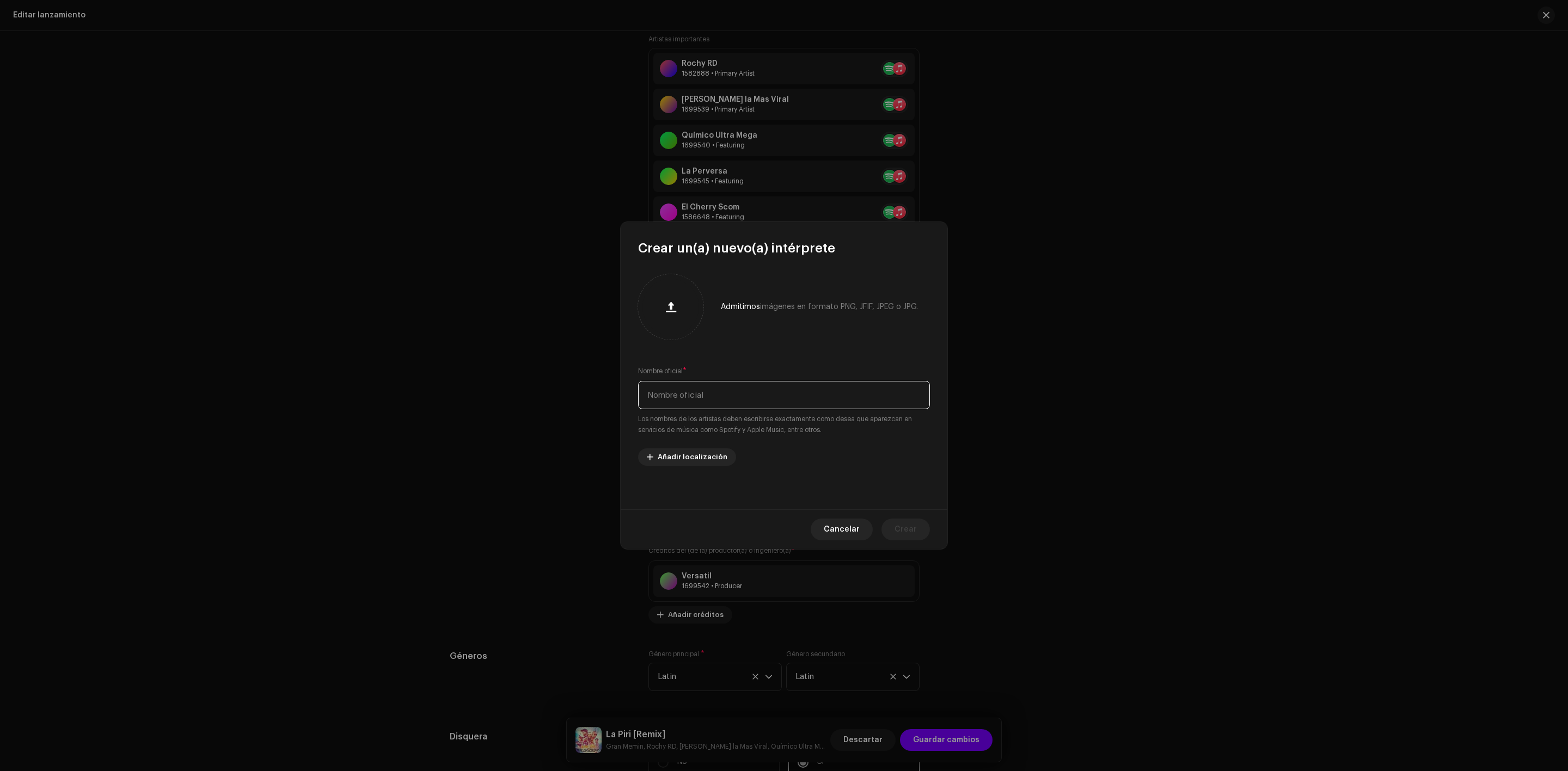
click at [705, 391] on input "text" at bounding box center [783, 395] width 292 height 29
paste input "[PERSON_NAME]"
type input "[PERSON_NAME]"
click at [915, 523] on span "Crear" at bounding box center [906, 529] width 23 height 22
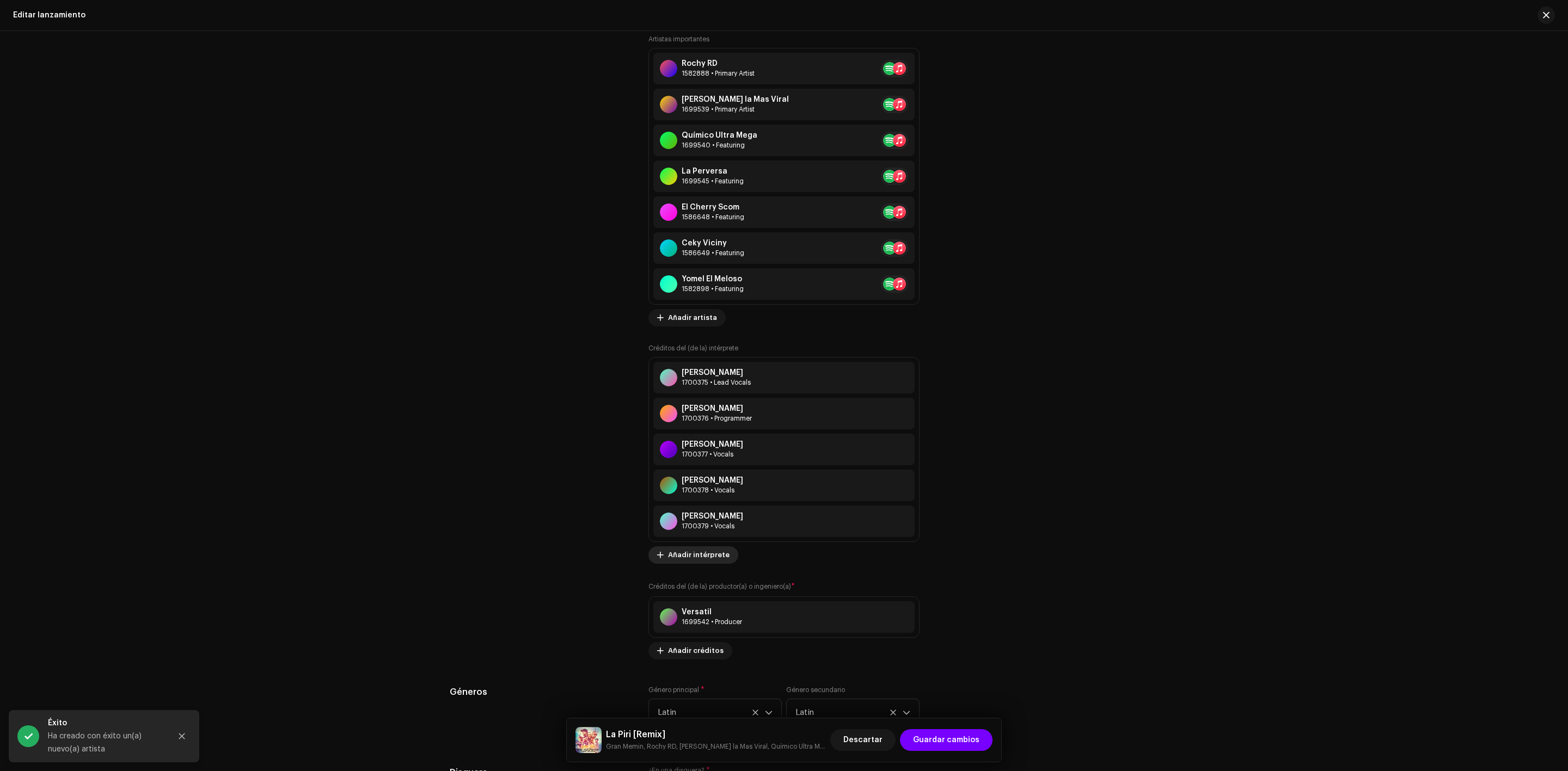
click at [706, 557] on span "Añadir intérprete" at bounding box center [698, 555] width 61 height 22
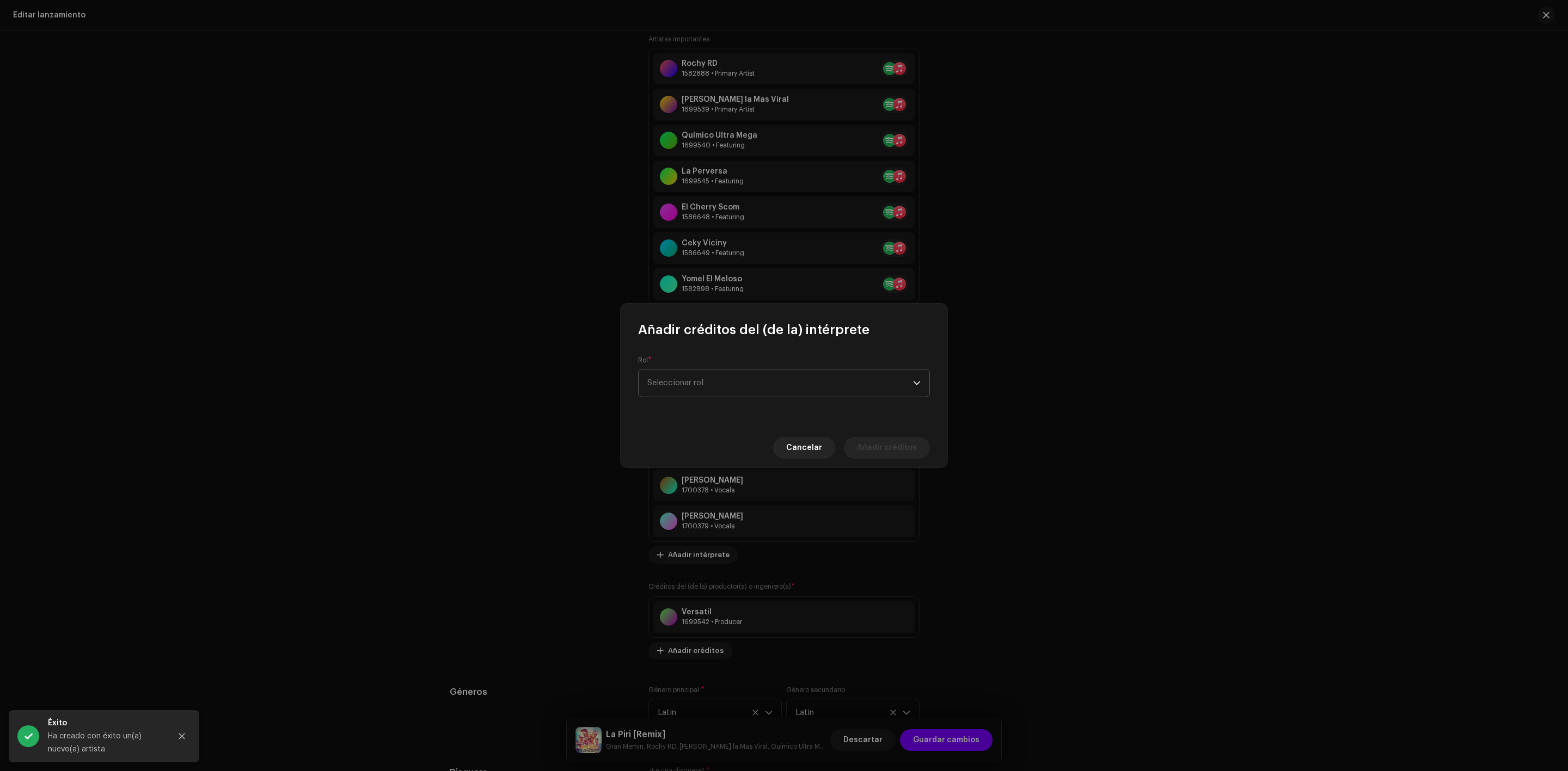
click at [711, 386] on span "Seleccionar rol" at bounding box center [780, 383] width 265 height 27
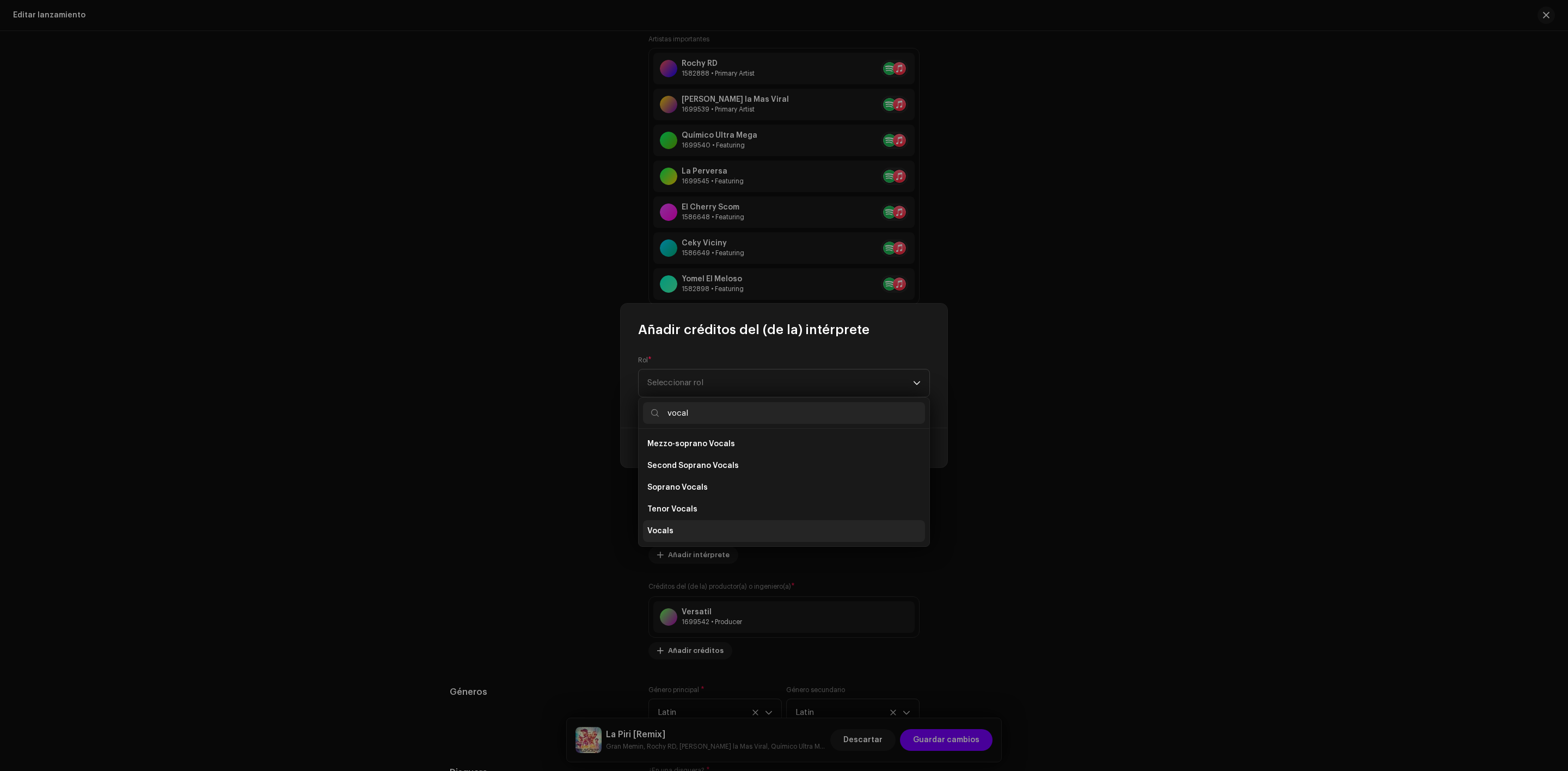
type input "vocal"
click at [671, 524] on li "Vocals" at bounding box center [783, 531] width 282 height 22
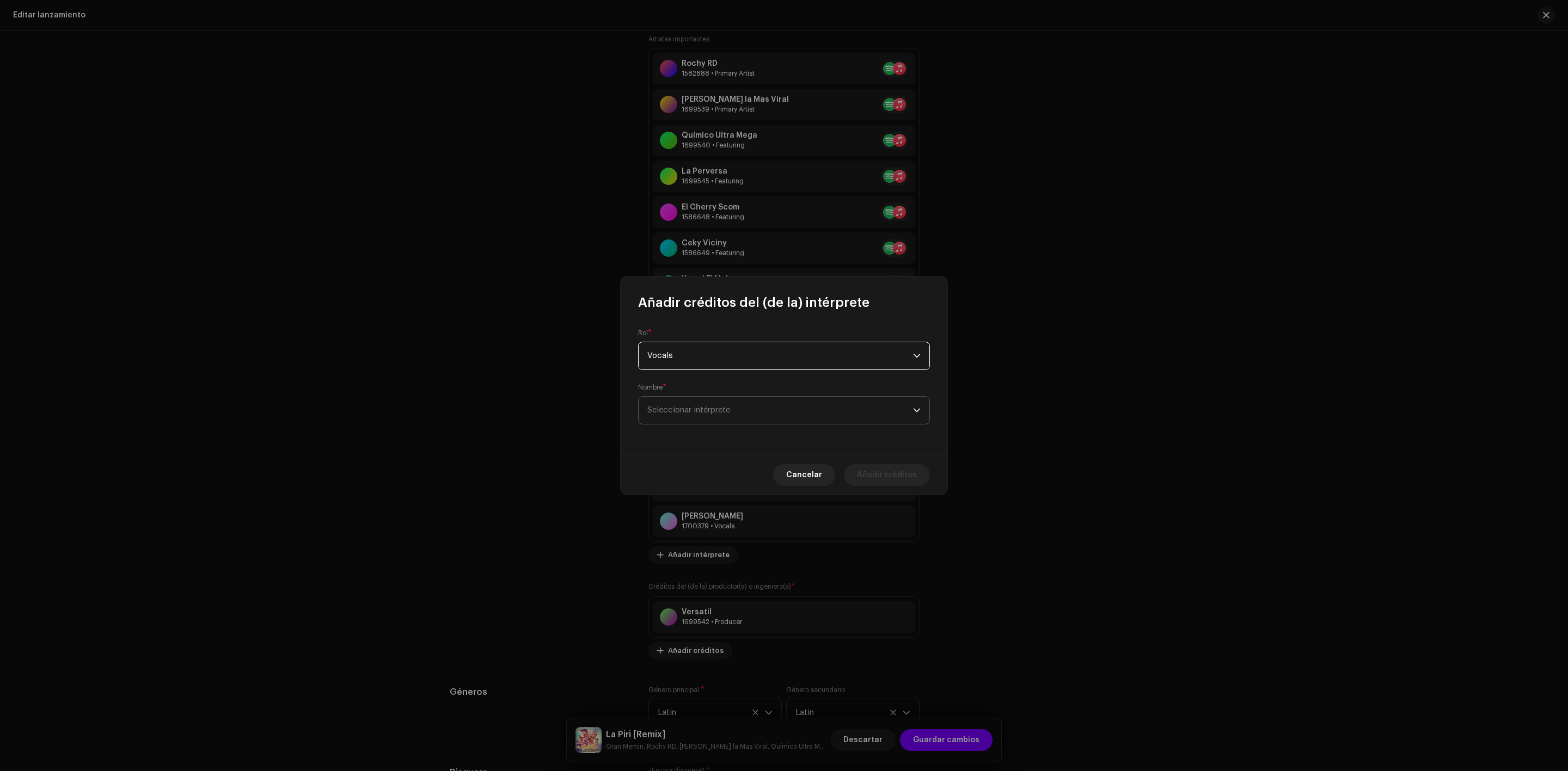
click at [705, 423] on span "Seleccionar intérprete" at bounding box center [780, 410] width 265 height 27
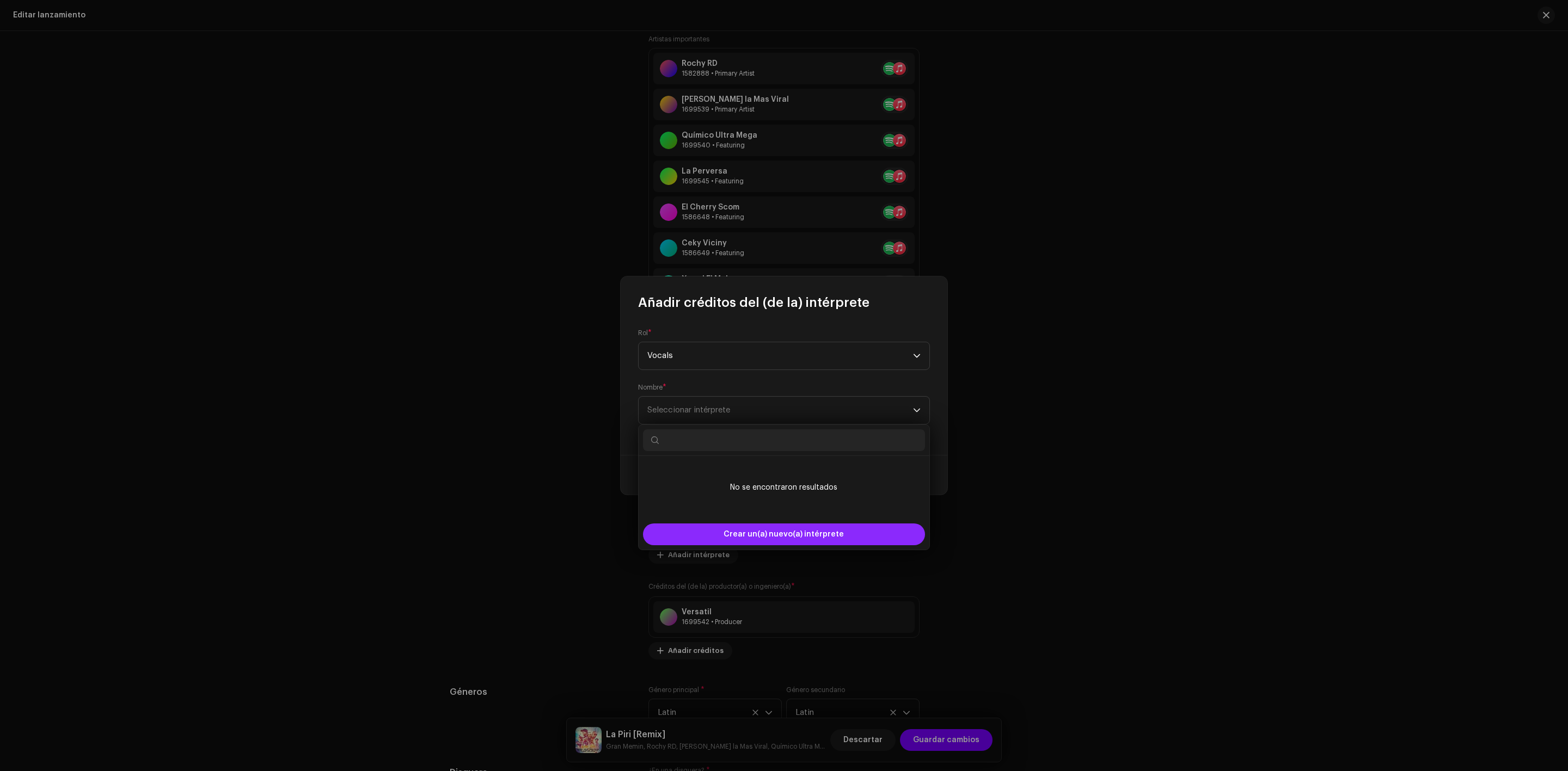
click at [755, 538] on span "Crear un(a) nuevo(a) intérprete" at bounding box center [784, 534] width 121 height 22
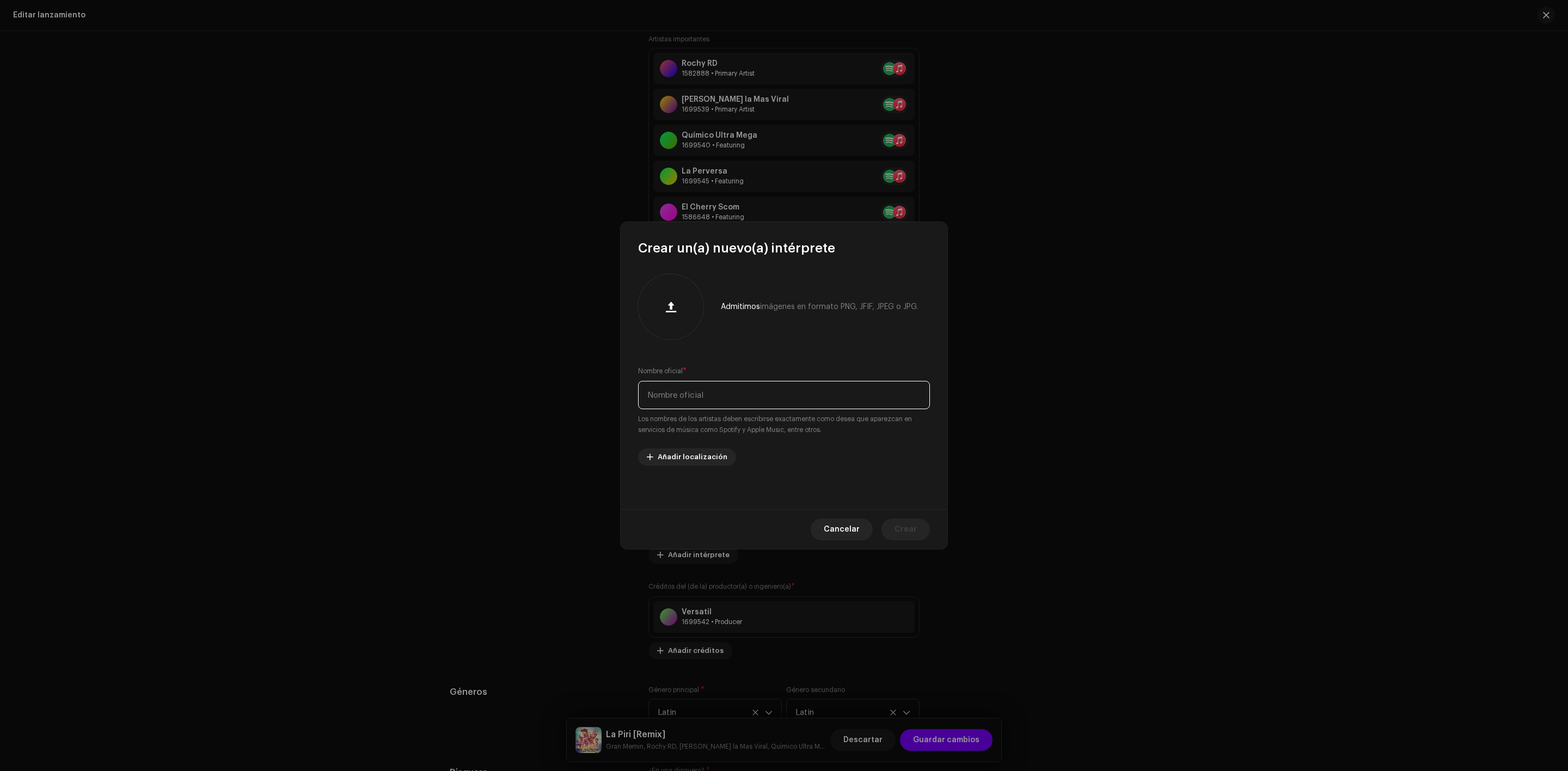
click at [714, 391] on input "text" at bounding box center [783, 395] width 292 height 29
paste input "[PERSON_NAME]"
type input "[PERSON_NAME]"
click at [918, 528] on button "Crear" at bounding box center [906, 529] width 49 height 22
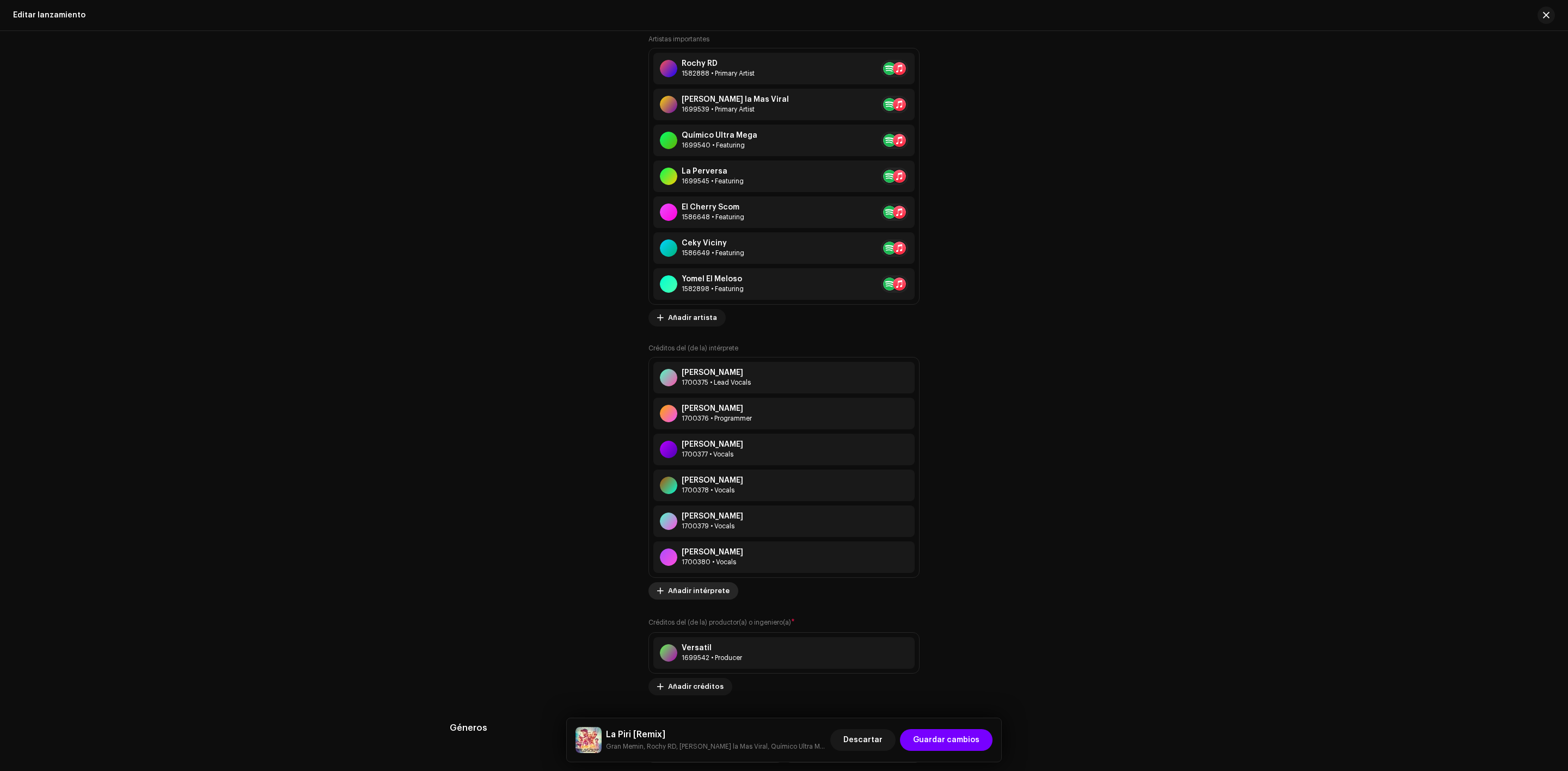
click at [703, 590] on span "Añadir intérprete" at bounding box center [698, 591] width 61 height 22
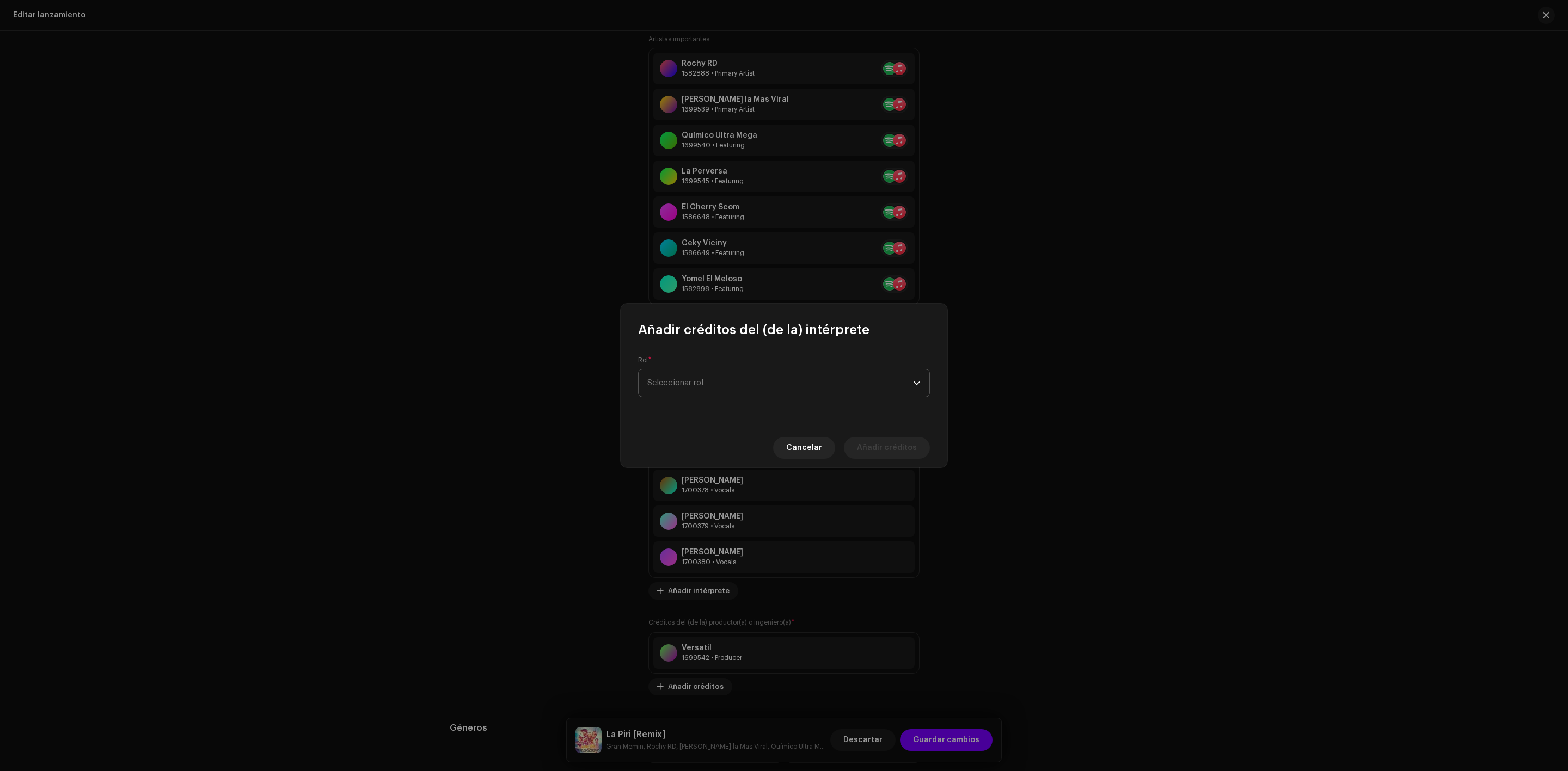
click at [743, 384] on span "Seleccionar rol" at bounding box center [780, 383] width 265 height 27
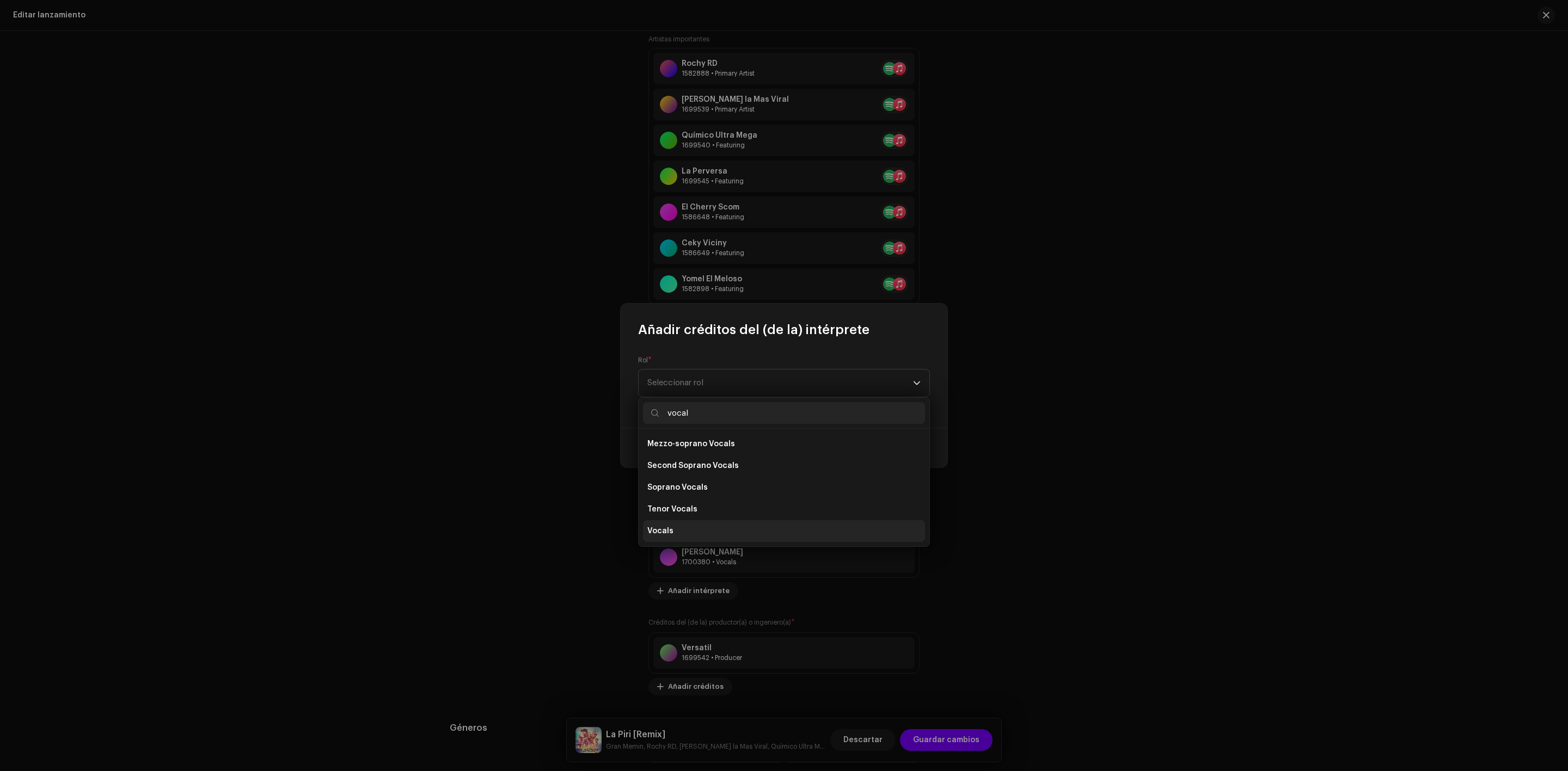
type input "vocal"
click at [667, 533] on span "Vocals" at bounding box center [660, 531] width 26 height 11
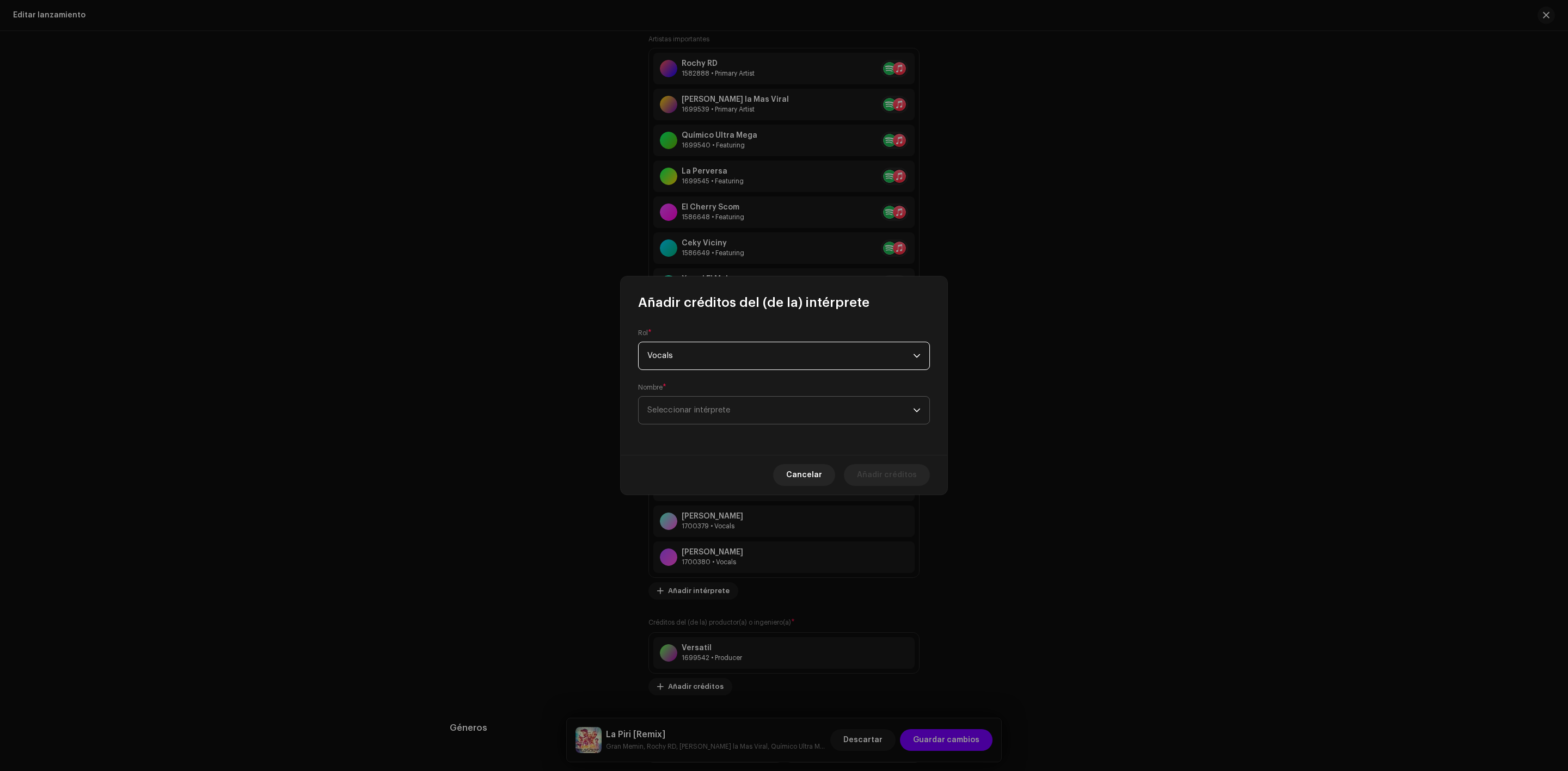
click at [704, 405] on span "Seleccionar intérprete" at bounding box center [780, 410] width 265 height 27
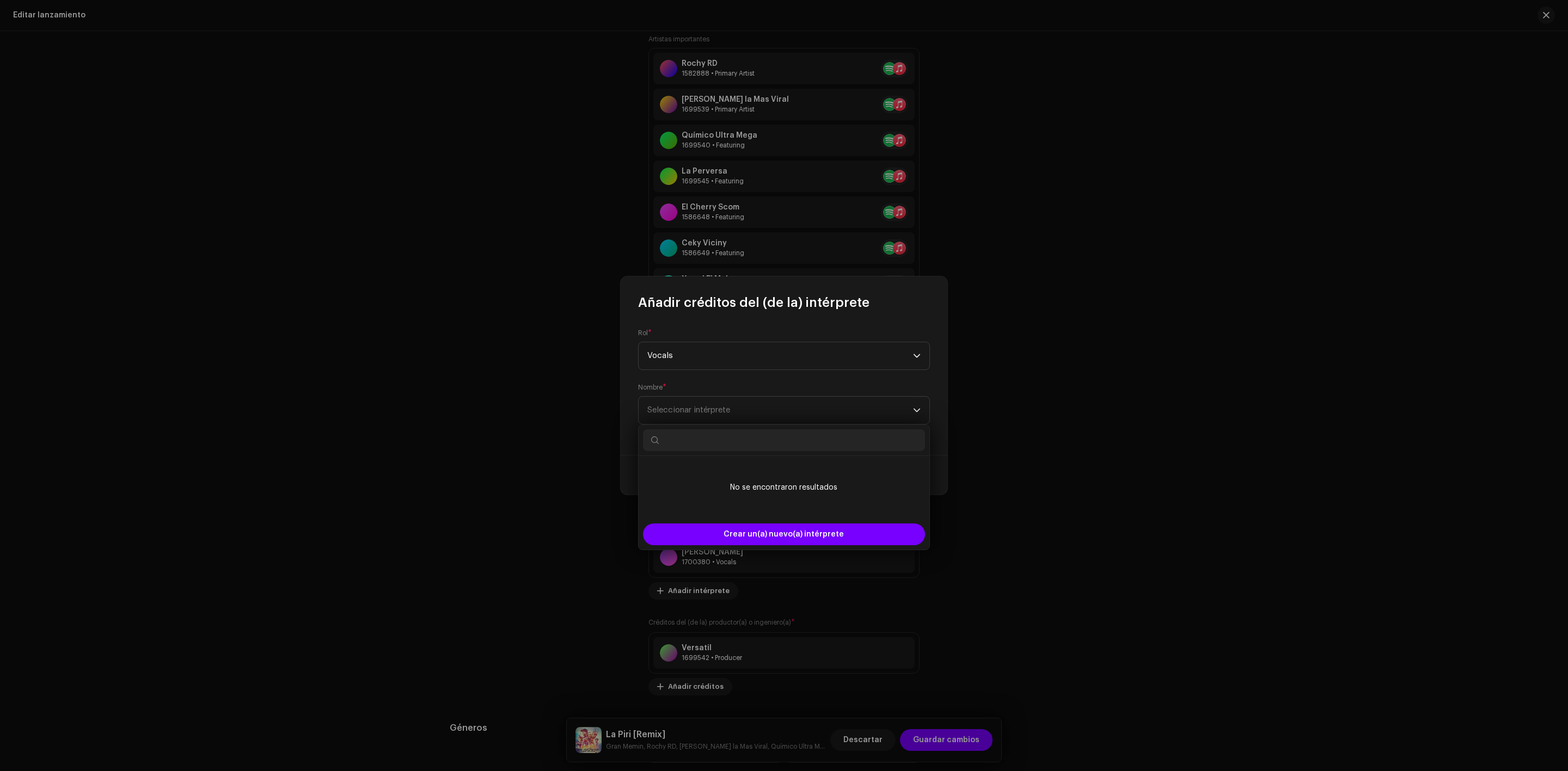
click at [684, 439] on input "text" at bounding box center [783, 441] width 282 height 22
paste input "[PERSON_NAME]"
type input "[PERSON_NAME]"
click at [801, 537] on span "Crear un(a) nuevo(a) intérprete" at bounding box center [784, 534] width 121 height 22
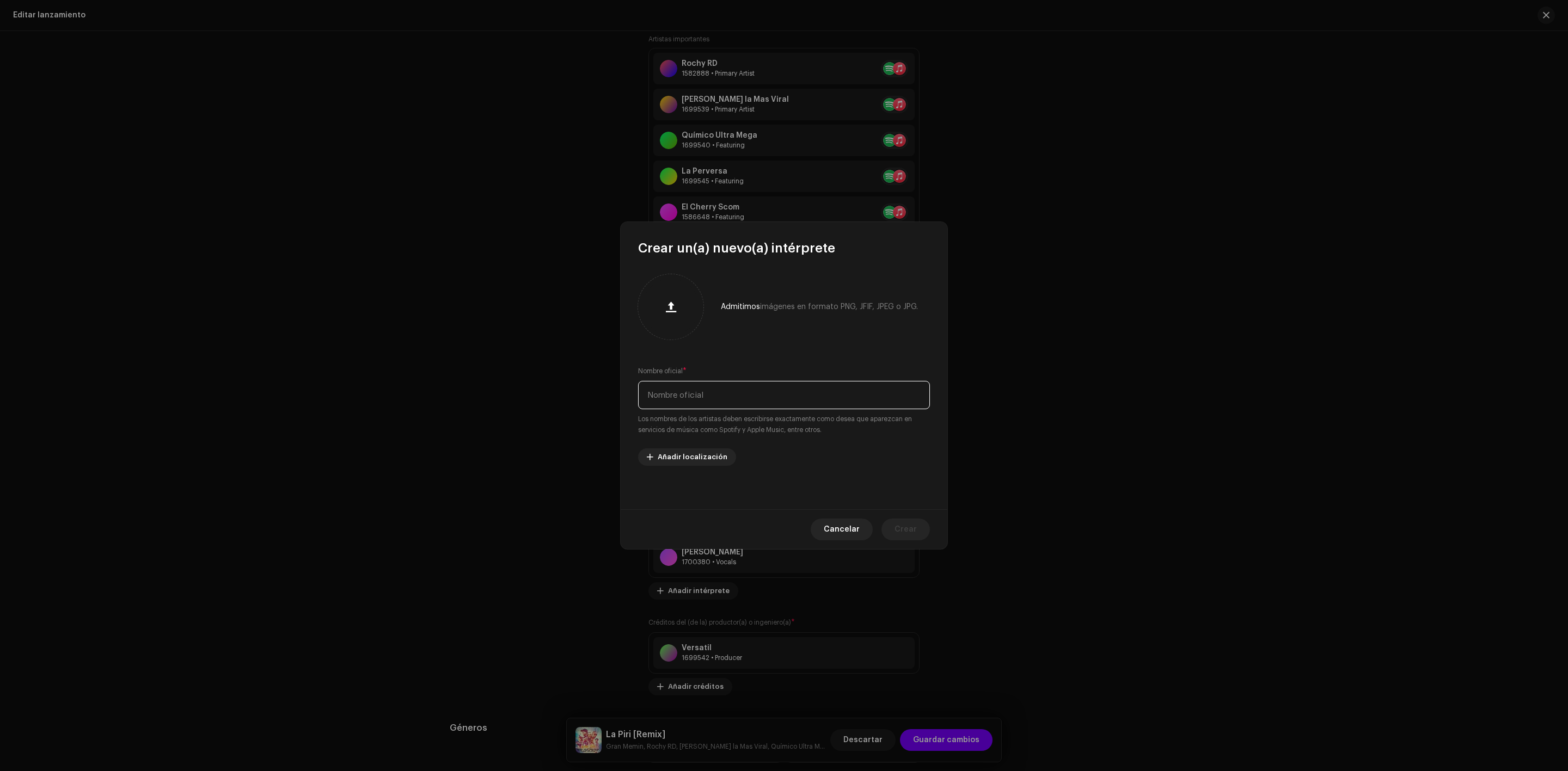
click at [723, 387] on input "text" at bounding box center [783, 395] width 292 height 29
paste input "[PERSON_NAME]"
type input "[PERSON_NAME]"
click at [914, 531] on span "Crear" at bounding box center [906, 529] width 23 height 22
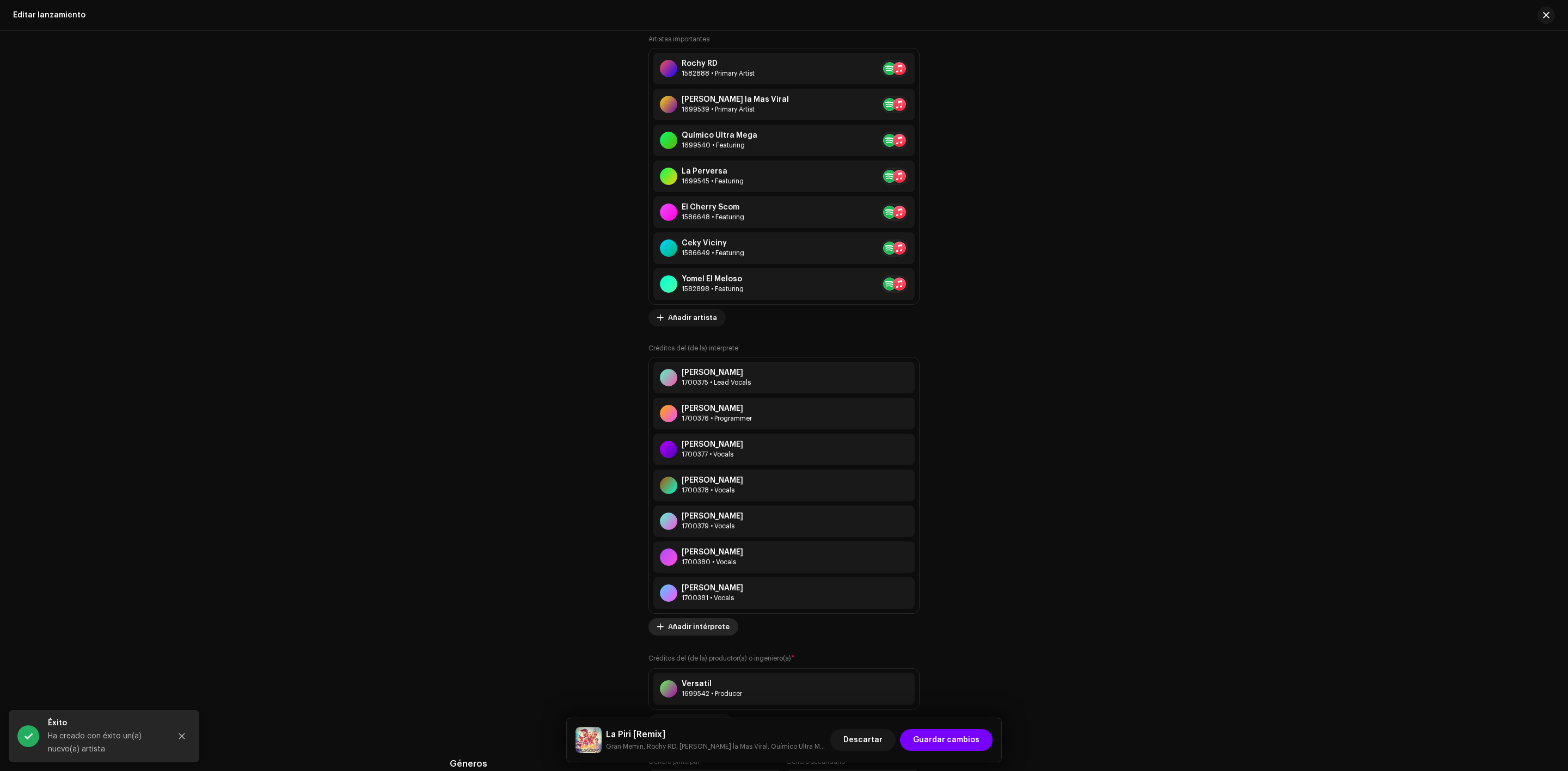
click at [713, 629] on span "Añadir intérprete" at bounding box center [698, 627] width 61 height 22
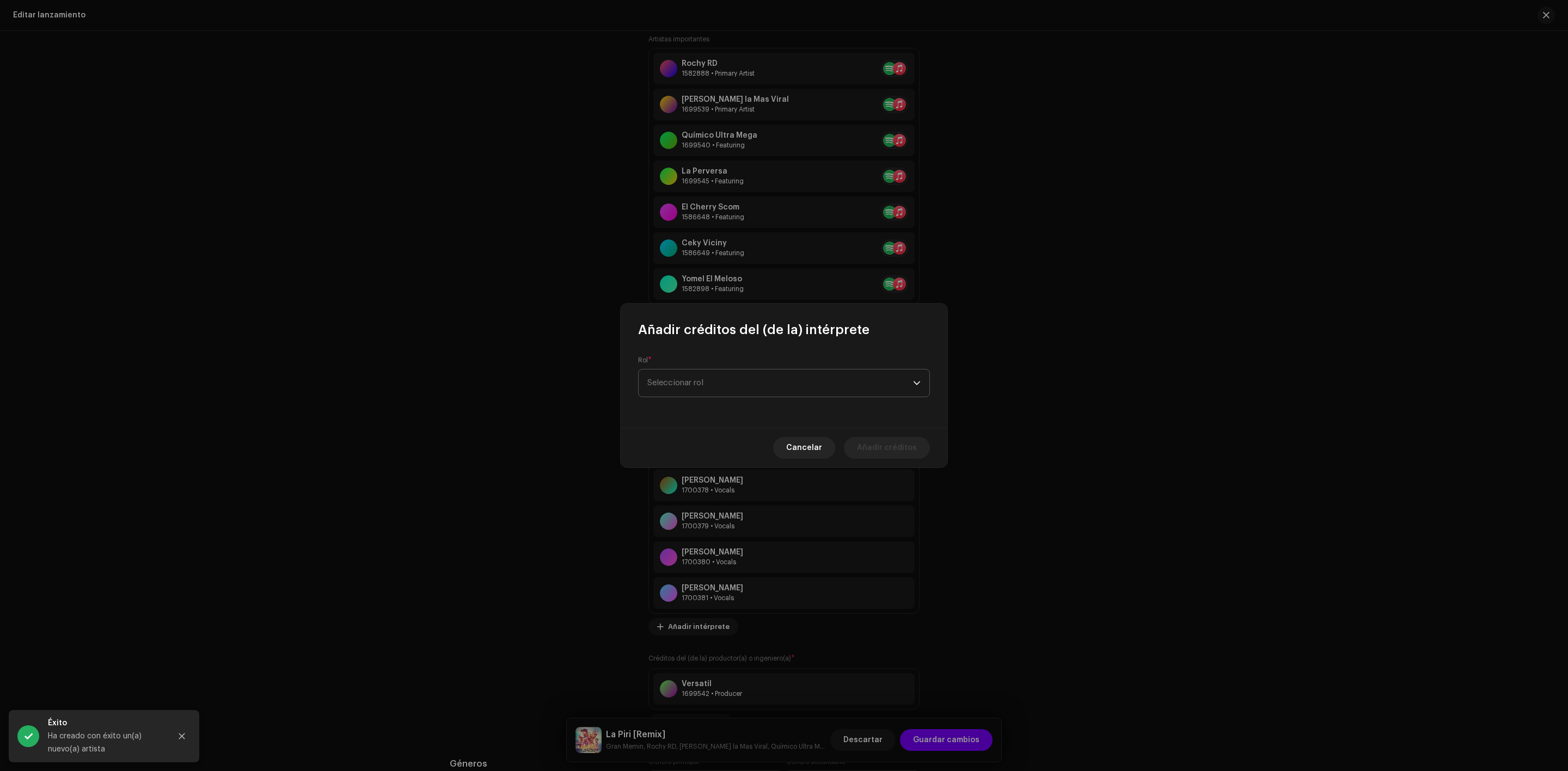
click at [738, 388] on span "Seleccionar rol" at bounding box center [780, 383] width 265 height 27
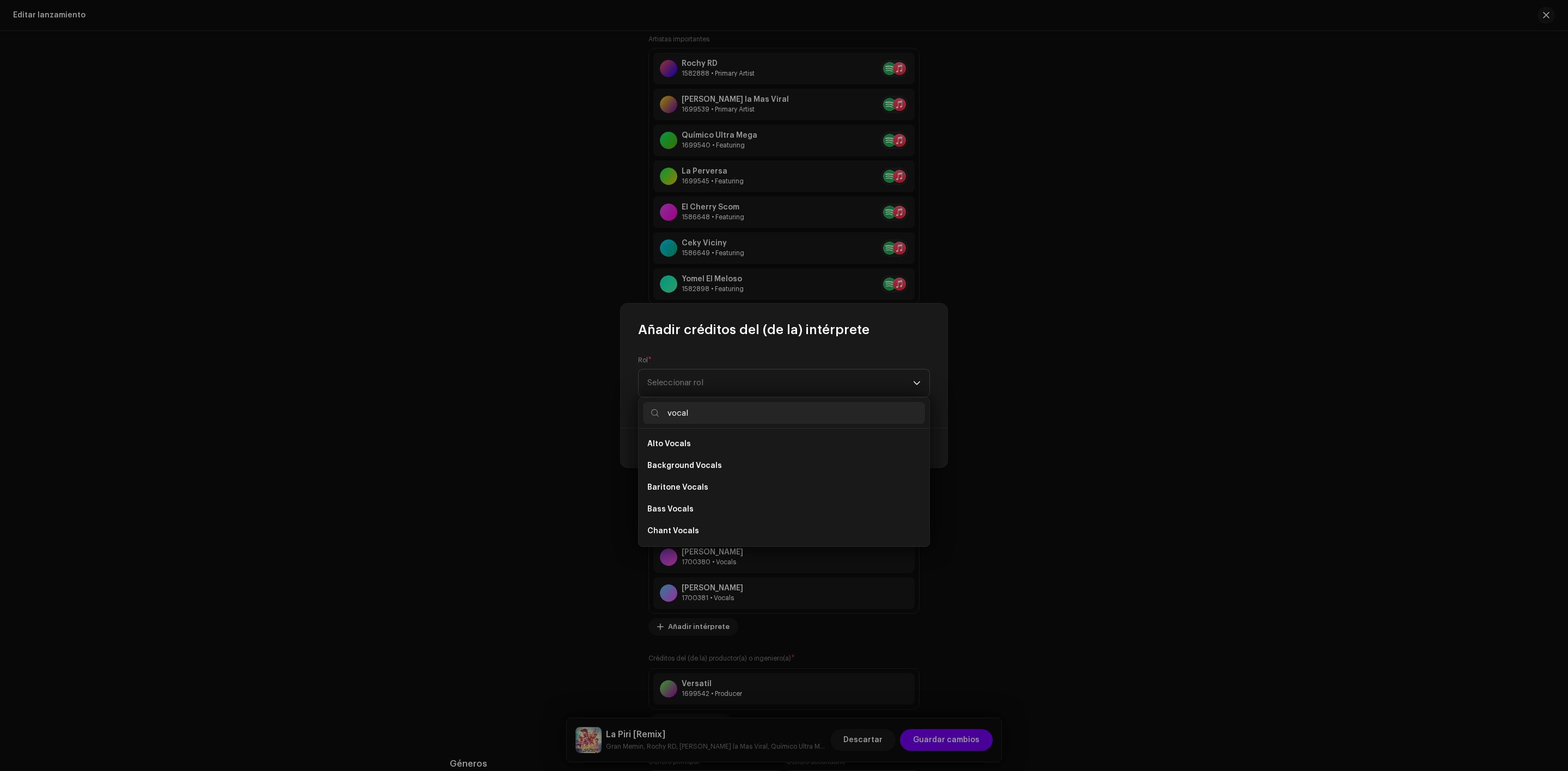
type input "vocal"
drag, startPoint x: 925, startPoint y: 444, endPoint x: 922, endPoint y: 483, distance: 39.1
click at [922, 483] on ul "Alto Vocals Background Vocals Baritone Vocals Bass Vocals Chant Vocals Contralt…" at bounding box center [784, 585] width 291 height 313
click at [682, 529] on li "Vocals" at bounding box center [783, 531] width 282 height 22
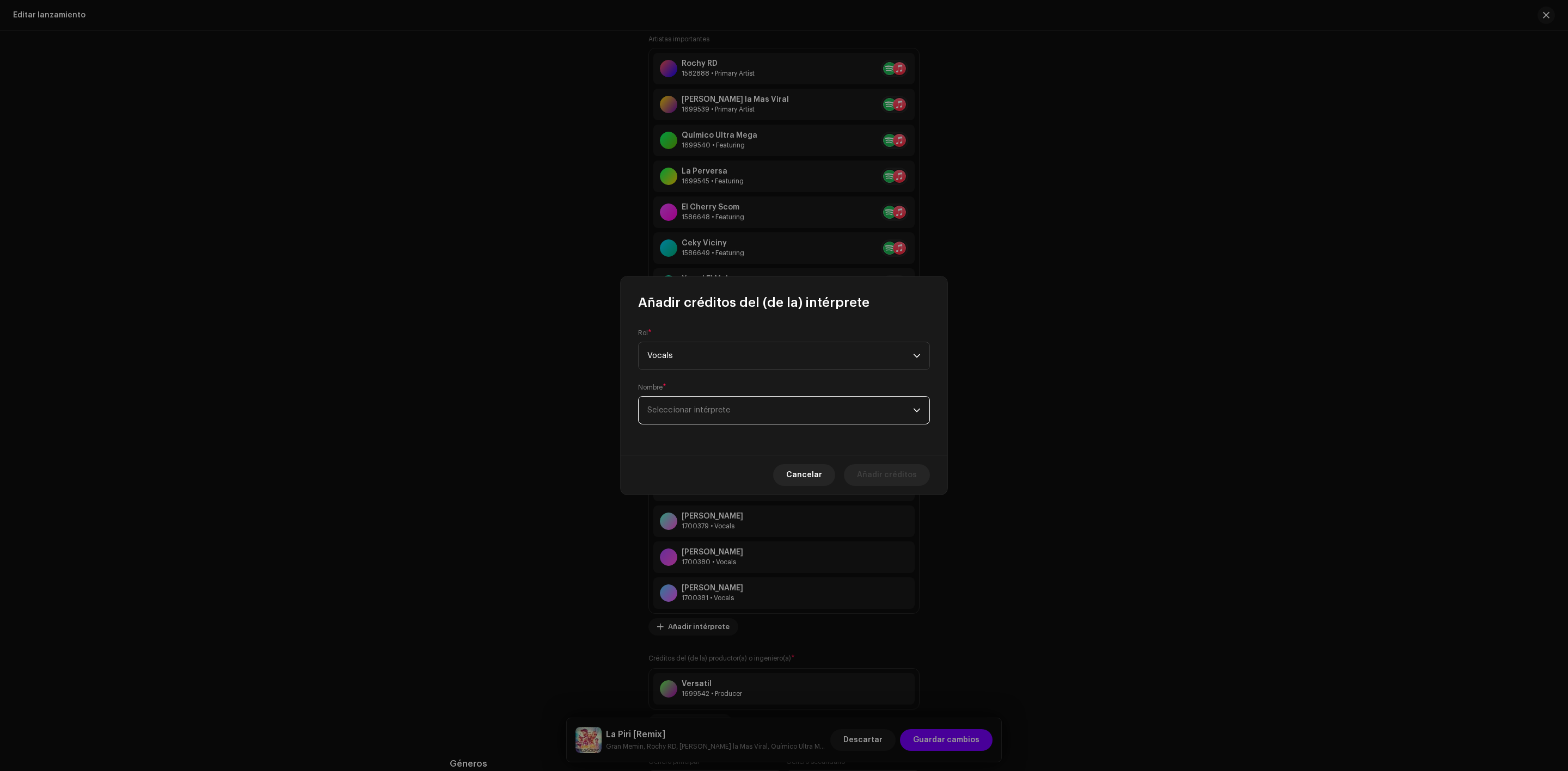
click at [689, 411] on span "Seleccionar intérprete" at bounding box center [688, 410] width 83 height 8
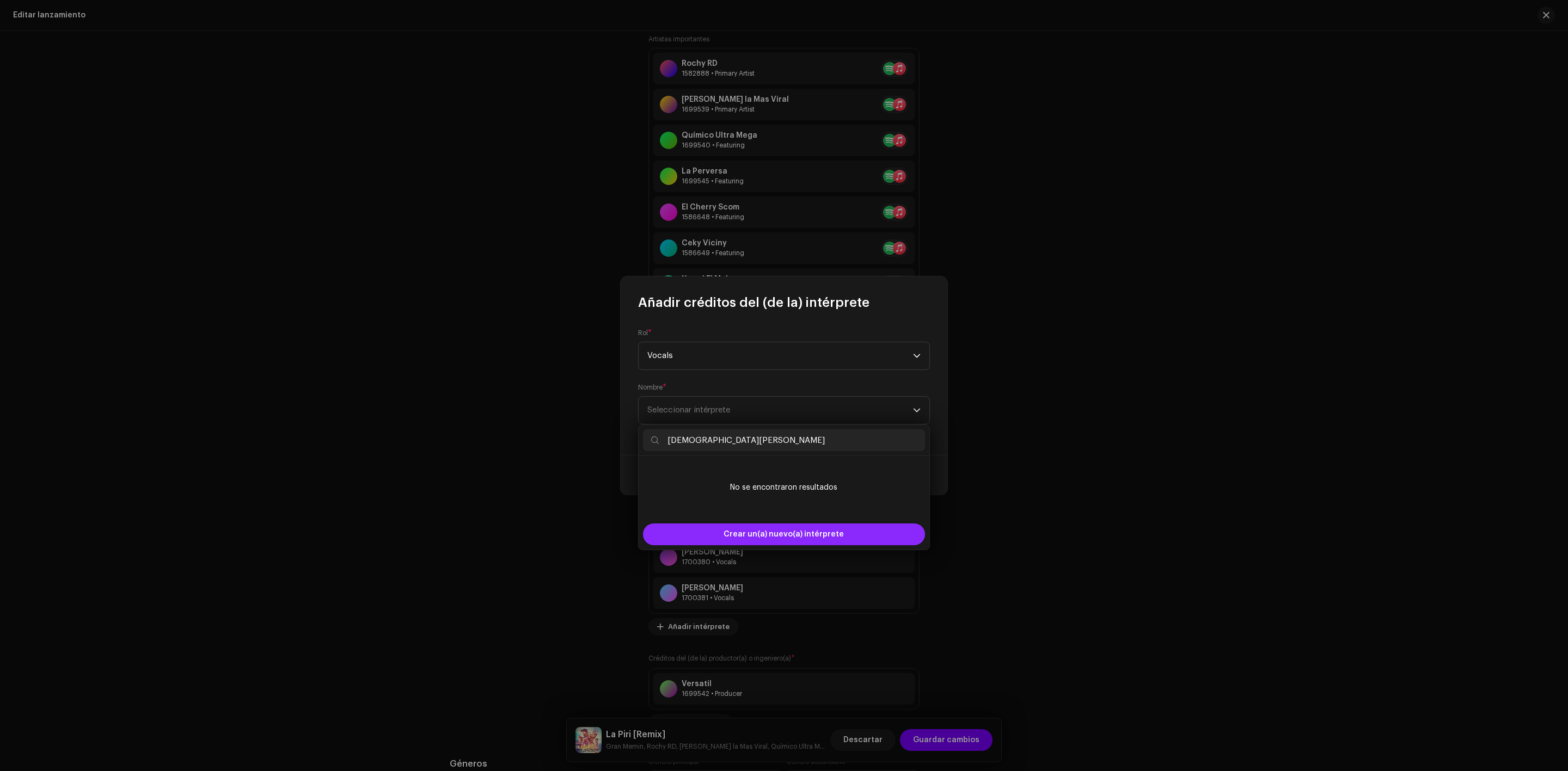
type input "[DEMOGRAPHIC_DATA][PERSON_NAME]"
click at [763, 529] on span "Crear un(a) nuevo(a) intérprete" at bounding box center [784, 534] width 121 height 22
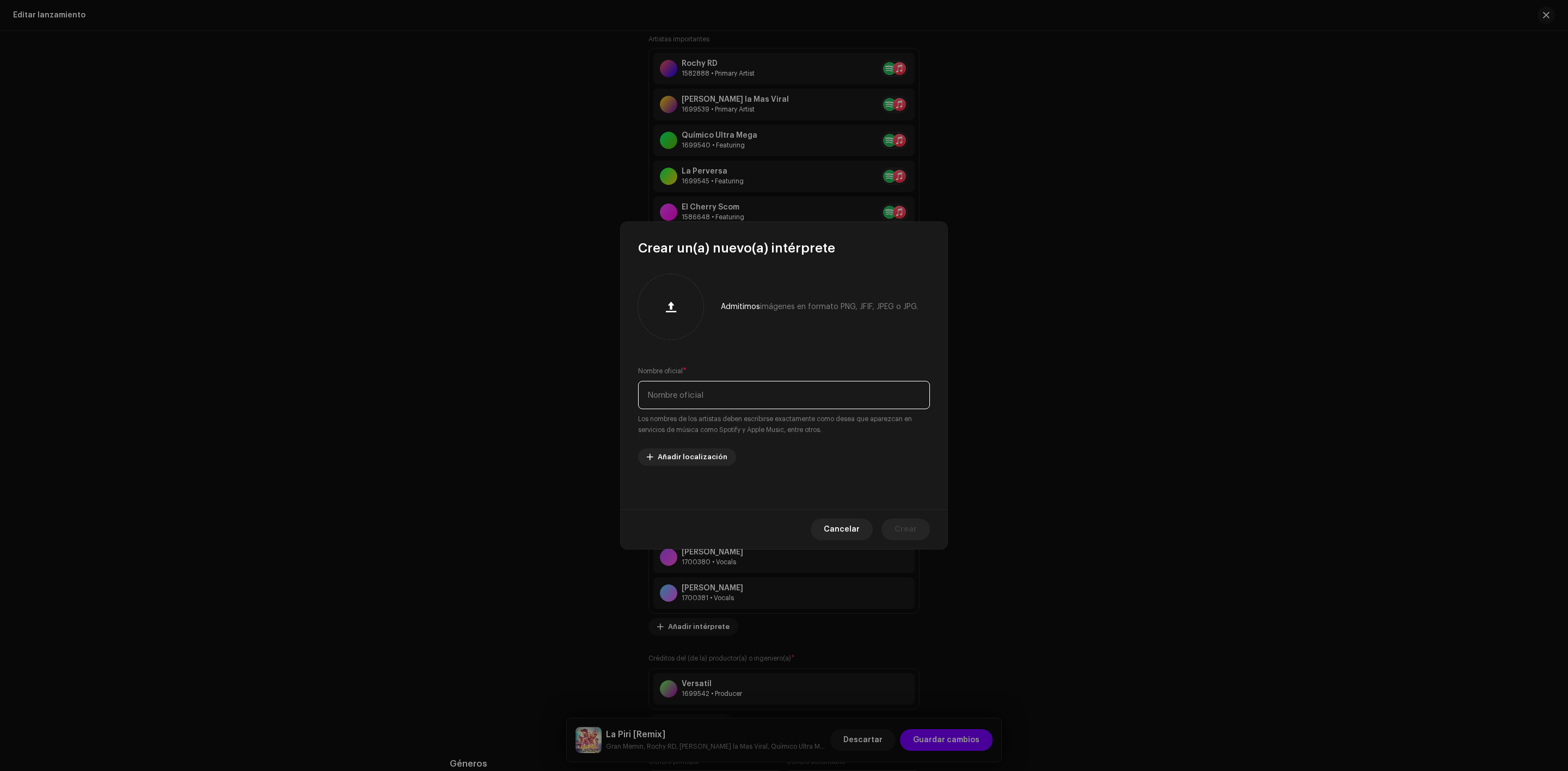
click at [714, 395] on input "text" at bounding box center [783, 395] width 292 height 29
paste input "[DEMOGRAPHIC_DATA][PERSON_NAME]"
type input "[DEMOGRAPHIC_DATA][PERSON_NAME]"
click at [921, 526] on button "Crear" at bounding box center [906, 529] width 49 height 22
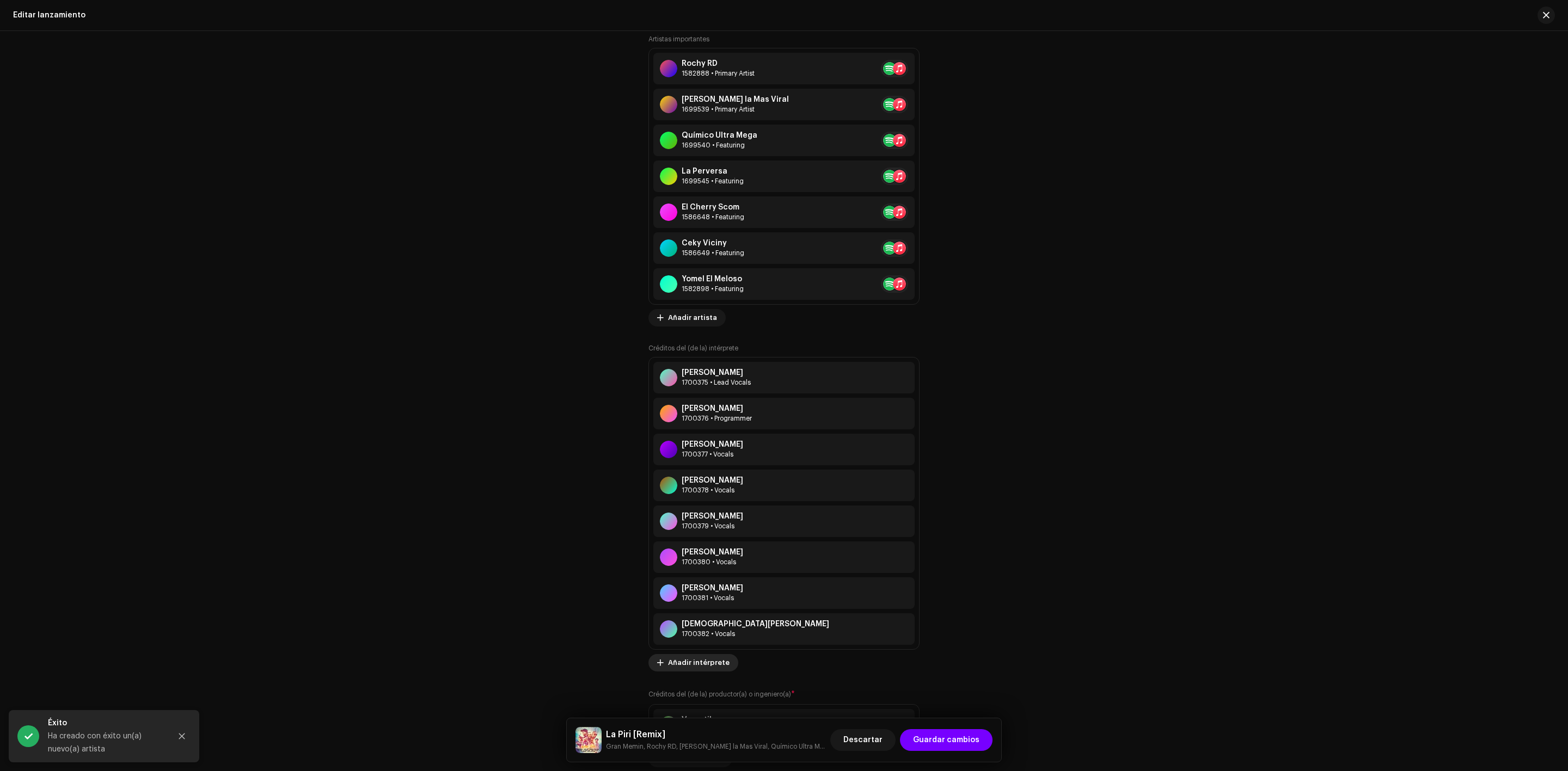
click at [683, 662] on span "Añadir intérprete" at bounding box center [698, 663] width 61 height 22
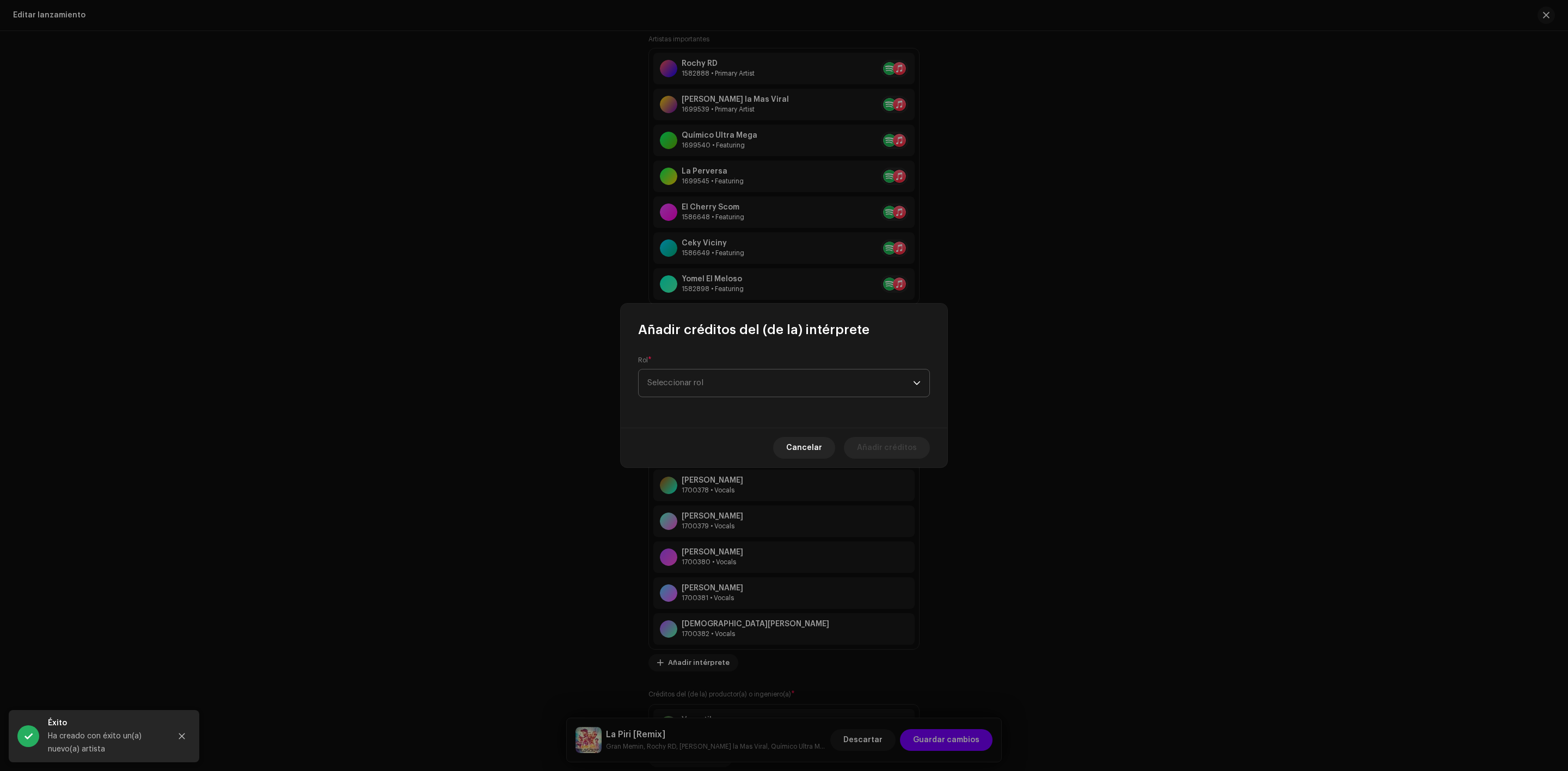
click at [719, 375] on span "Seleccionar rol" at bounding box center [780, 383] width 265 height 27
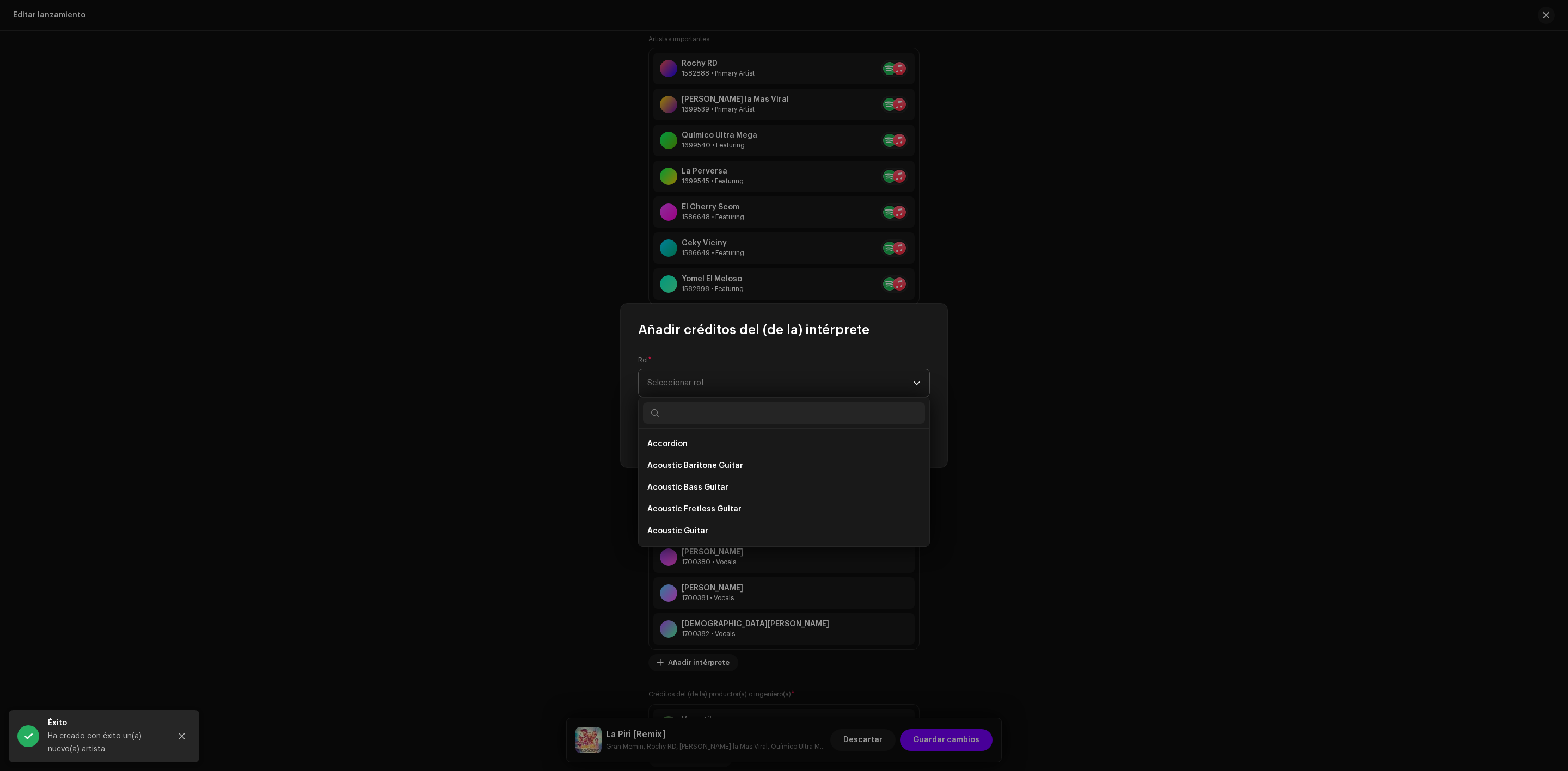
click at [719, 375] on span "Seleccionar rol" at bounding box center [780, 383] width 265 height 27
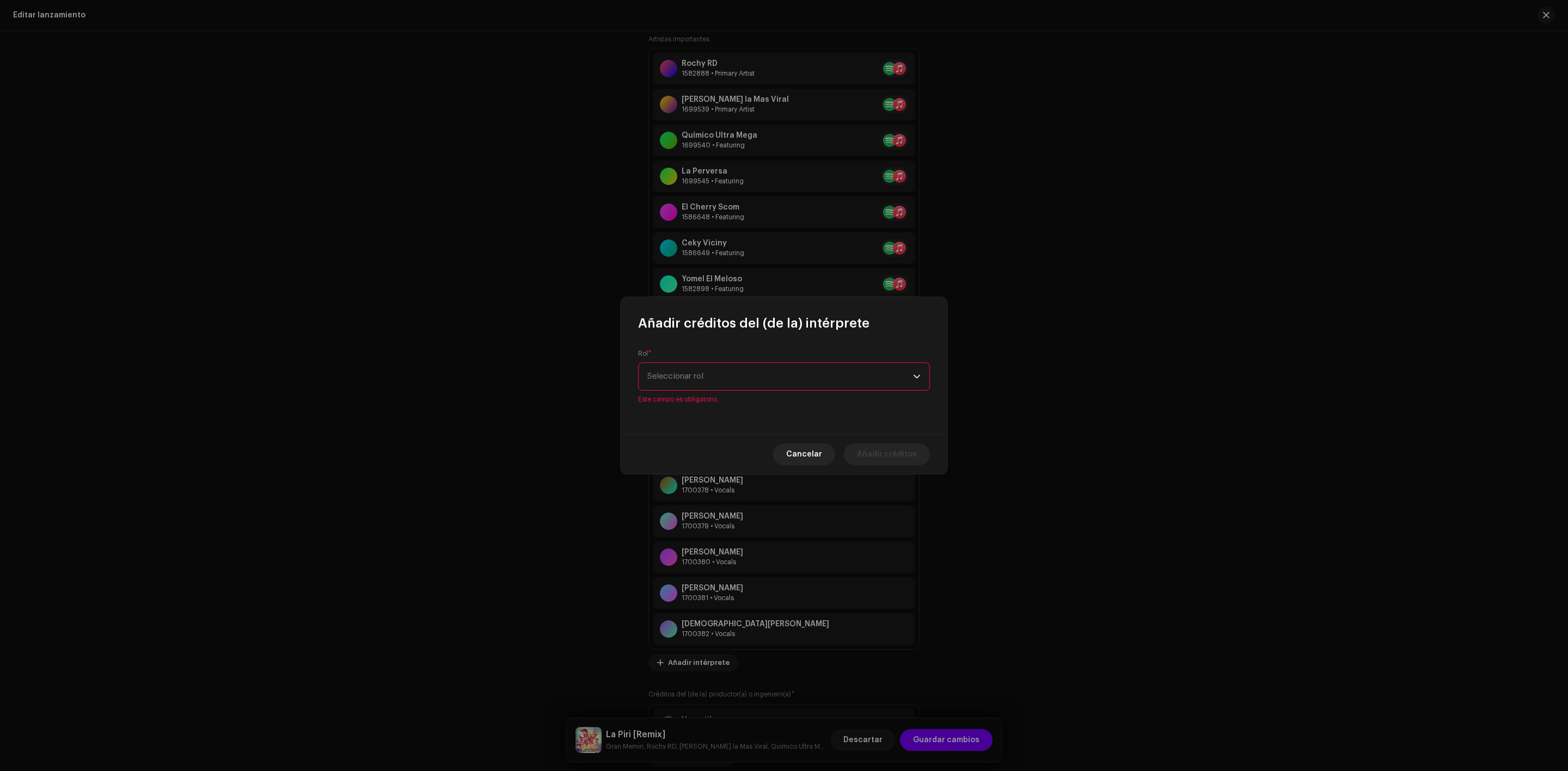
click at [719, 375] on span "Seleccionar rol" at bounding box center [780, 377] width 265 height 27
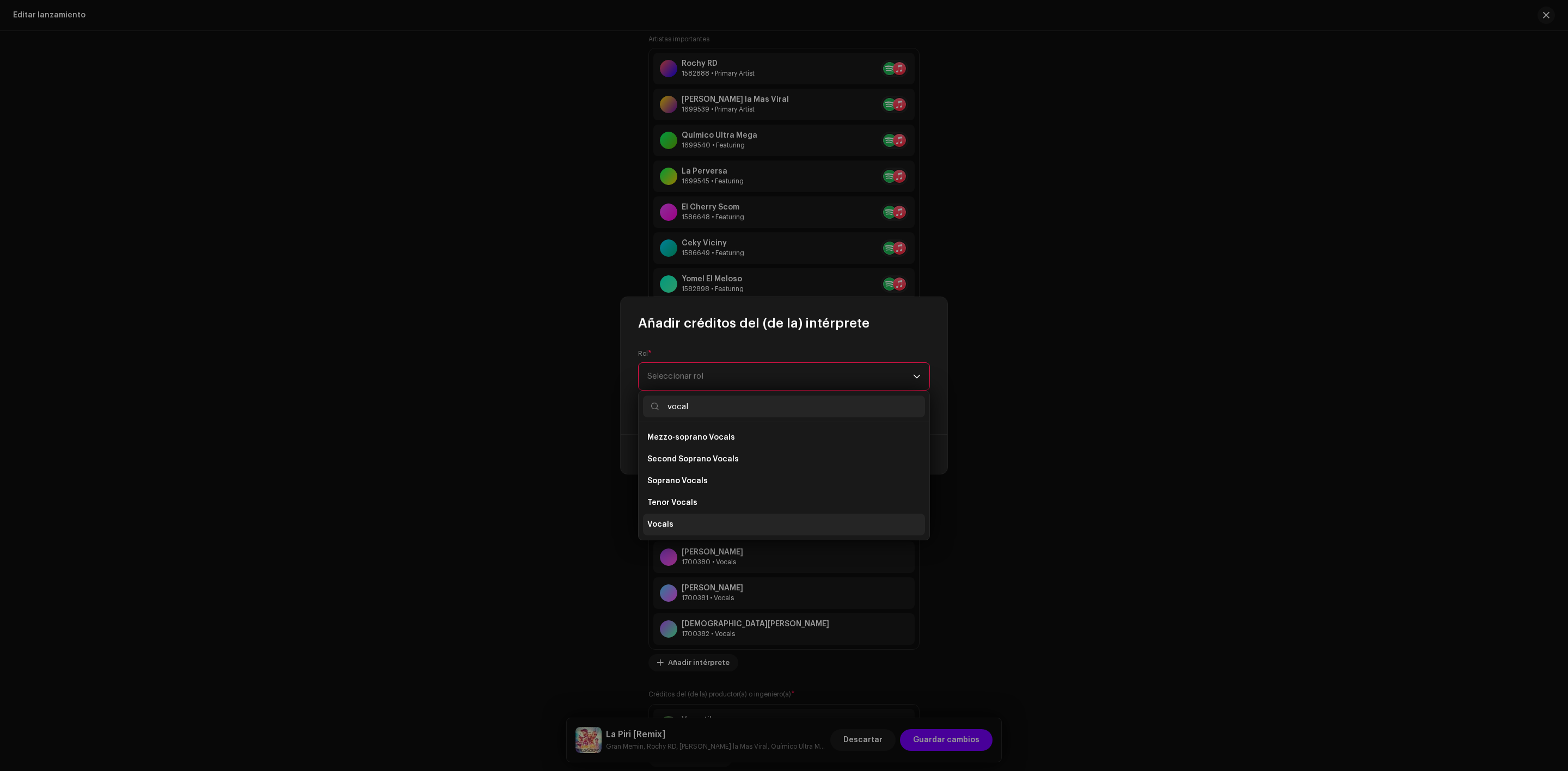
type input "vocal"
click at [671, 521] on span "Vocals" at bounding box center [660, 525] width 26 height 11
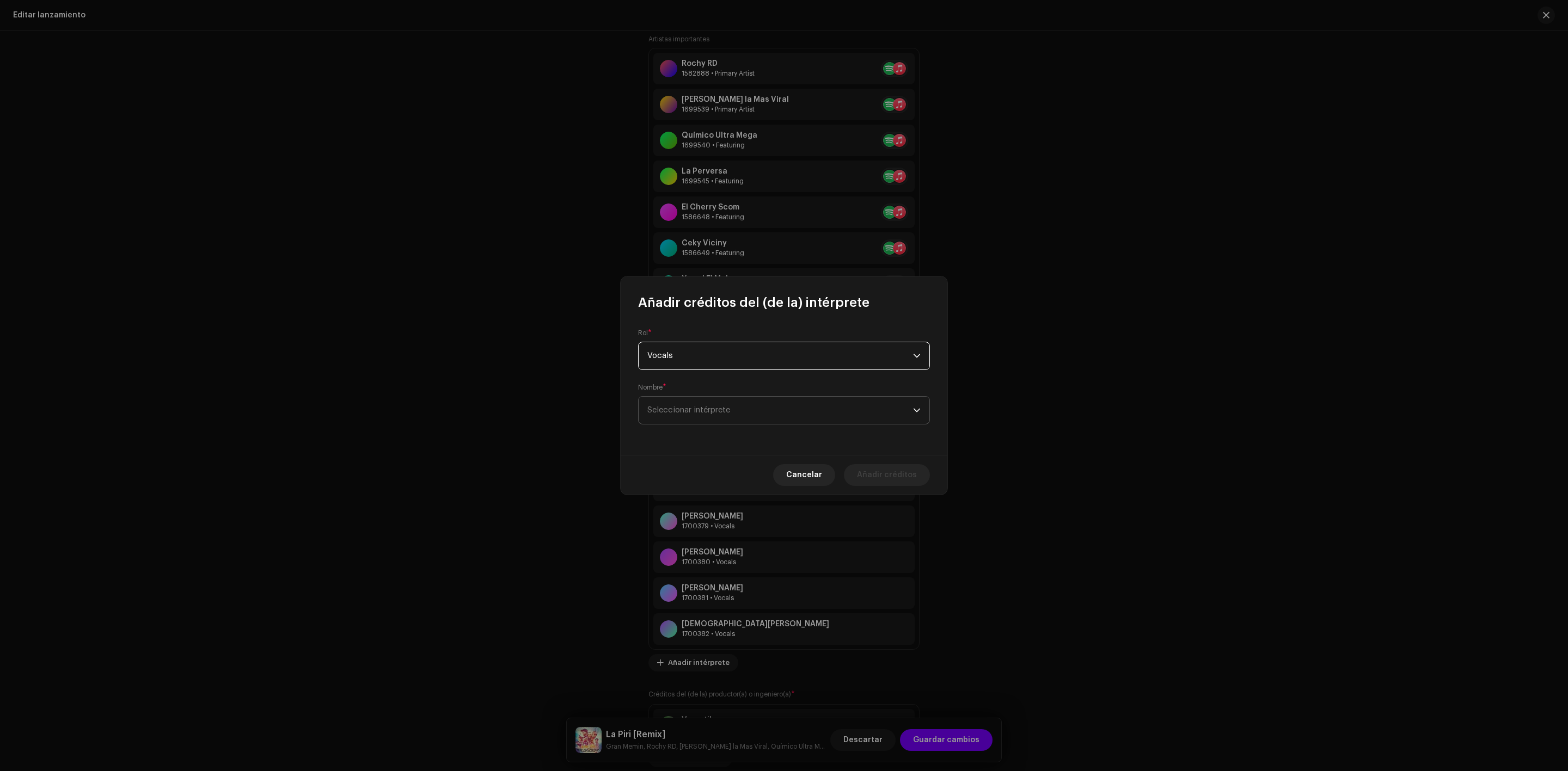
click at [693, 409] on span "Seleccionar intérprete" at bounding box center [688, 410] width 83 height 8
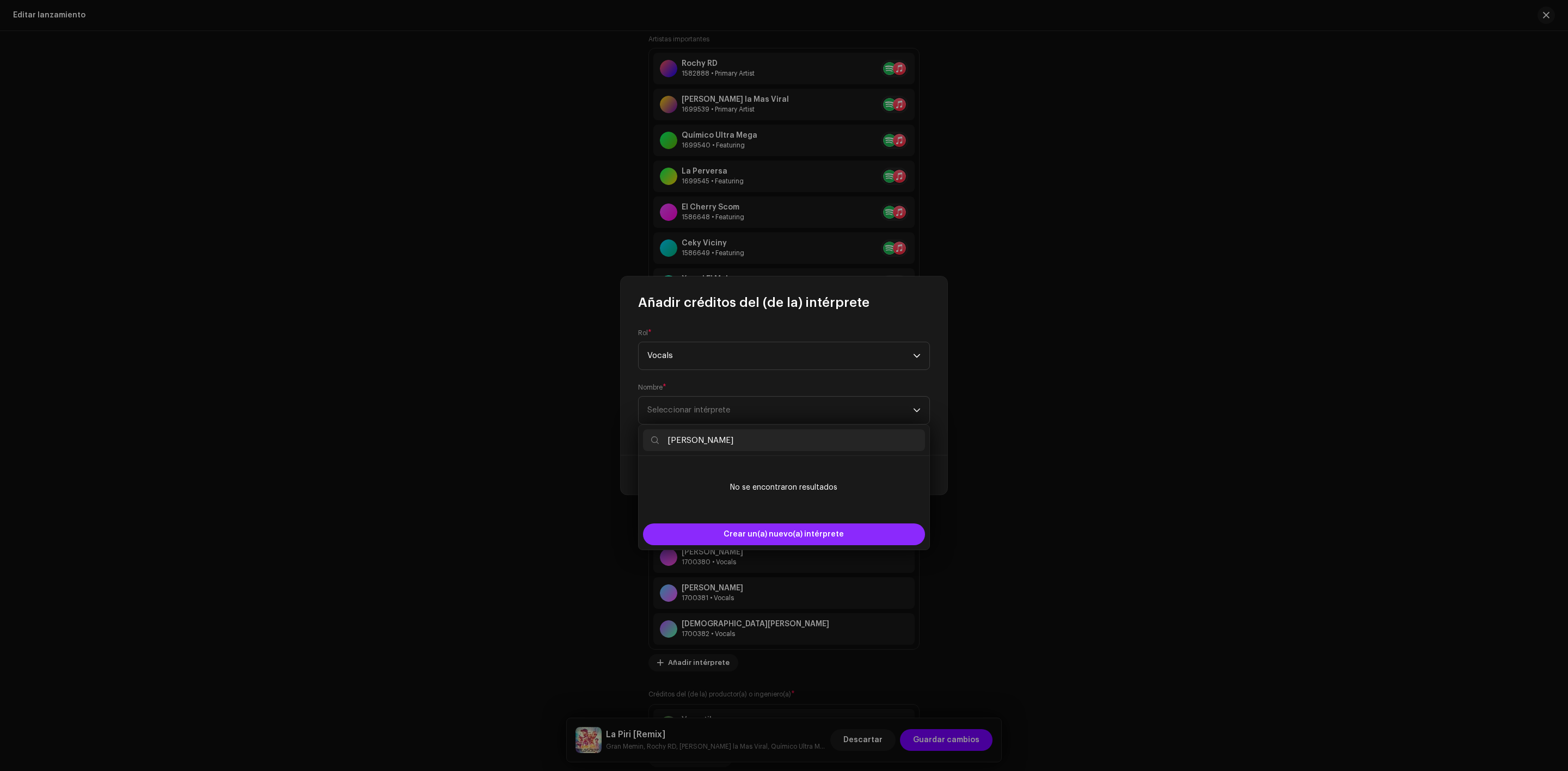
type input "[PERSON_NAME]"
click at [751, 531] on span "Crear un(a) nuevo(a) intérprete" at bounding box center [784, 534] width 121 height 22
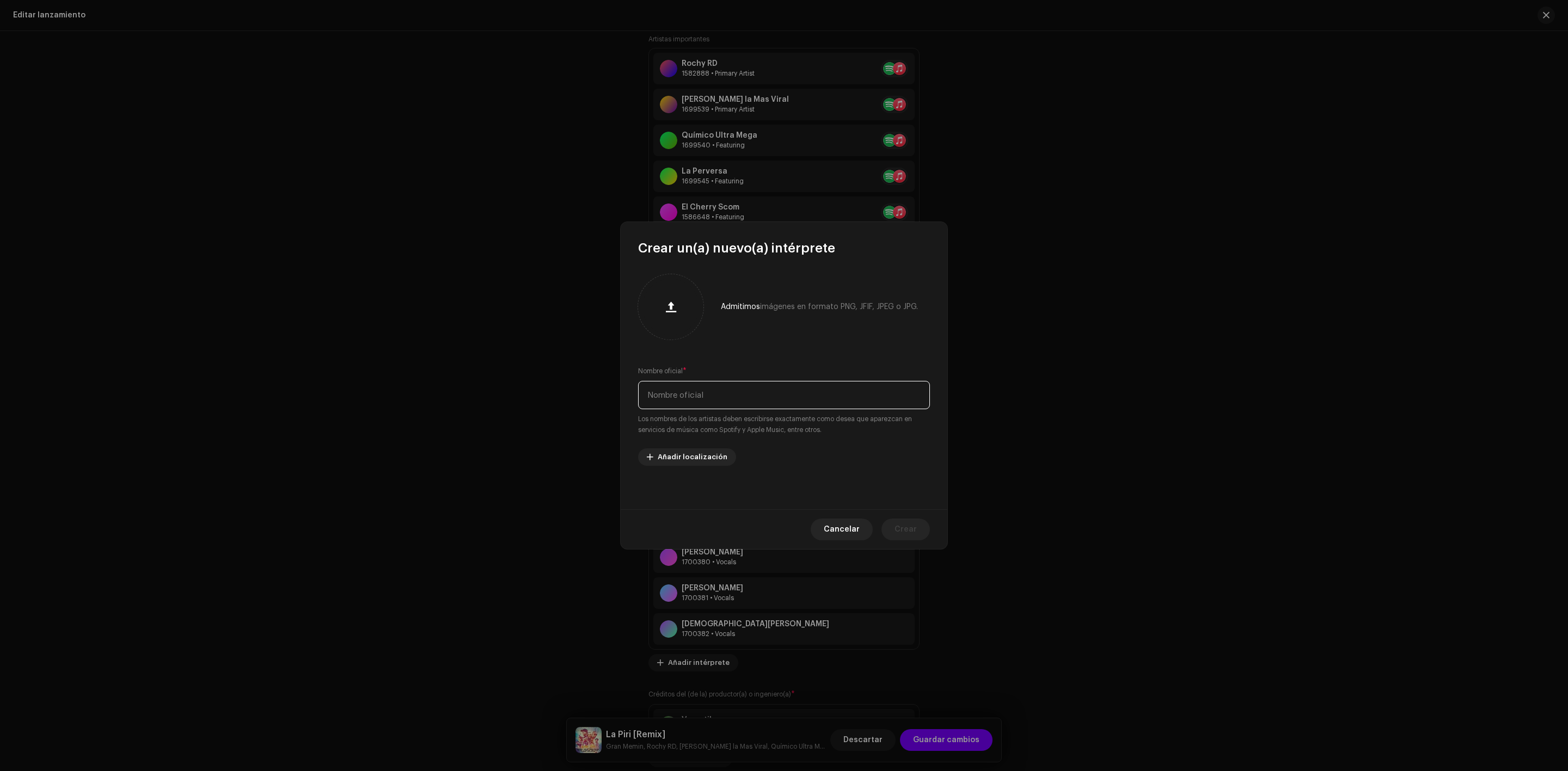
click at [704, 397] on input "text" at bounding box center [783, 395] width 292 height 29
type input "v"
paste input "[PERSON_NAME]"
type input "[PERSON_NAME]"
click at [915, 532] on span "Crear" at bounding box center [906, 529] width 23 height 22
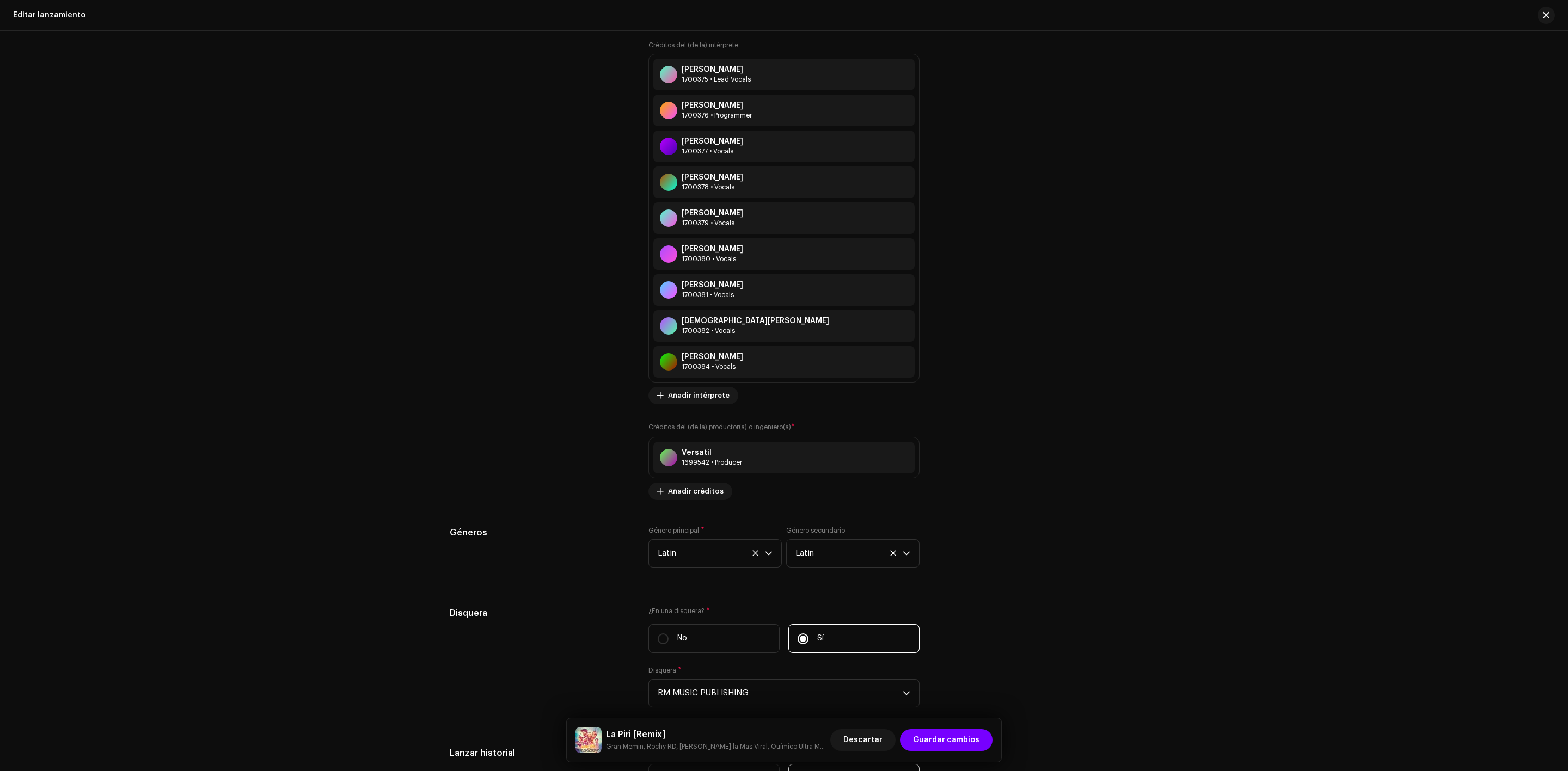
scroll to position [1633, 0]
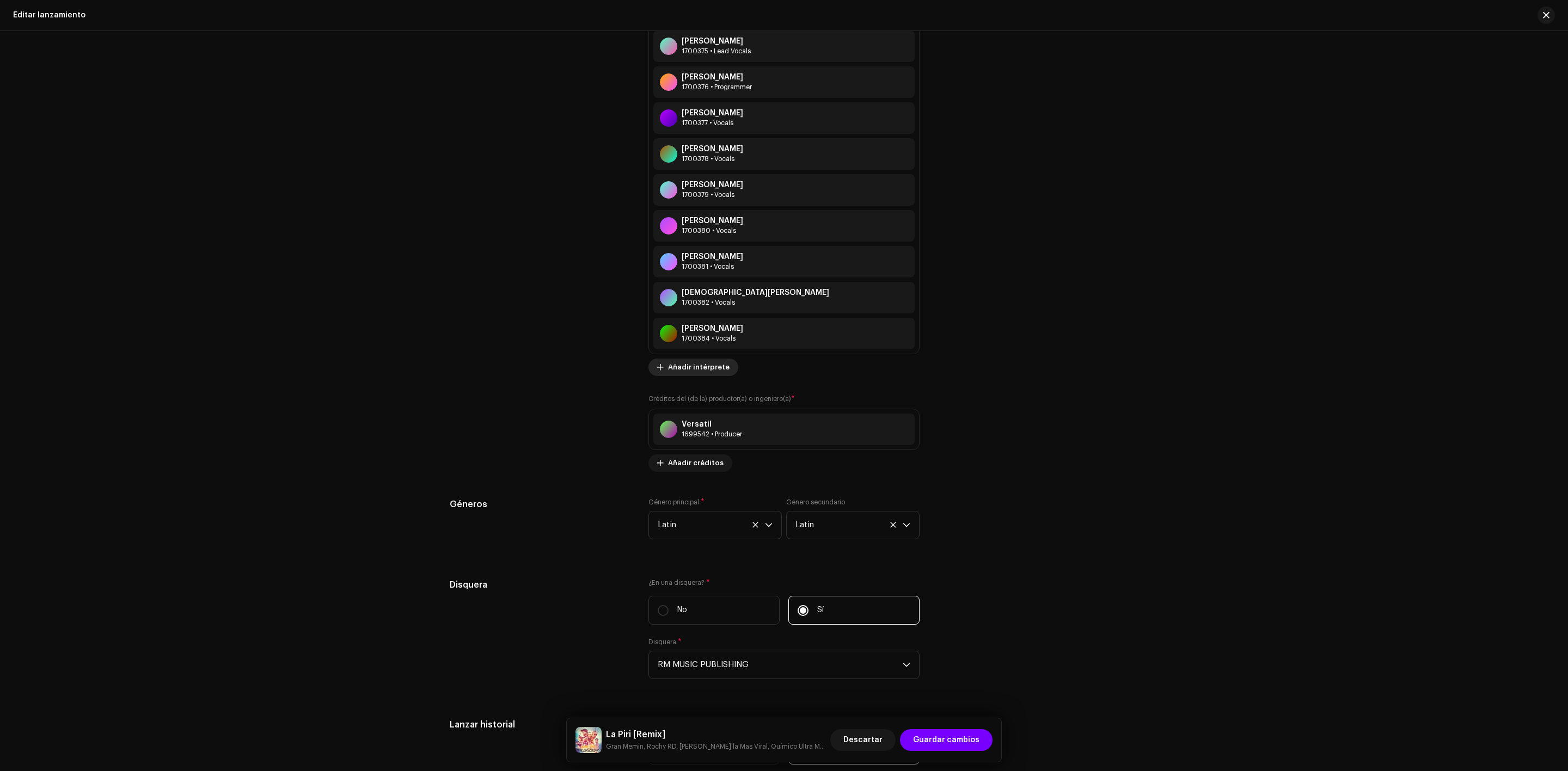
click at [704, 369] on span "Añadir intérprete" at bounding box center [698, 368] width 61 height 22
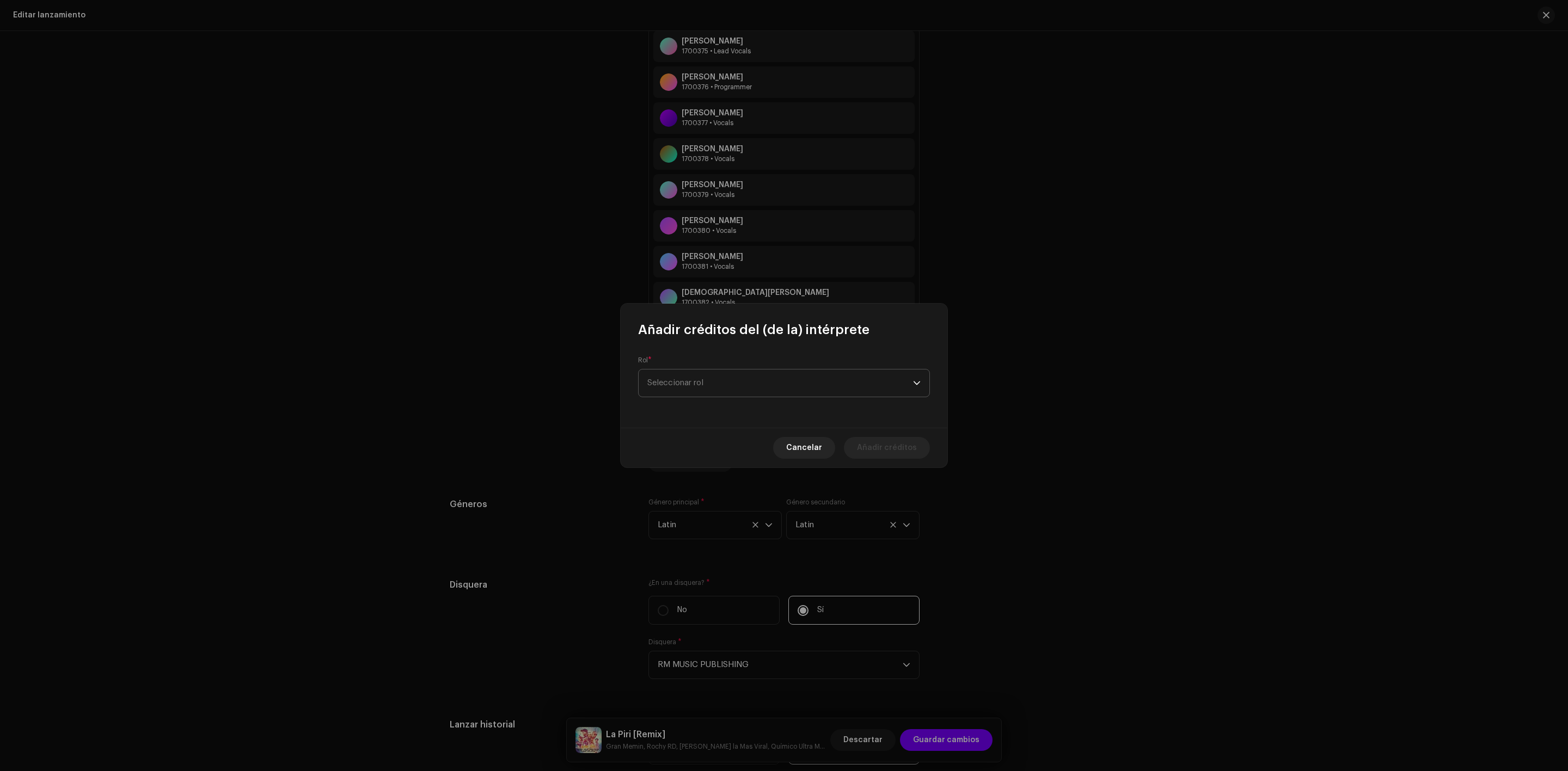
click at [719, 385] on span "Seleccionar rol" at bounding box center [780, 383] width 265 height 27
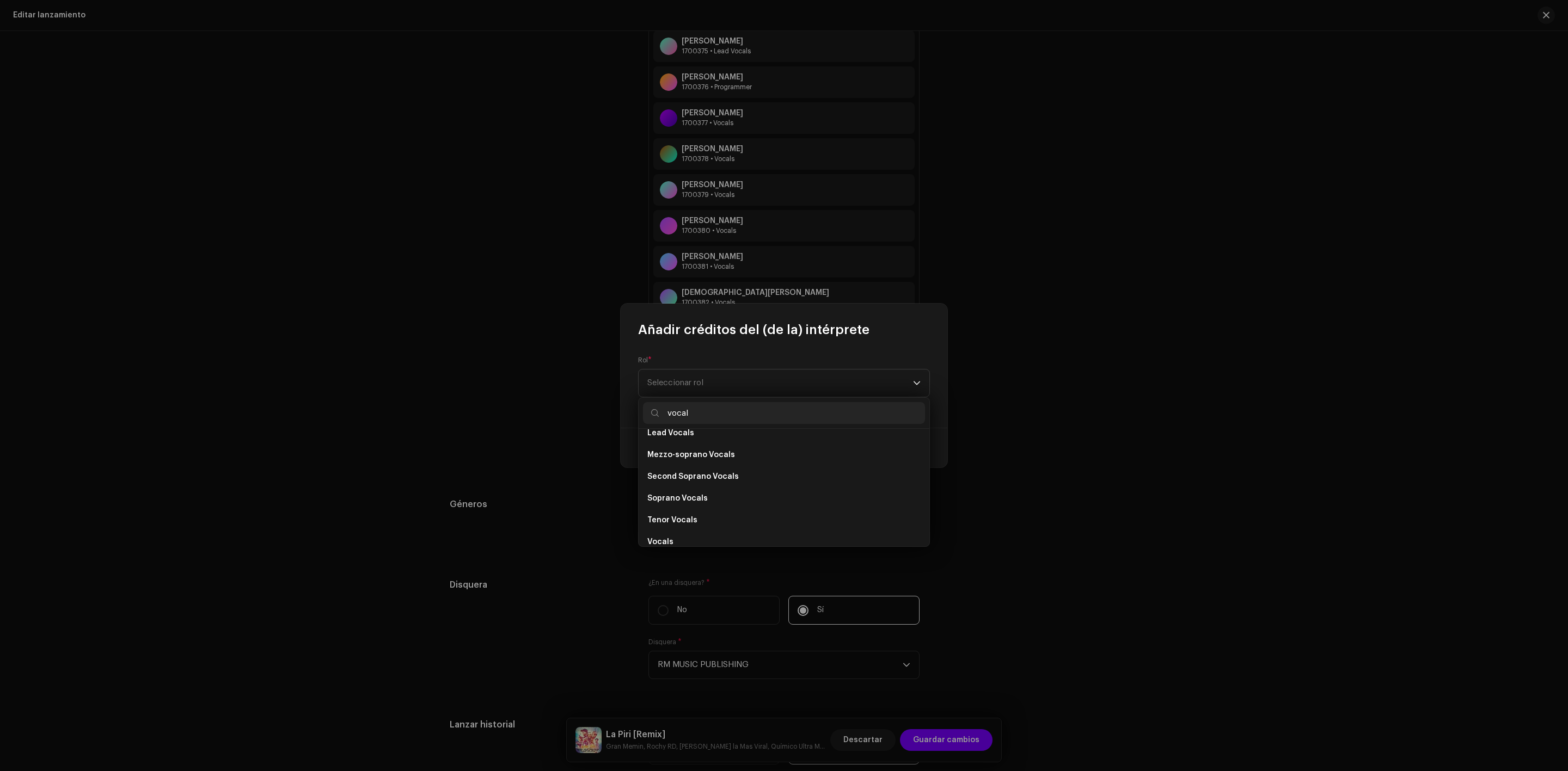
scroll to position [196, 0]
type input "vocal"
click at [658, 531] on span "Vocals" at bounding box center [660, 531] width 26 height 11
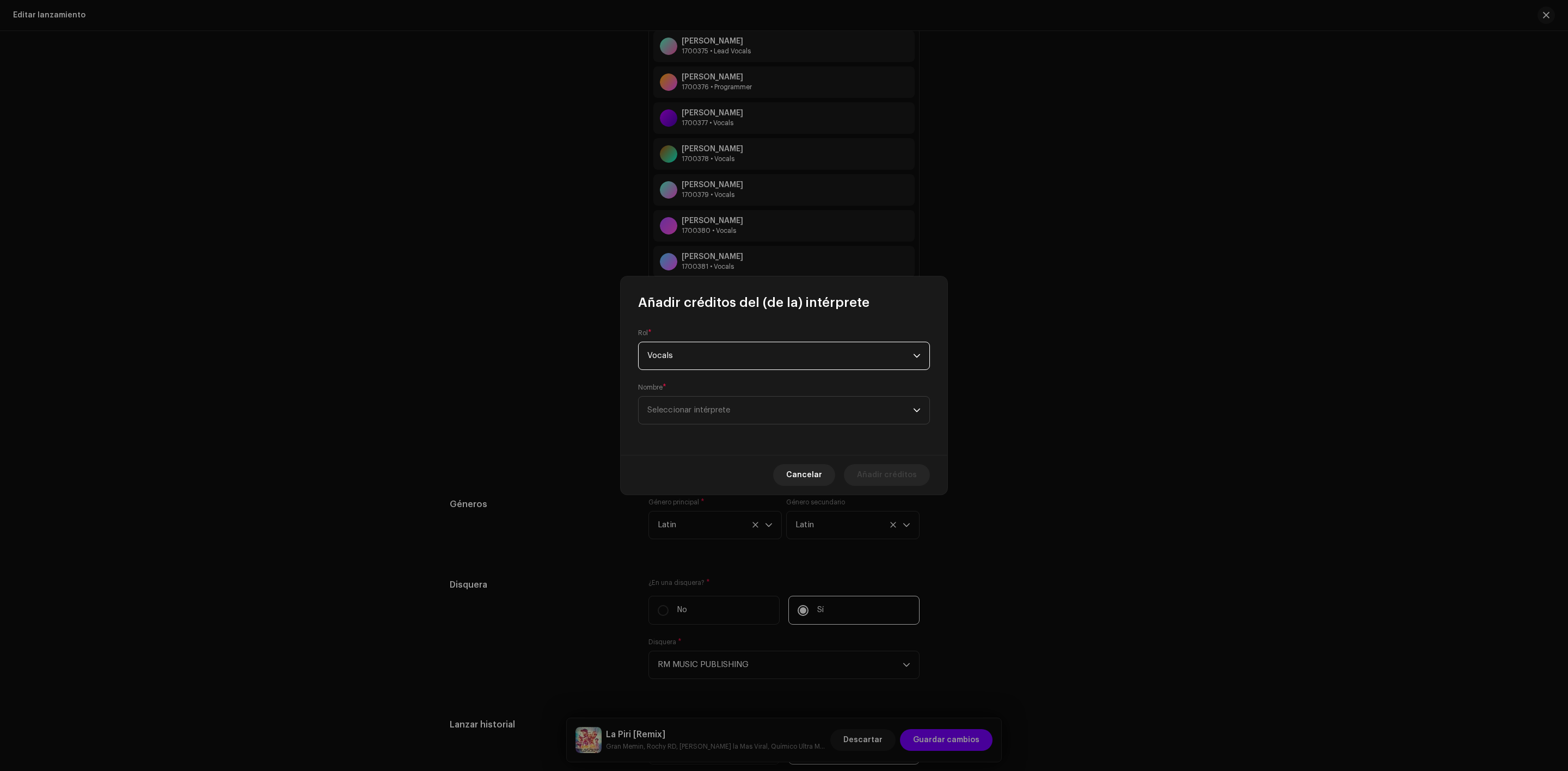
click at [678, 361] on span "Vocals" at bounding box center [780, 356] width 265 height 27
type input "dir"
click at [676, 436] on span "Director" at bounding box center [663, 439] width 32 height 11
click at [701, 402] on span "Seleccionar intérprete" at bounding box center [780, 410] width 265 height 27
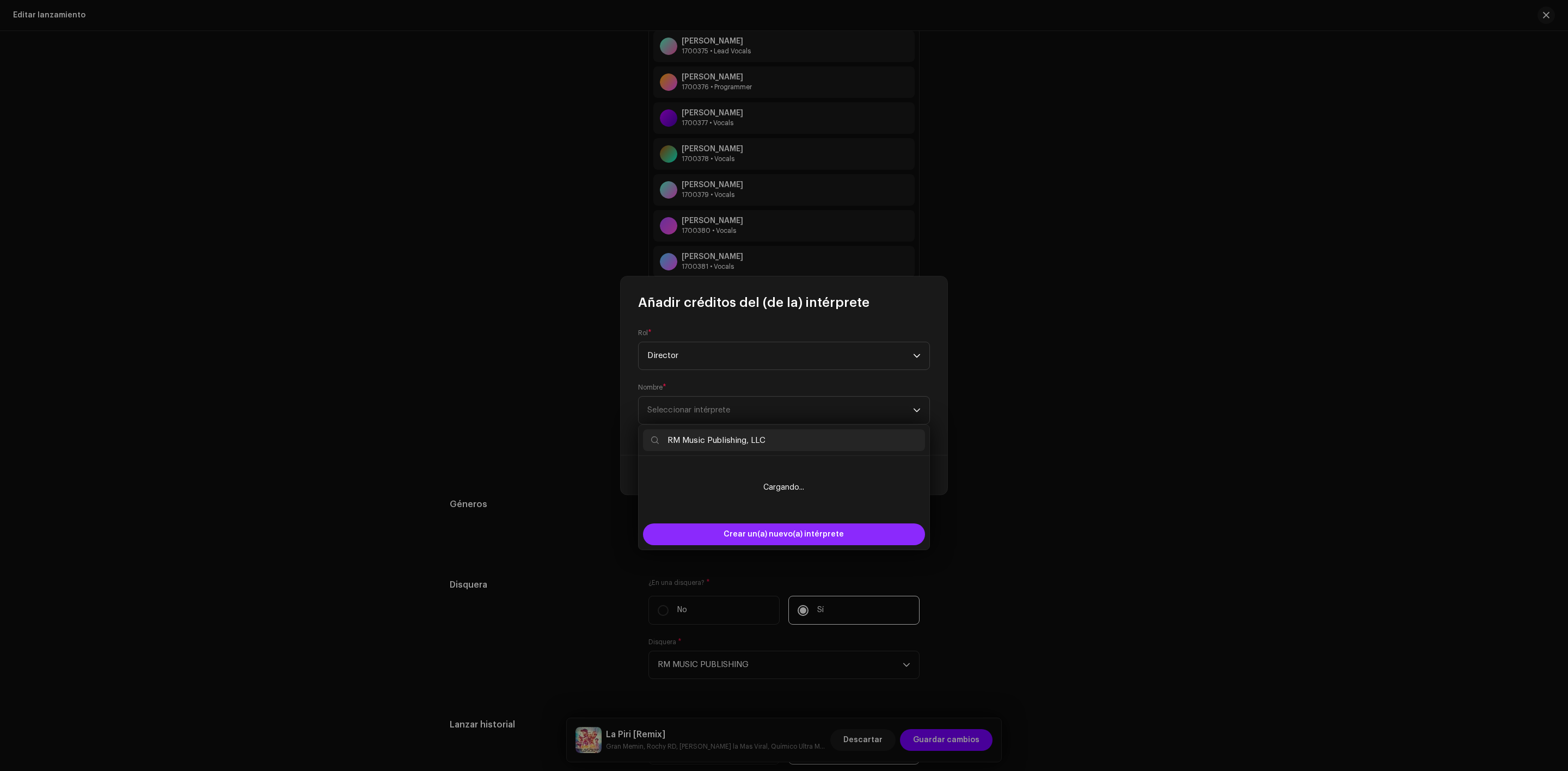
type input "RM Music Publishing, LLC"
click at [769, 531] on span "Crear un(a) nuevo(a) intérprete" at bounding box center [784, 534] width 121 height 22
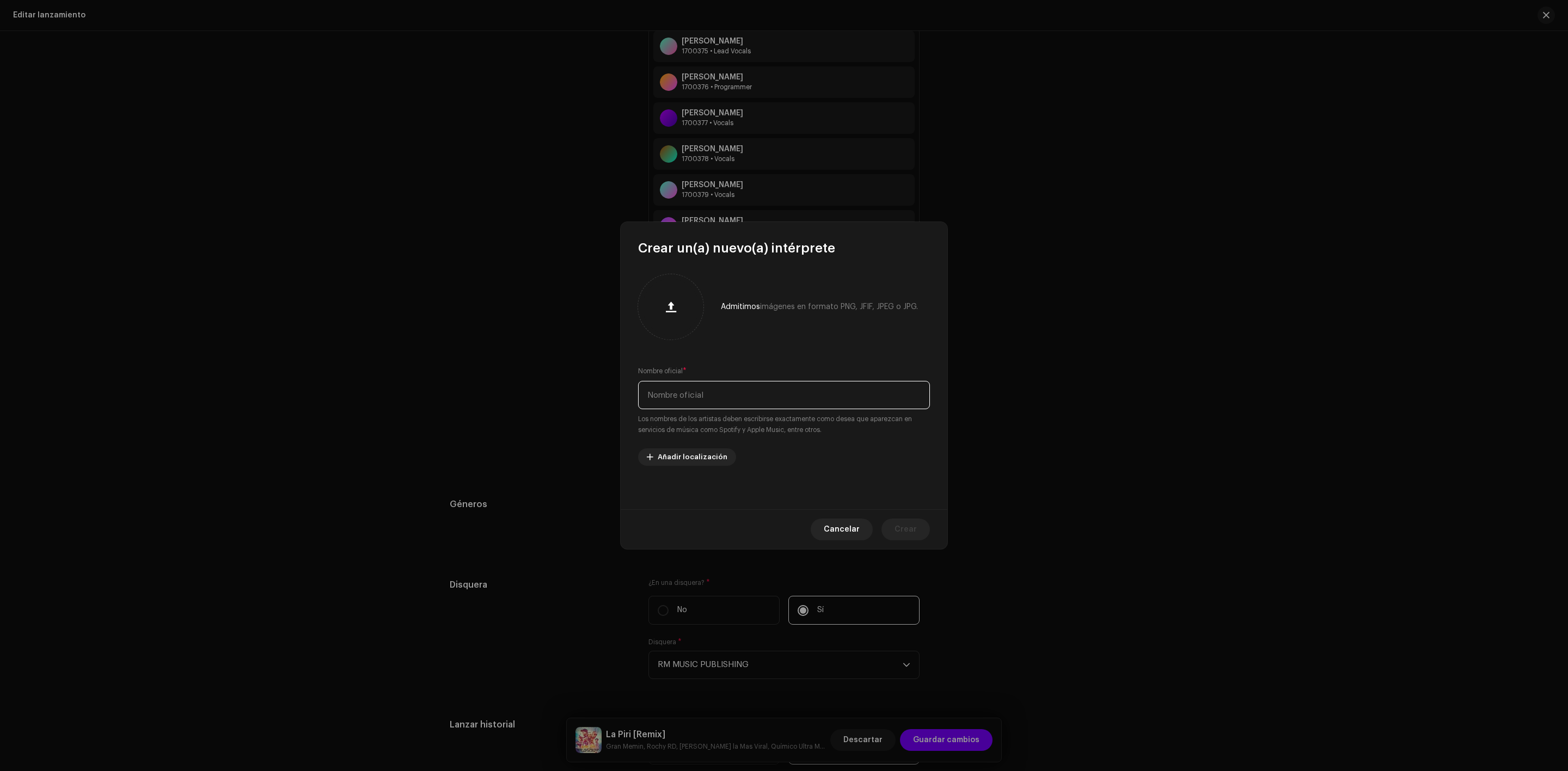
click at [690, 397] on input "text" at bounding box center [783, 395] width 292 height 29
paste input "RM Music Publishing, LLC"
type input "RM Music Publishing, LLC"
click at [914, 537] on span "Crear" at bounding box center [906, 529] width 23 height 22
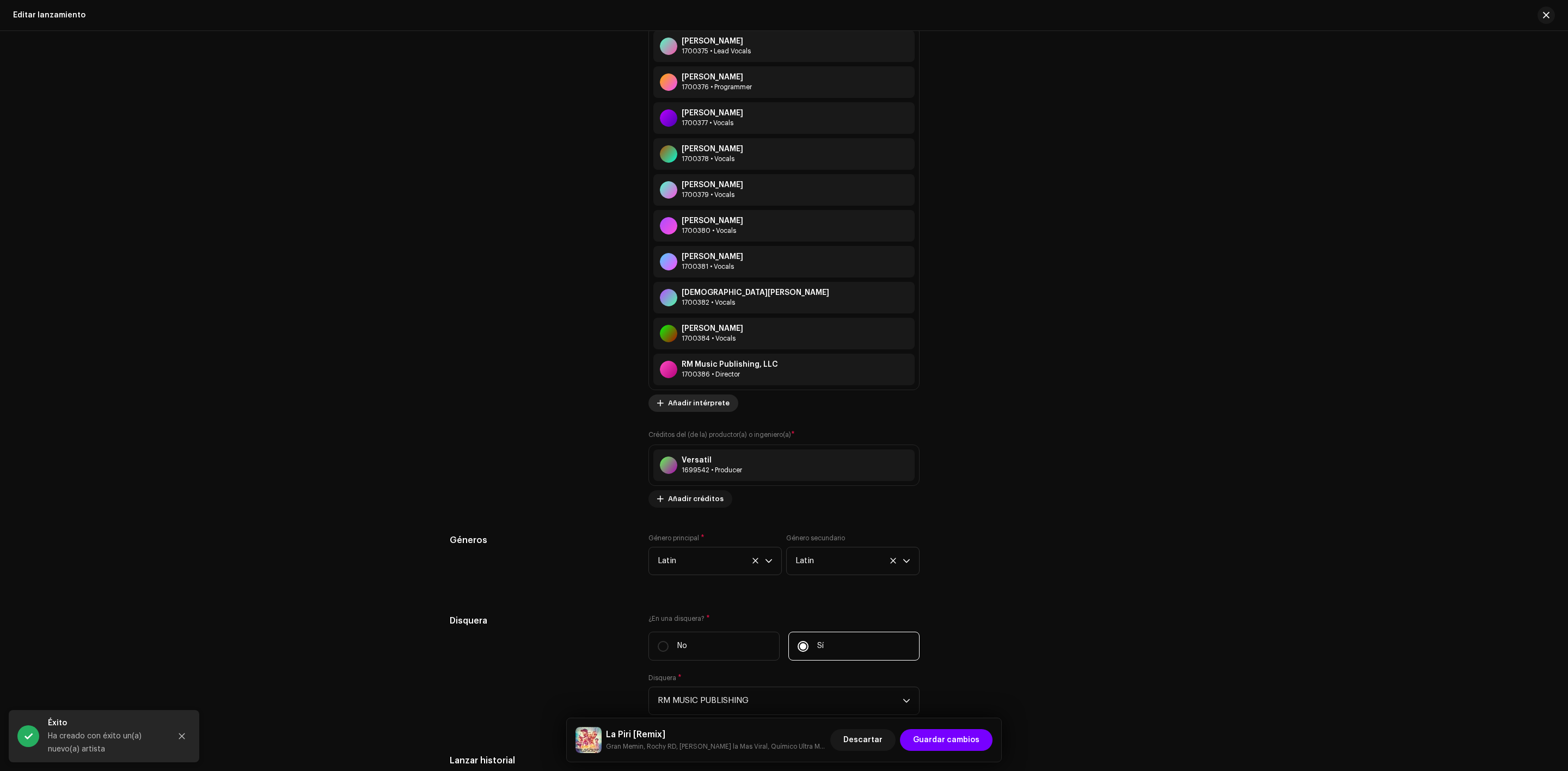
click at [711, 405] on span "Añadir intérprete" at bounding box center [698, 403] width 61 height 22
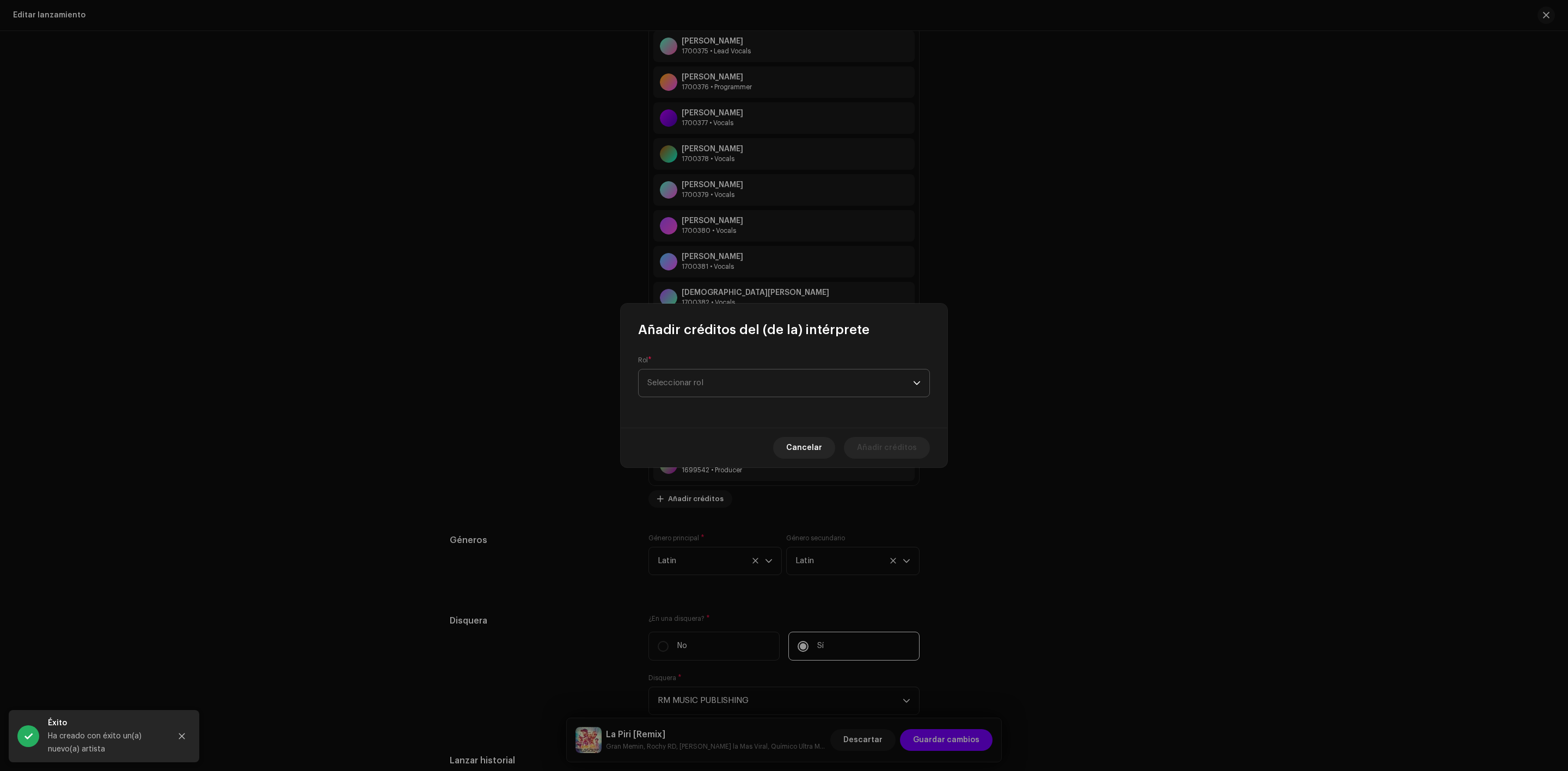
click at [698, 383] on span "Seleccionar rol" at bounding box center [780, 383] width 265 height 27
type input "dire"
click at [663, 441] on span "Director" at bounding box center [663, 444] width 32 height 11
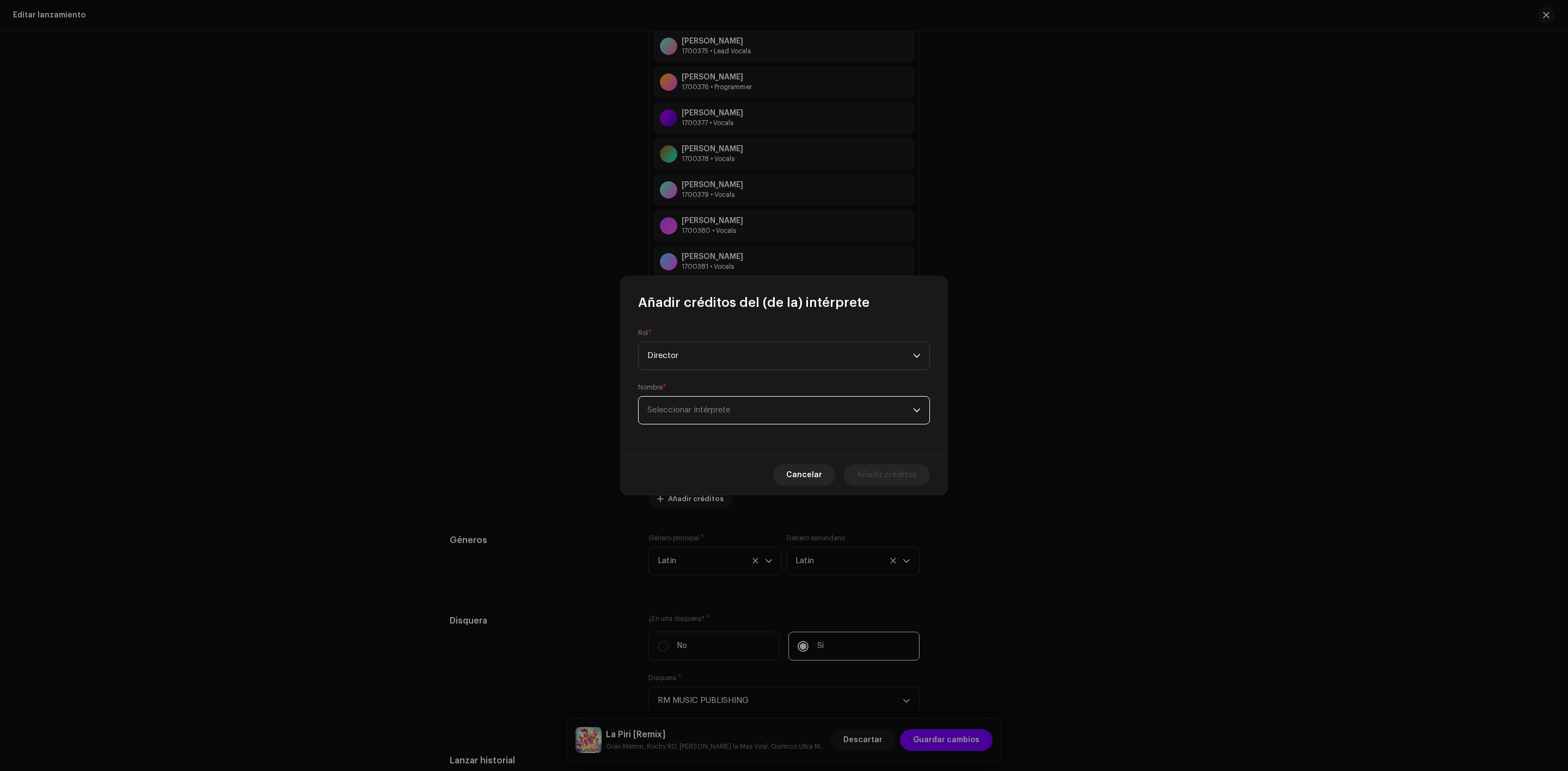
click at [688, 405] on span "Seleccionar intérprete" at bounding box center [780, 410] width 265 height 27
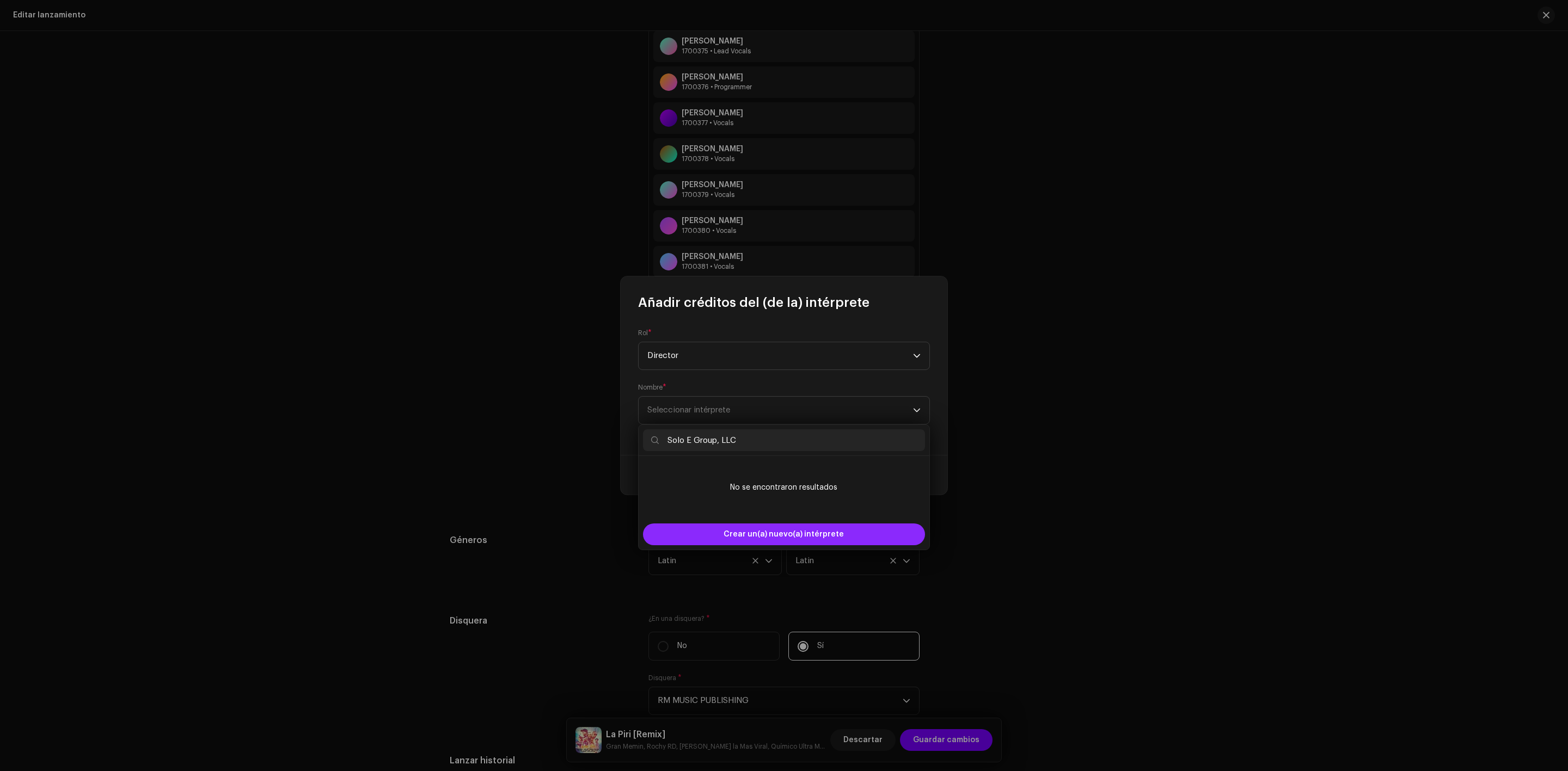
type input "Solo E Group, LLC"
click at [785, 537] on span "Crear un(a) nuevo(a) intérprete" at bounding box center [784, 534] width 121 height 22
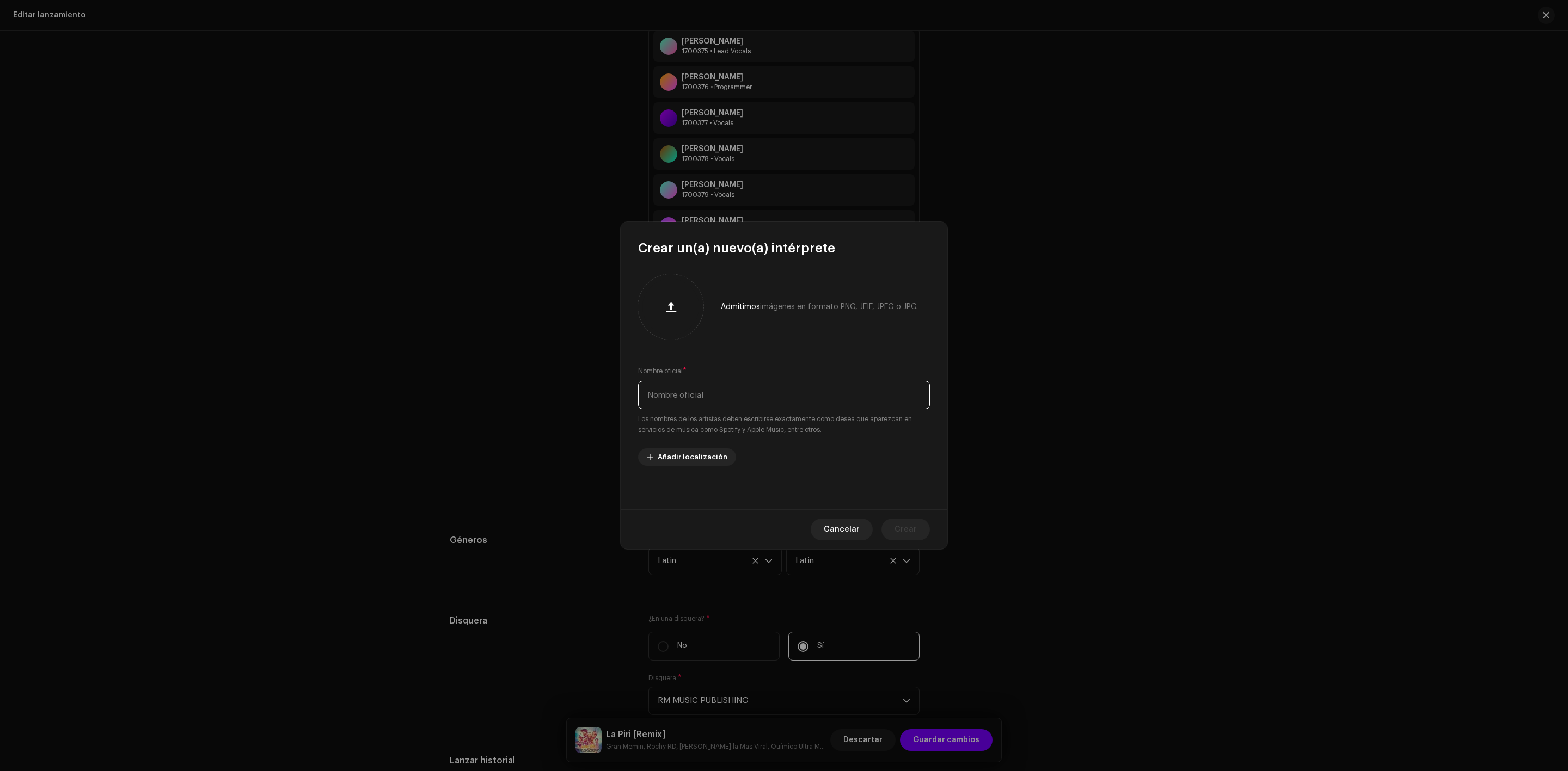
click at [715, 399] on input "text" at bounding box center [783, 395] width 292 height 29
paste input "Solo E Group, LLC"
type input "Solo E Group, LLC"
click at [900, 528] on span "Crear" at bounding box center [906, 529] width 23 height 22
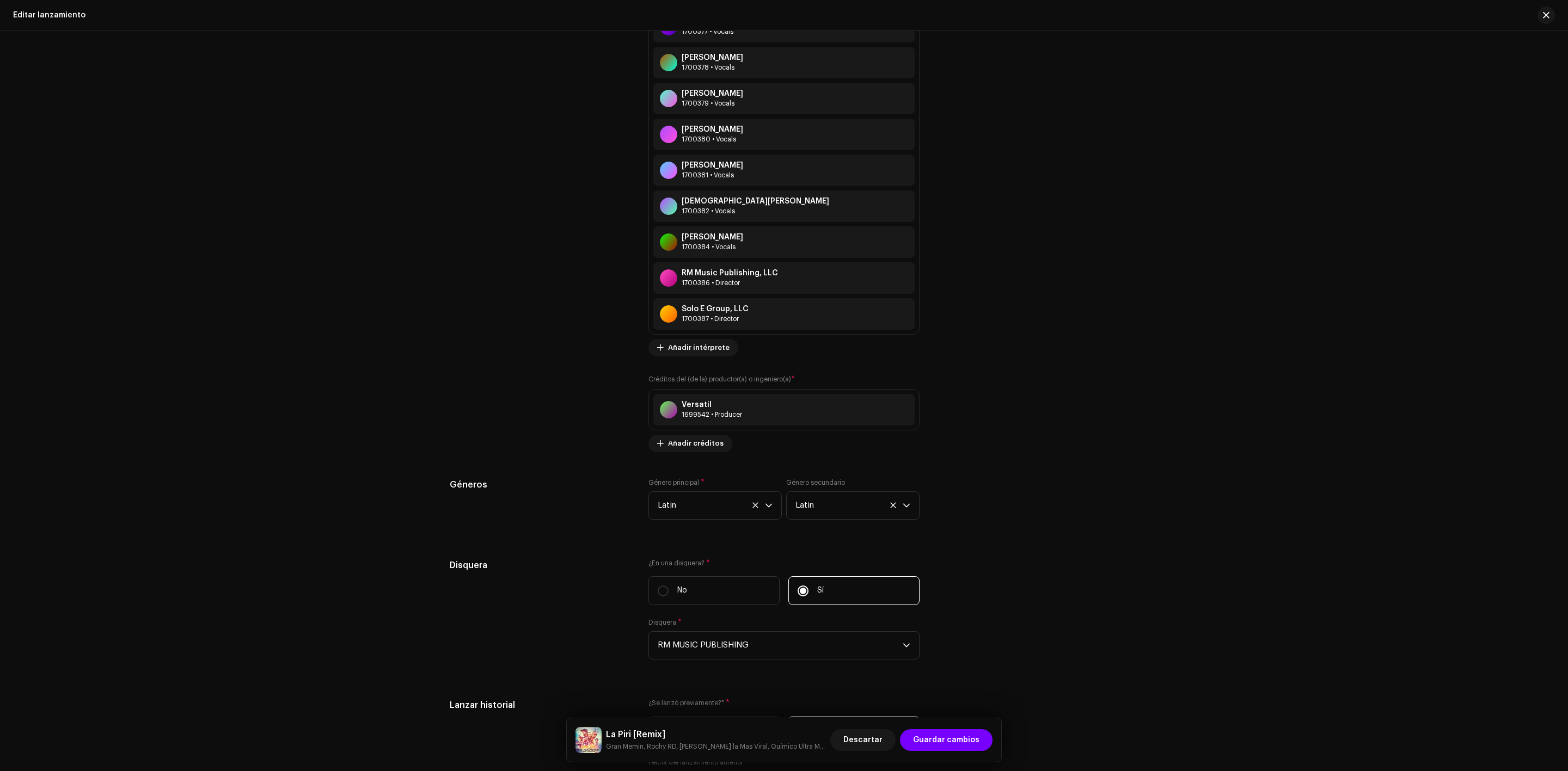
scroll to position [1740, 0]
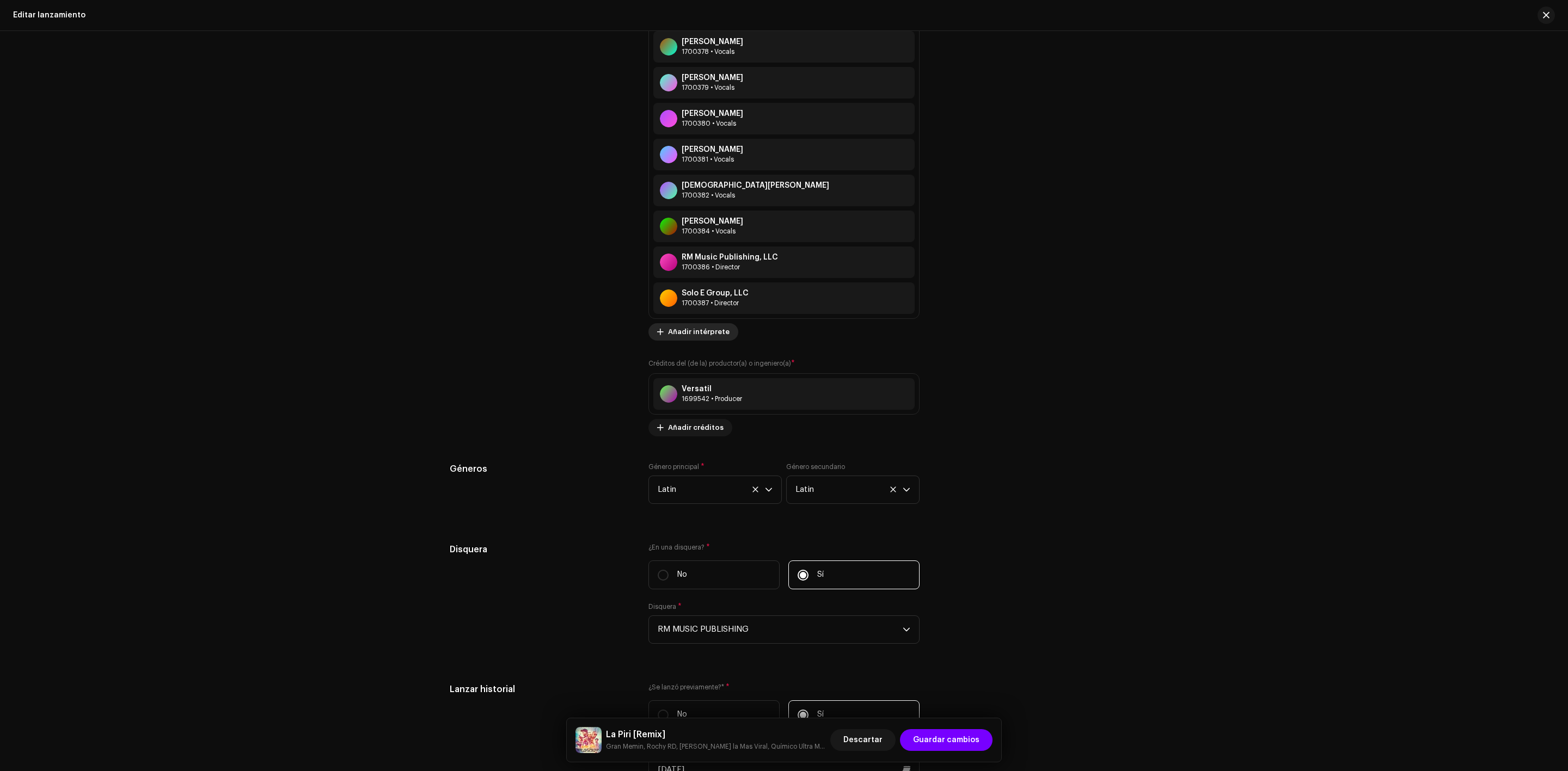
click at [696, 327] on span "Añadir intérprete" at bounding box center [698, 332] width 61 height 22
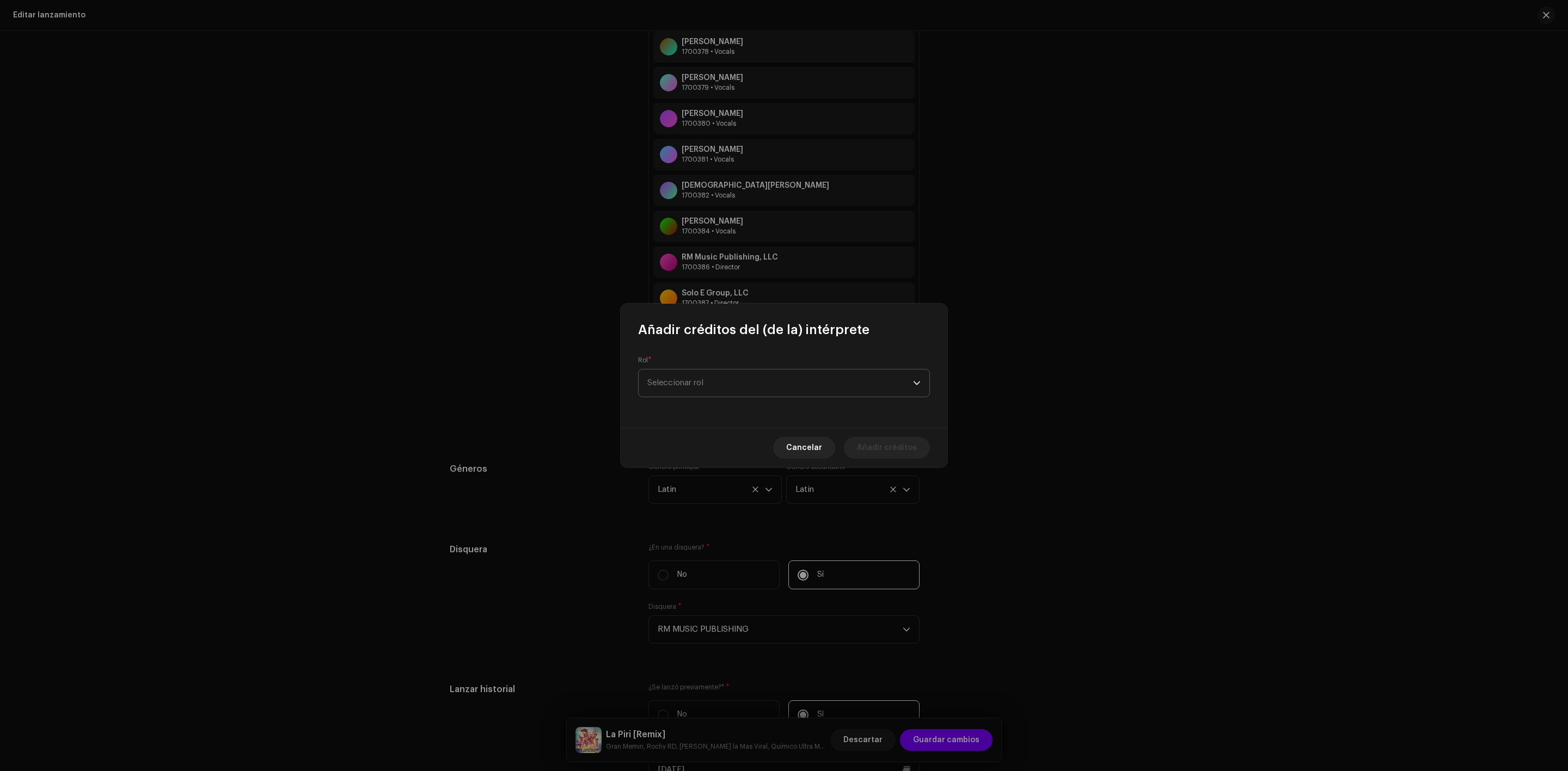
click at [691, 389] on span "Seleccionar rol" at bounding box center [780, 383] width 265 height 27
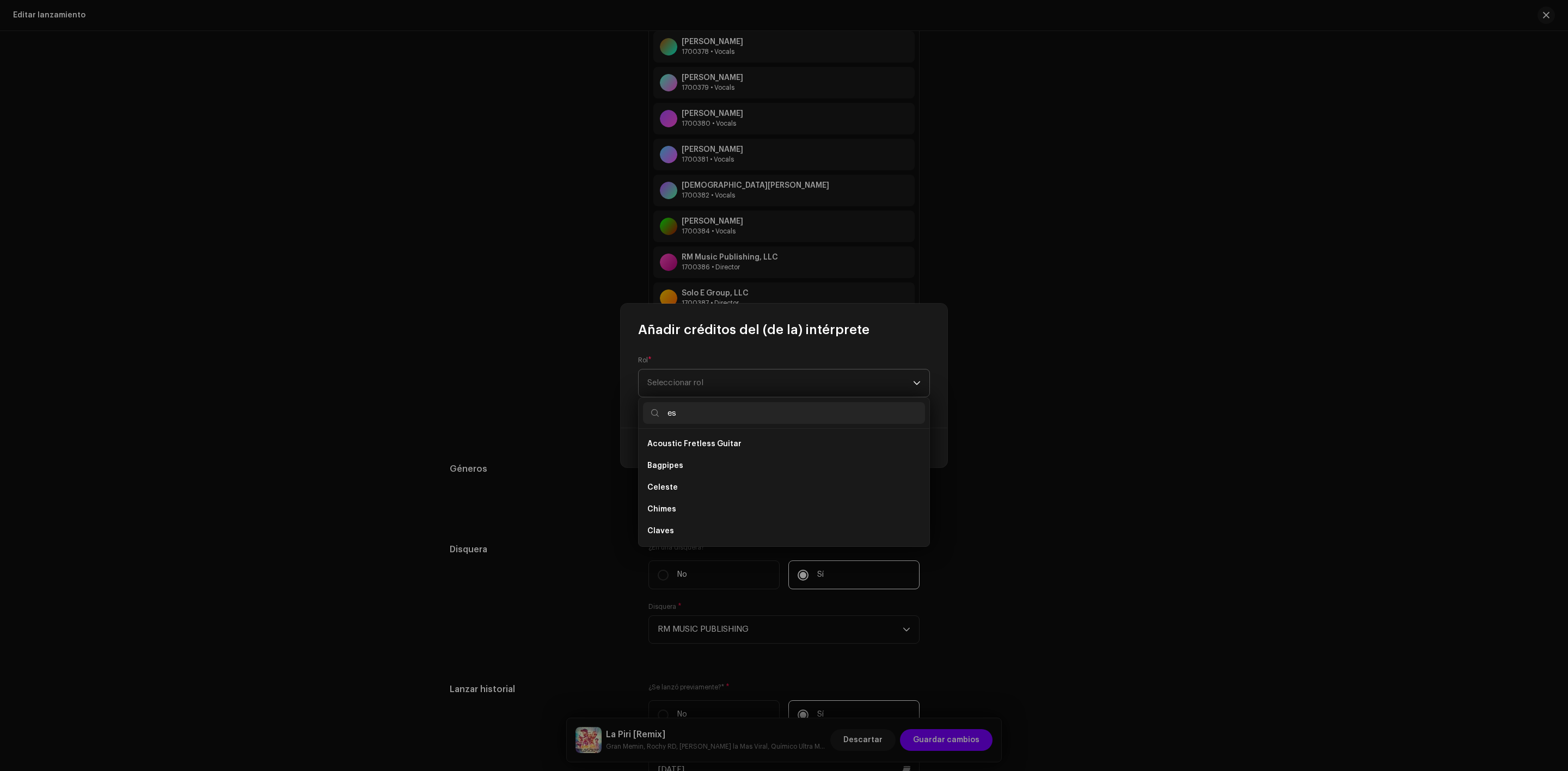
type input "e"
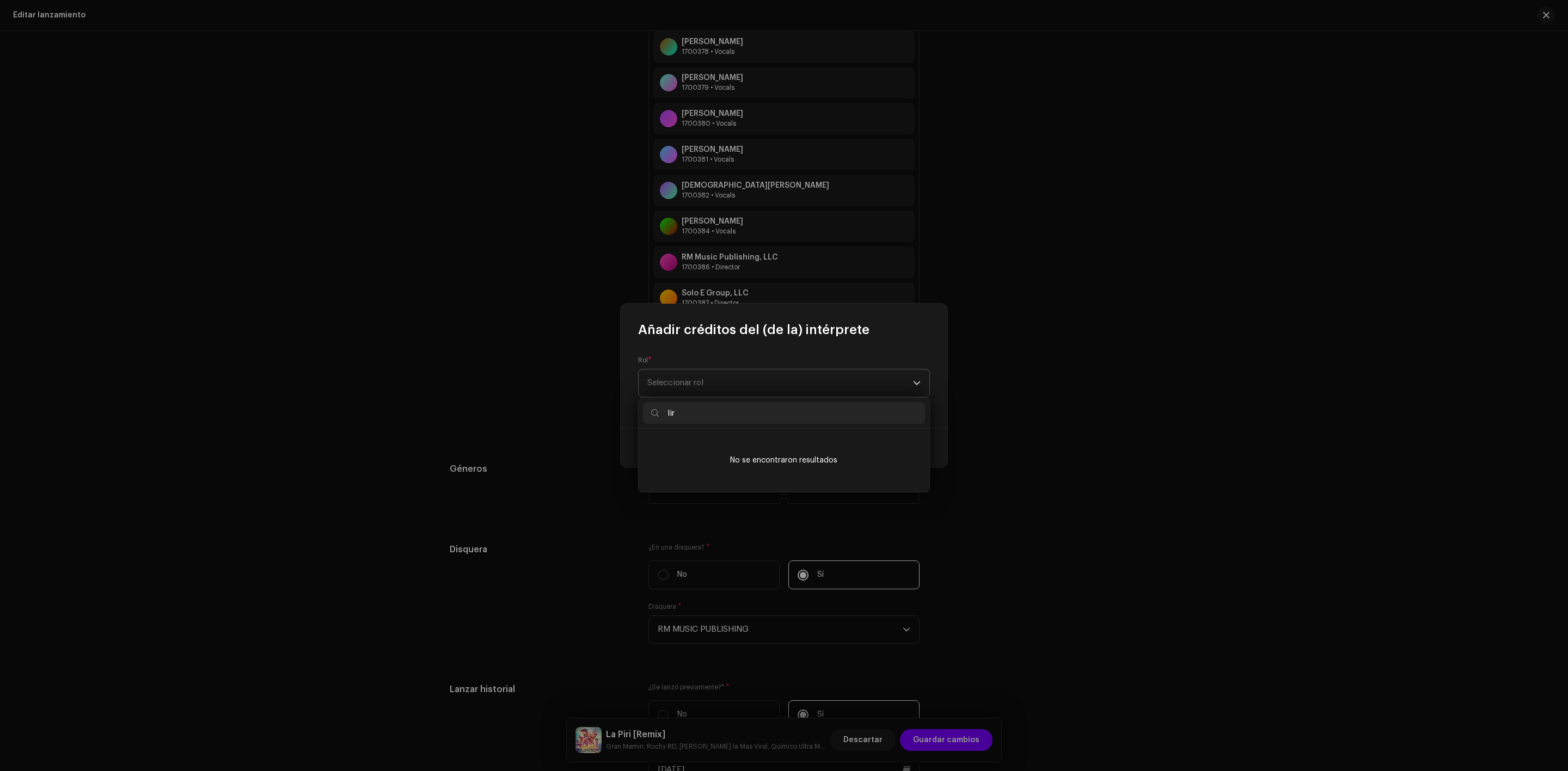
type input "li"
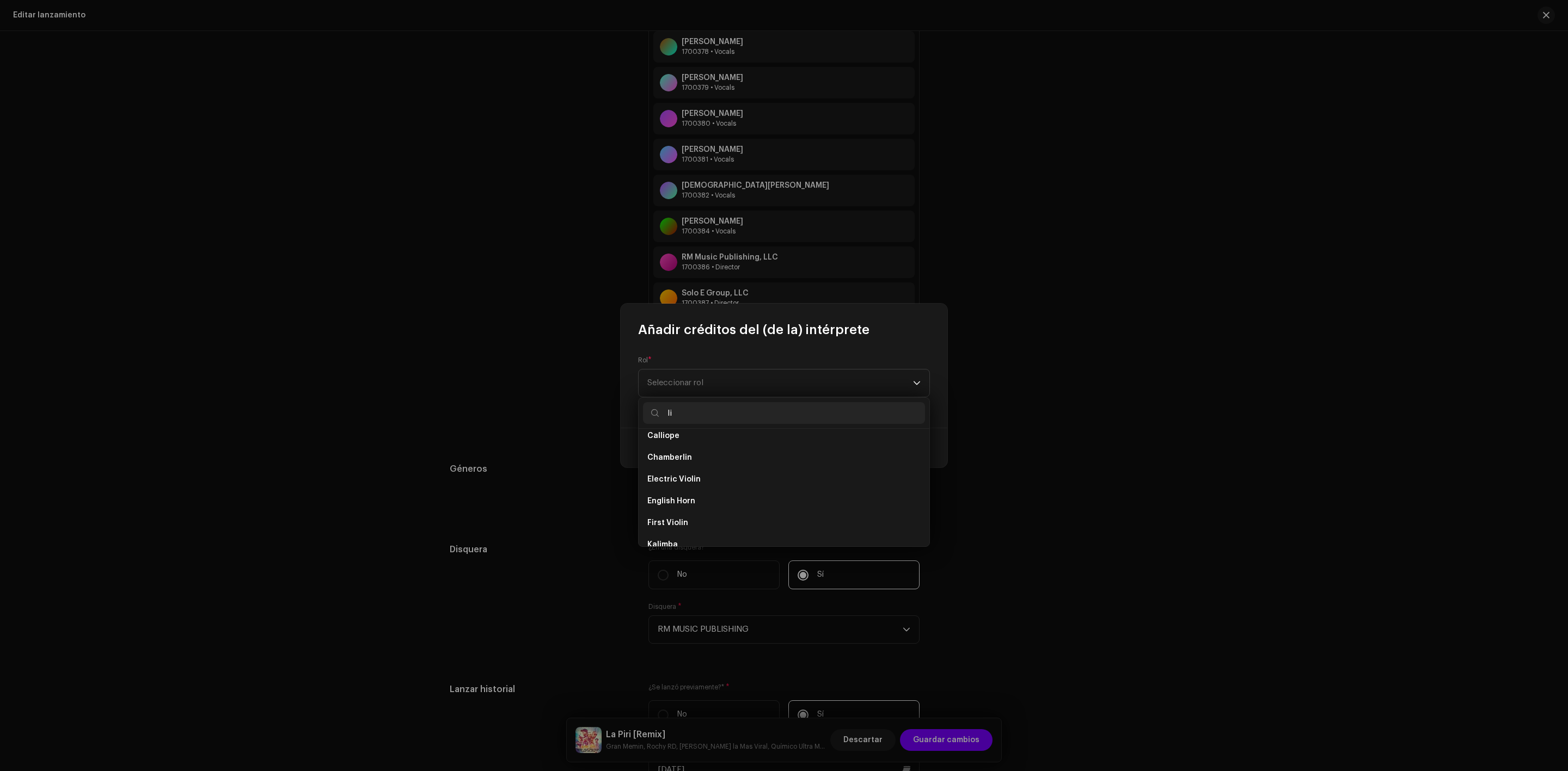
scroll to position [0, 0]
drag, startPoint x: 687, startPoint y: 409, endPoint x: 634, endPoint y: 417, distance: 53.6
click at [634, 417] on body "RM MUSIC PUBLISHING Inicio Catálogo Transacciones Estadísticas Recursos Activos…" at bounding box center [784, 385] width 1568 height 771
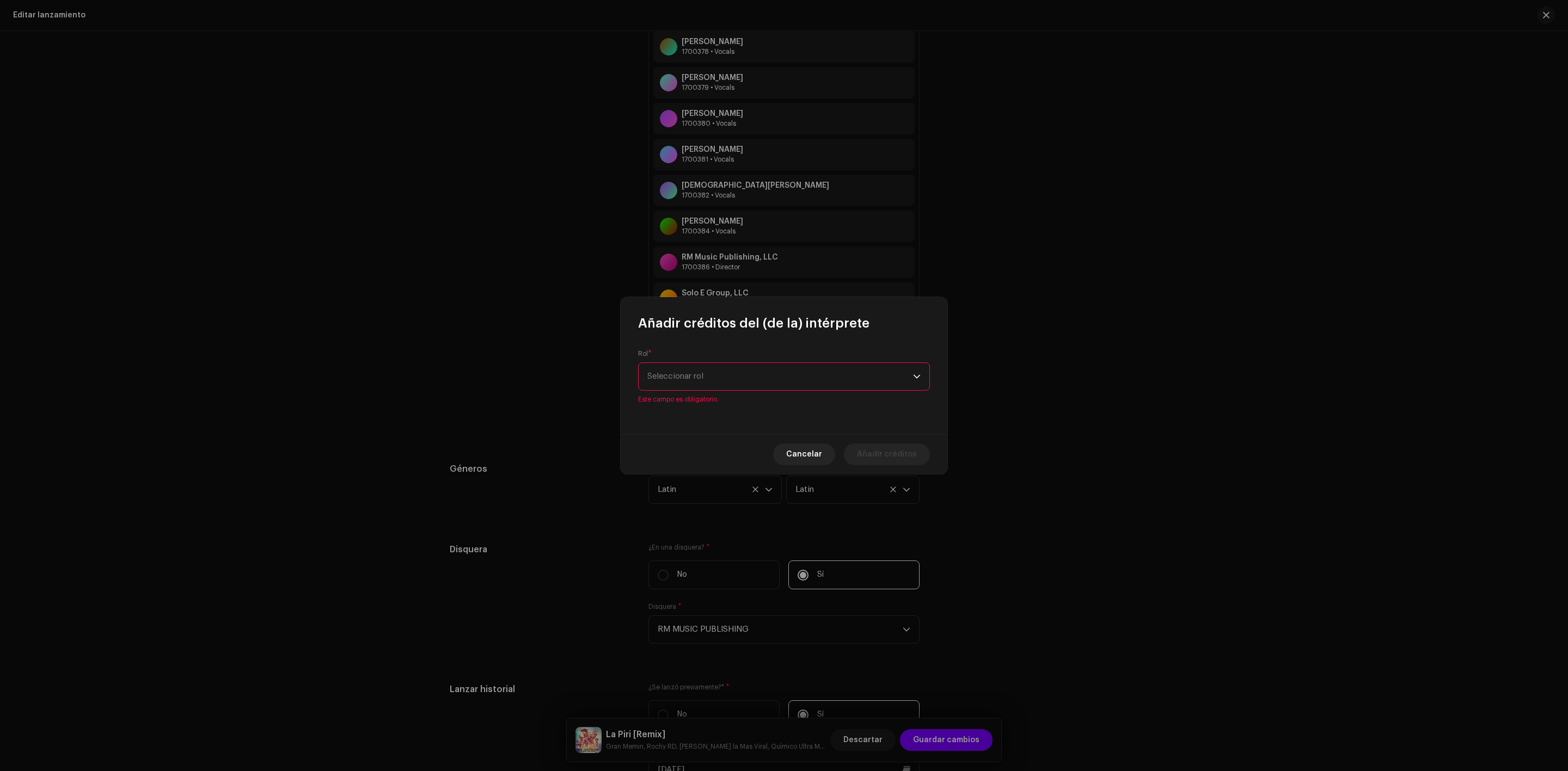
click at [698, 371] on span "Seleccionar rol" at bounding box center [780, 377] width 265 height 27
type input "le"
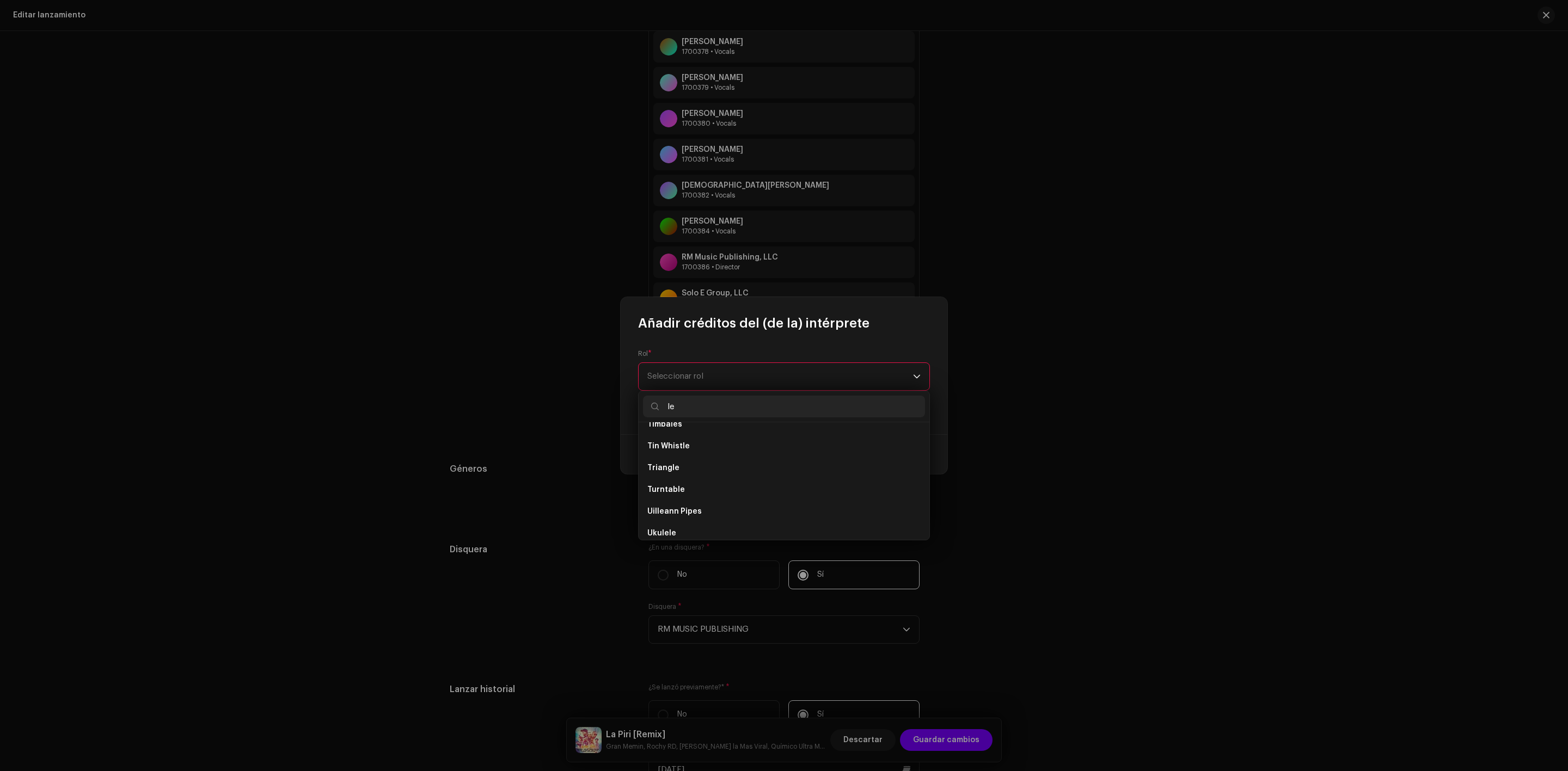
scroll to position [655, 0]
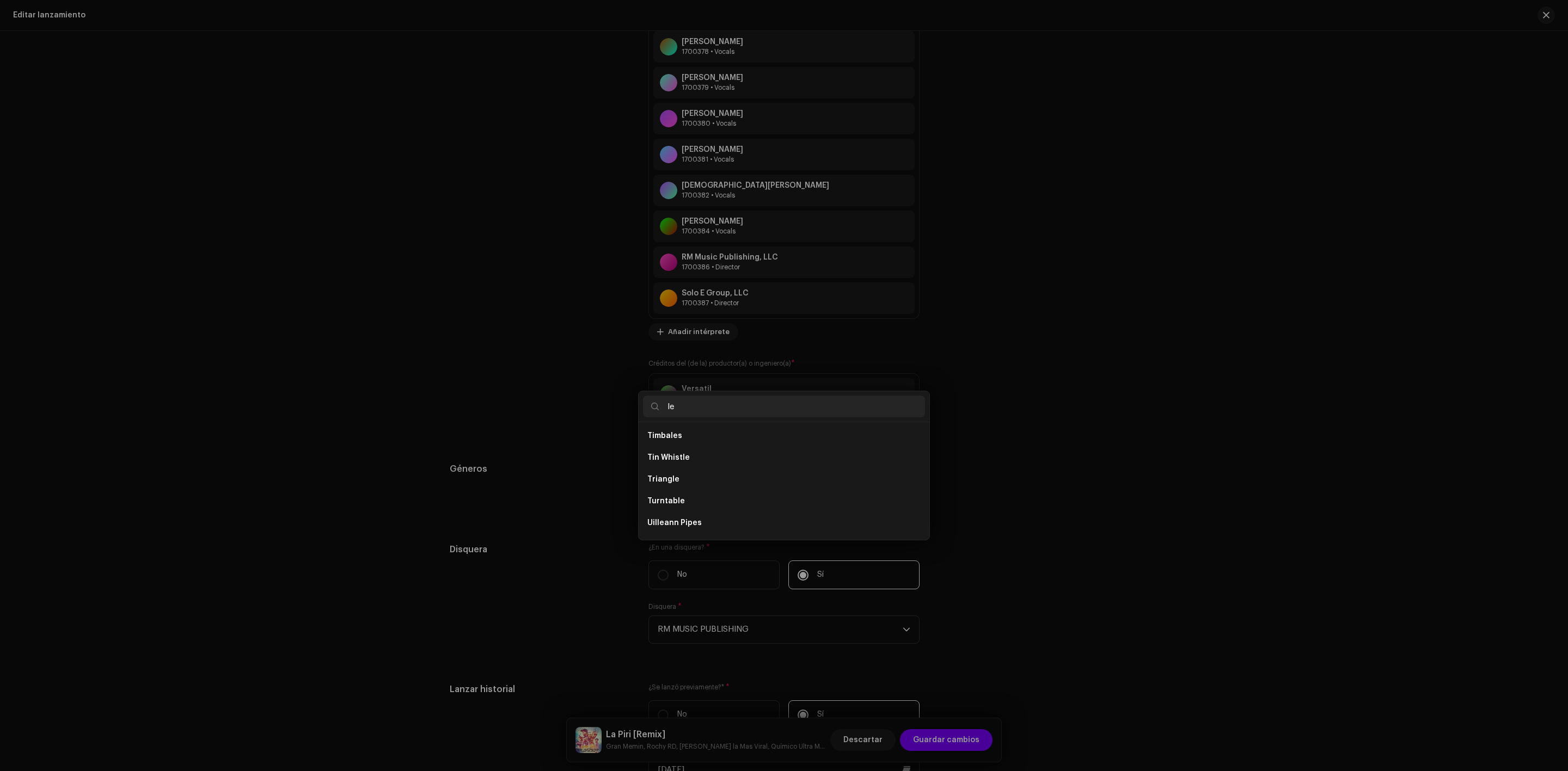
click at [999, 553] on div "Añadir créditos del (de la) intérprete Rol * Seleccionar rol Este campo es obli…" at bounding box center [784, 385] width 1568 height 771
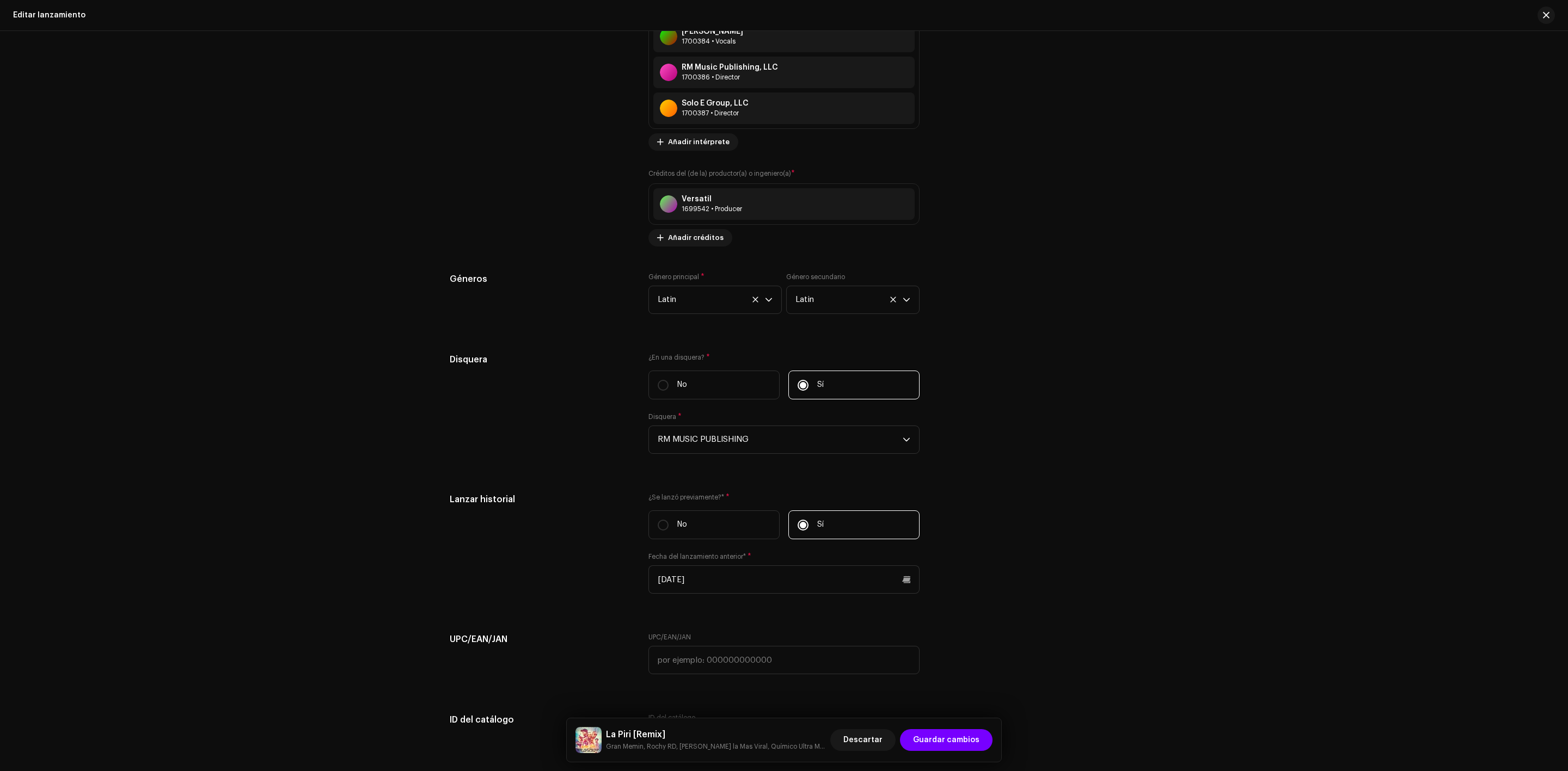
scroll to position [2172, 0]
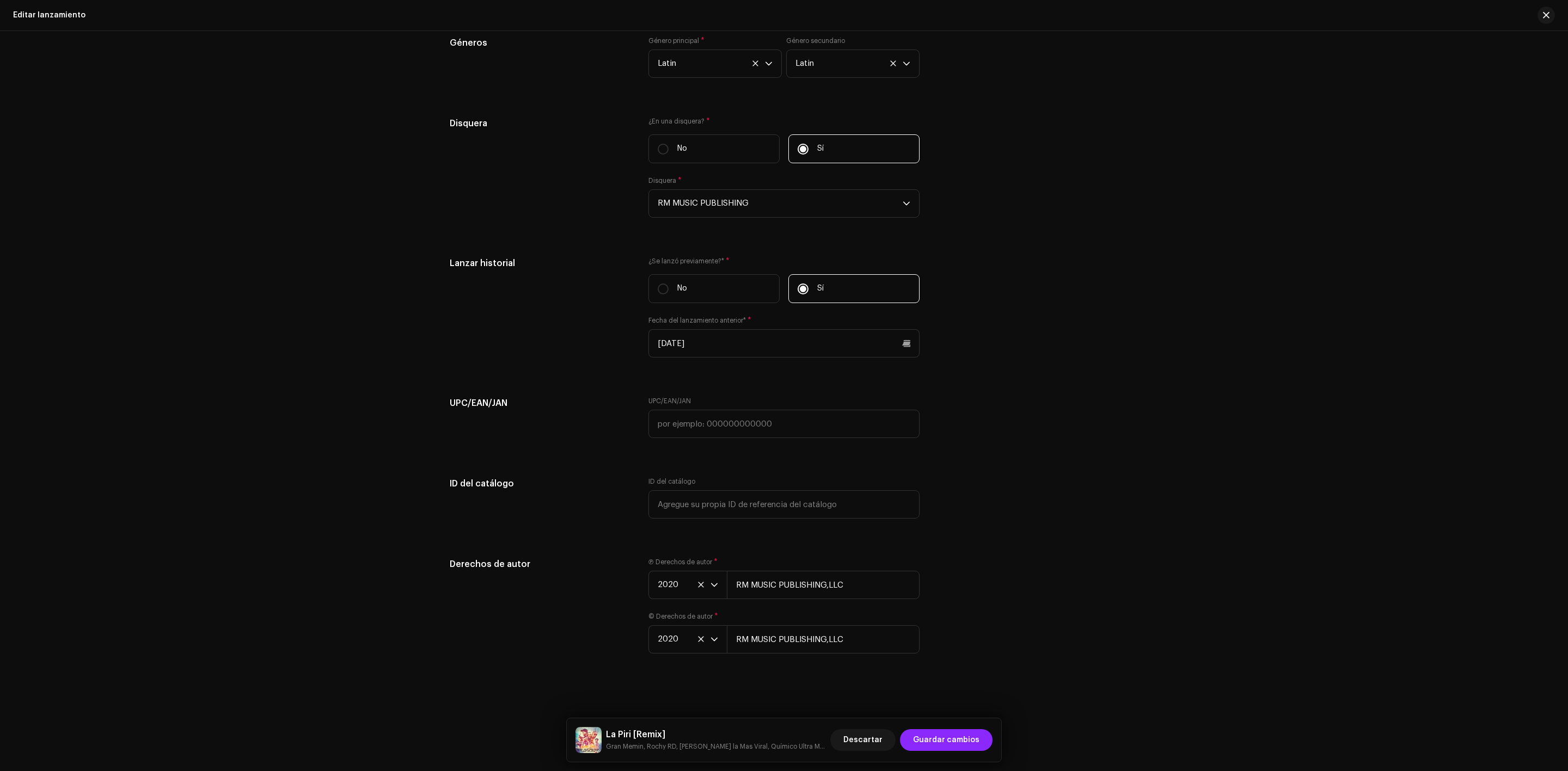
click at [954, 735] on span "Guardar cambios" at bounding box center [946, 741] width 66 height 22
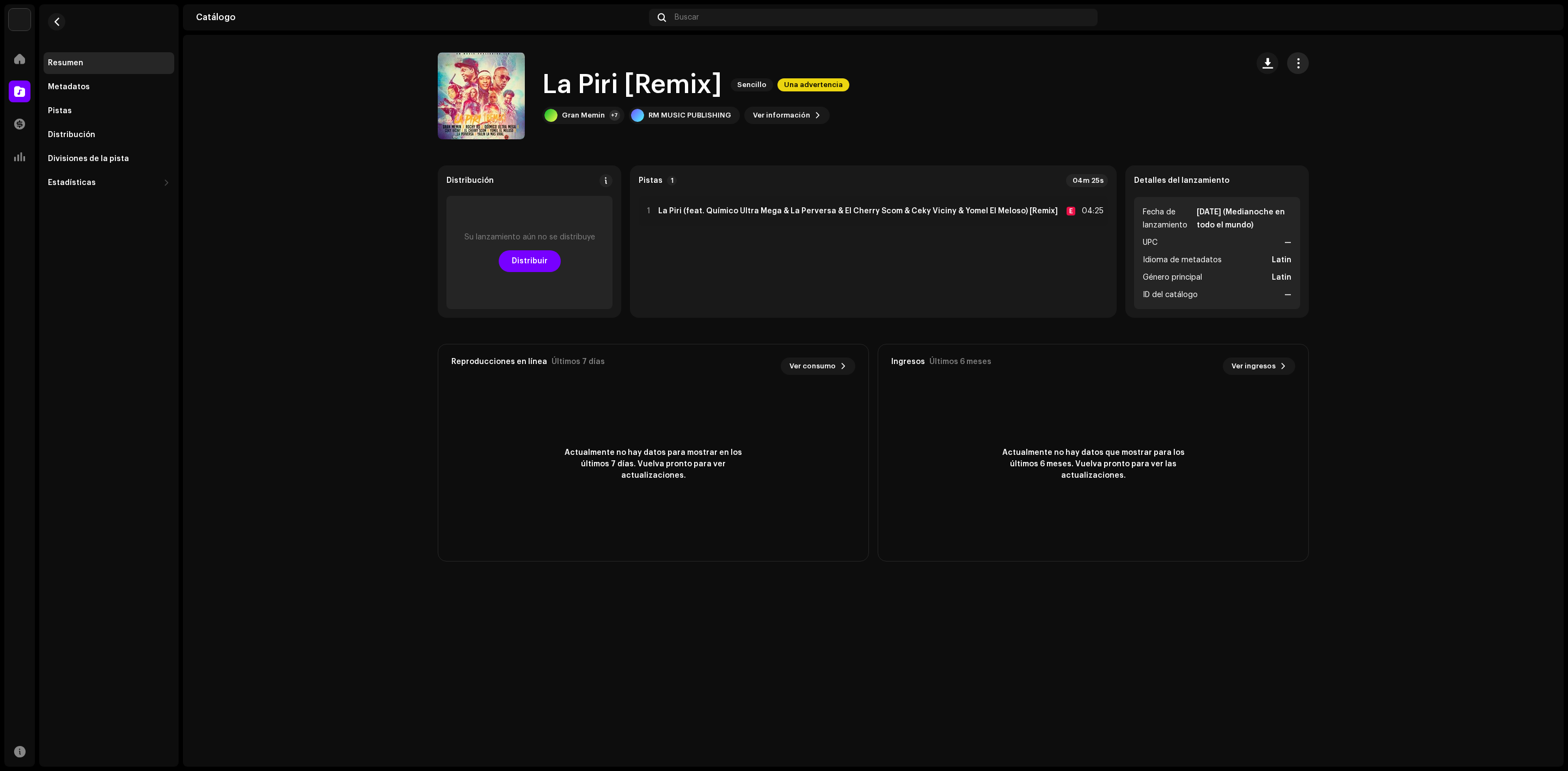
click at [1296, 68] on button "button" at bounding box center [1298, 63] width 22 height 22
click at [1310, 116] on span "Editar" at bounding box center [1308, 111] width 23 height 9
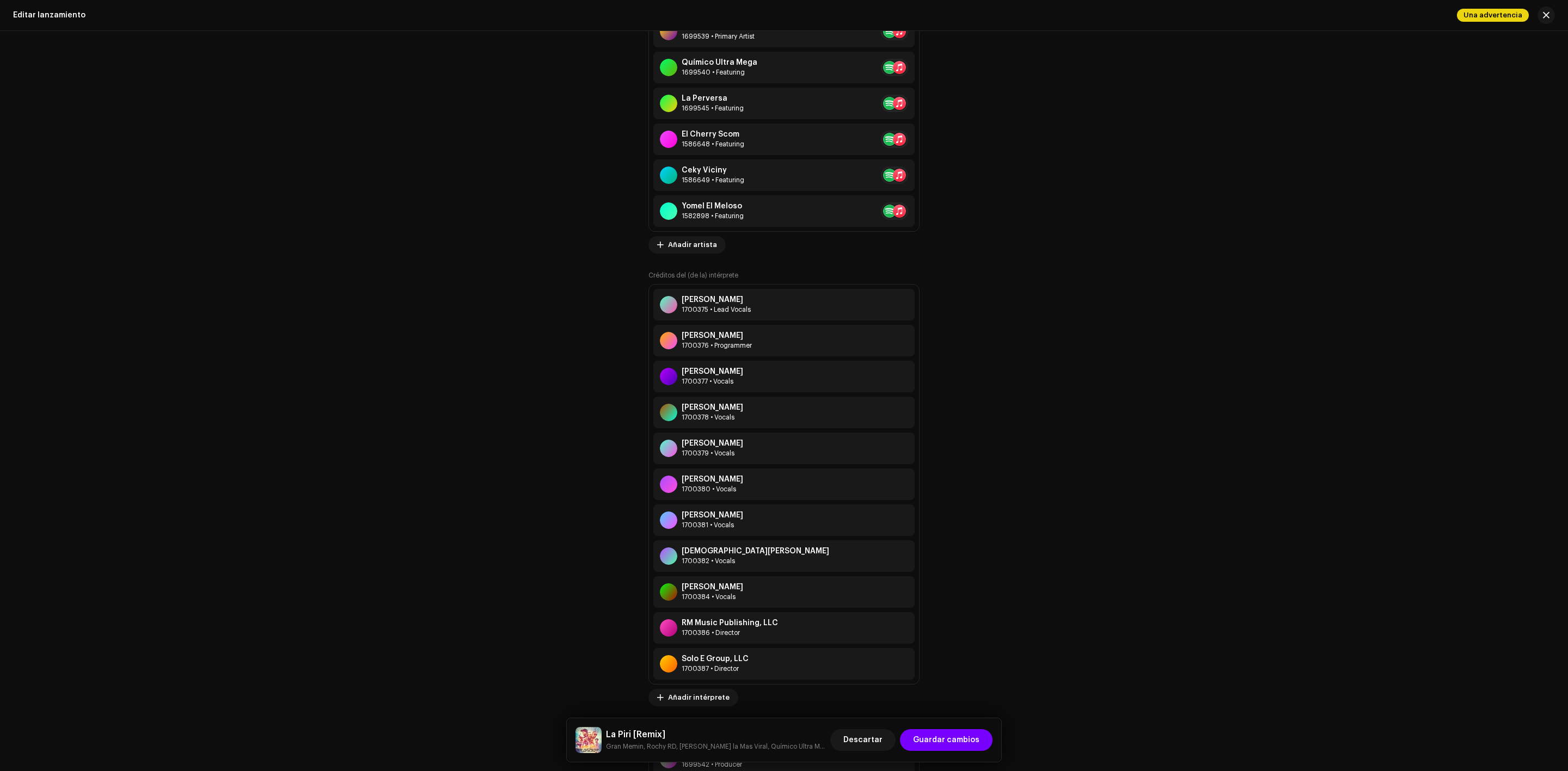
scroll to position [1378, 0]
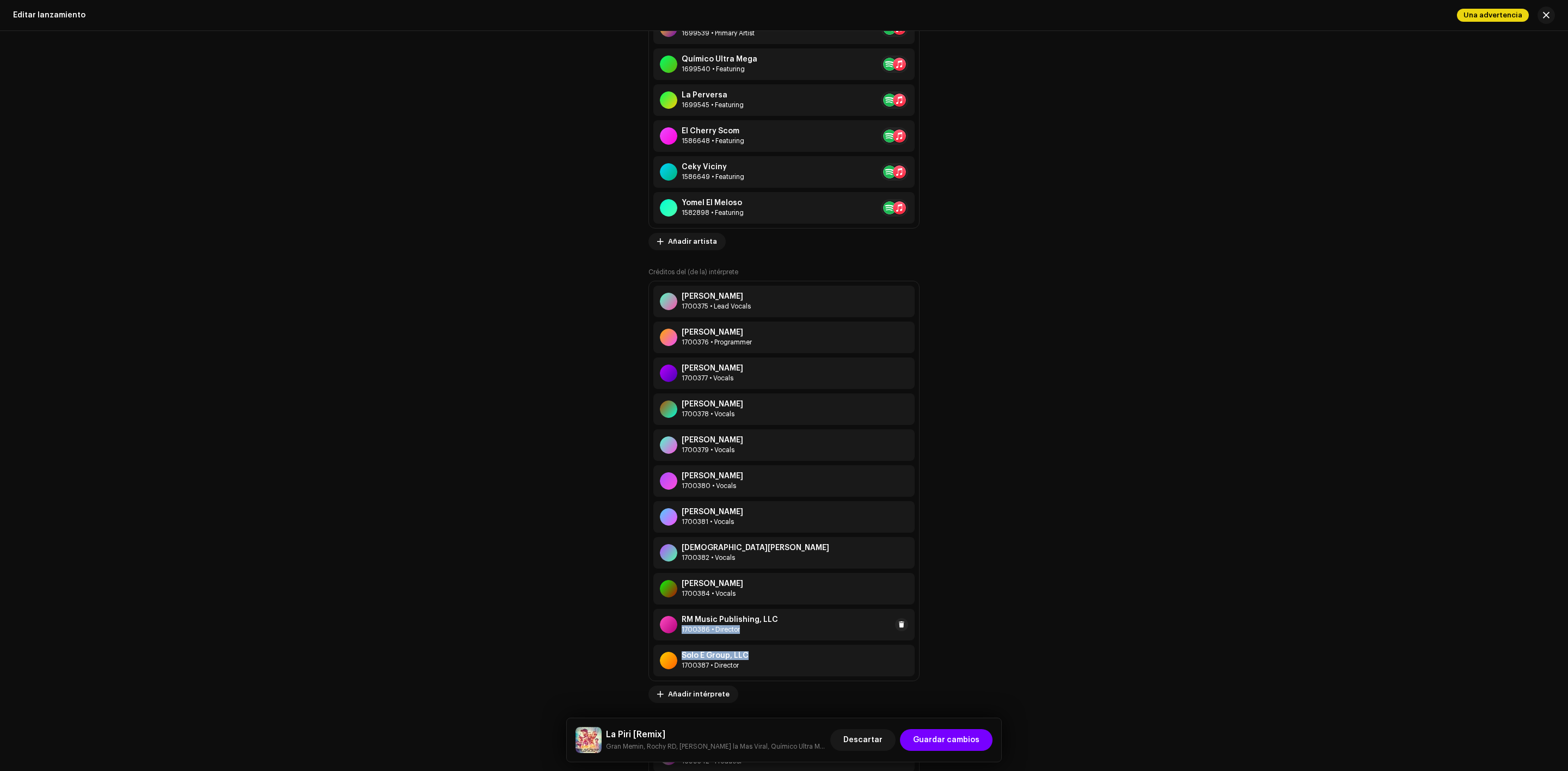
drag, startPoint x: 807, startPoint y: 663, endPoint x: 799, endPoint y: 614, distance: 49.6
click at [799, 614] on div "[PERSON_NAME] 1700375 • Lead Vocals [PERSON_NAME] 1700376 • Programmer [PERSON_…" at bounding box center [783, 481] width 271 height 400
click at [1145, 542] on div "Crear un nuevo lanzamiento Complete los siguientes pasos para editar su lanzami…" at bounding box center [784, 401] width 1568 height 740
click at [938, 743] on span "Guardar cambios" at bounding box center [946, 741] width 66 height 22
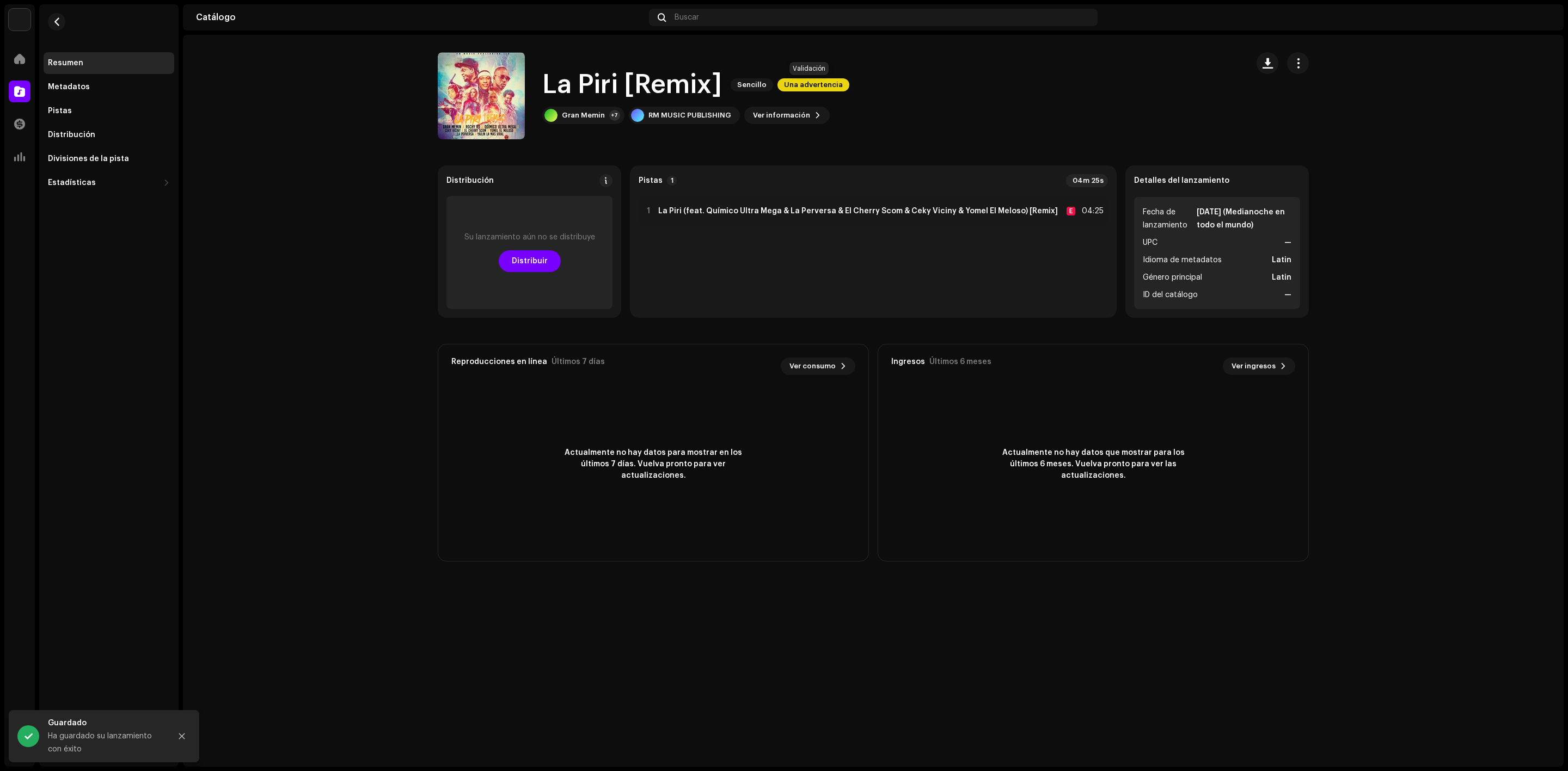
click at [797, 80] on span "Una advertencia" at bounding box center [813, 85] width 72 height 13
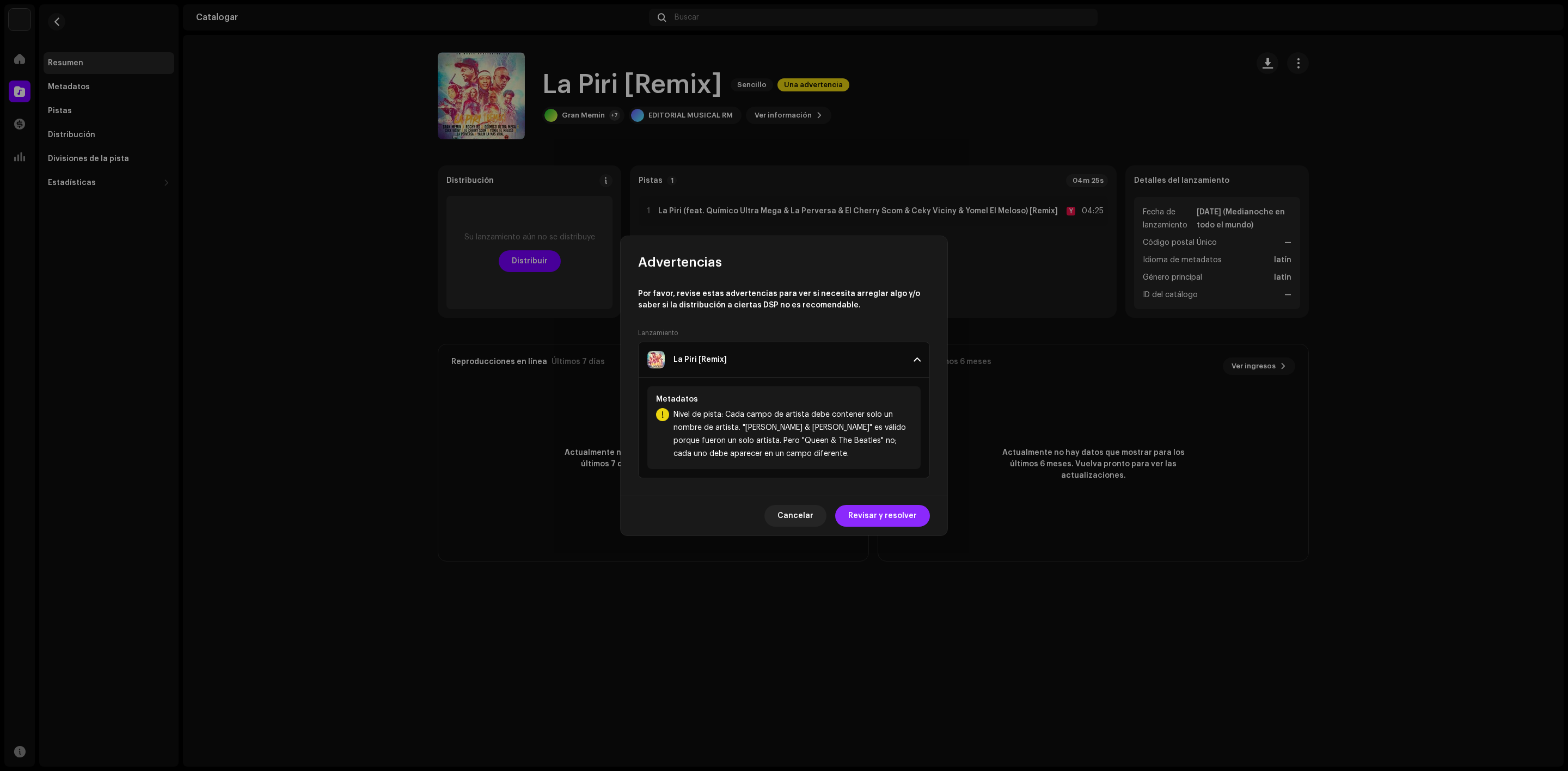
click at [884, 509] on span "Revisar y resolver" at bounding box center [883, 516] width 69 height 22
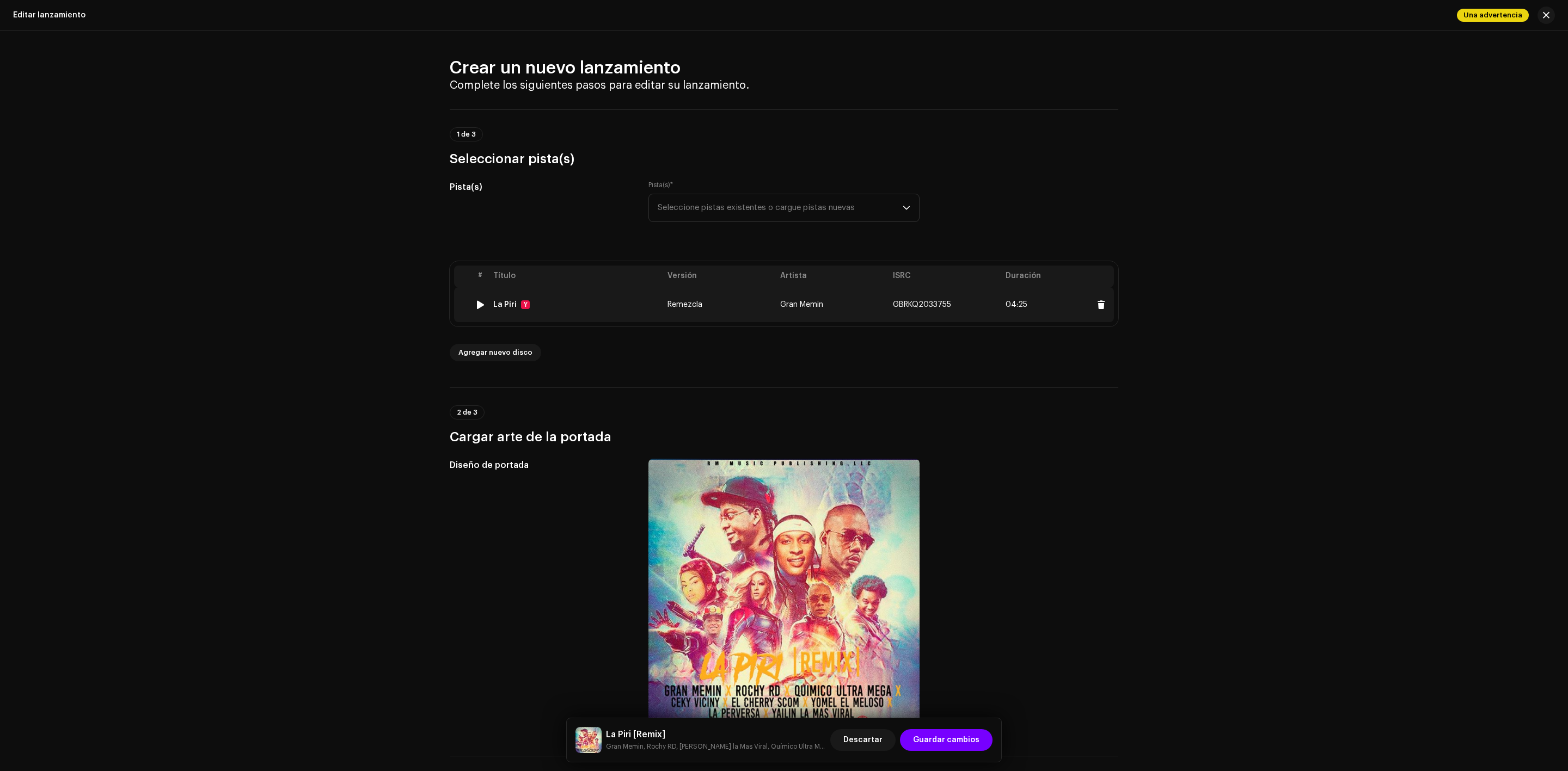
click at [688, 301] on font "Remezcla" at bounding box center [685, 305] width 35 height 8
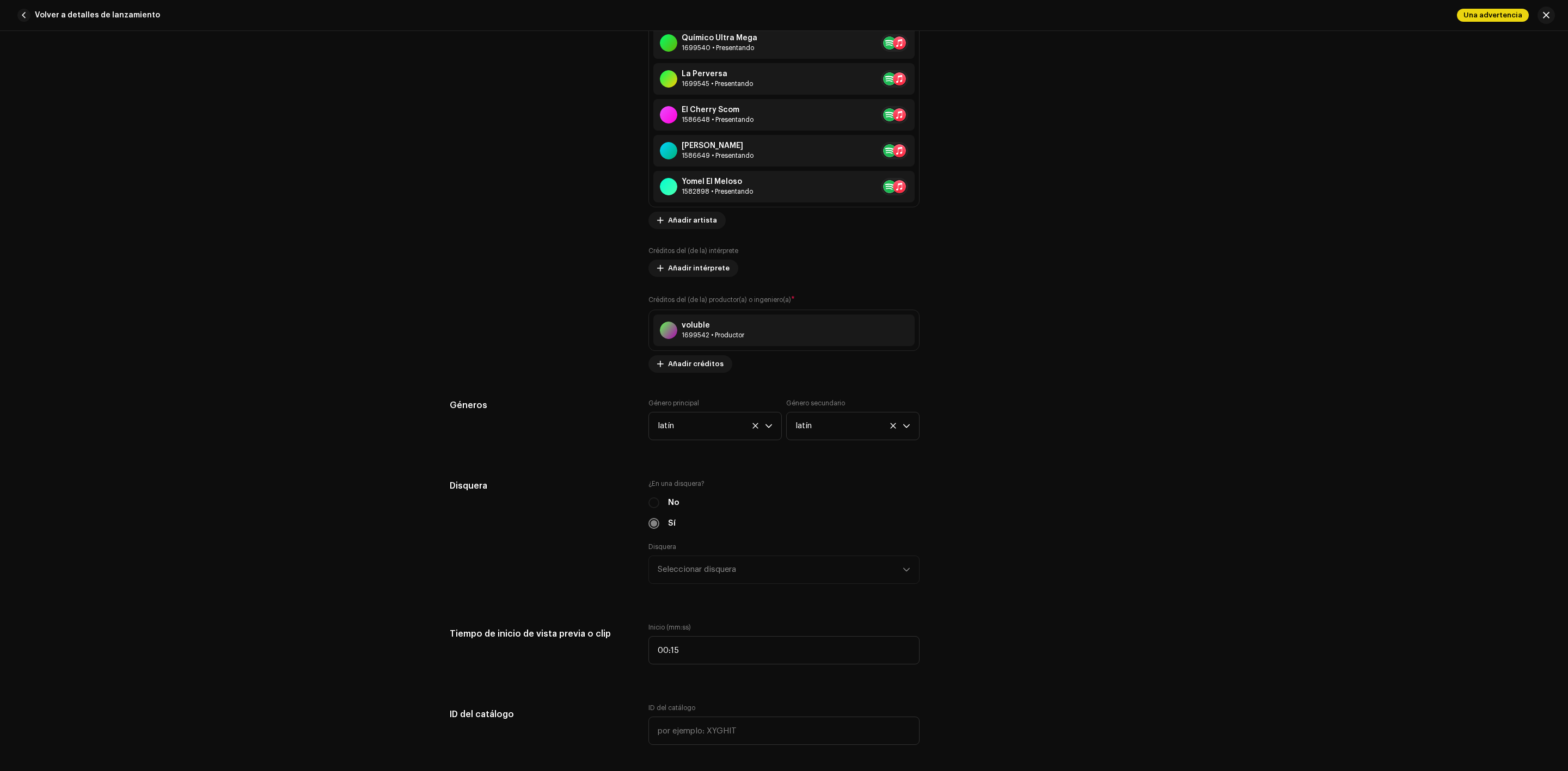
scroll to position [946, 0]
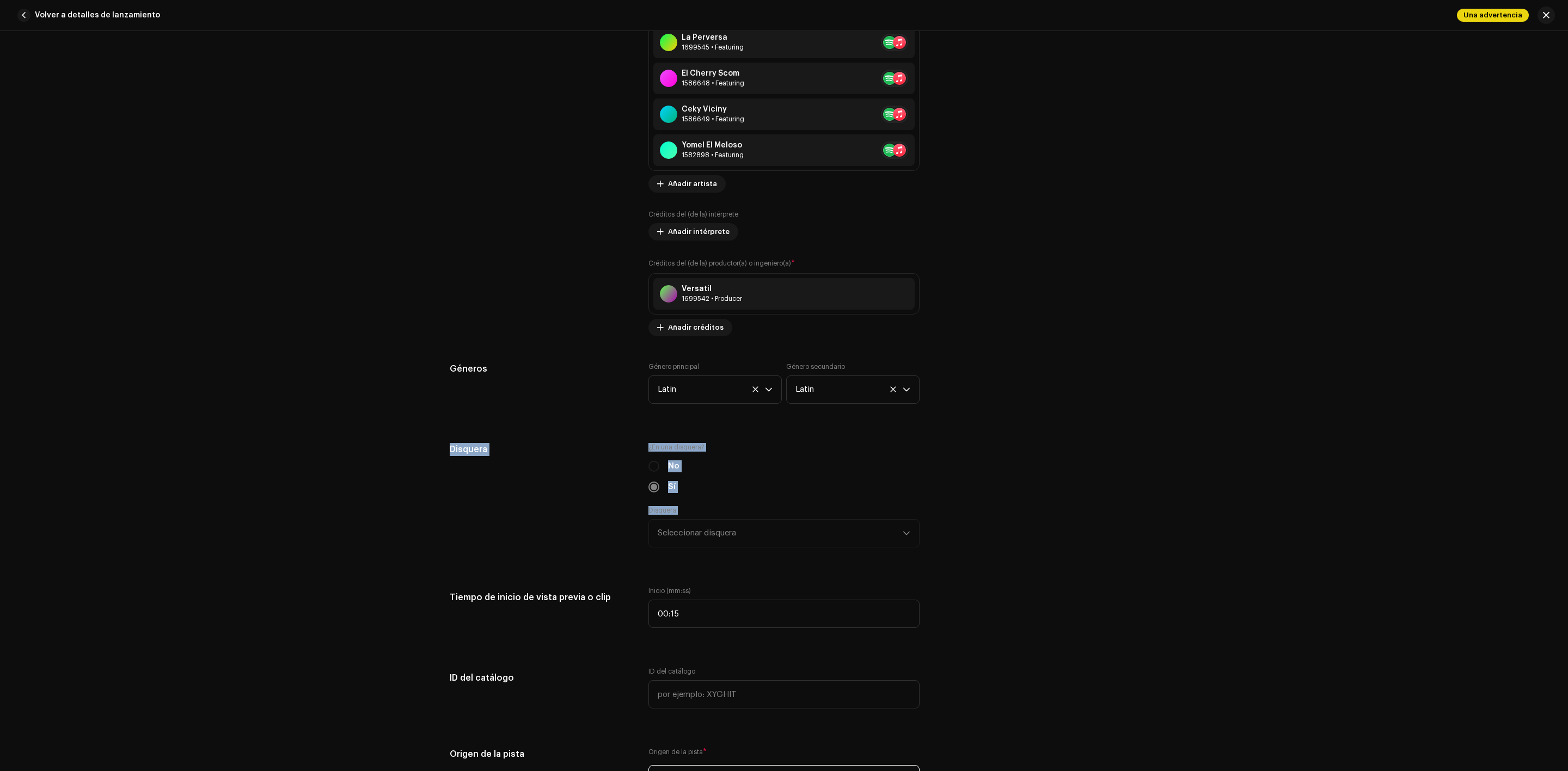
drag, startPoint x: 1563, startPoint y: 381, endPoint x: 1557, endPoint y: 483, distance: 102.2
click at [1557, 483] on div "Detalles de la pista Complete los siguientes pasos para finalizar su pista. 1 d…" at bounding box center [784, 401] width 1568 height 740
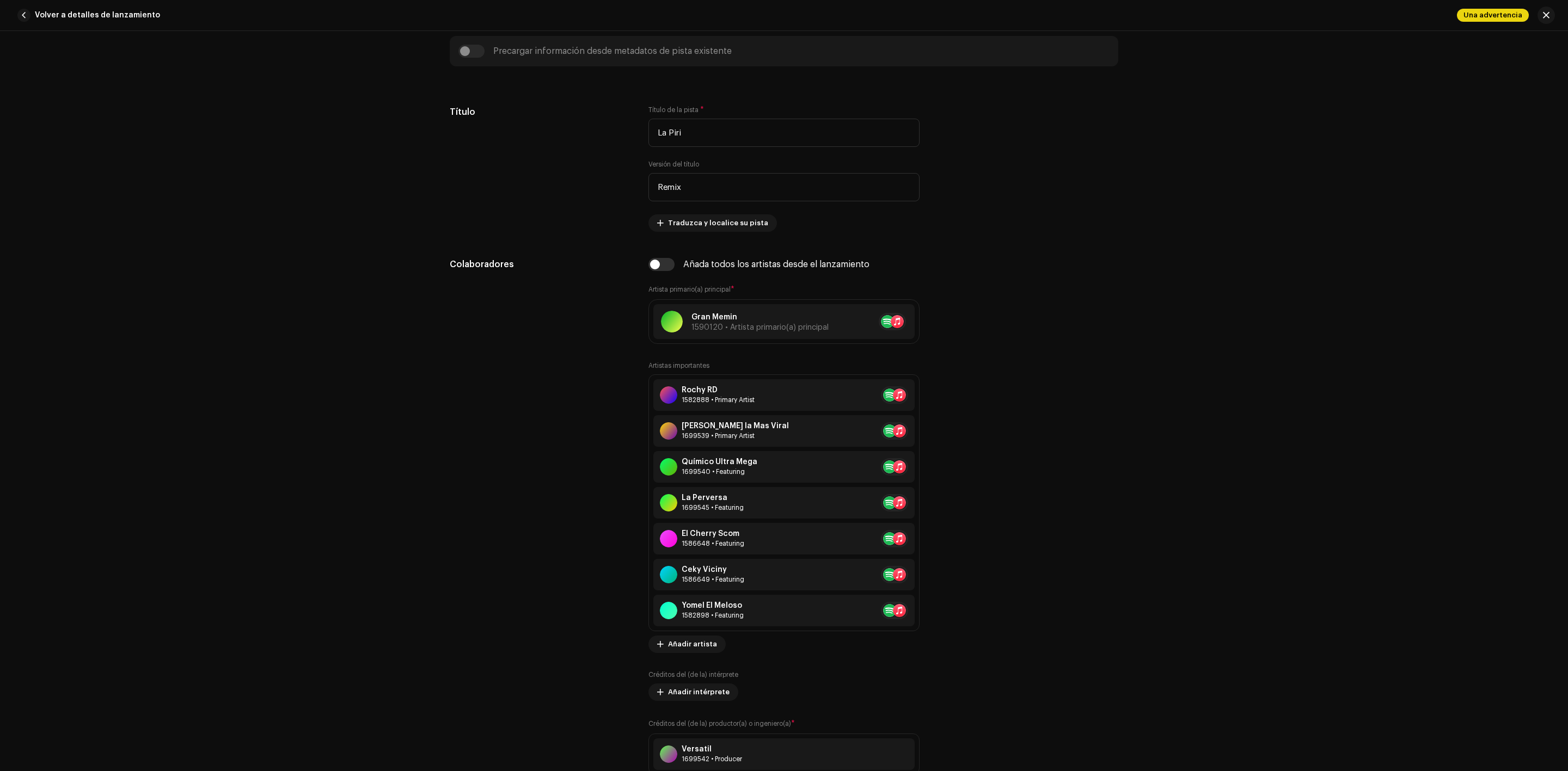
scroll to position [557, 0]
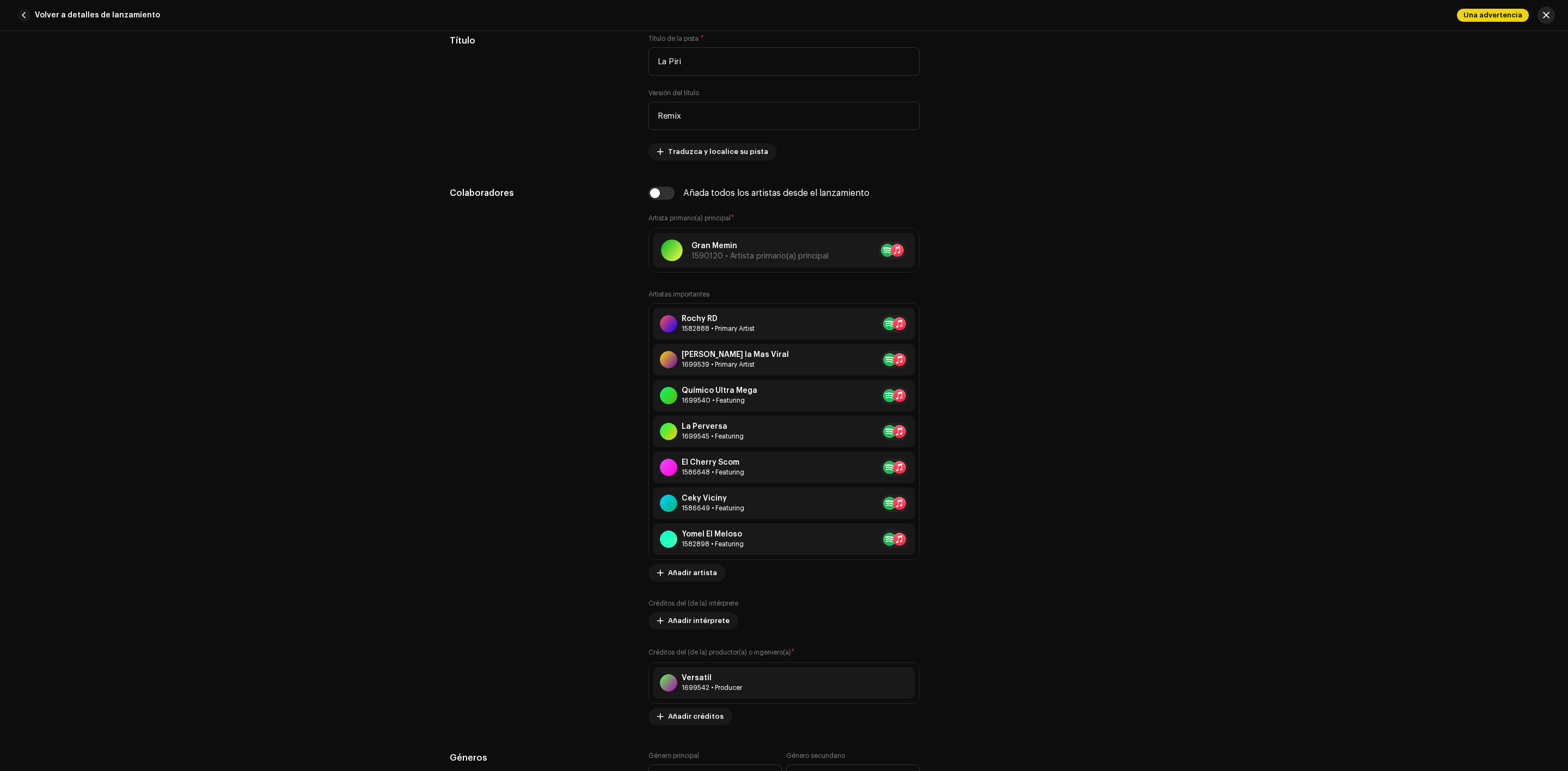
click at [1540, 13] on button "button" at bounding box center [1546, 15] width 18 height 18
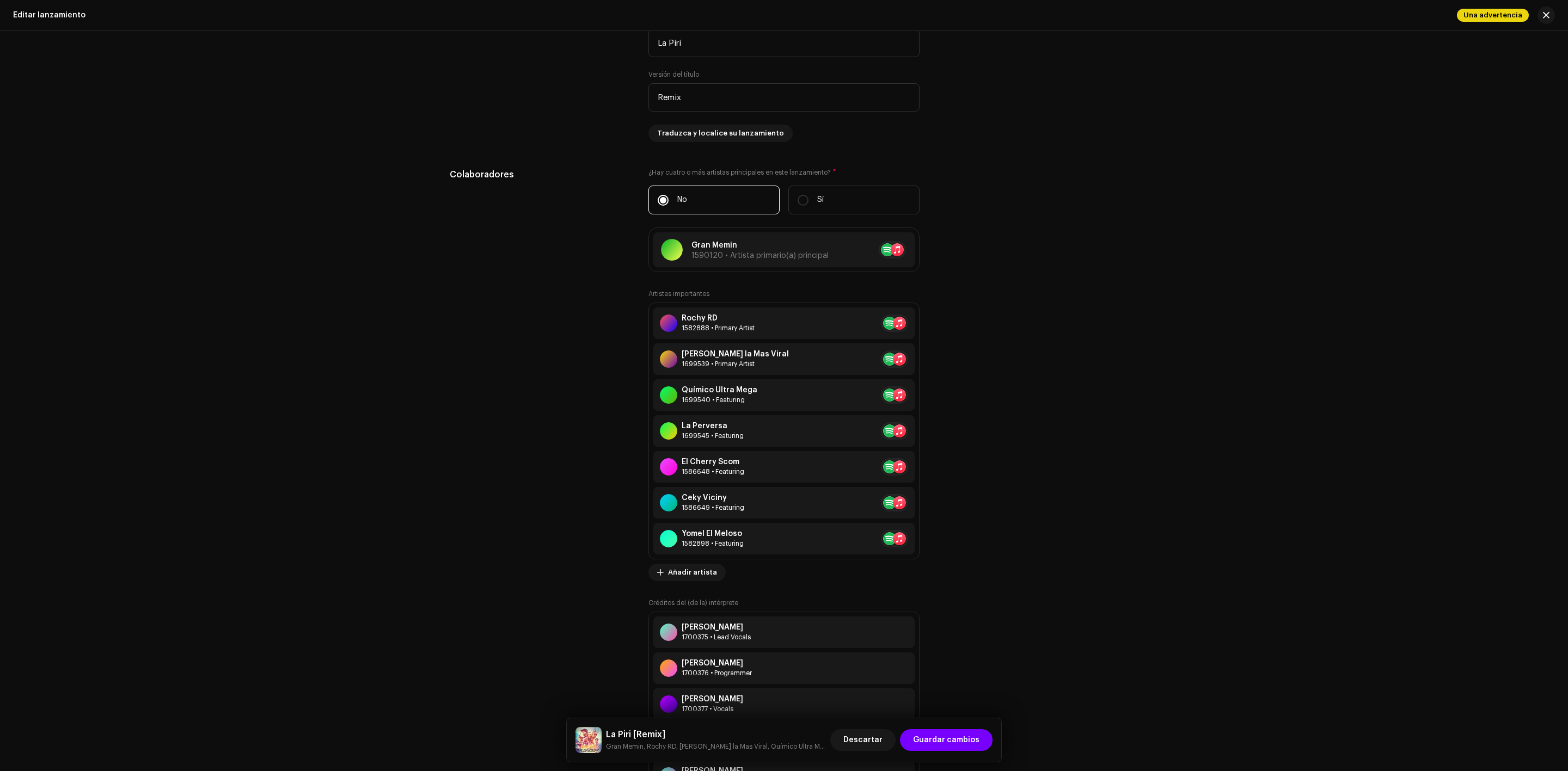
scroll to position [1073, 0]
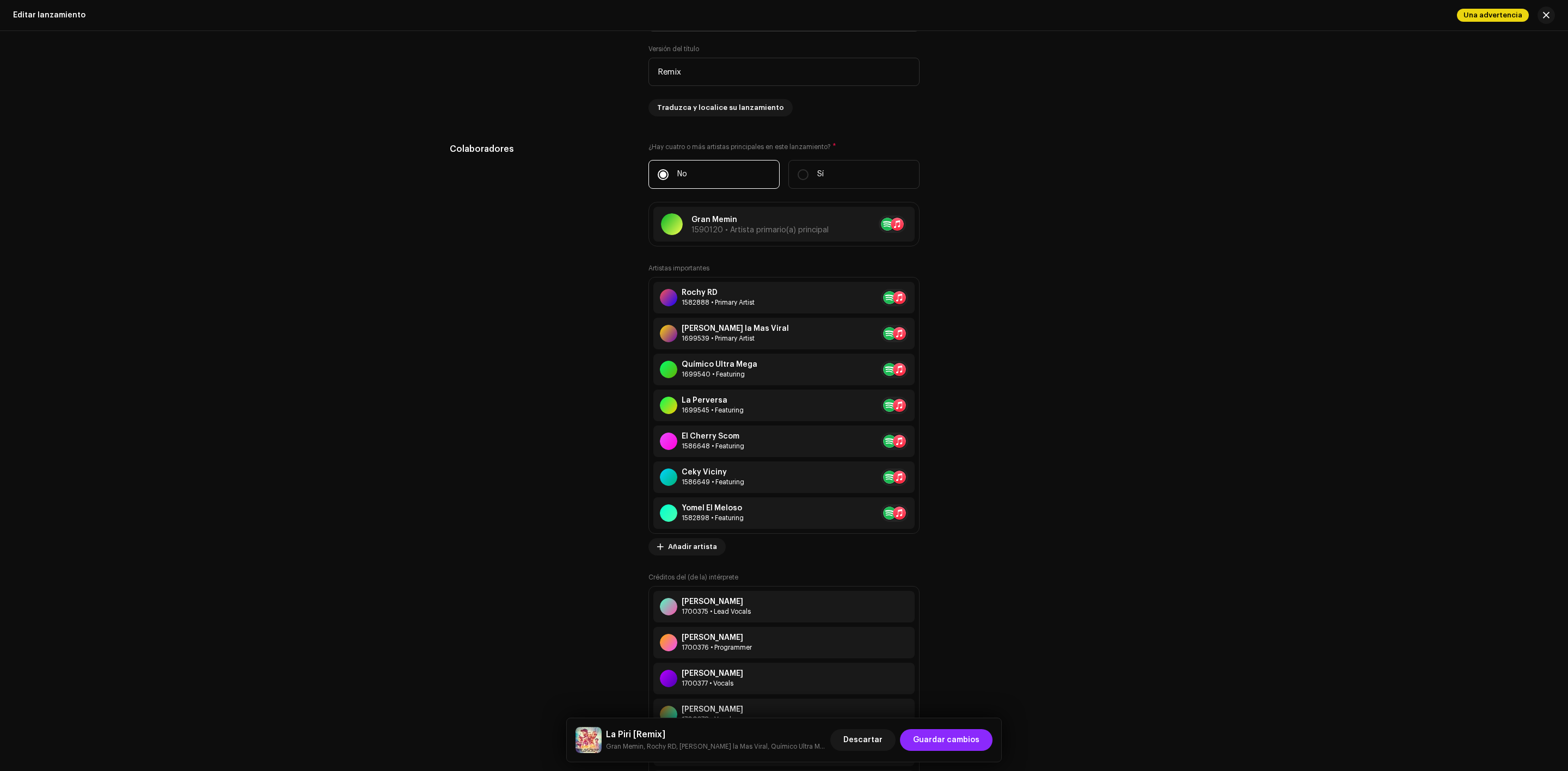
click at [941, 740] on span "Guardar cambios" at bounding box center [946, 741] width 66 height 22
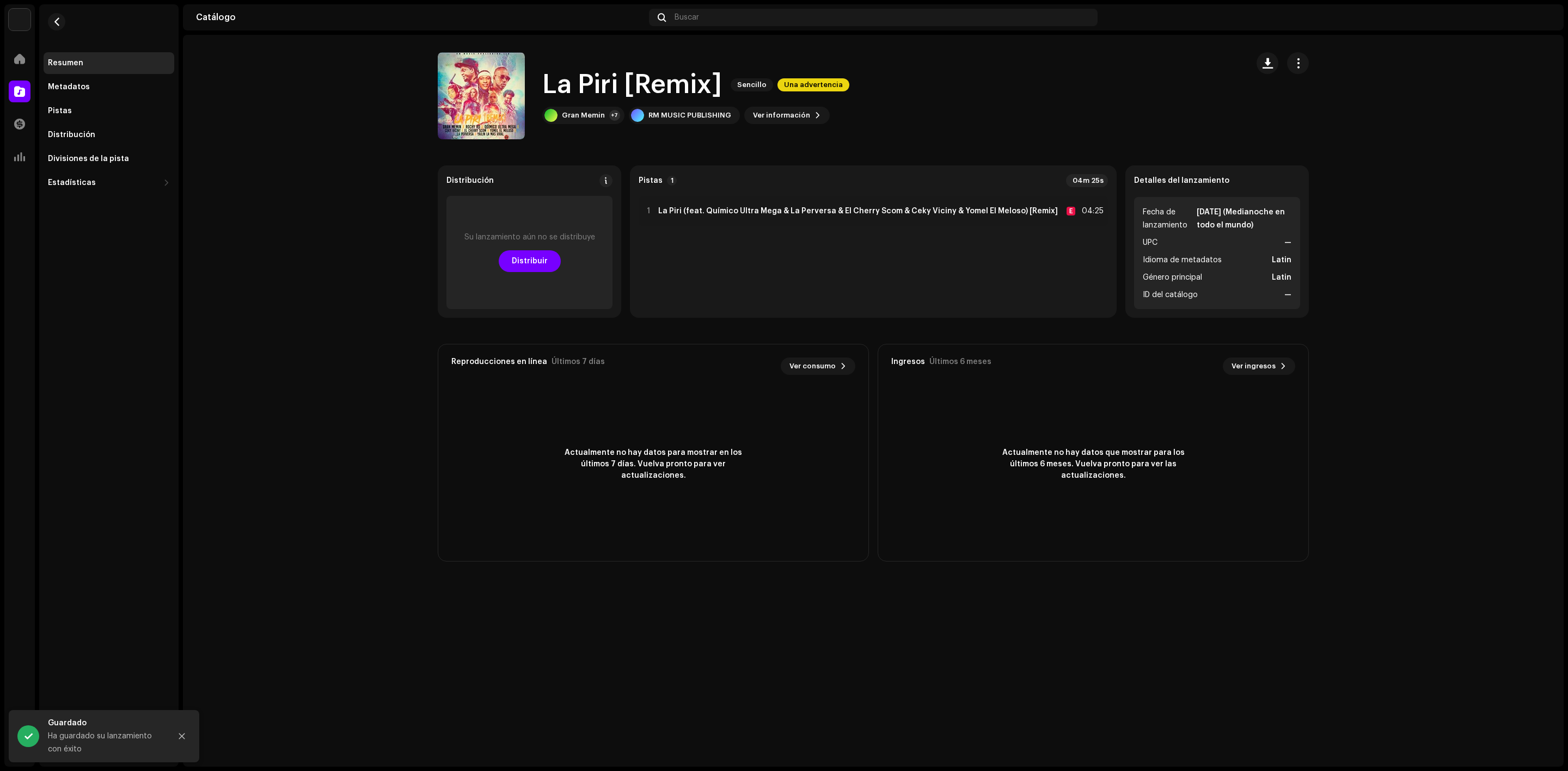
click at [801, 78] on span "Una advertencia" at bounding box center [813, 85] width 72 height 13
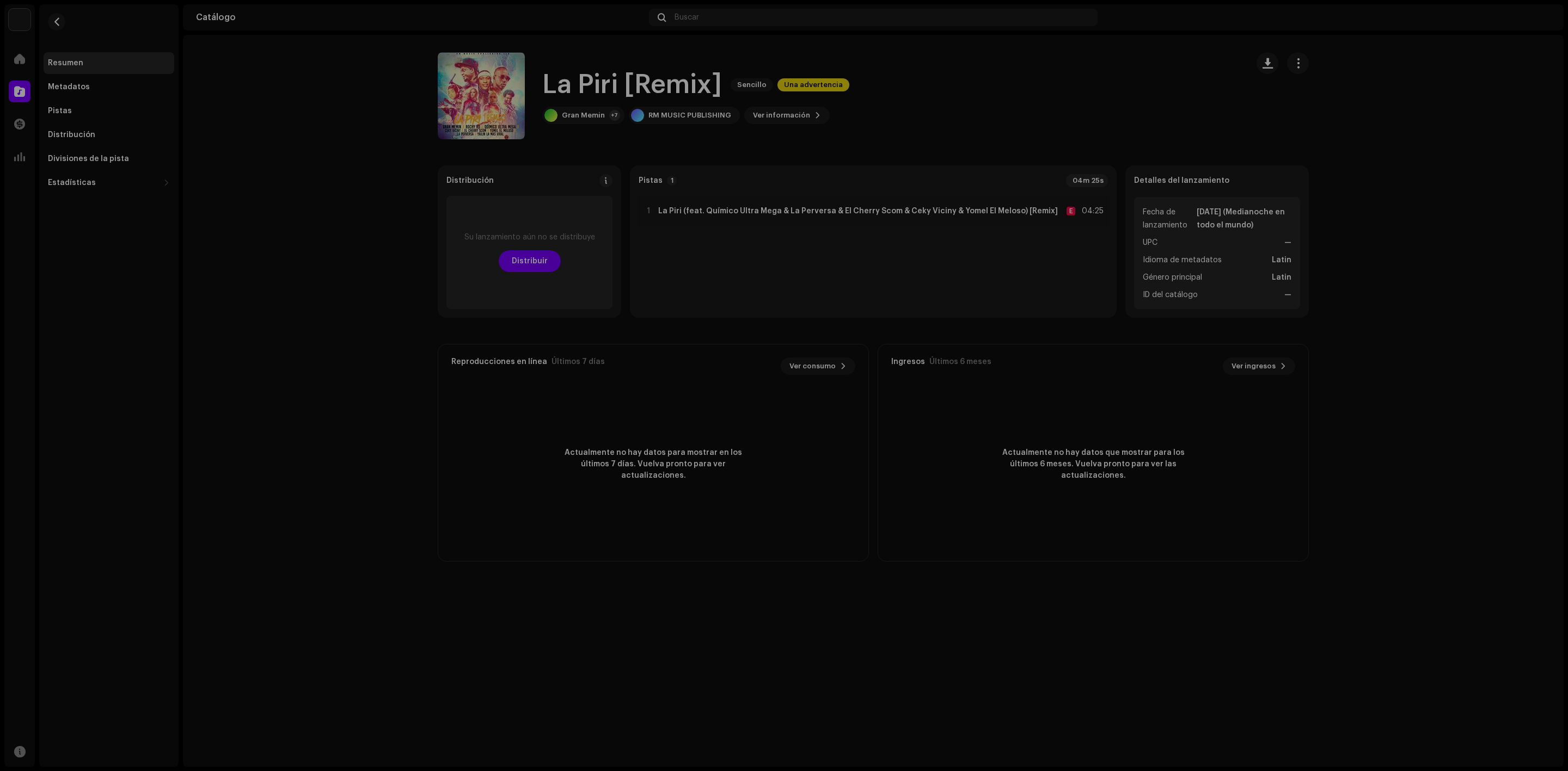
click at [980, 260] on div "Advertencias Por favor, revise estas advertencias para ver si necesita arreglar…" at bounding box center [784, 385] width 1568 height 771
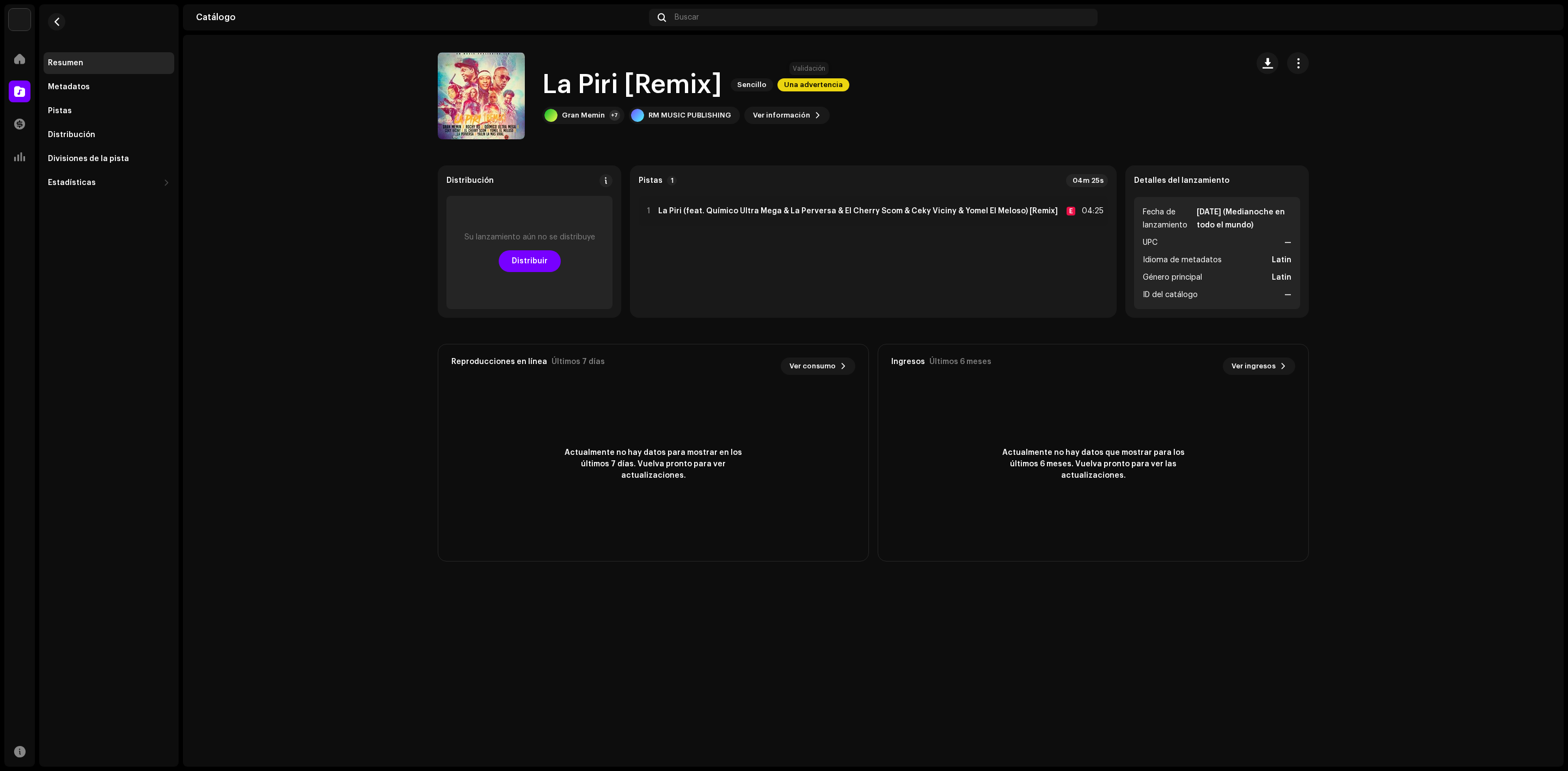
click at [822, 79] on span "Una advertencia" at bounding box center [813, 85] width 72 height 13
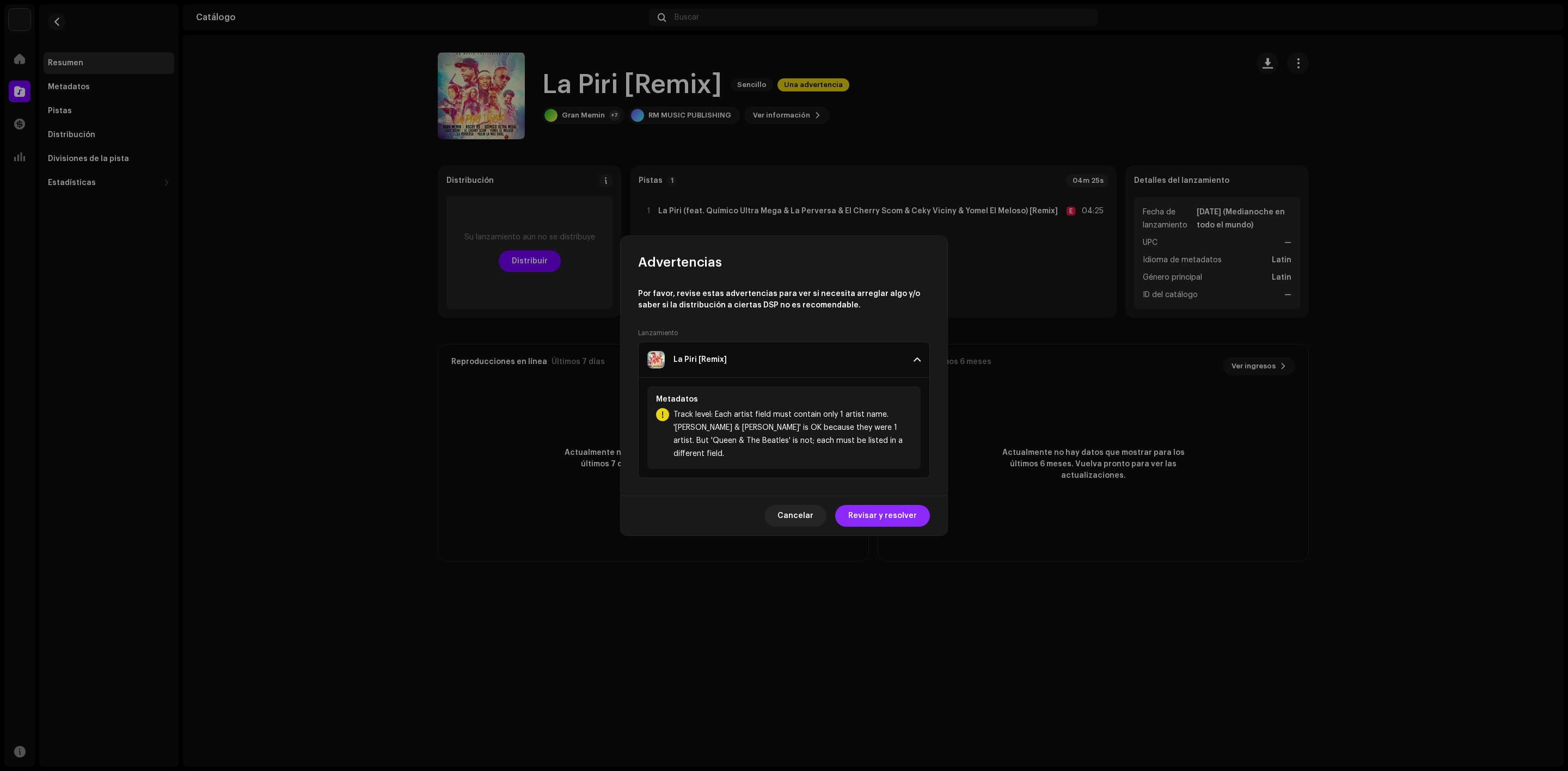
click at [877, 508] on span "Revisar y resolver" at bounding box center [883, 516] width 69 height 22
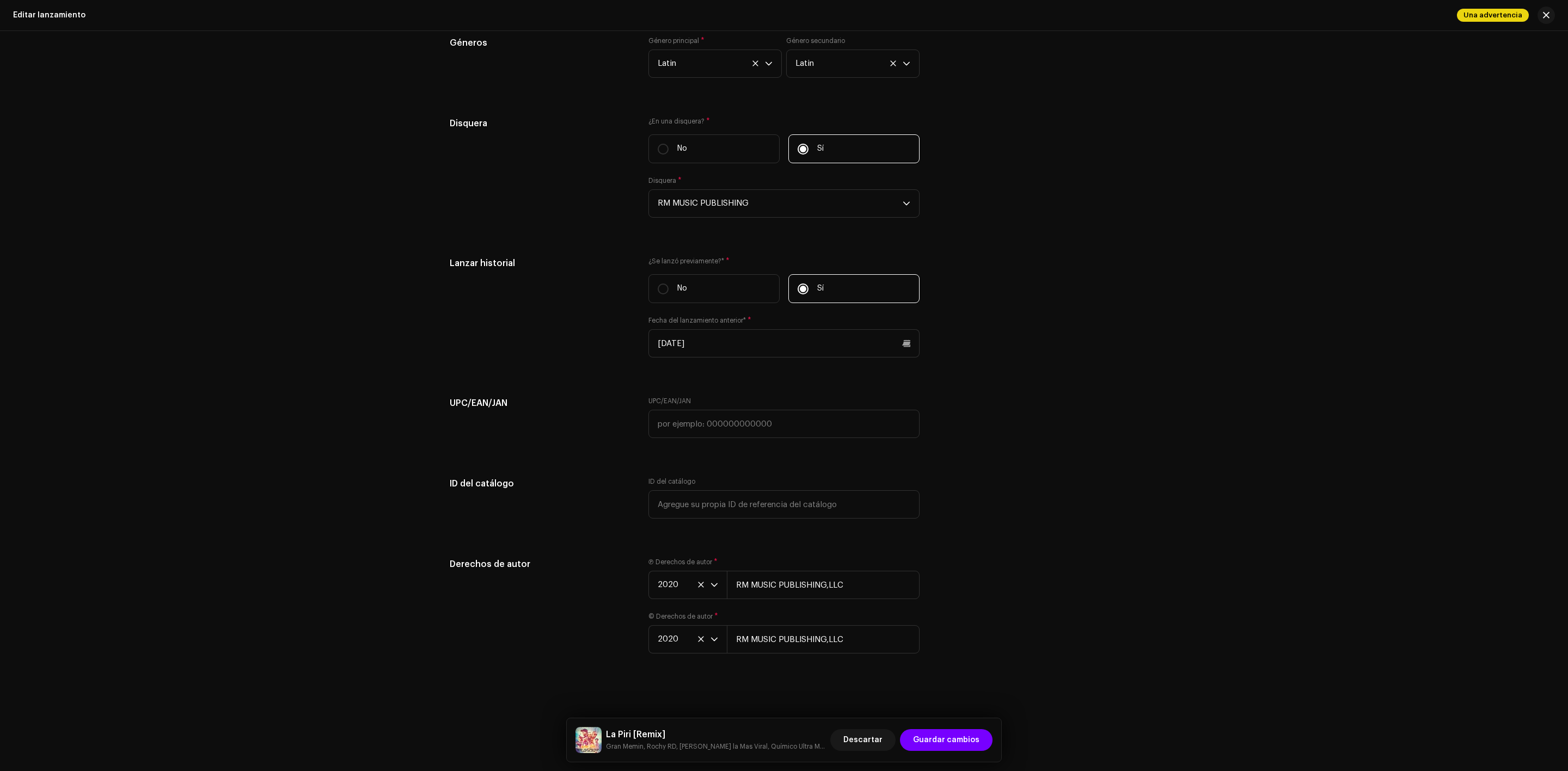
scroll to position [2172, 0]
click at [1547, 12] on span "button" at bounding box center [1546, 15] width 7 height 9
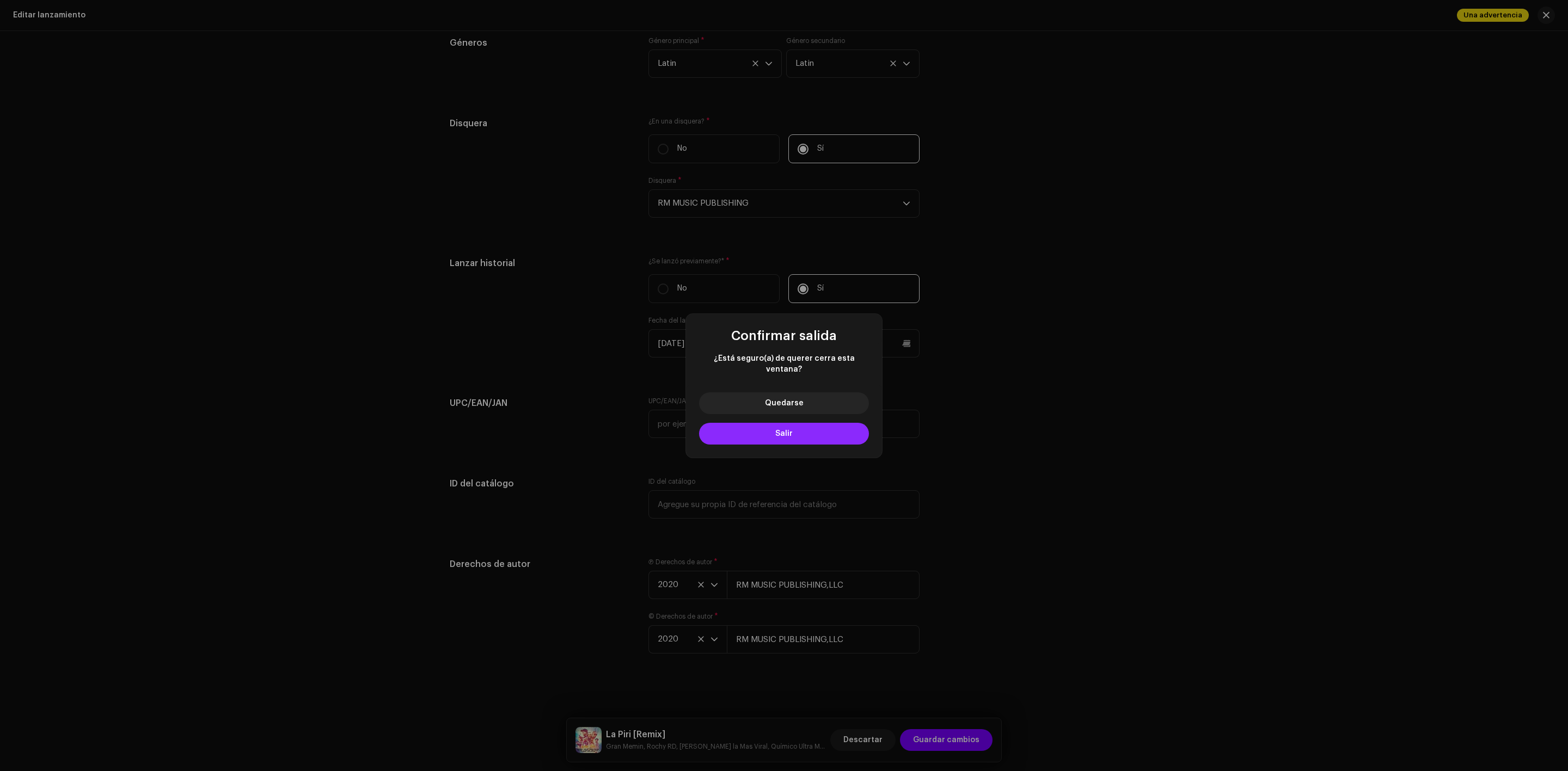
click at [782, 430] on span "Salir" at bounding box center [784, 434] width 18 height 8
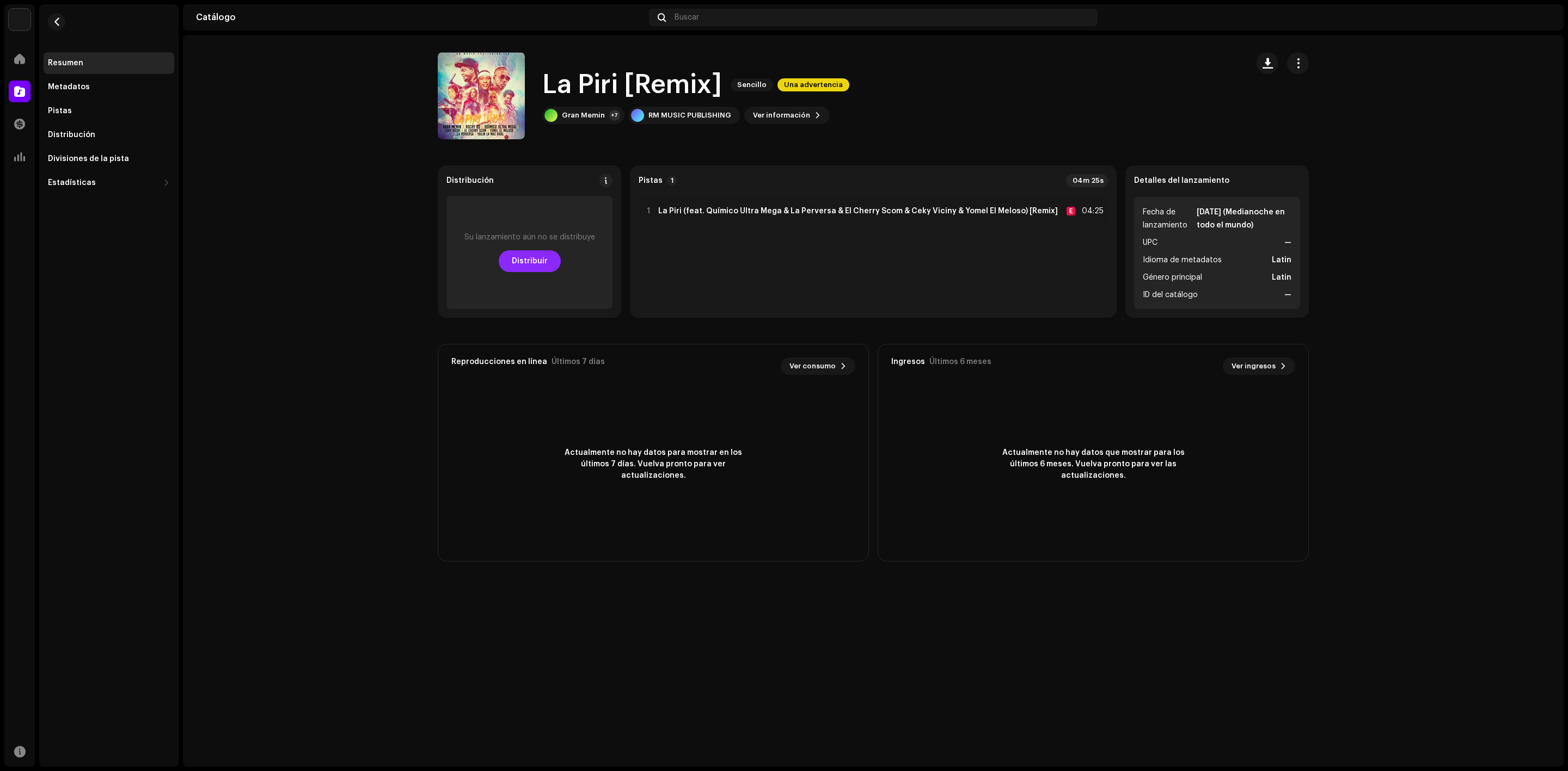
click at [526, 267] on span "Distribuir" at bounding box center [530, 261] width 36 height 22
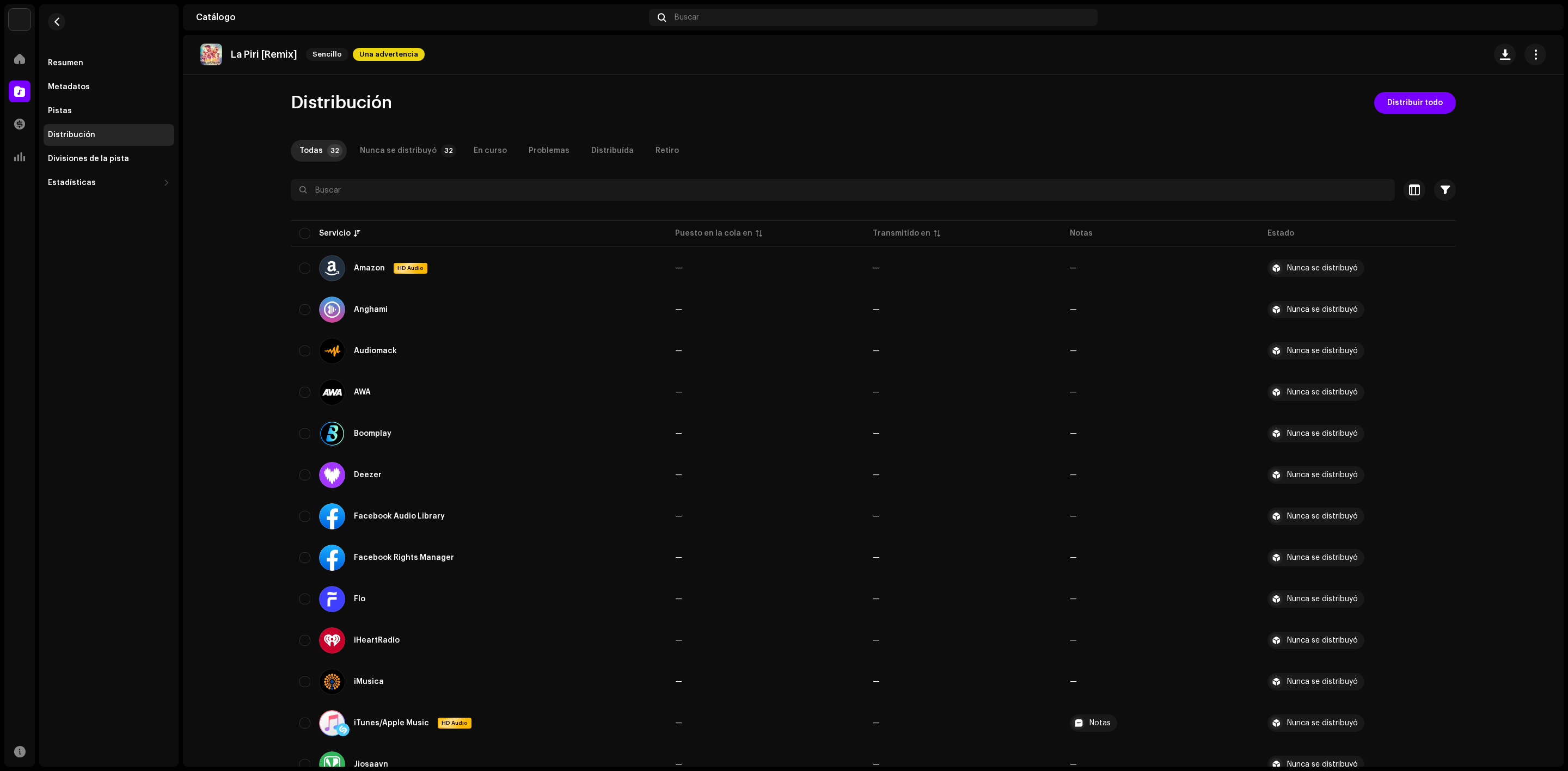
click at [297, 226] on th "Servicio" at bounding box center [478, 233] width 376 height 26
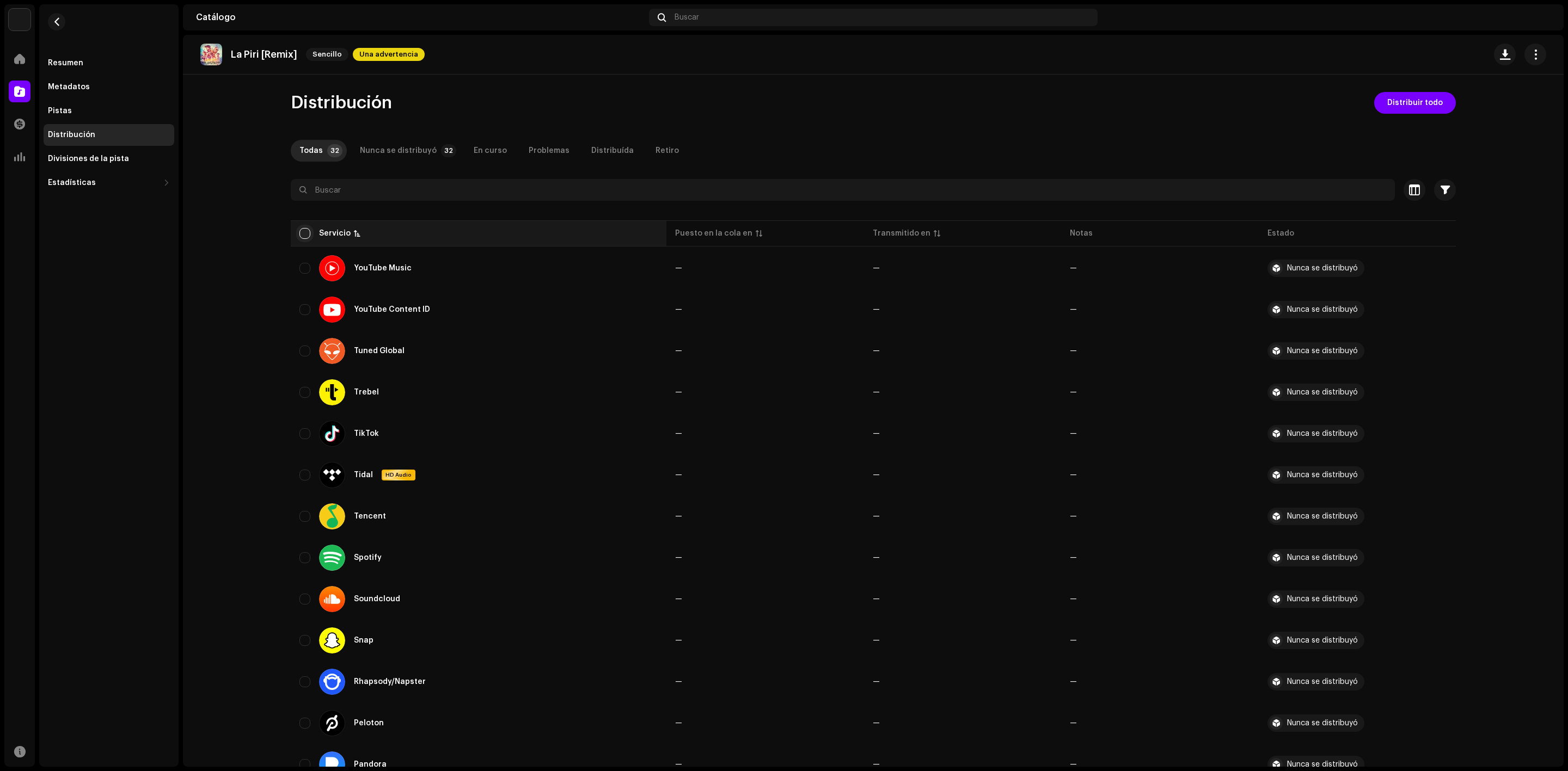
click at [299, 239] on input "checkbox" at bounding box center [305, 234] width 11 height 11
checkbox input "true"
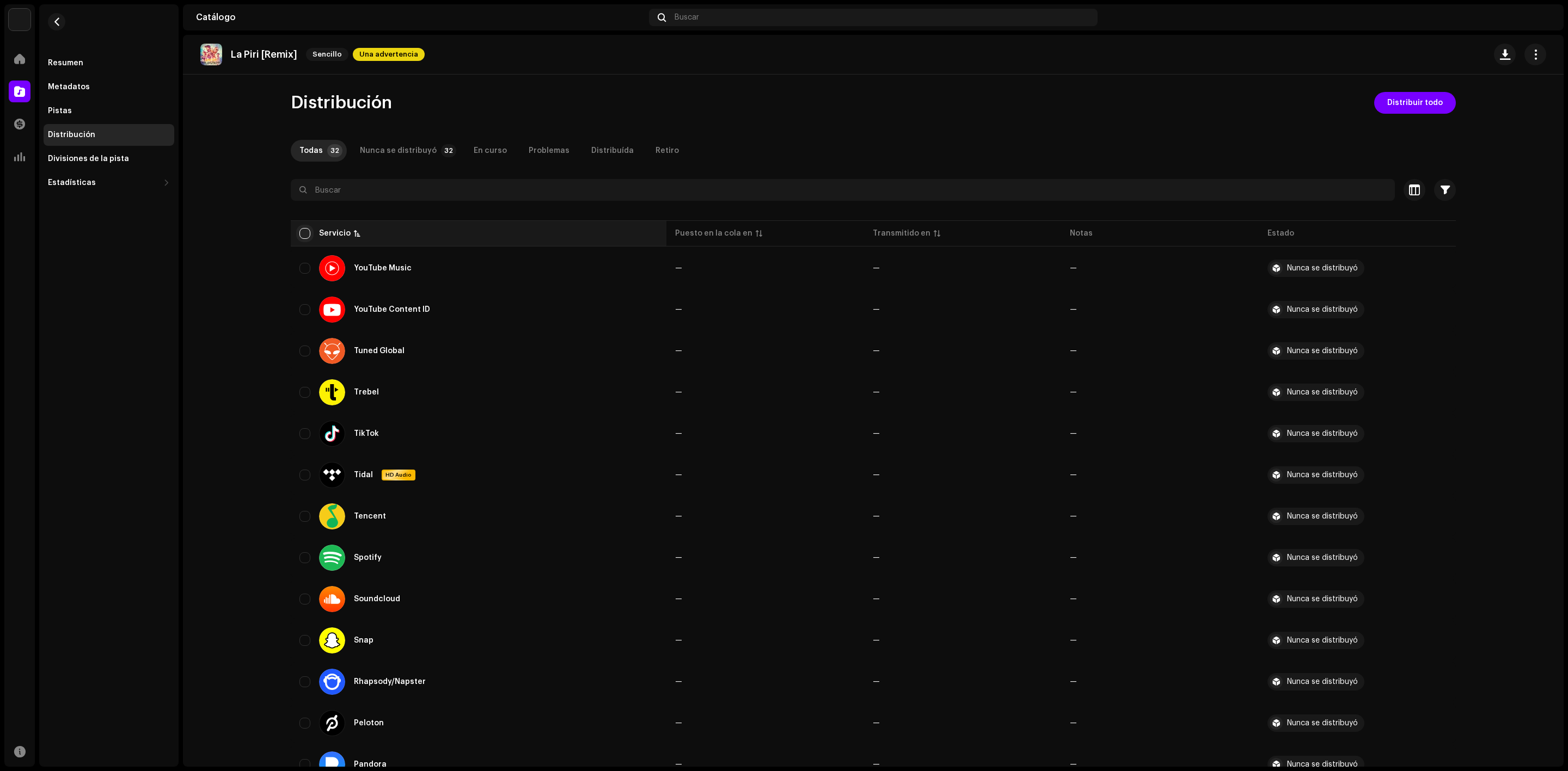
checkbox input "true"
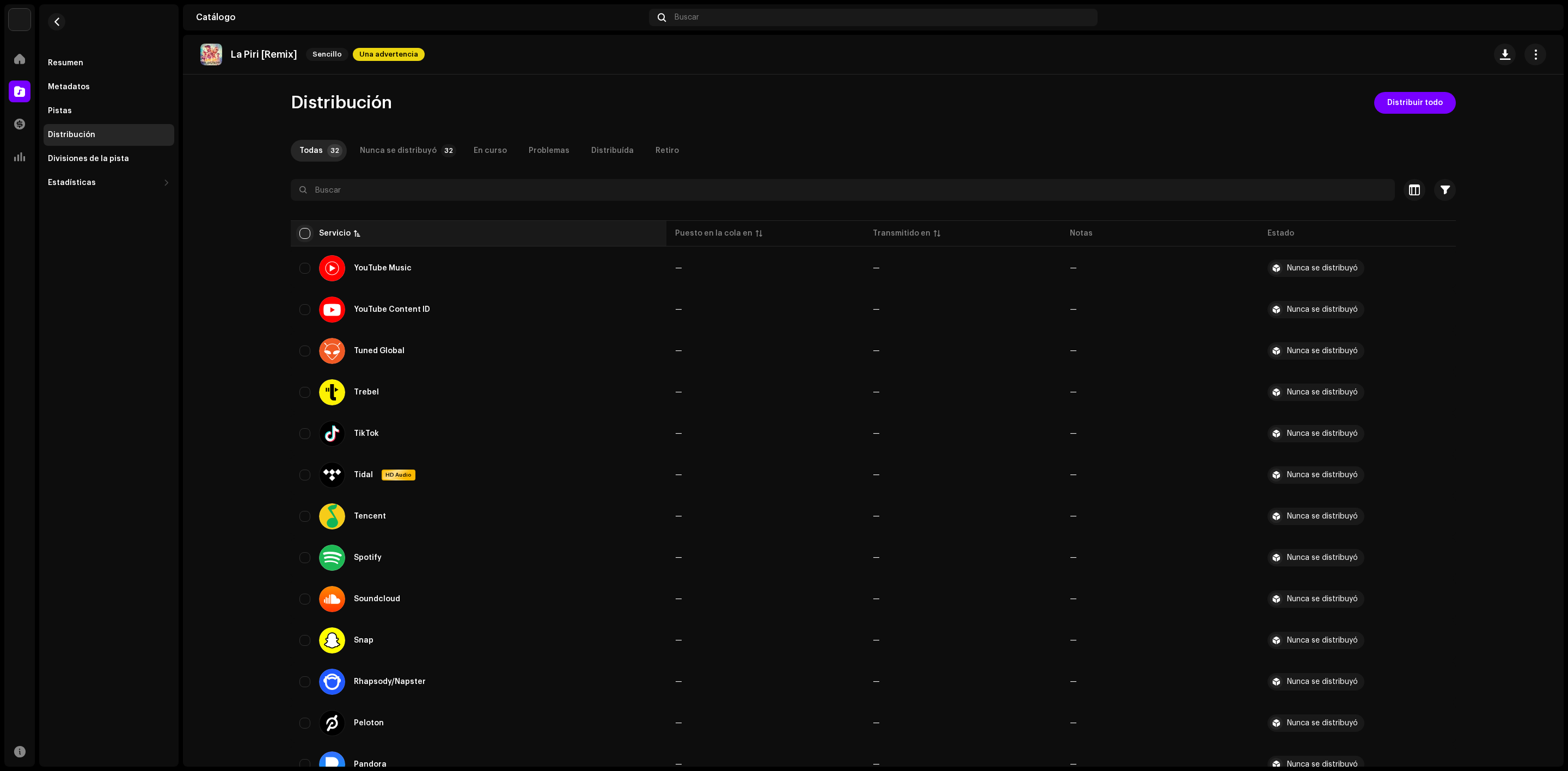
checkbox input "true"
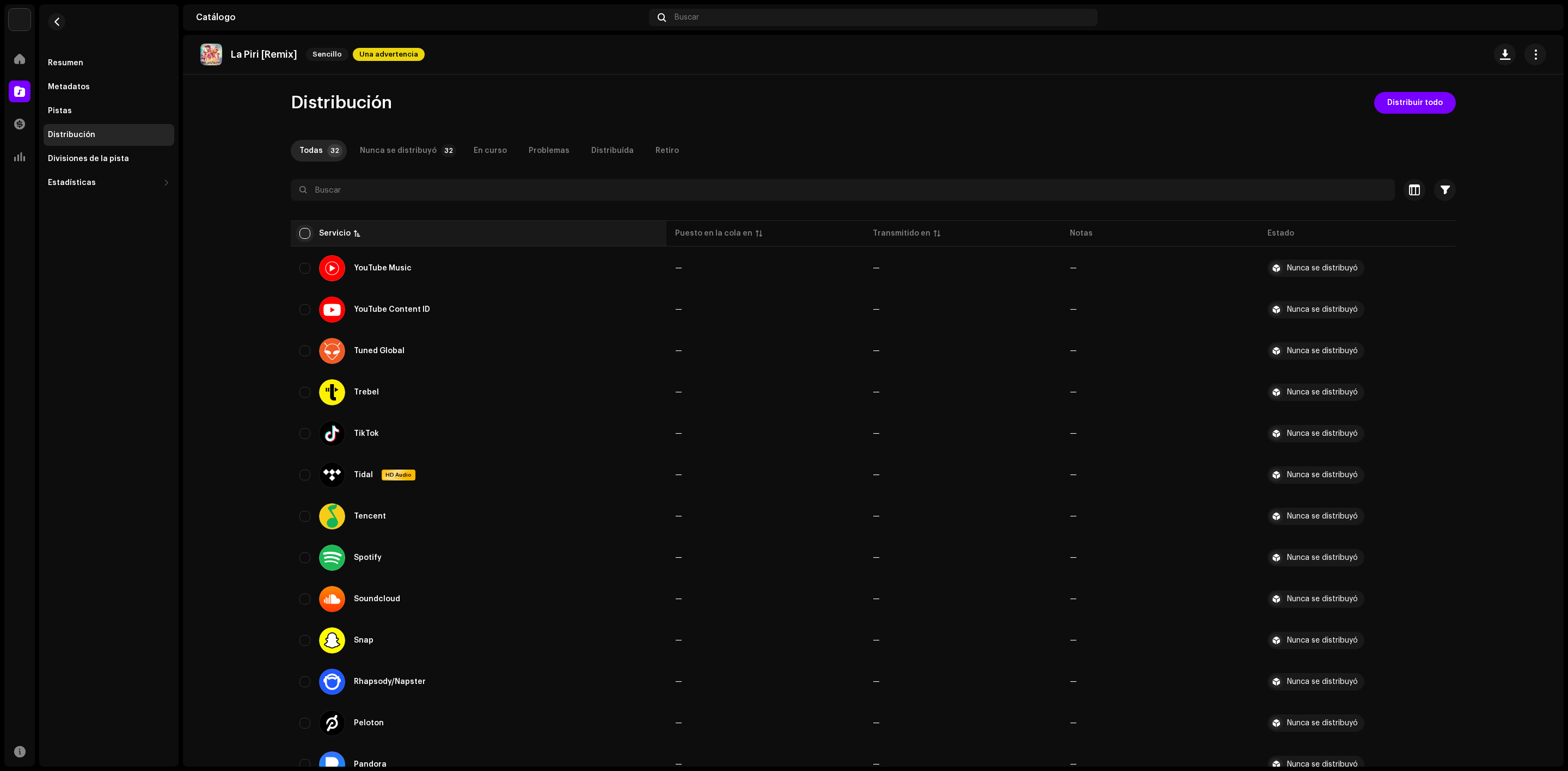
checkbox input "true"
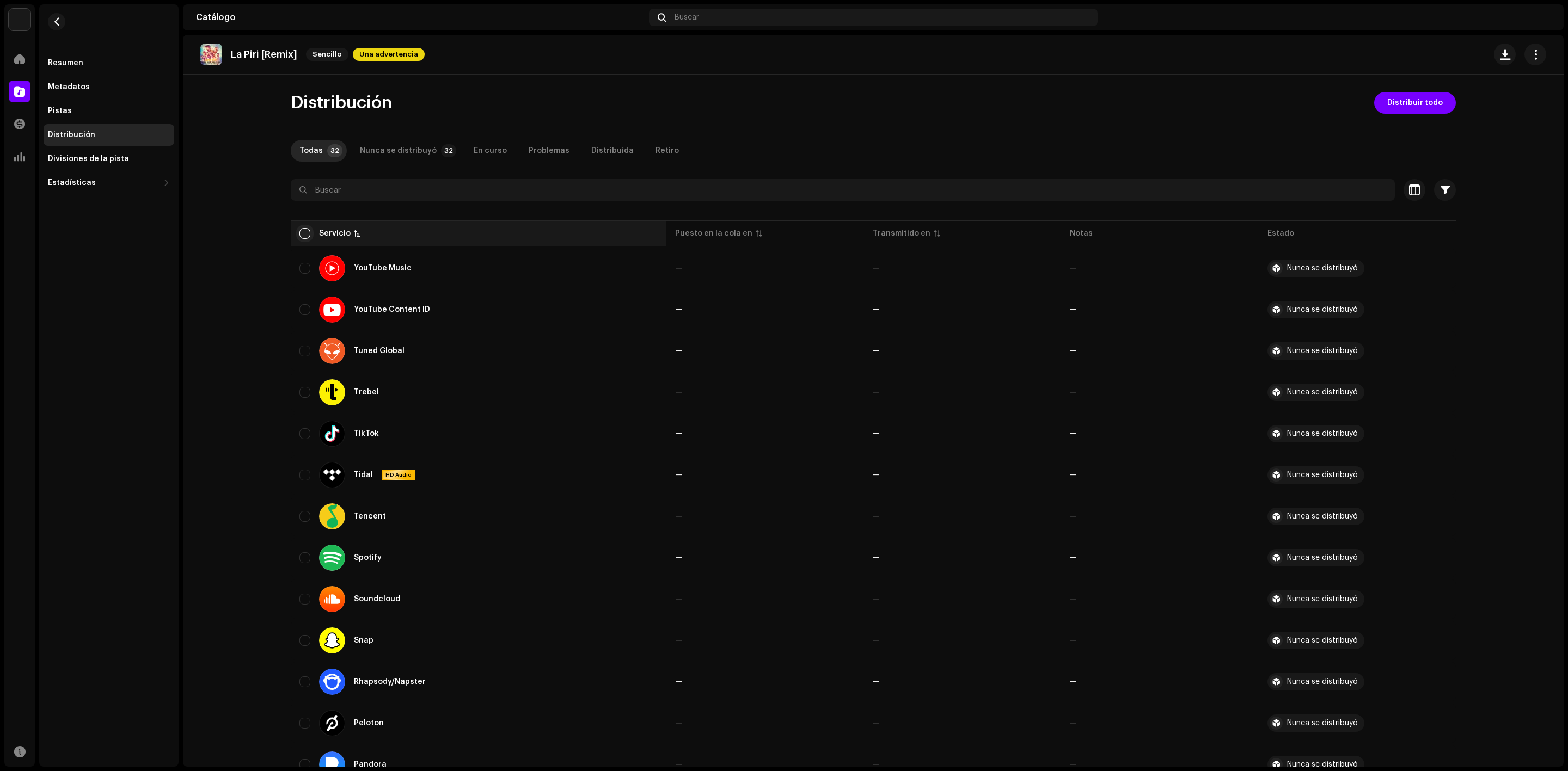
checkbox input "true"
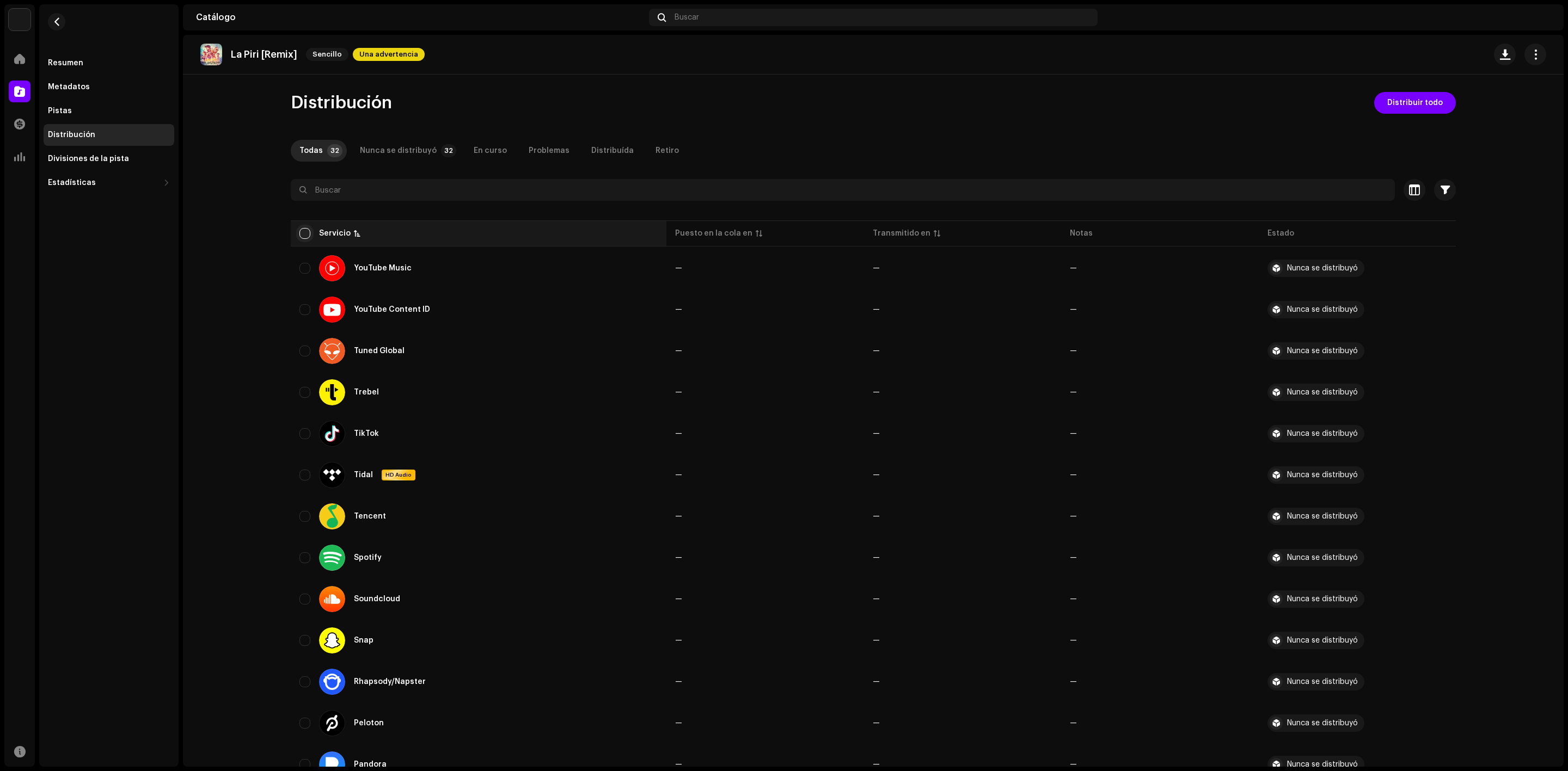
checkbox input "true"
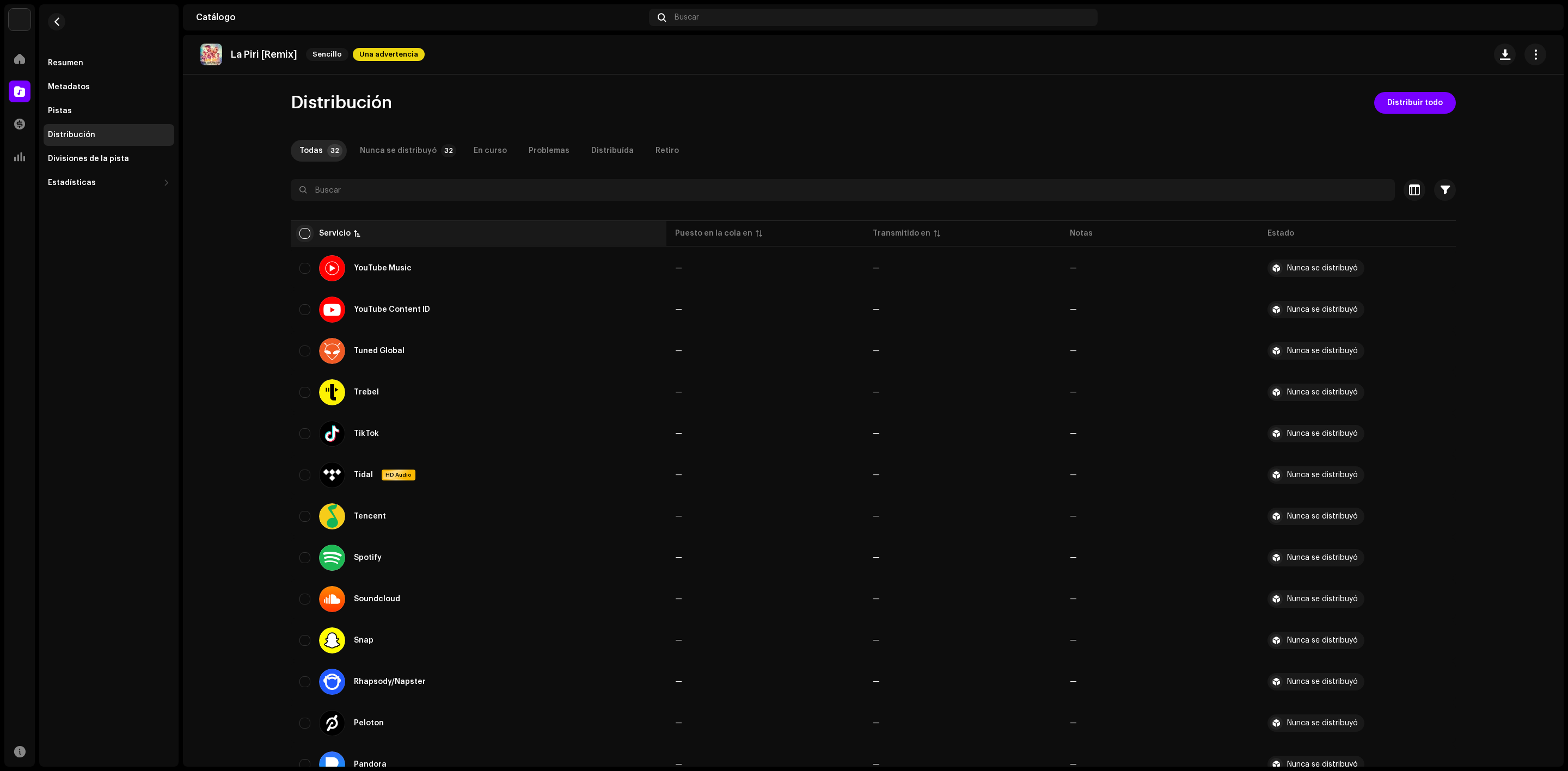
checkbox input "true"
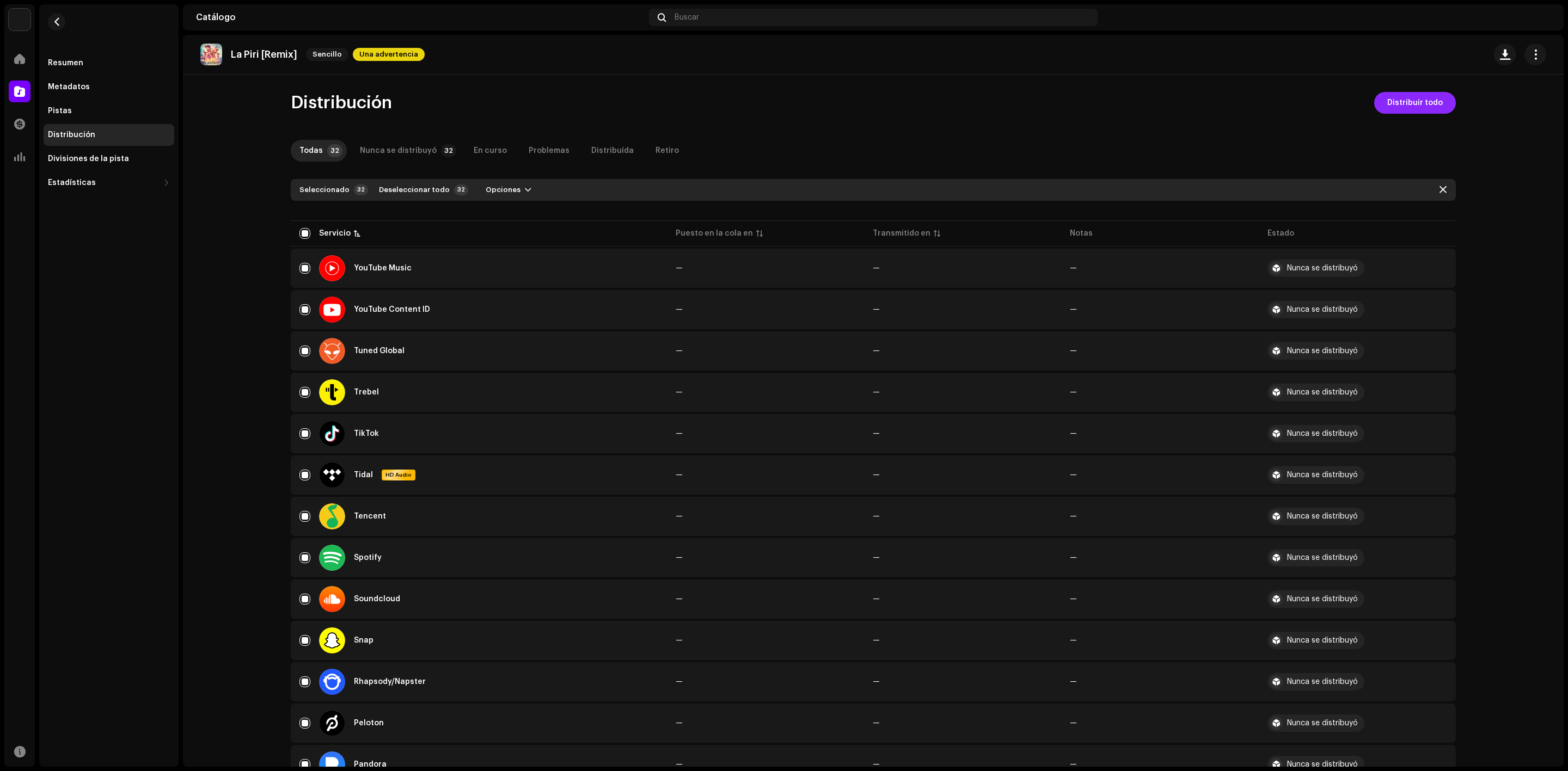
click at [1400, 103] on span "Distribuir todo" at bounding box center [1415, 103] width 55 height 22
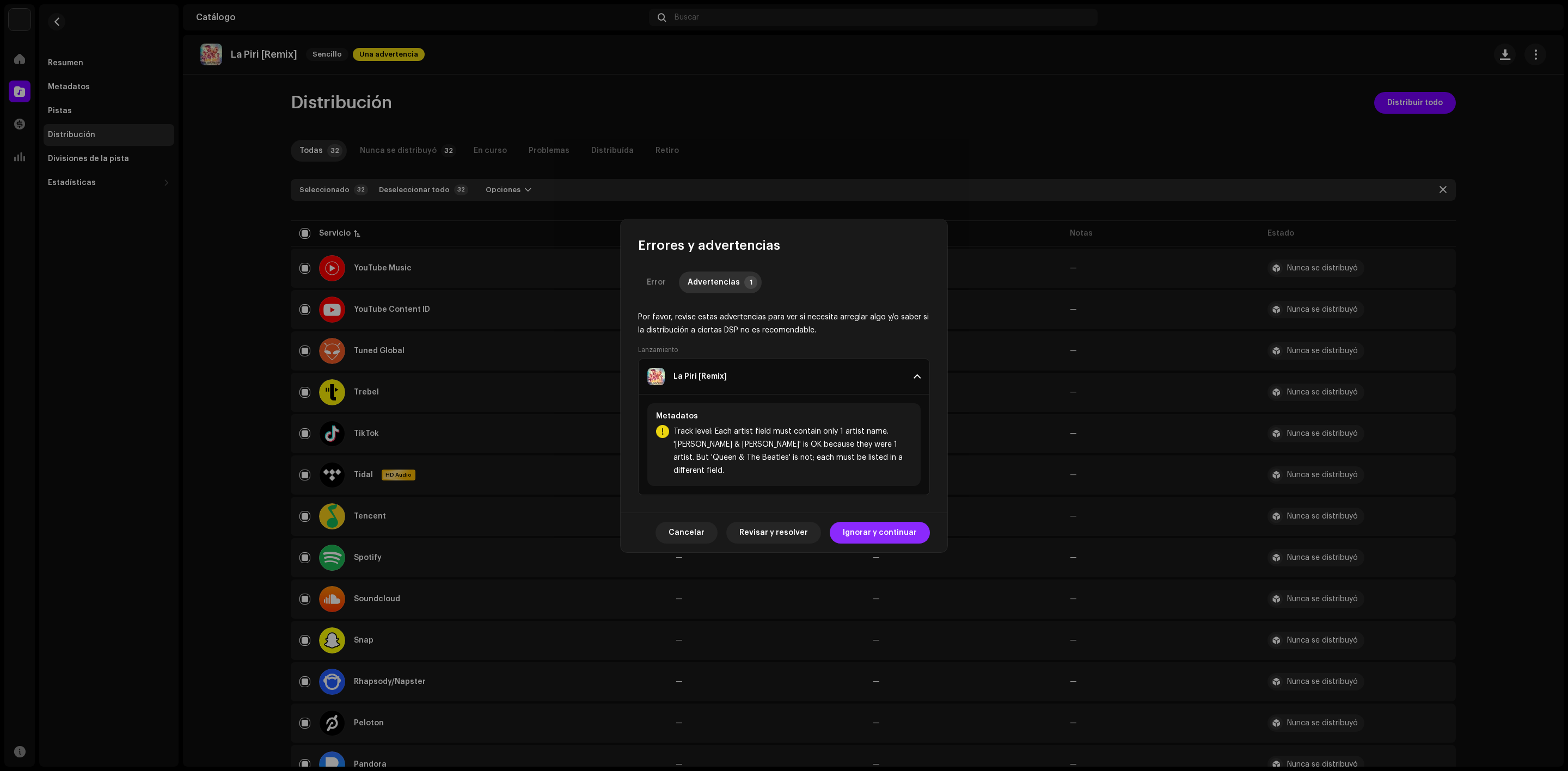
click at [869, 523] on span "Ignorar y continuar" at bounding box center [880, 533] width 74 height 22
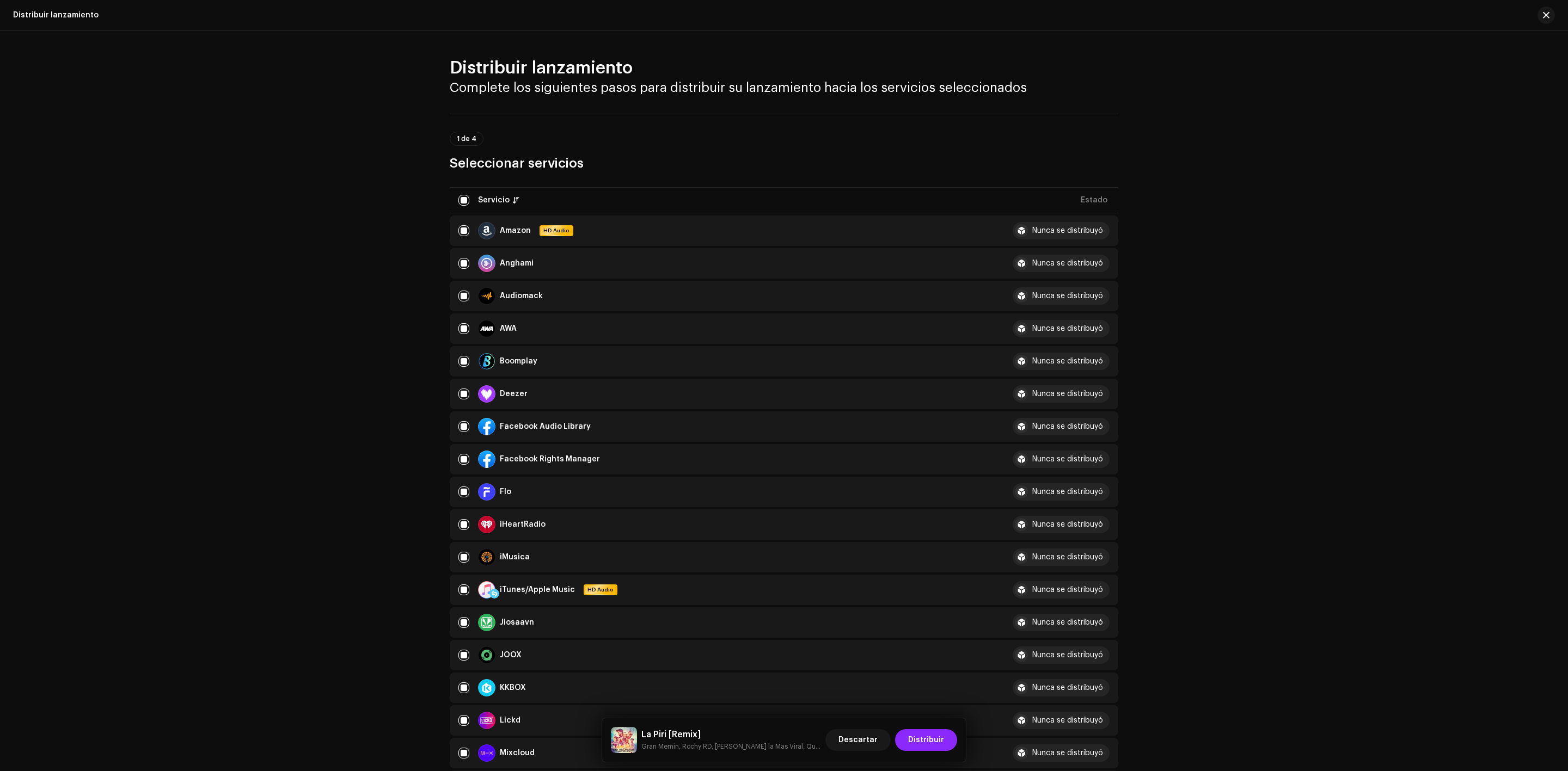
click at [931, 740] on span "Distribuir" at bounding box center [926, 741] width 36 height 22
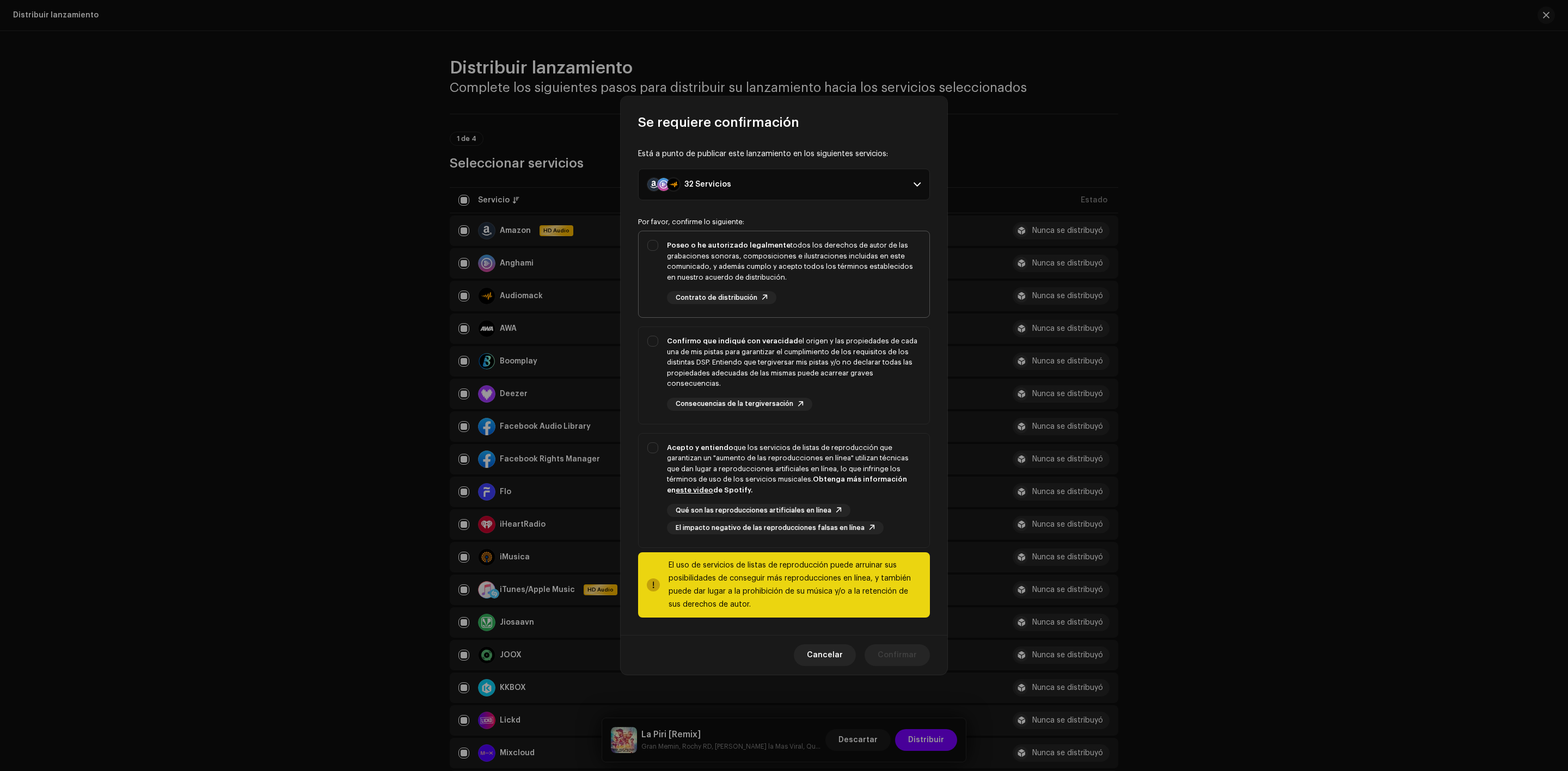
click at [653, 244] on div "Poseo o he autorizado legalmente todos los derechos de autor de las grabaciones…" at bounding box center [784, 272] width 291 height 82
checkbox input "true"
click at [653, 341] on div "Confirmo que indiqué con veracidad el origen y las propiedades de cada una de m…" at bounding box center [784, 374] width 291 height 92
checkbox input "true"
click at [656, 444] on div "Acepto y entiendo que los servicios de listas de reproducción que garantizan un…" at bounding box center [784, 489] width 291 height 110
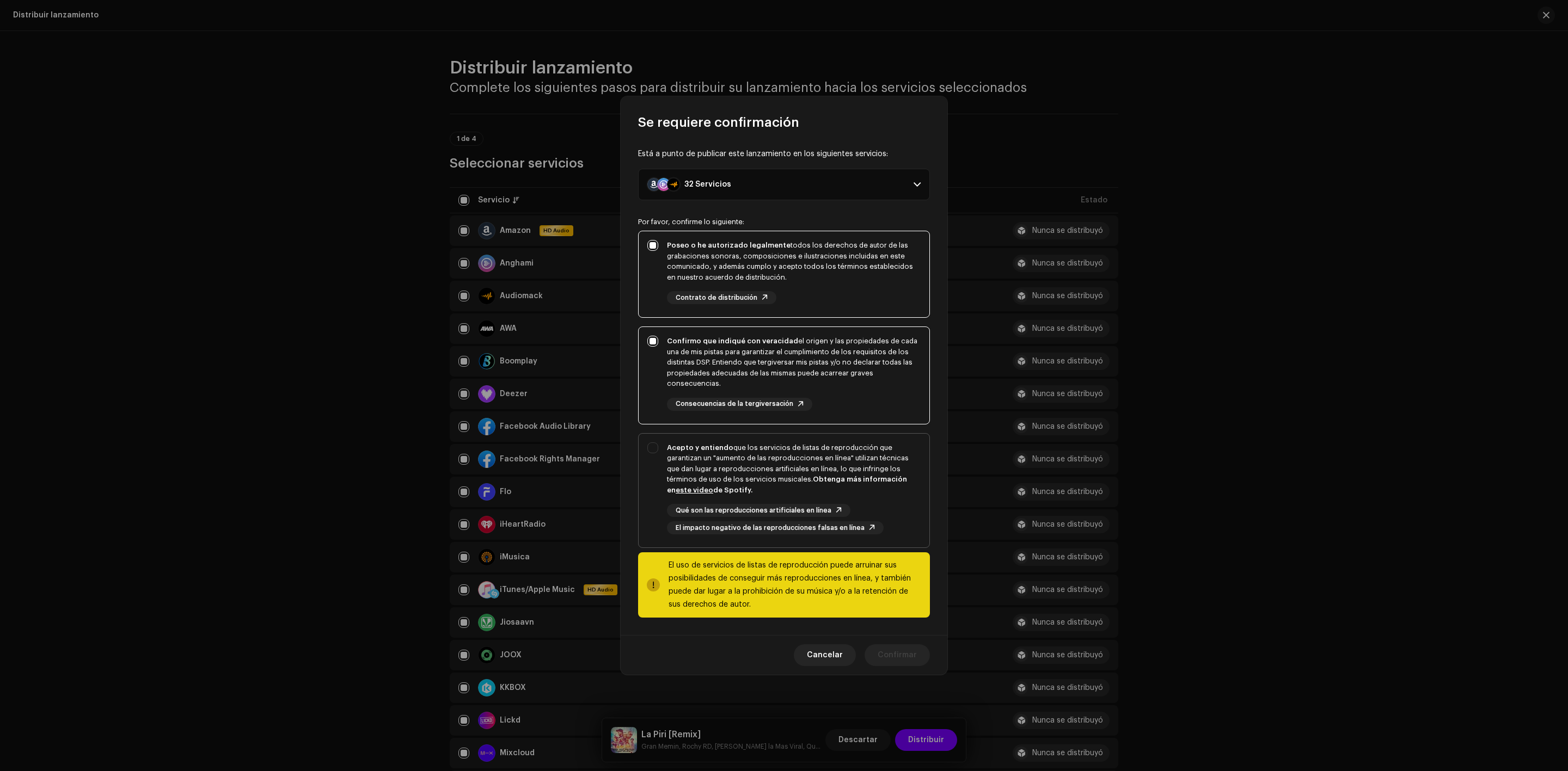
checkbox input "true"
click at [881, 651] on span "Confirmar" at bounding box center [897, 655] width 39 height 22
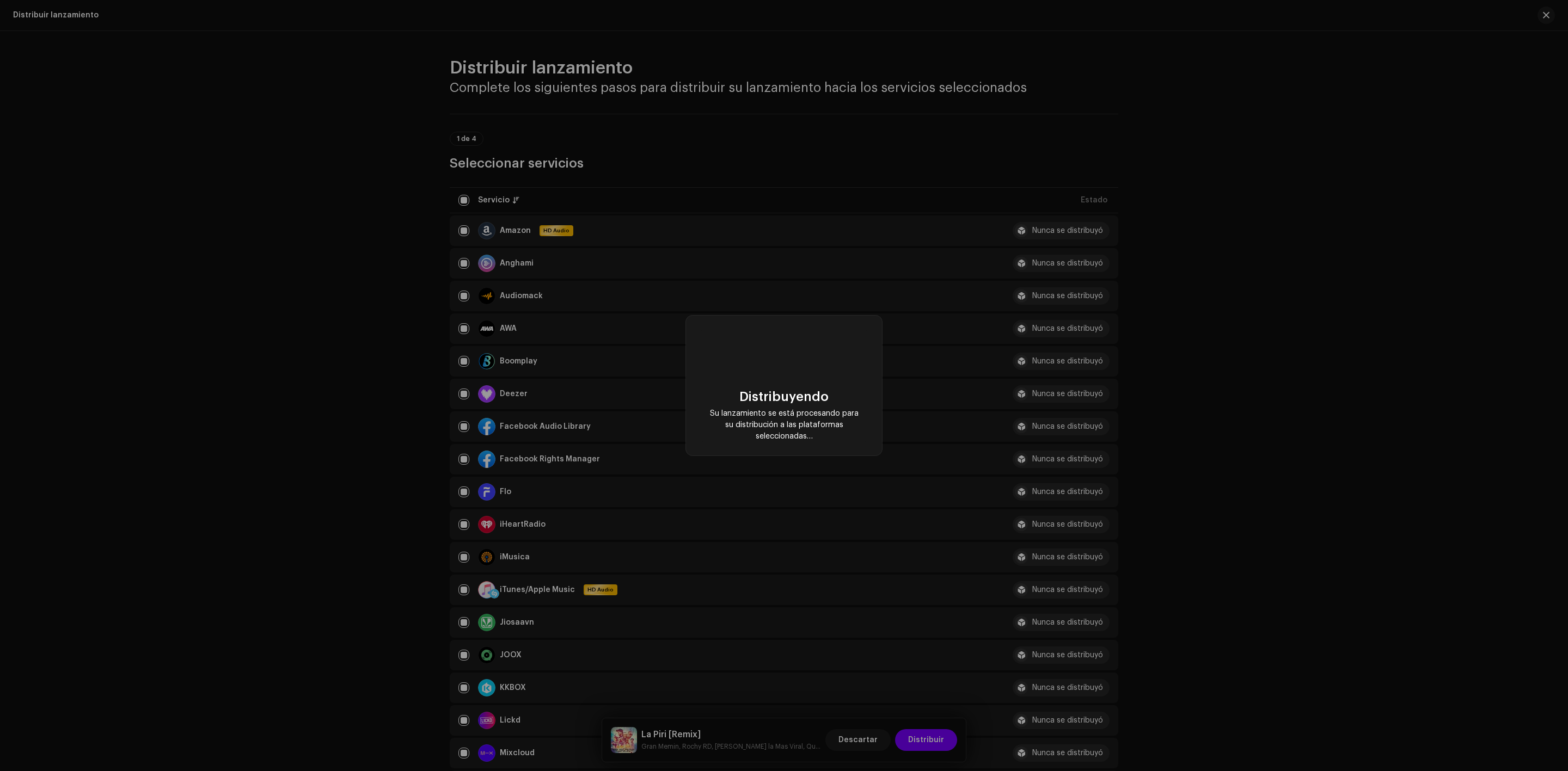
checkbox input "false"
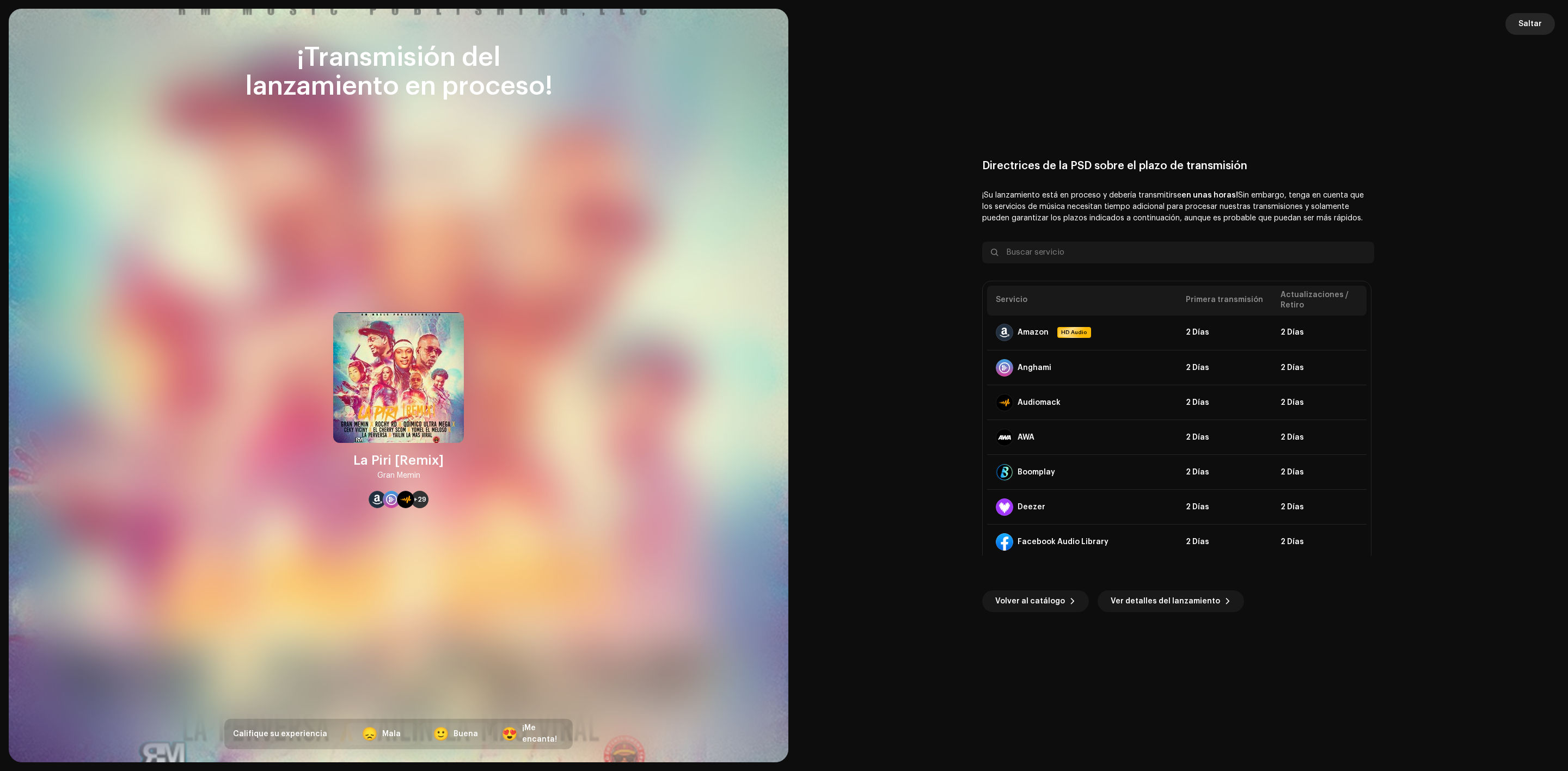
click at [1534, 24] on span "Saltar" at bounding box center [1530, 24] width 23 height 22
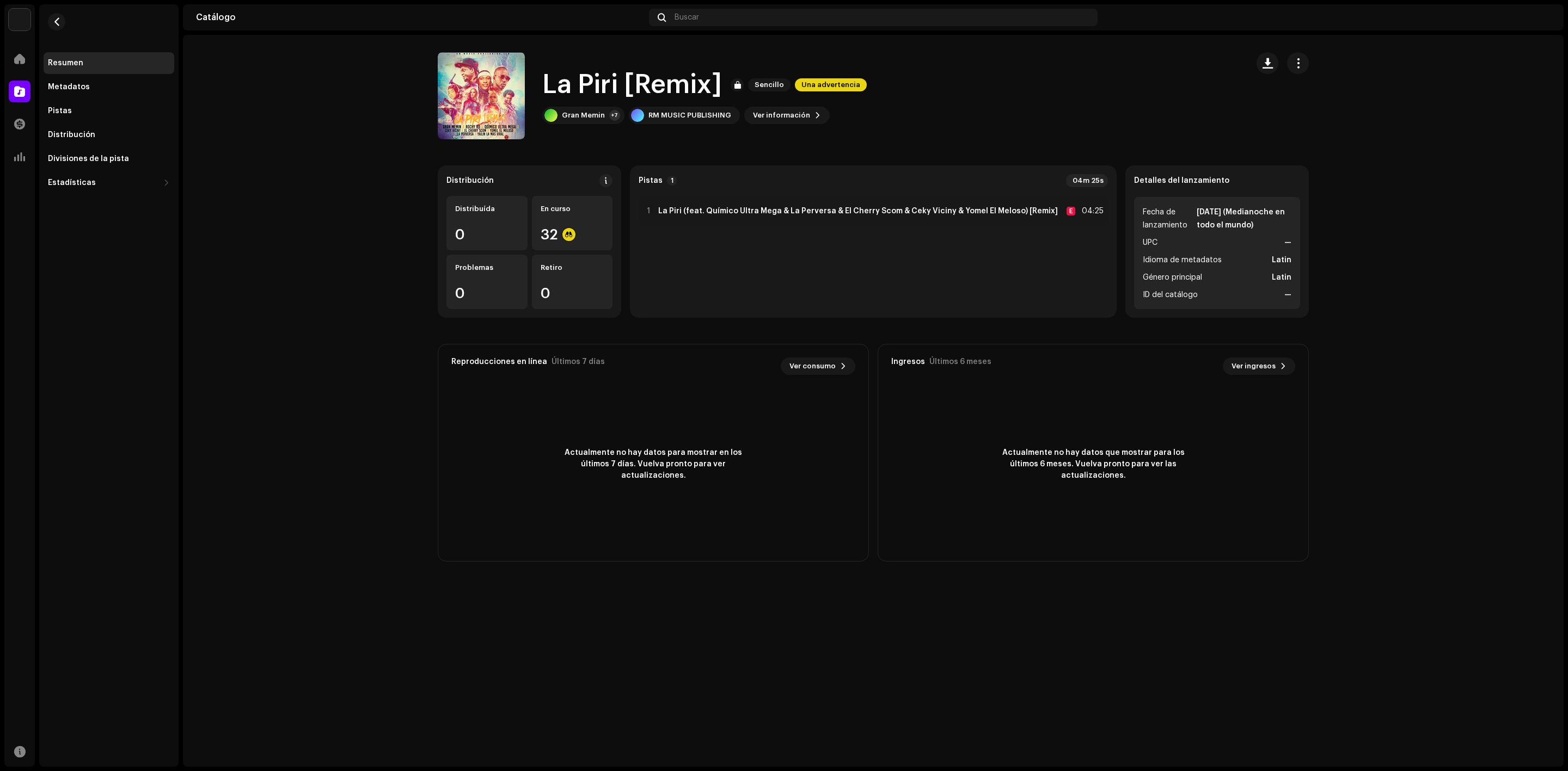
click at [1545, 13] on img at bounding box center [1542, 17] width 18 height 18
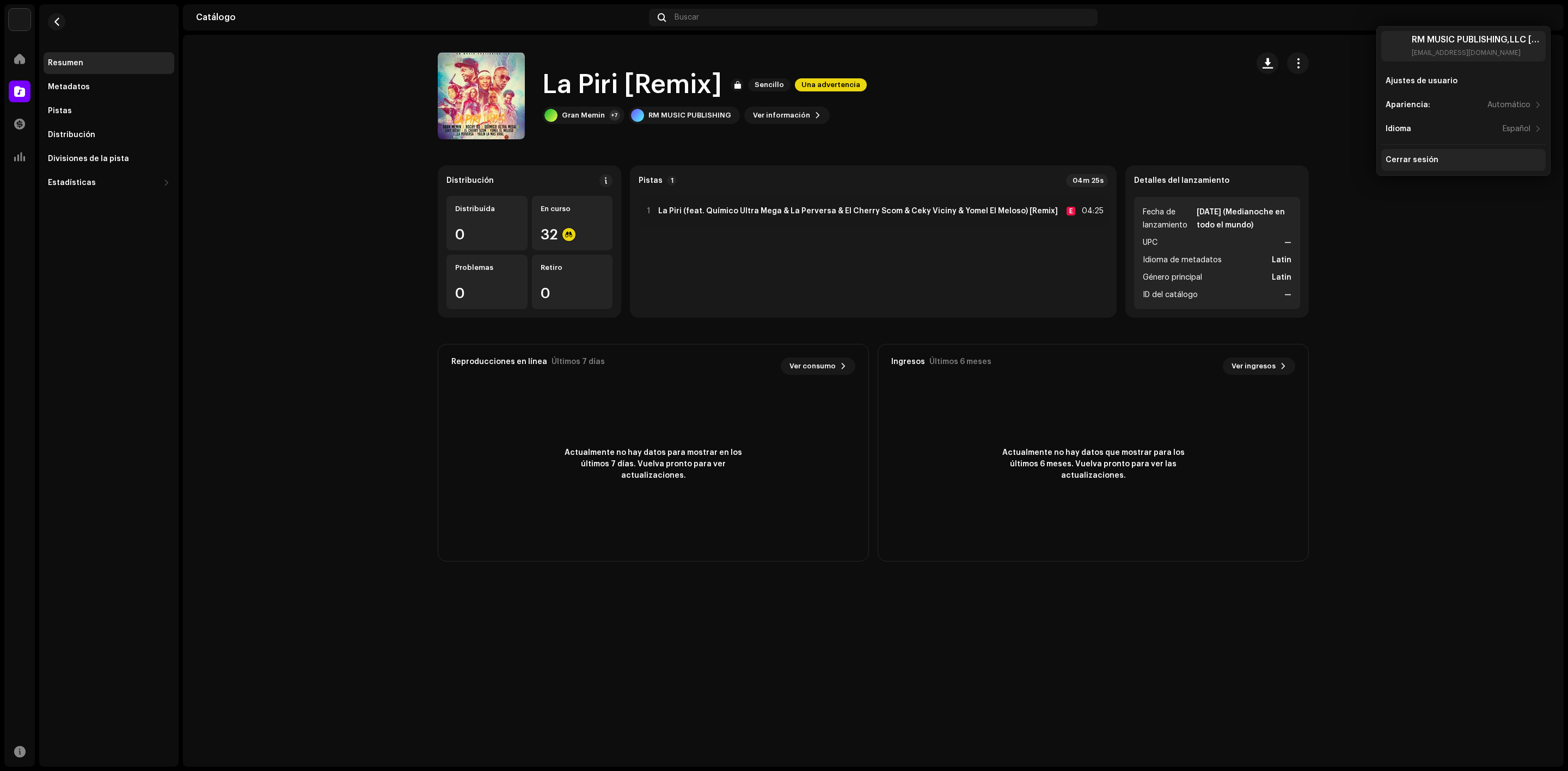
click at [1415, 151] on div "Cerrar sesión" at bounding box center [1463, 160] width 164 height 22
